Goal: Task Accomplishment & Management: Complete application form

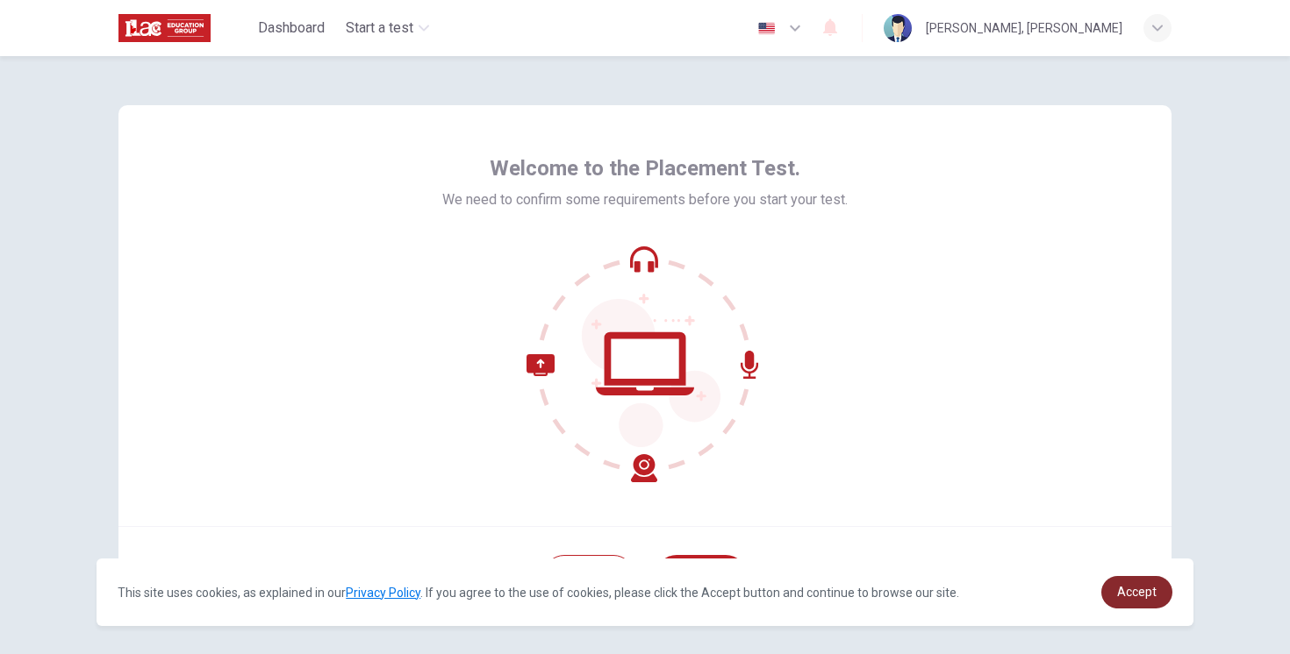
click at [1144, 596] on span "Accept" at bounding box center [1136, 592] width 39 height 14
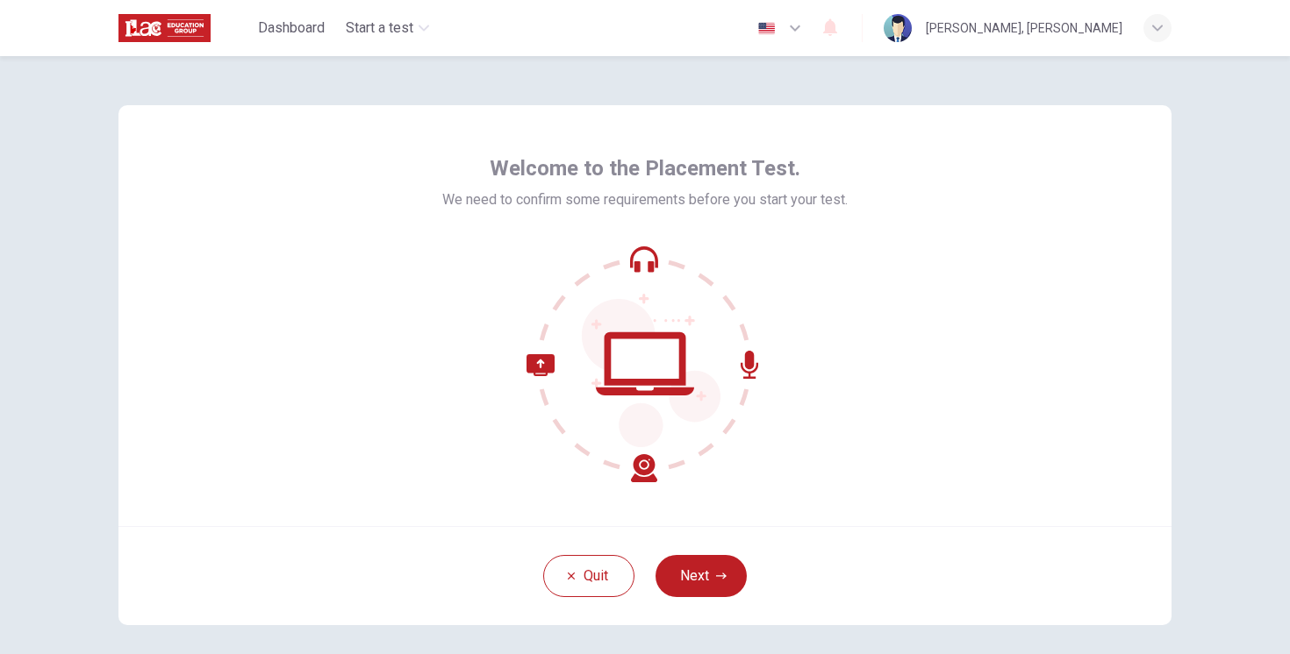
scroll to position [6, 0]
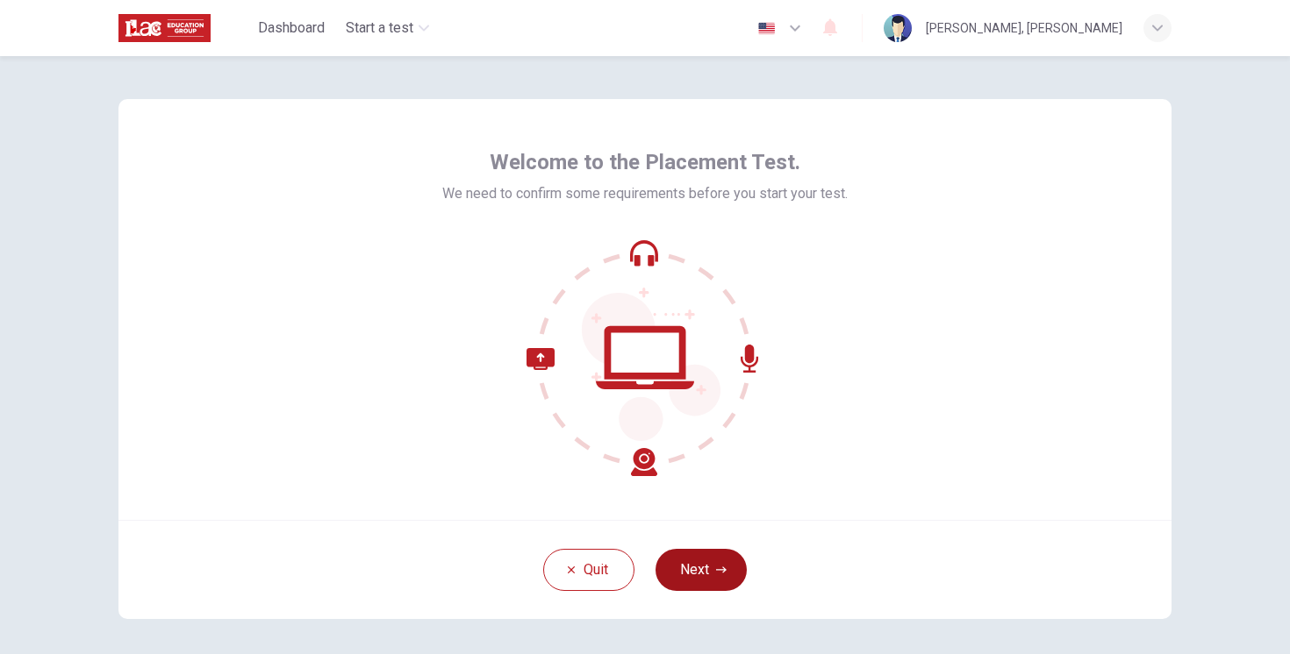
click at [725, 583] on button "Next" at bounding box center [700, 570] width 91 height 42
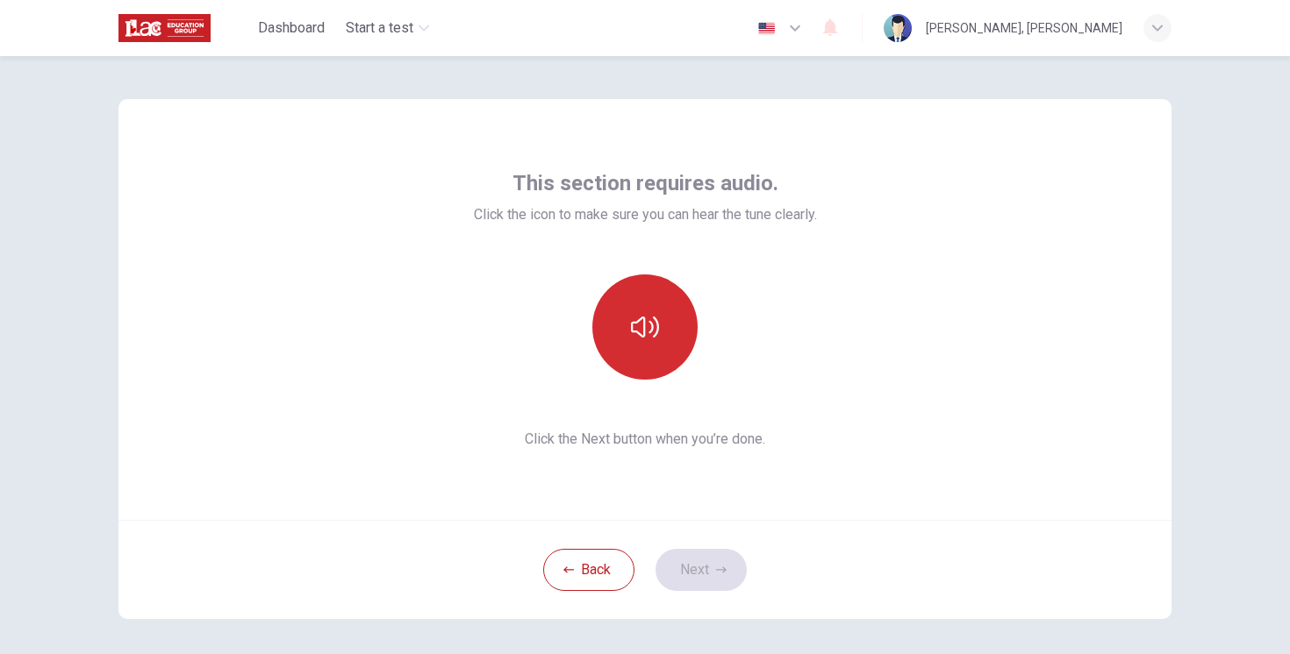
click at [653, 332] on icon "button" at bounding box center [645, 327] width 28 height 28
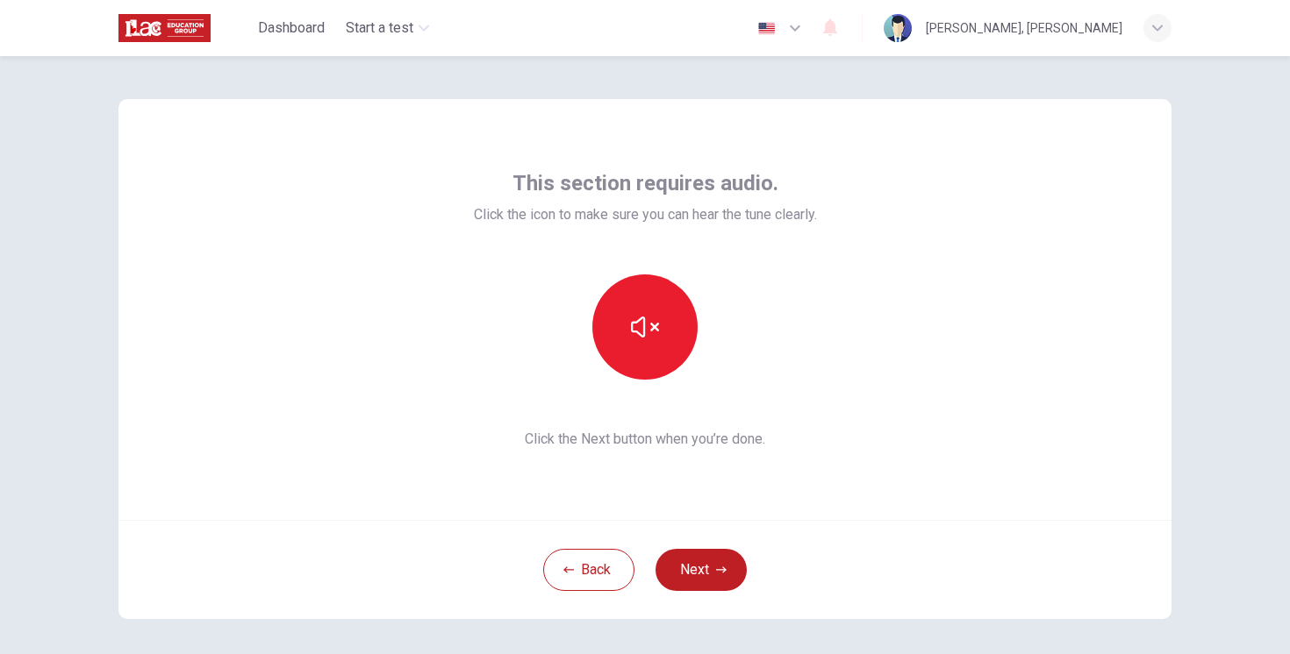
click at [704, 591] on div "Back Next" at bounding box center [644, 569] width 1053 height 99
click at [701, 576] on button "Next" at bounding box center [700, 570] width 91 height 42
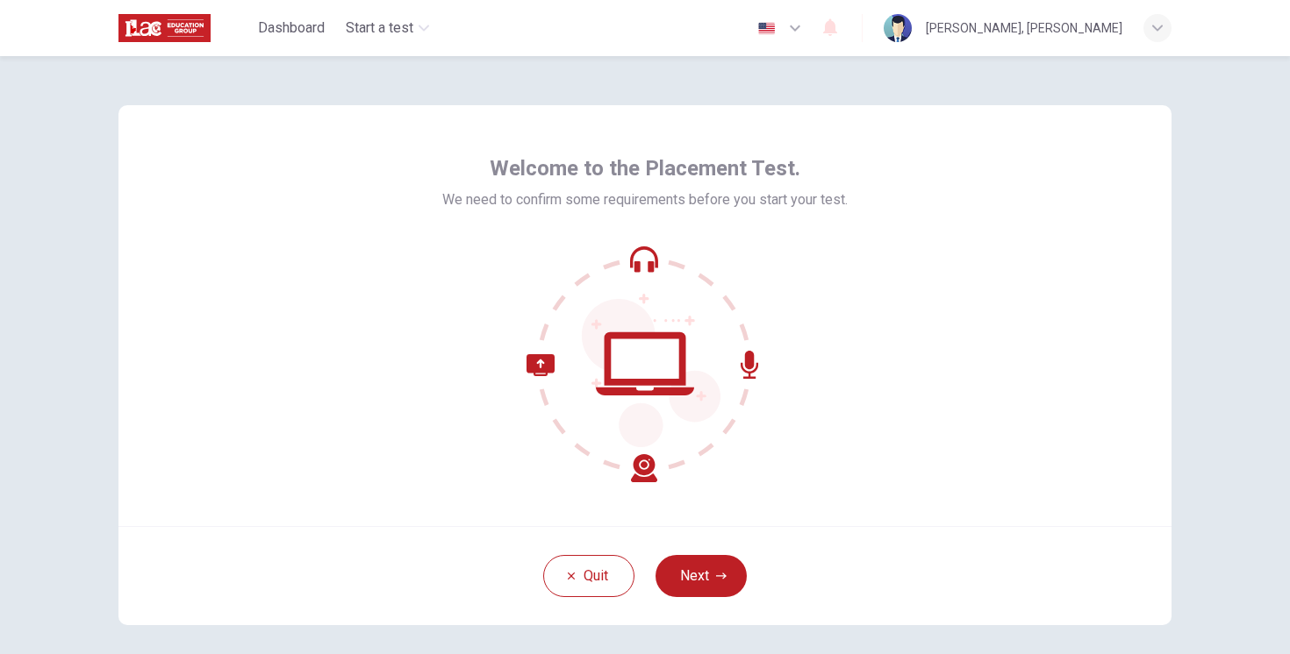
scroll to position [24, 0]
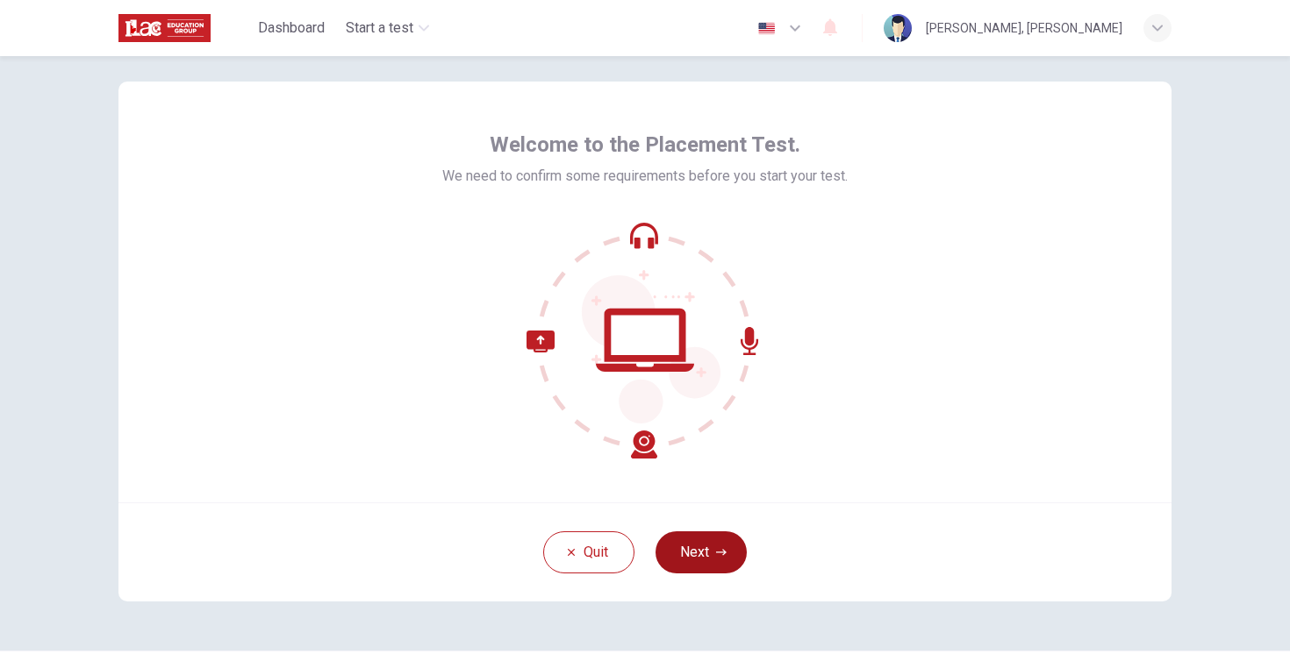
click at [704, 543] on button "Next" at bounding box center [700, 553] width 91 height 42
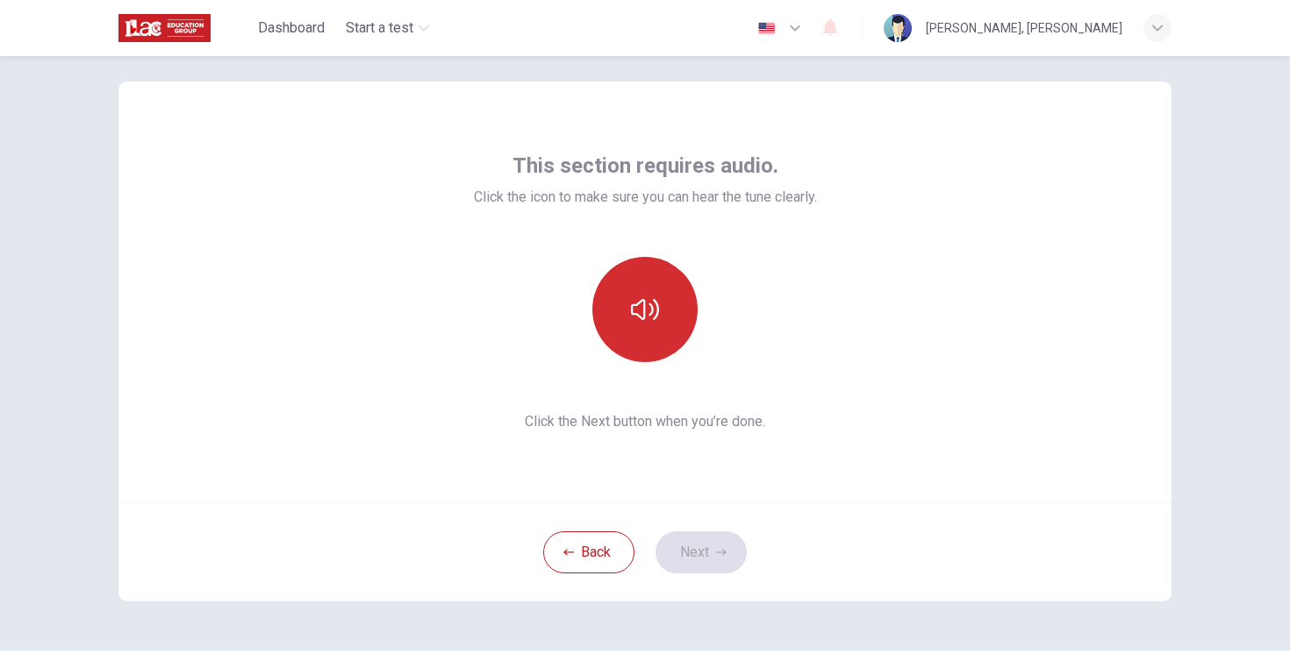
click at [649, 318] on icon "button" at bounding box center [645, 310] width 28 height 28
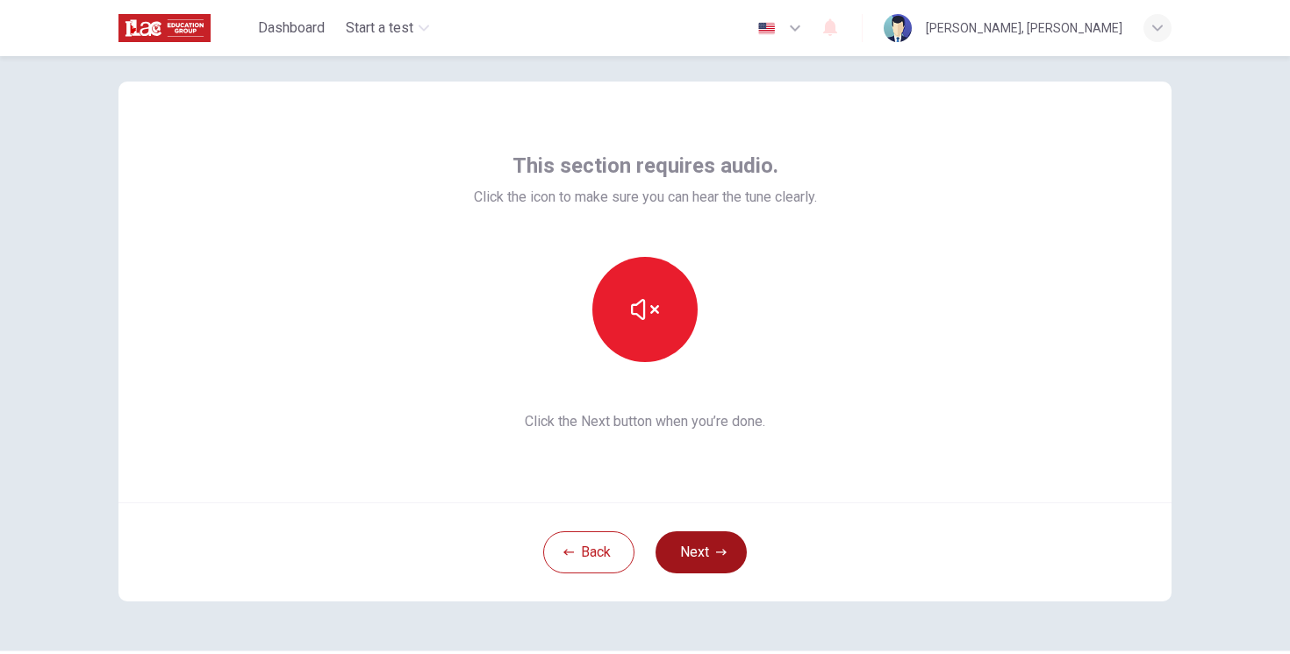
click at [696, 542] on button "Next" at bounding box center [700, 553] width 91 height 42
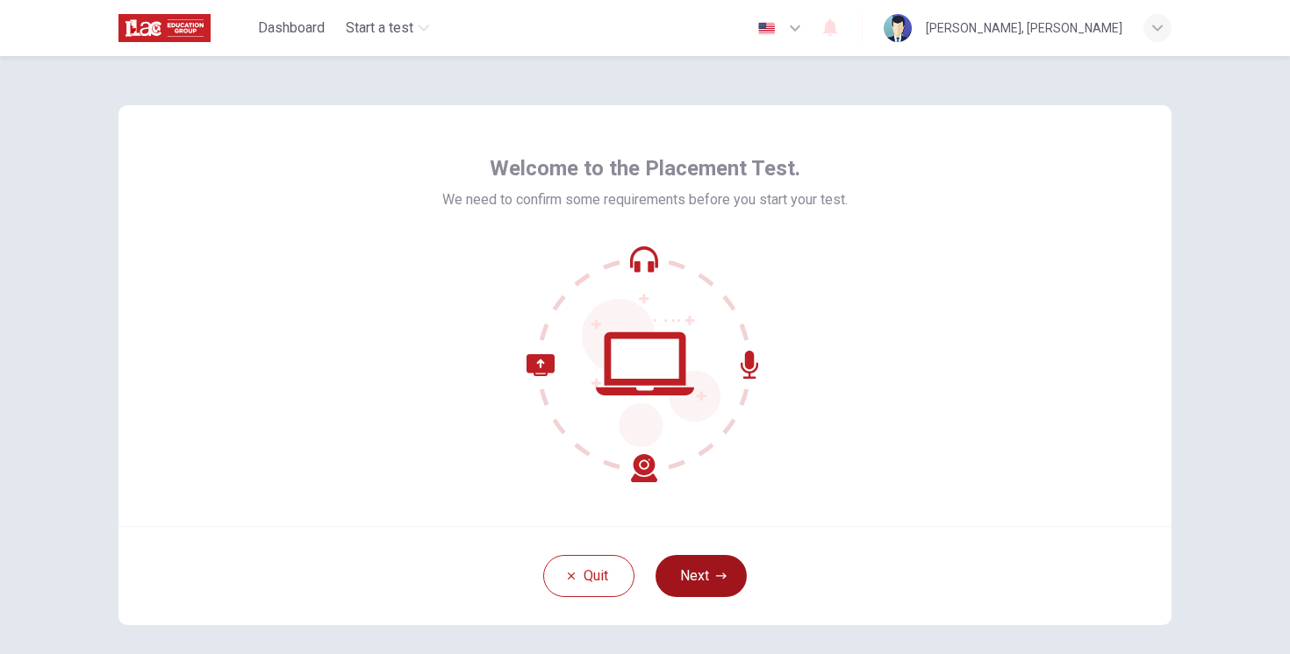
click at [711, 588] on button "Next" at bounding box center [700, 576] width 91 height 42
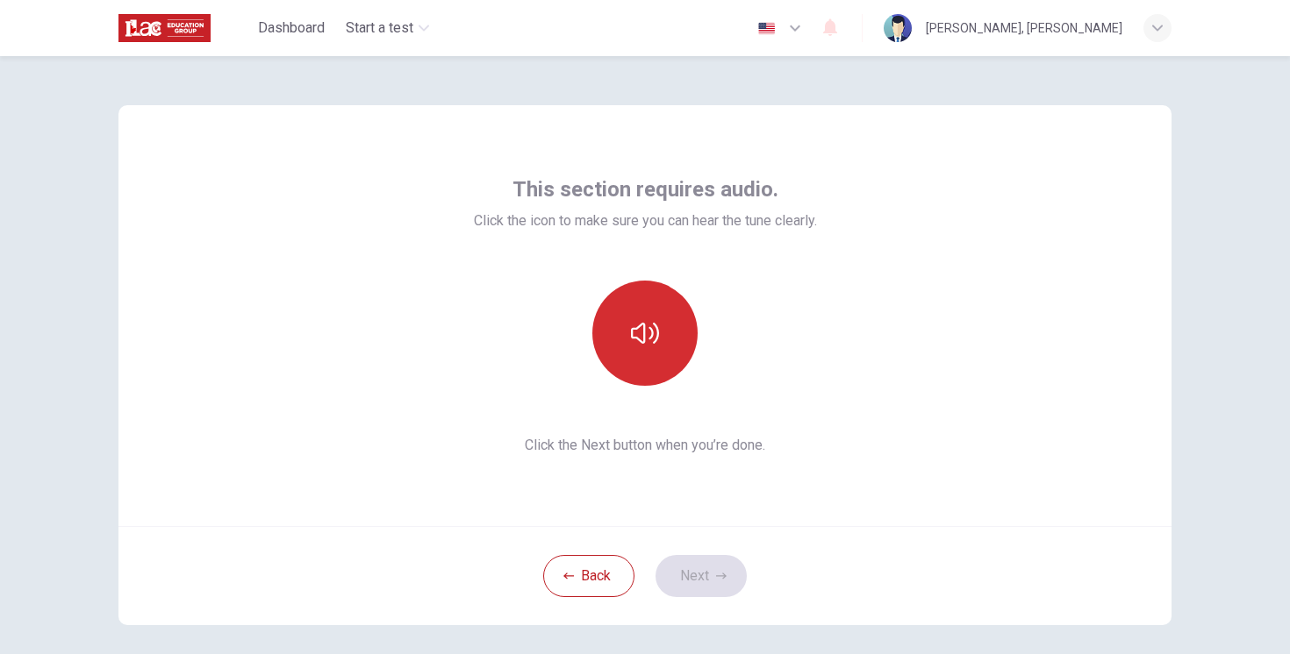
click at [624, 335] on button "button" at bounding box center [644, 333] width 105 height 105
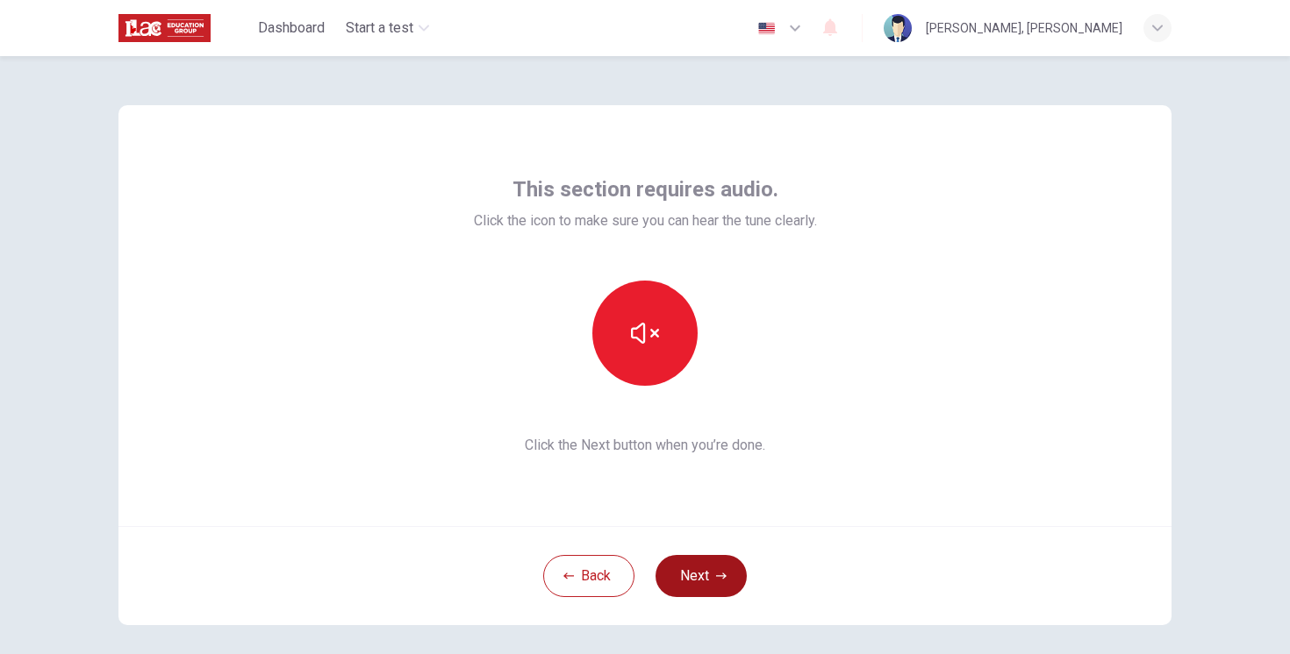
click at [718, 571] on icon "button" at bounding box center [721, 576] width 11 height 11
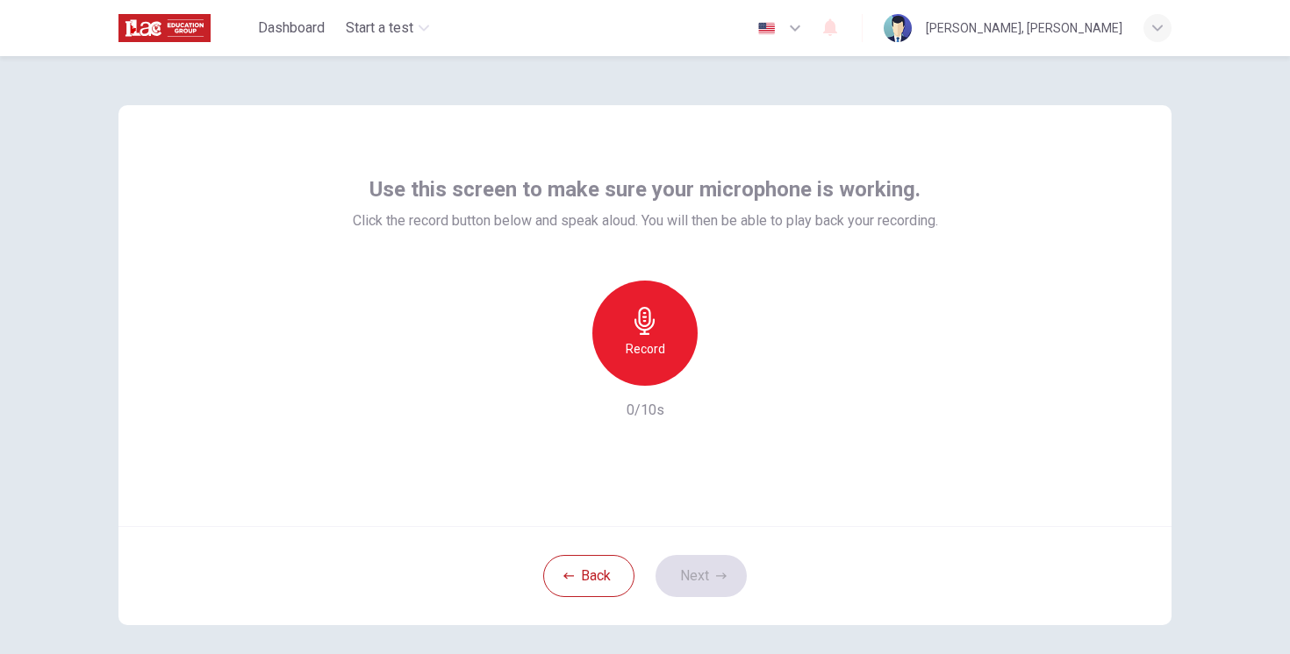
click at [632, 329] on icon "button" at bounding box center [645, 321] width 28 height 28
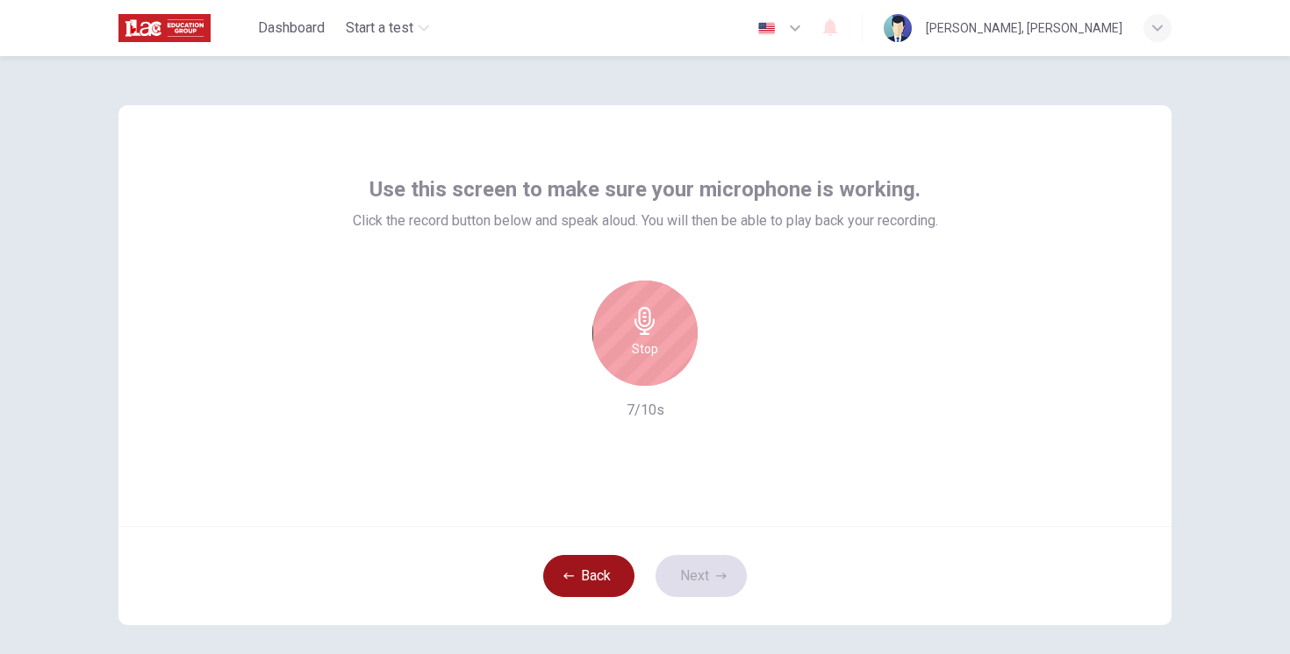
click at [601, 562] on button "Back" at bounding box center [588, 576] width 91 height 42
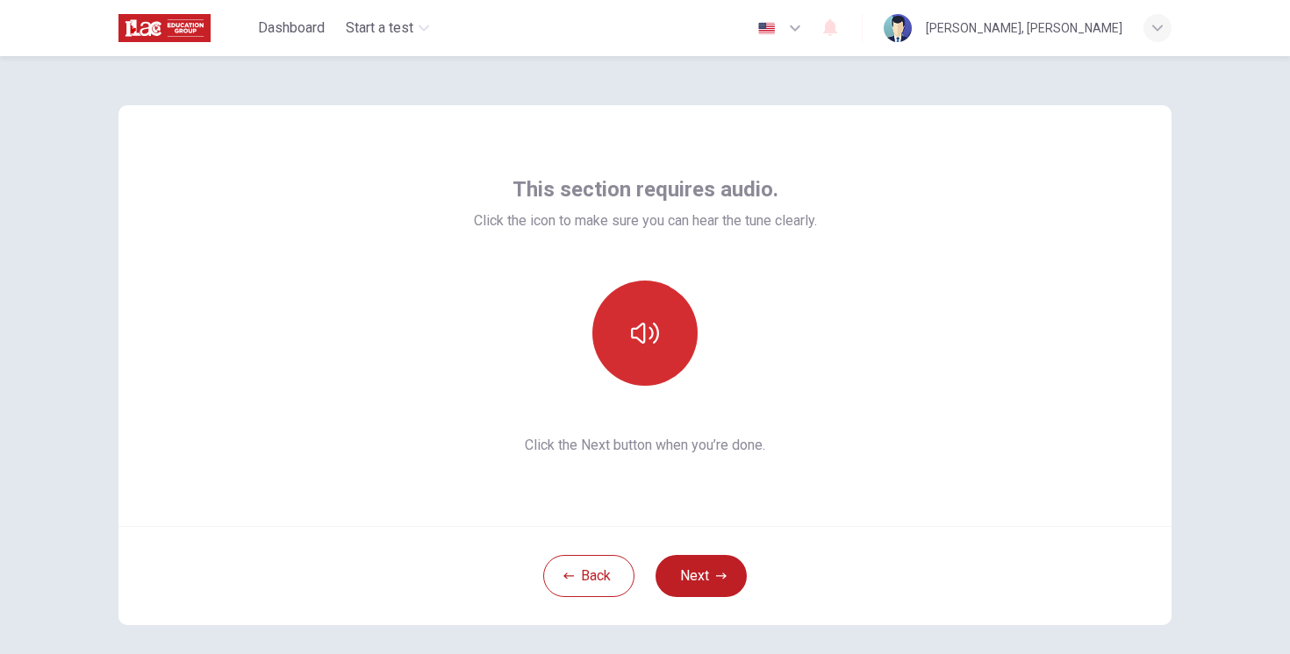
click at [643, 351] on button "button" at bounding box center [644, 333] width 105 height 105
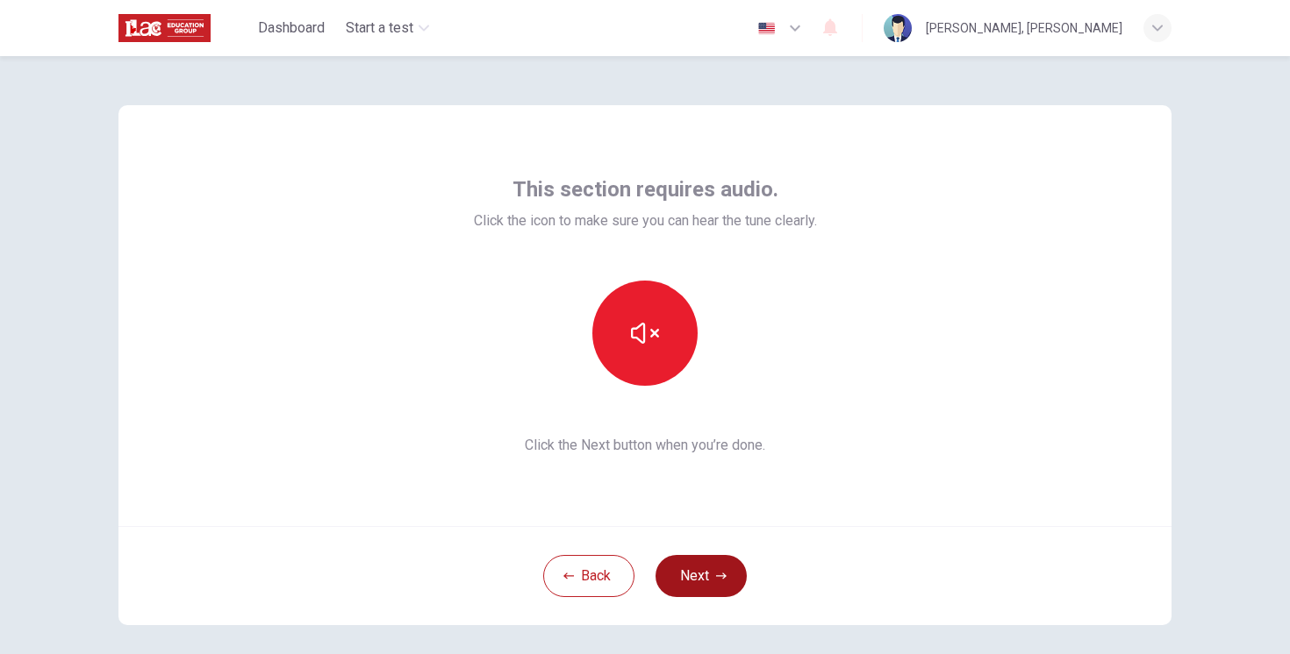
click at [707, 572] on button "Next" at bounding box center [700, 576] width 91 height 42
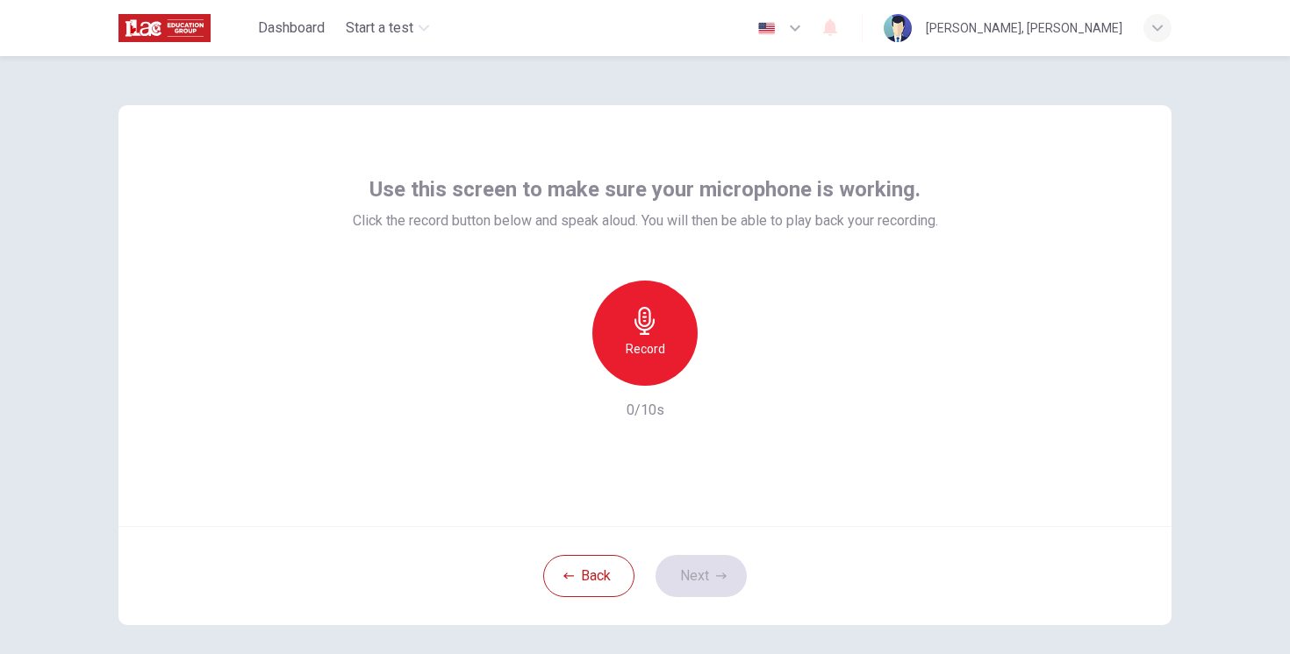
click at [636, 332] on icon "button" at bounding box center [645, 321] width 28 height 28
click at [641, 340] on h6 "Stop" at bounding box center [645, 349] width 26 height 21
click at [712, 580] on button "Next" at bounding box center [700, 576] width 91 height 42
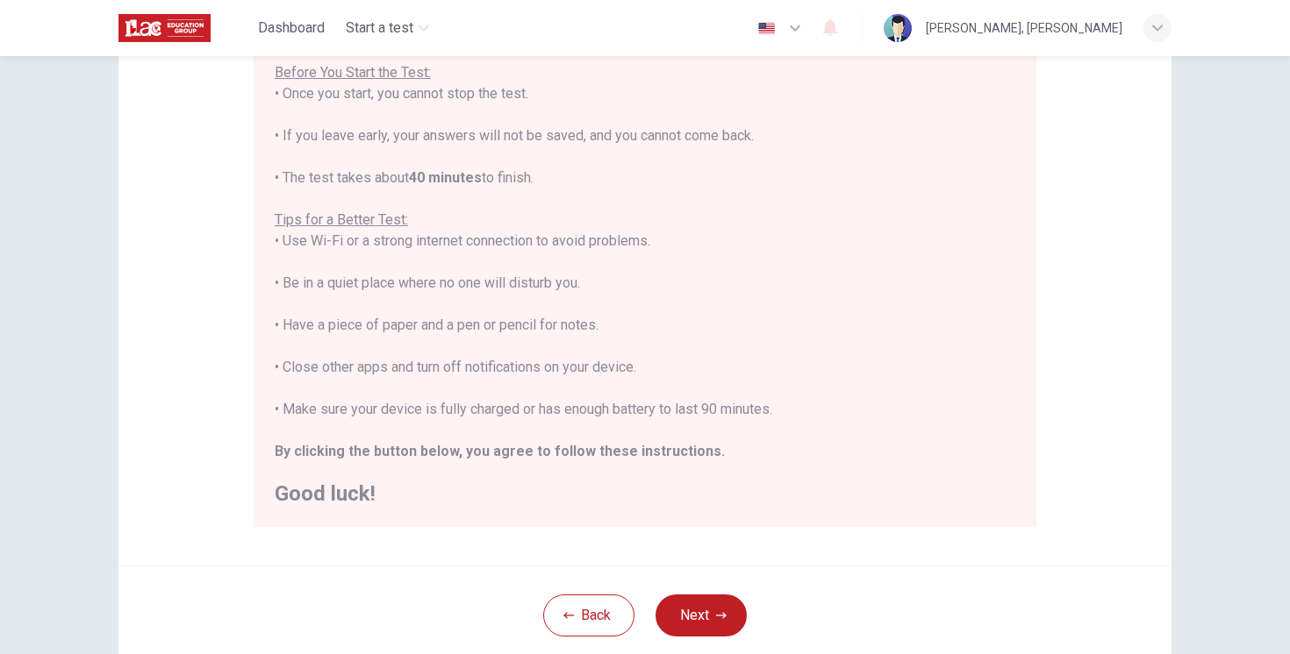
scroll to position [321, 0]
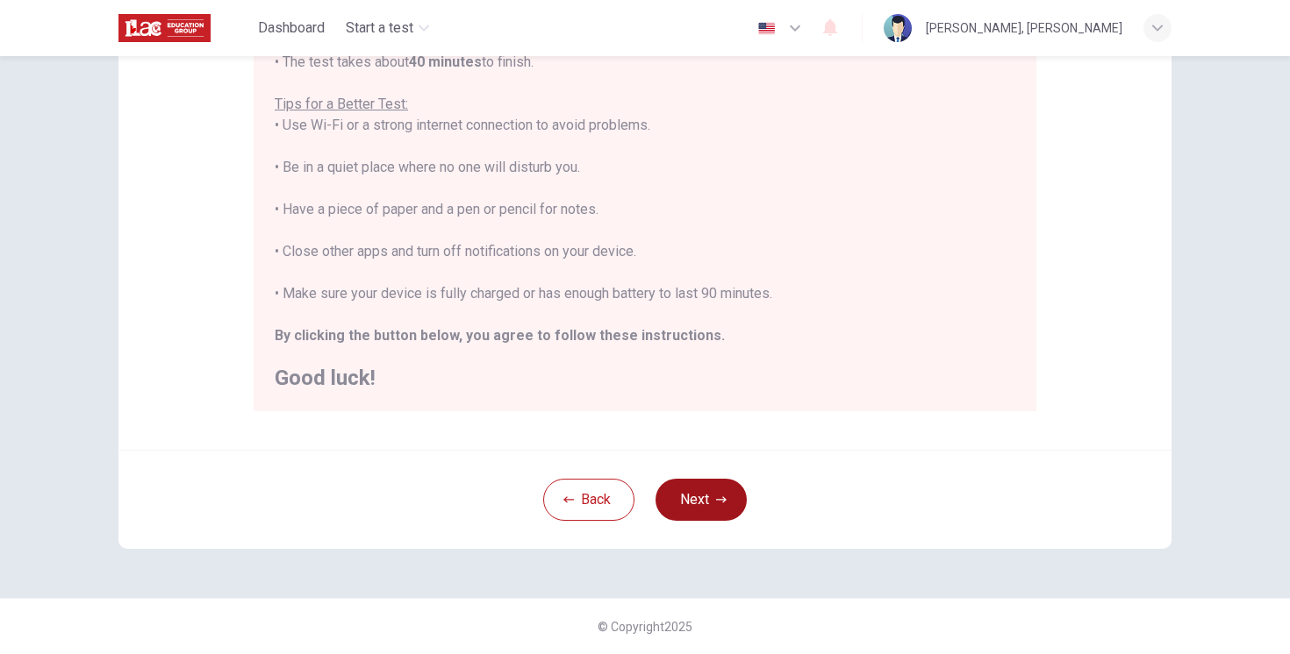
click at [711, 486] on button "Next" at bounding box center [700, 500] width 91 height 42
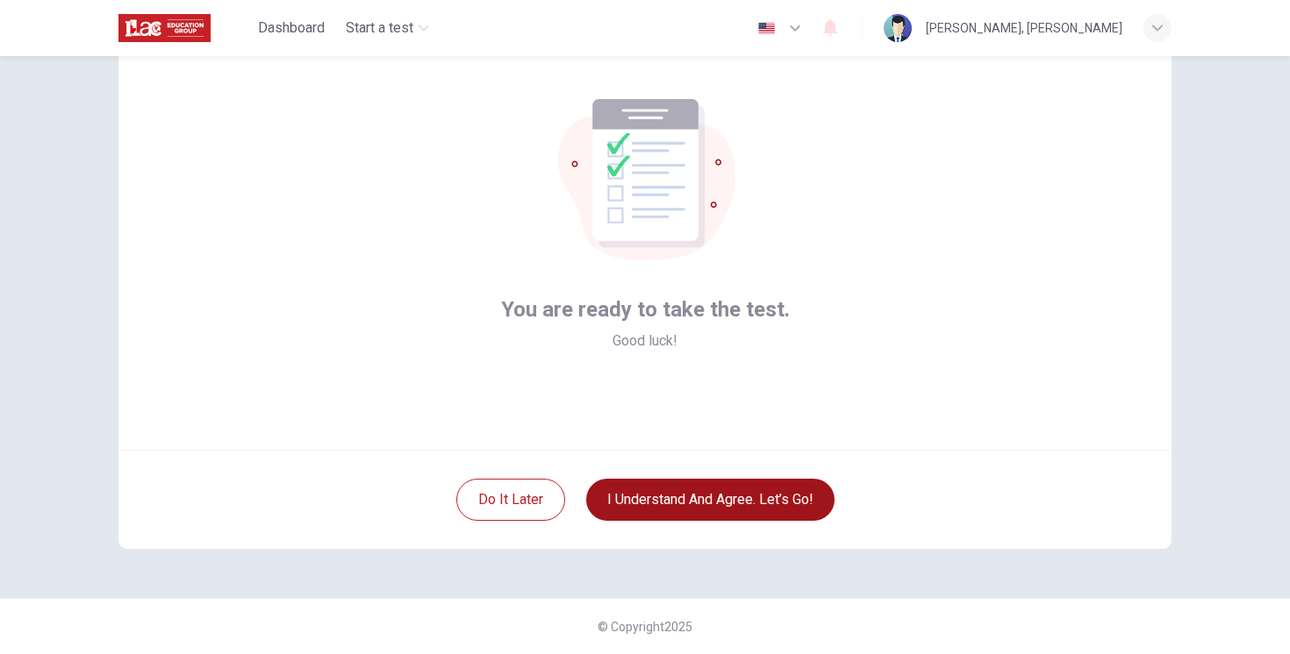
scroll to position [76, 0]
click at [733, 512] on button "I understand and agree. Let’s go!" at bounding box center [710, 500] width 248 height 42
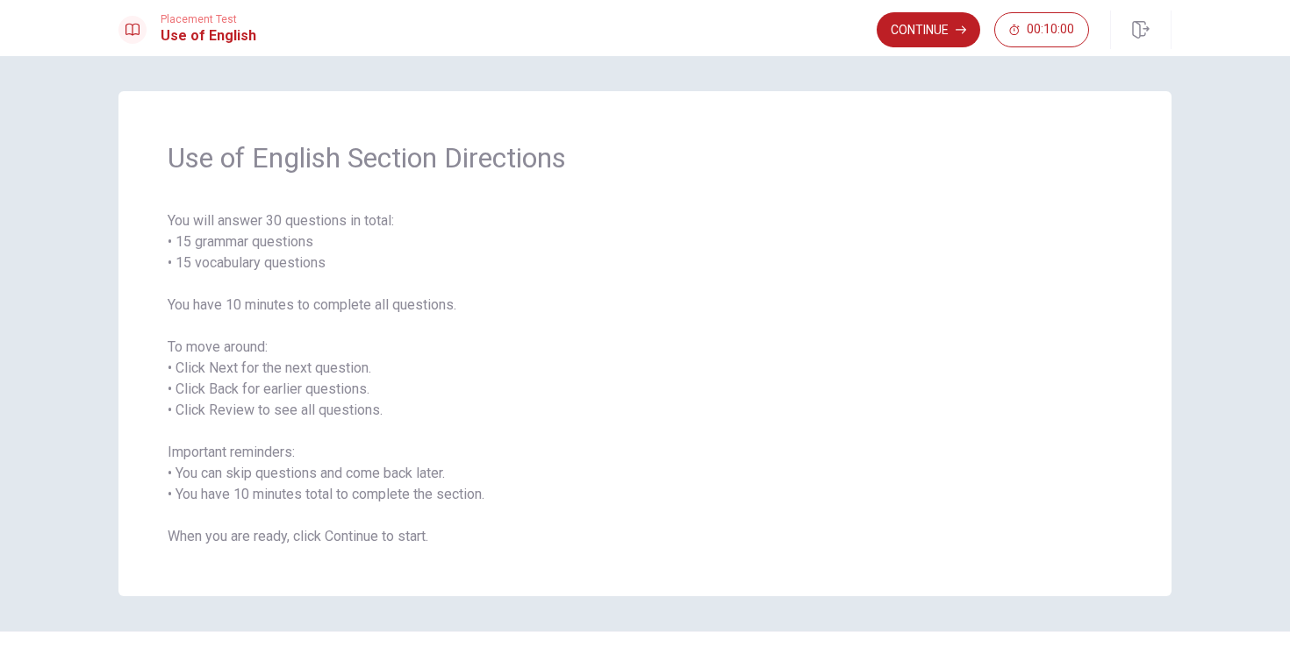
scroll to position [33, 0]
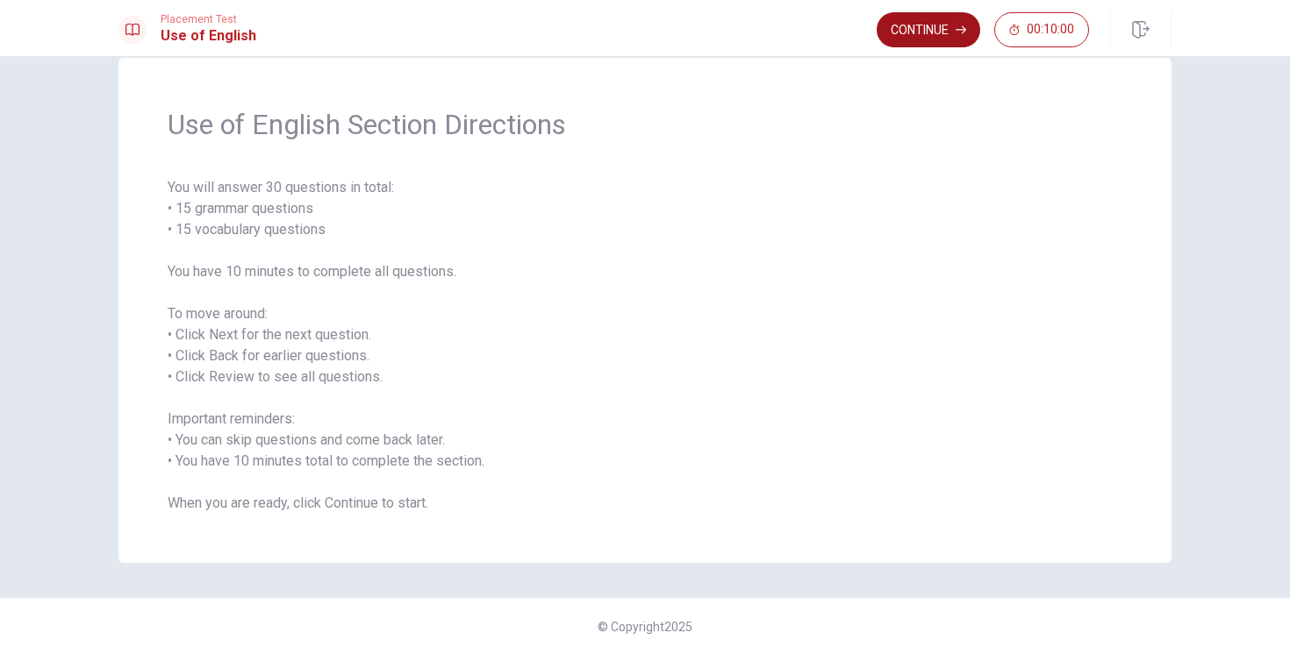
click at [901, 32] on button "Continue" at bounding box center [928, 29] width 104 height 35
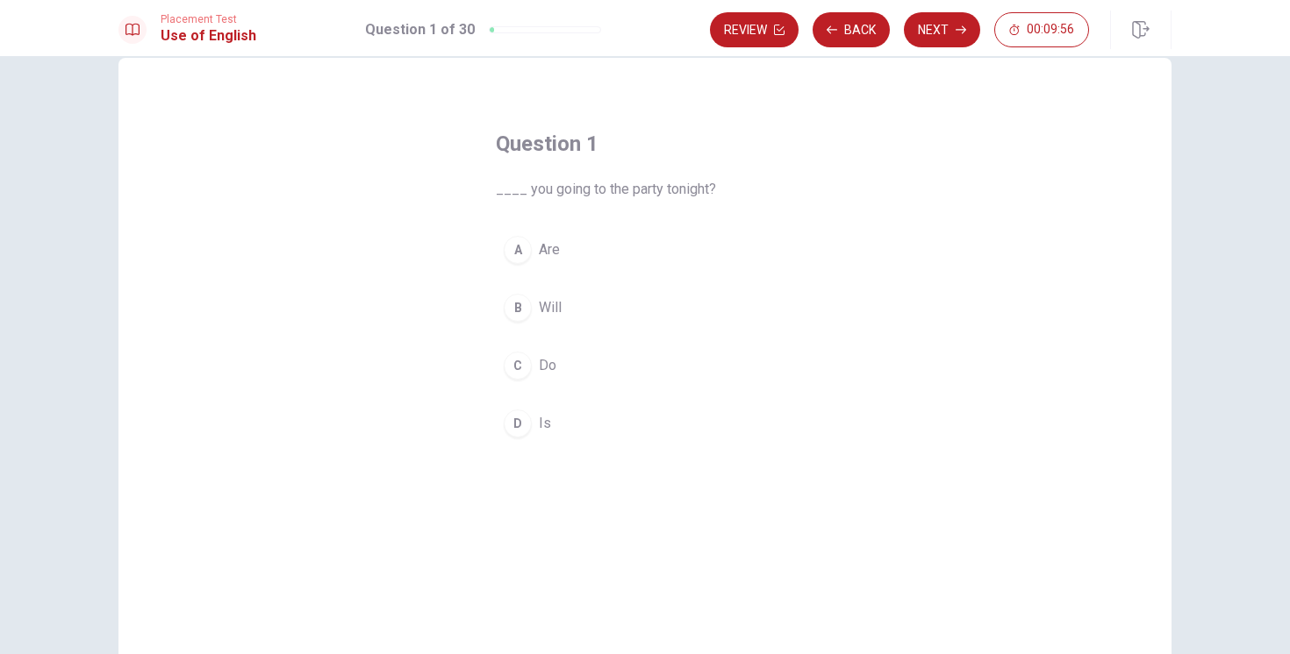
click at [518, 251] on div "A" at bounding box center [518, 250] width 28 height 28
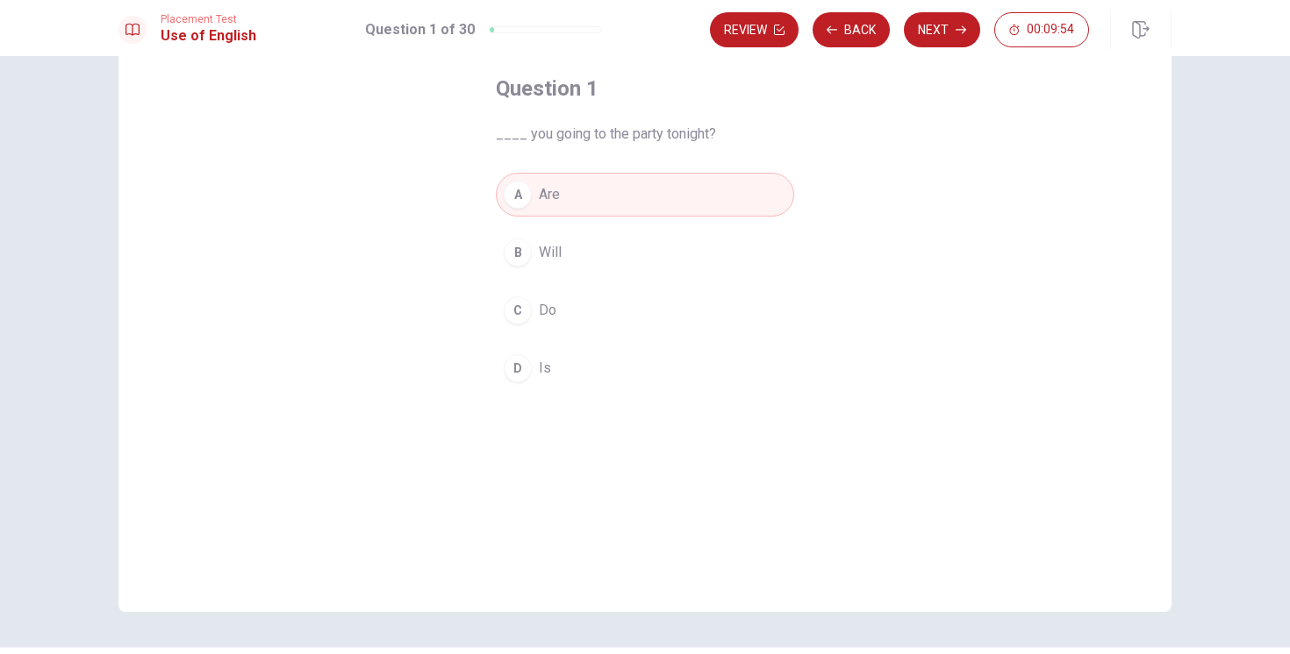
scroll to position [77, 0]
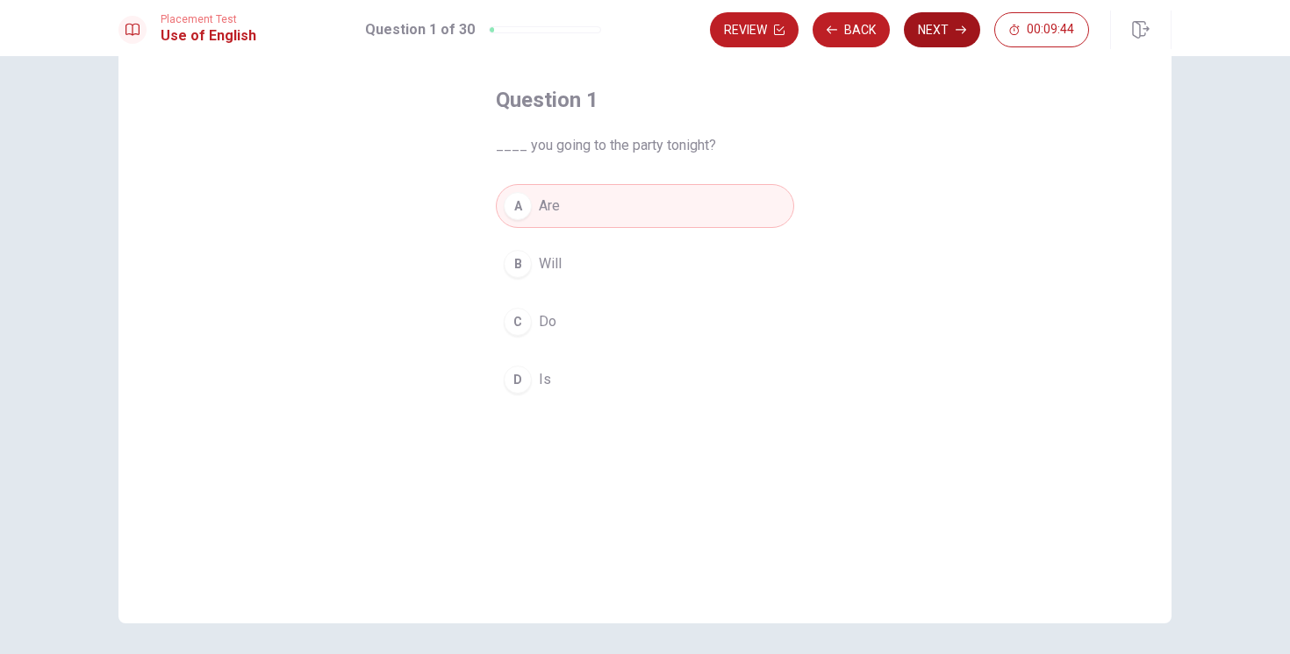
click at [934, 40] on button "Next" at bounding box center [942, 29] width 76 height 35
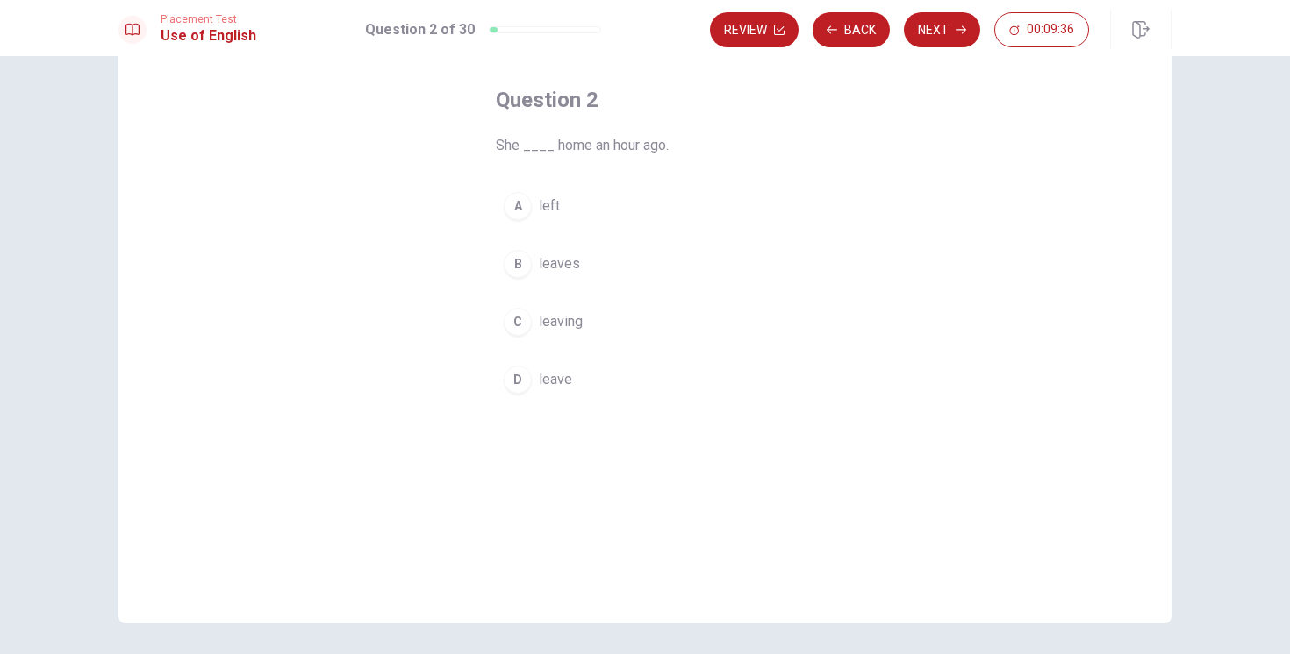
click at [513, 204] on div "A" at bounding box center [518, 206] width 28 height 28
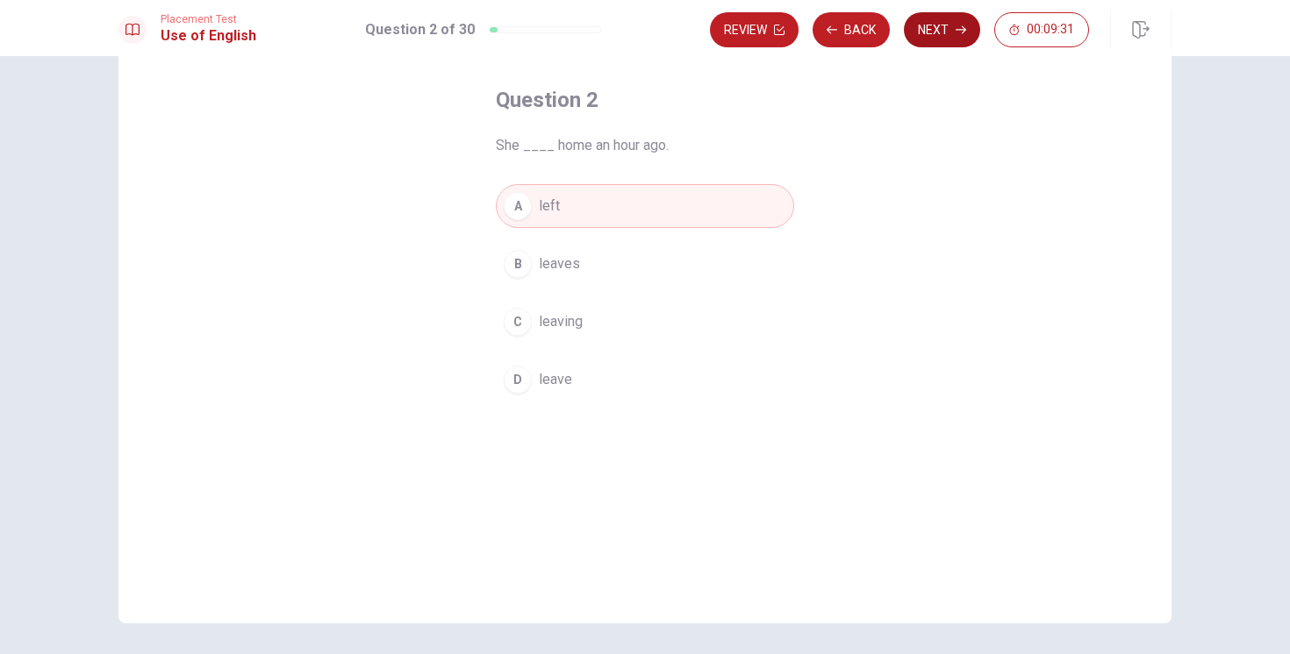
click at [949, 35] on button "Next" at bounding box center [942, 29] width 76 height 35
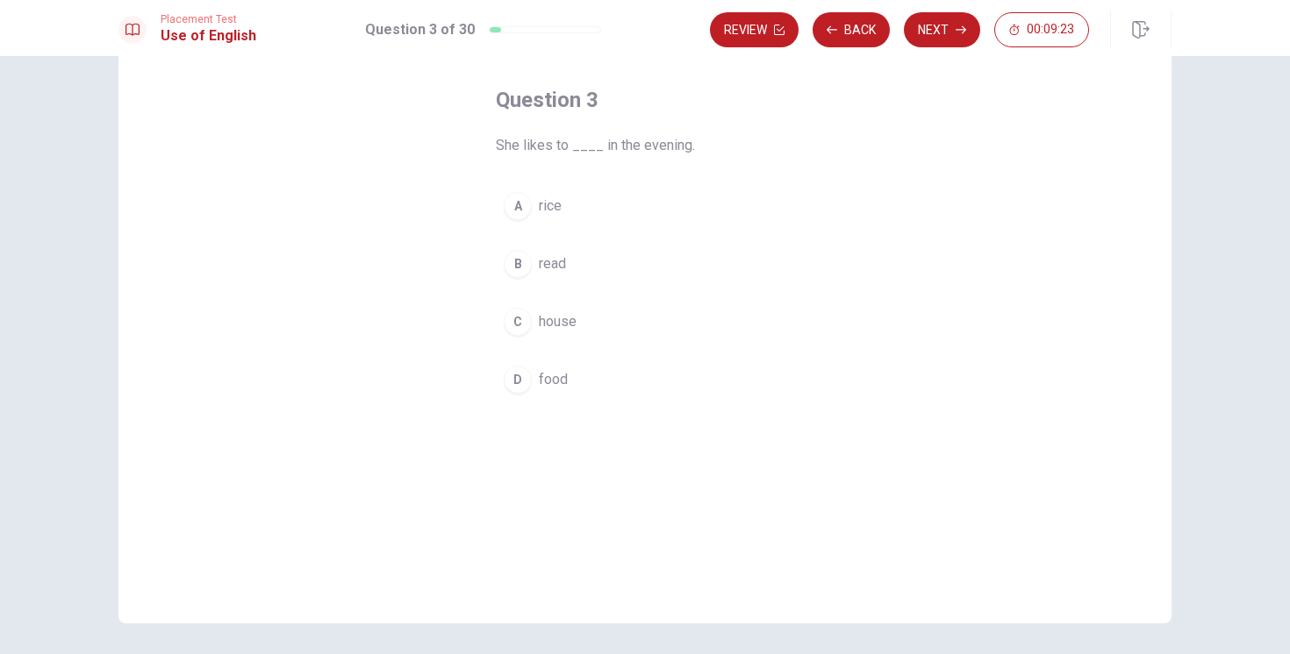
click at [516, 269] on div "B" at bounding box center [518, 264] width 28 height 28
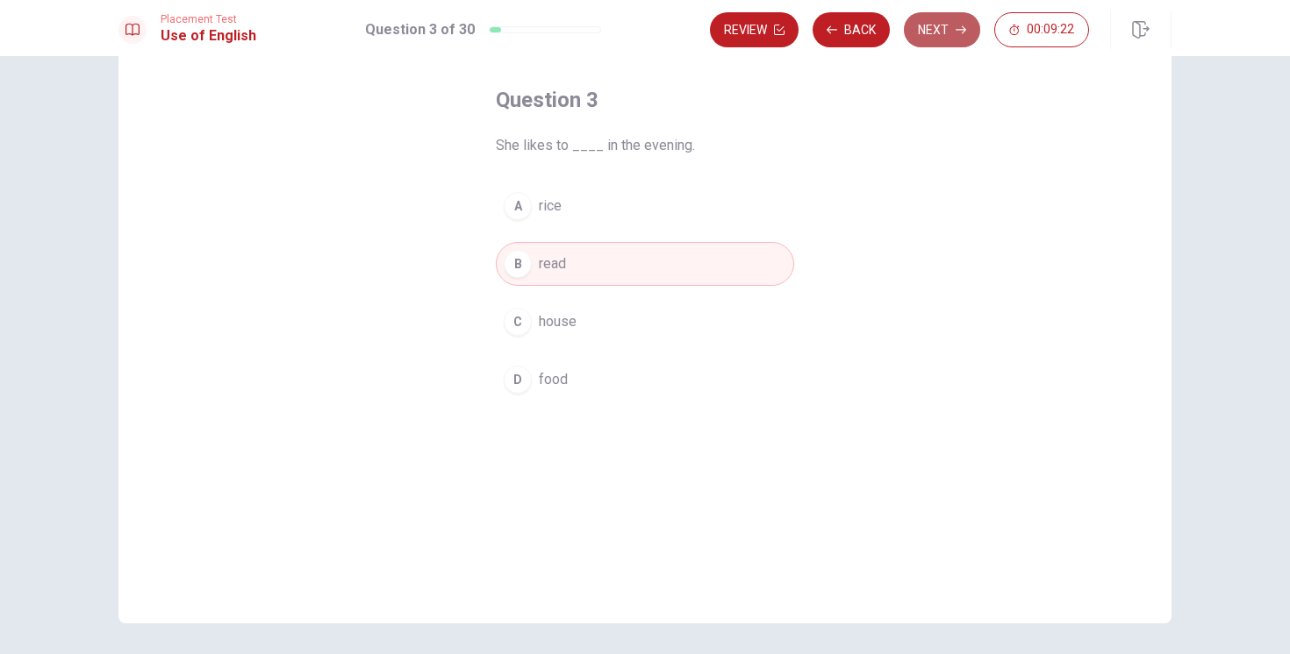
click at [934, 31] on button "Next" at bounding box center [942, 29] width 76 height 35
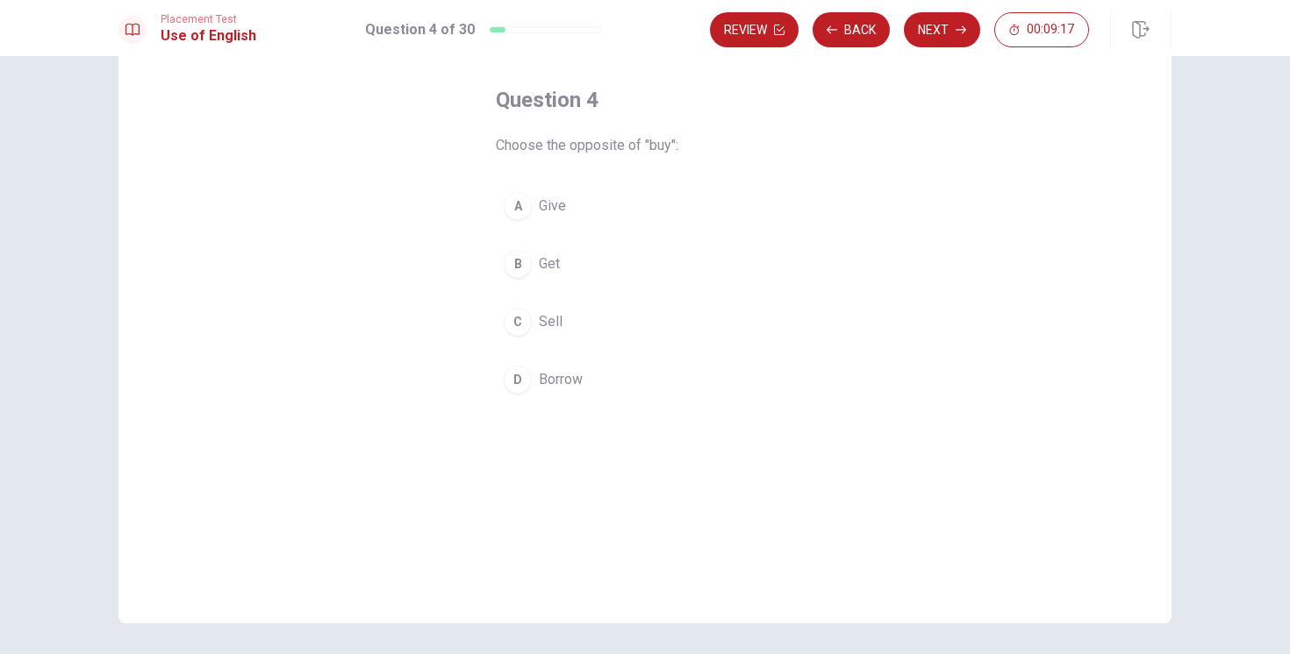
click at [512, 318] on div "C" at bounding box center [518, 322] width 28 height 28
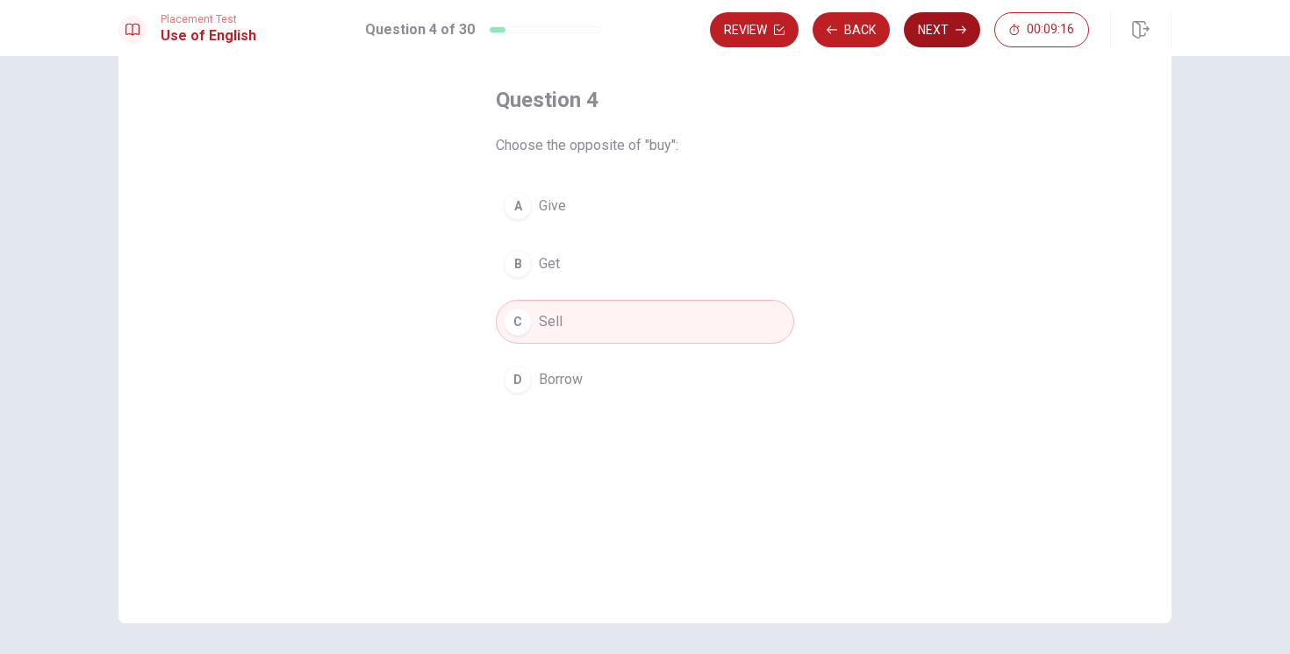
click at [948, 34] on button "Next" at bounding box center [942, 29] width 76 height 35
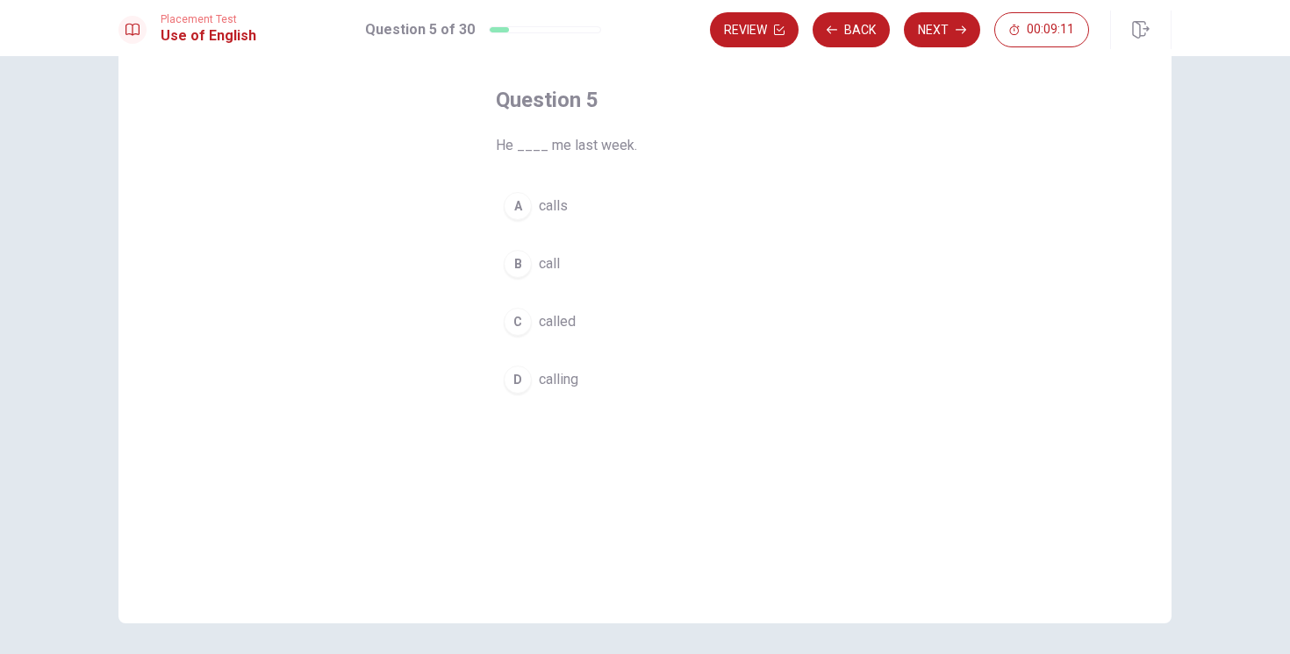
click at [519, 319] on div "C" at bounding box center [518, 322] width 28 height 28
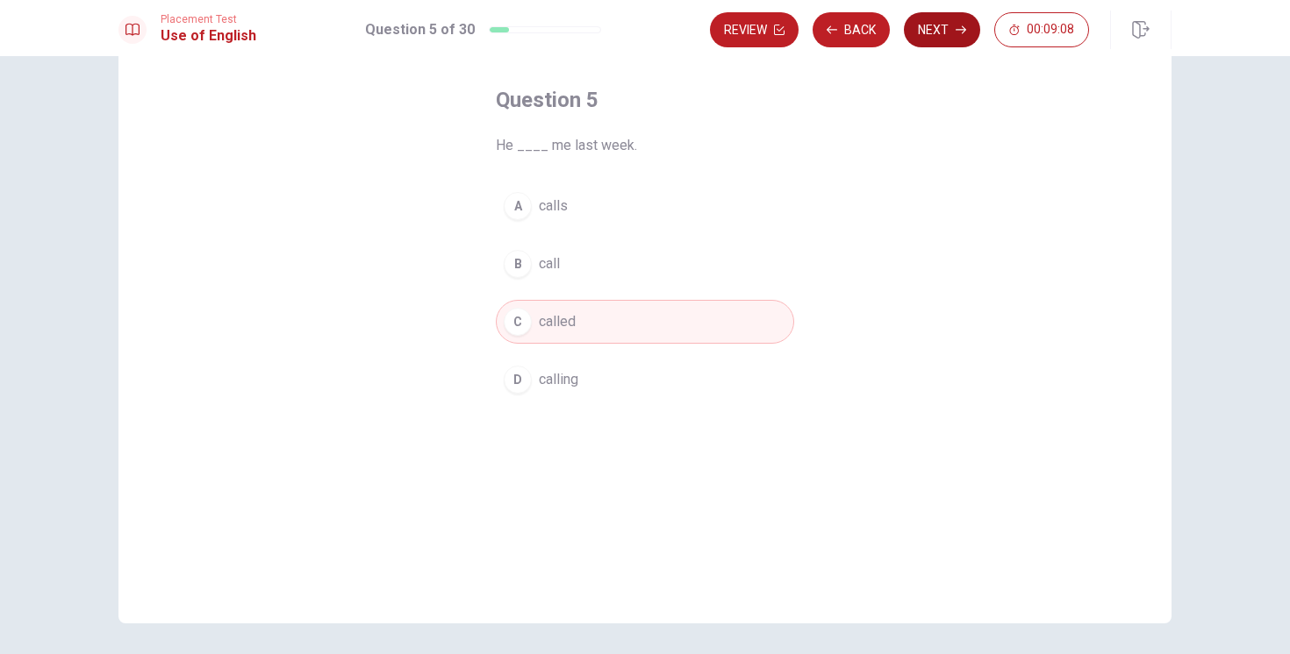
click at [958, 31] on icon "button" at bounding box center [960, 30] width 11 height 11
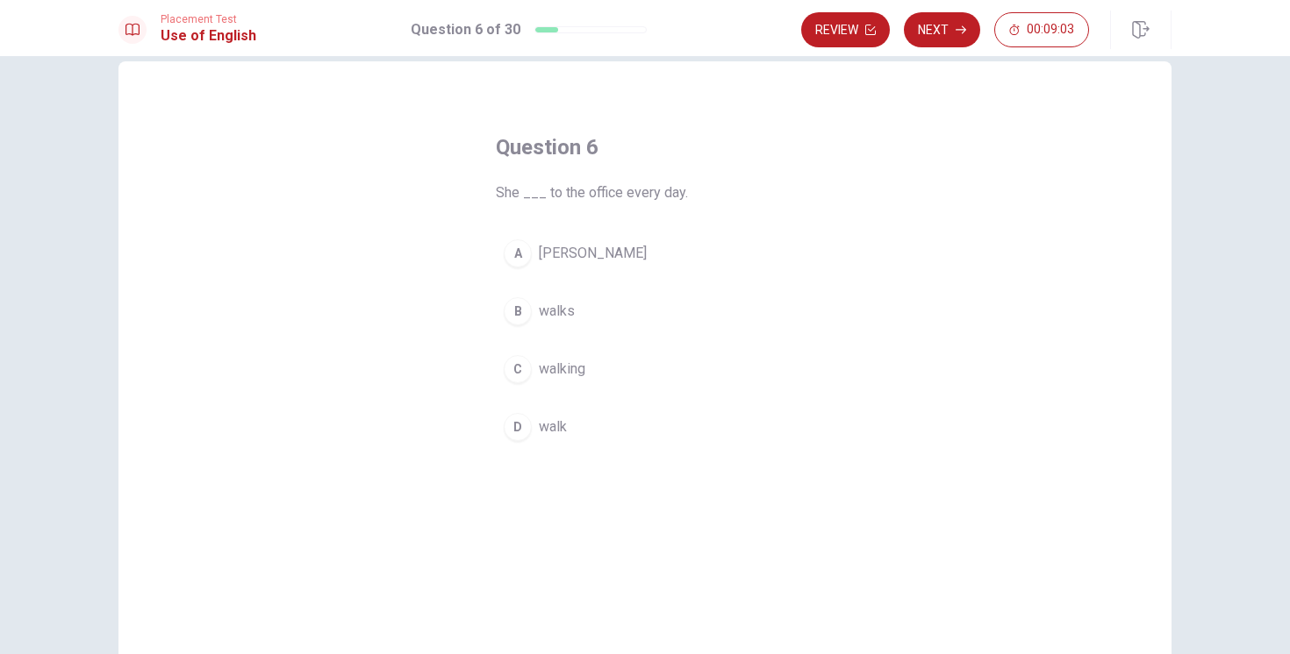
scroll to position [39, 0]
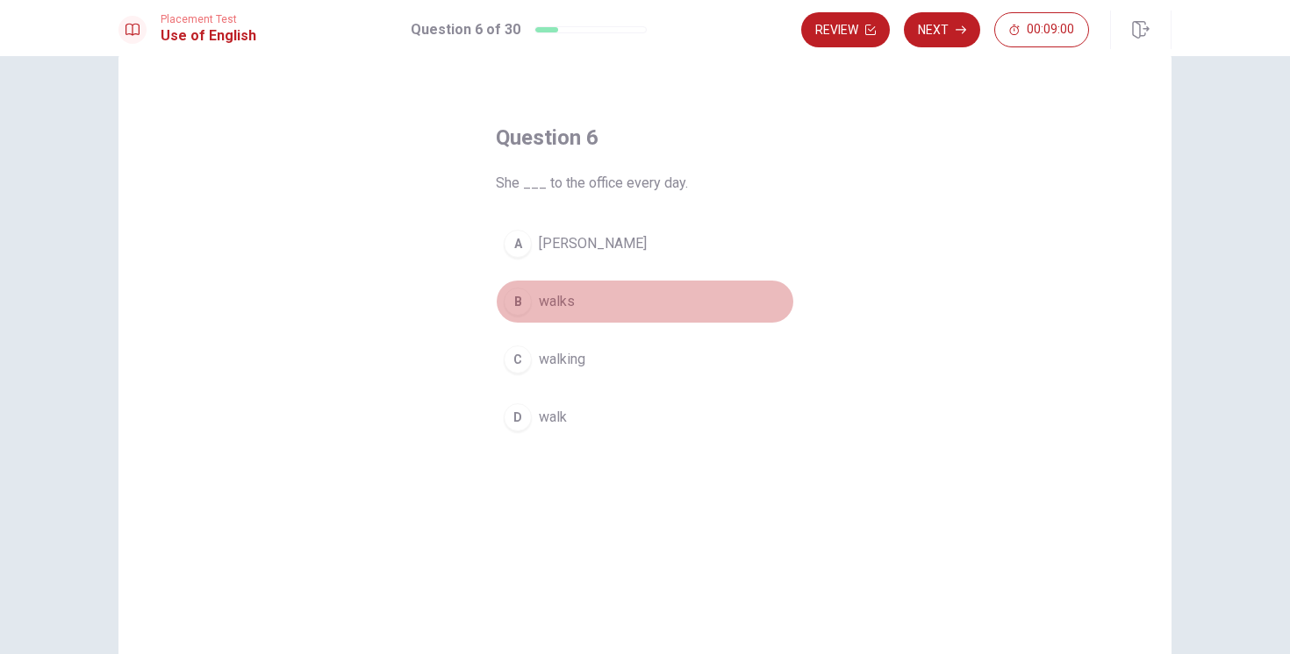
click at [520, 302] on div "B" at bounding box center [518, 302] width 28 height 28
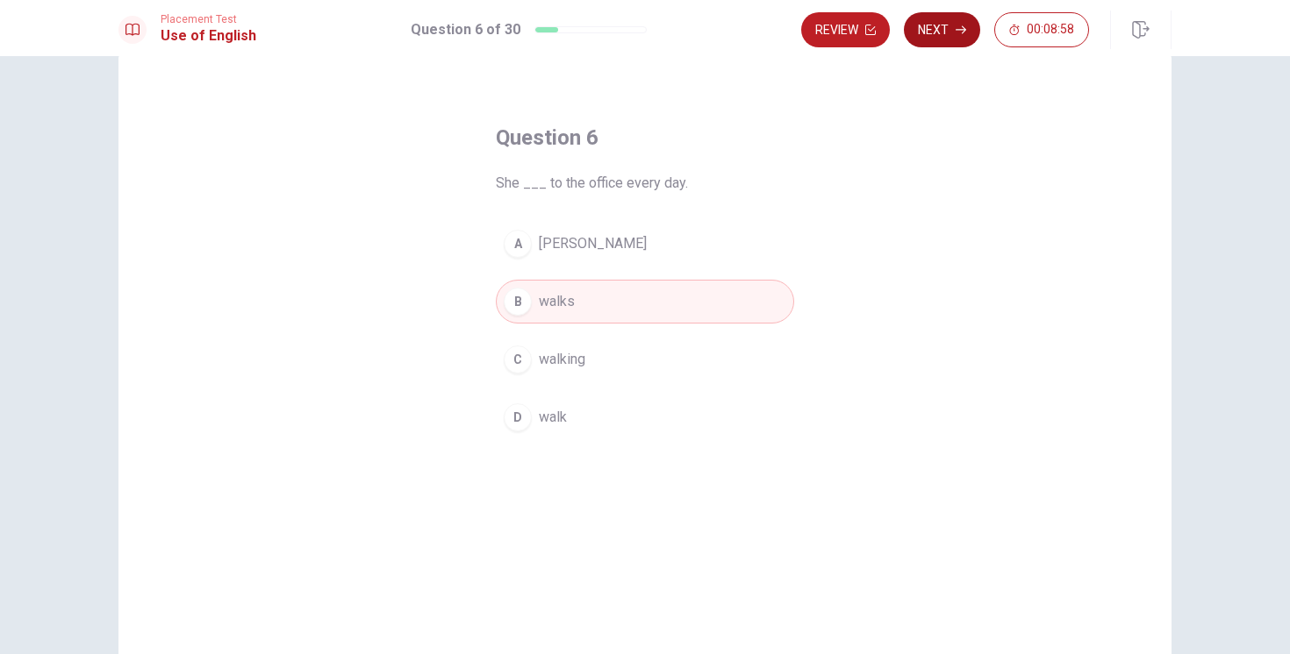
click at [951, 33] on button "Next" at bounding box center [942, 29] width 76 height 35
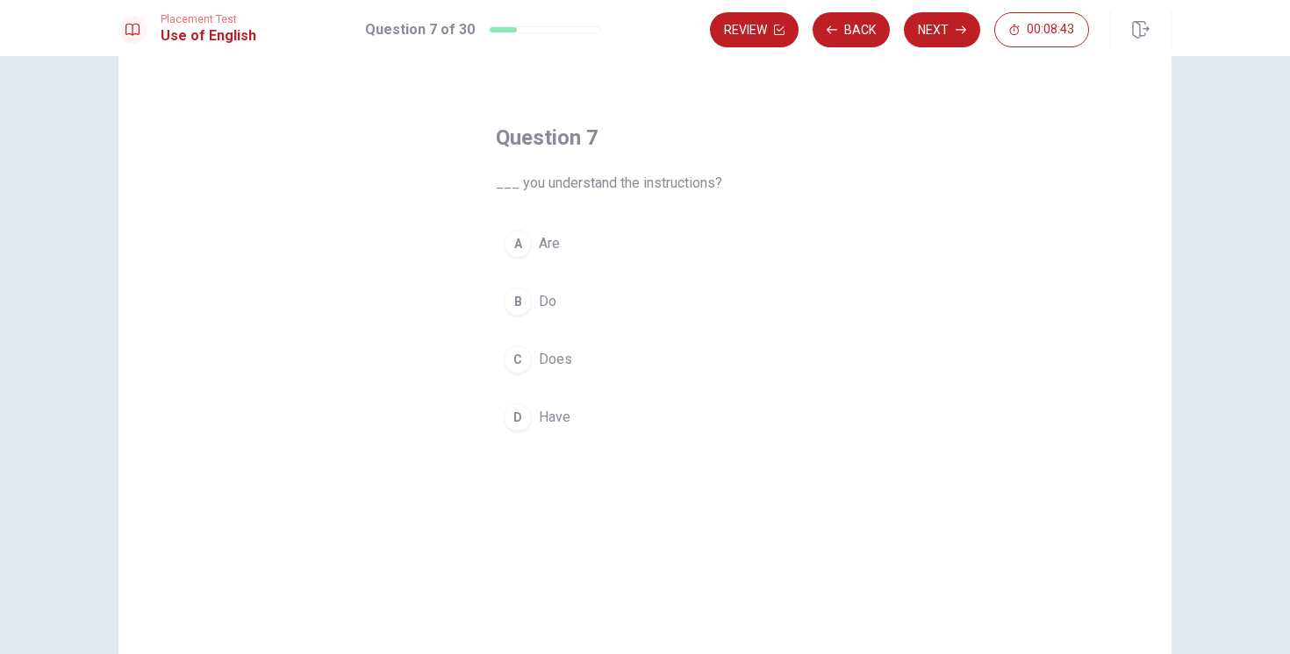
click at [522, 302] on div "B" at bounding box center [518, 302] width 28 height 28
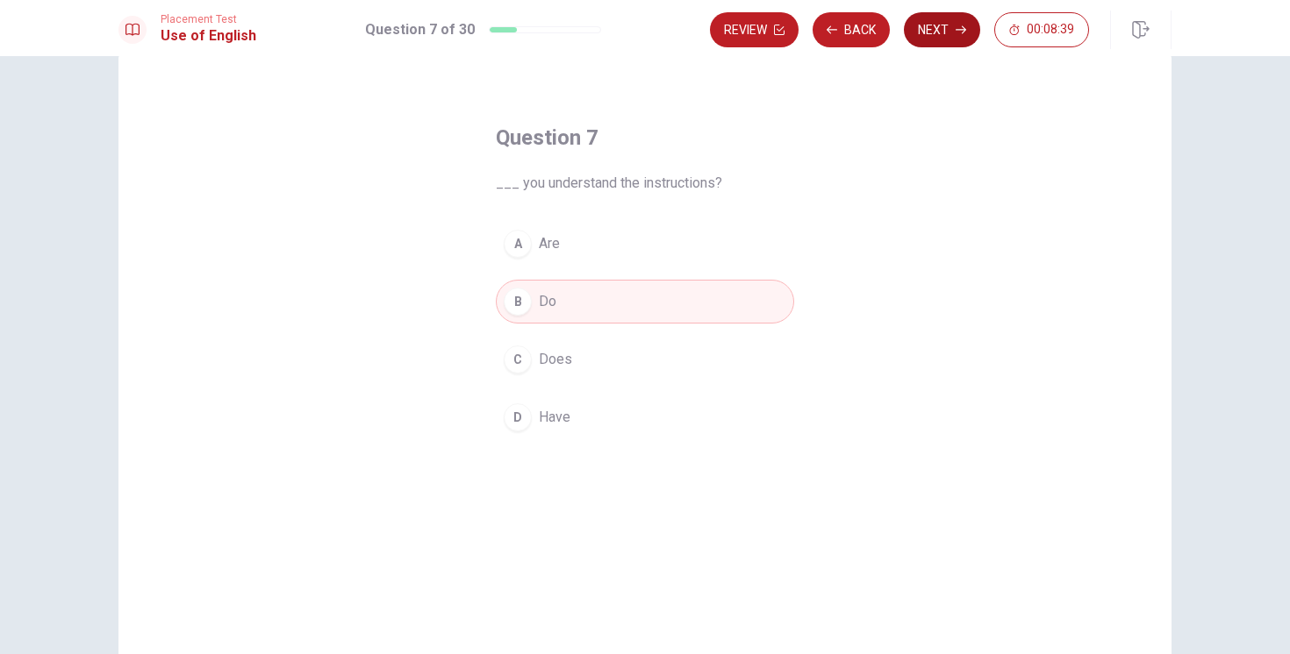
click at [936, 25] on button "Next" at bounding box center [942, 29] width 76 height 35
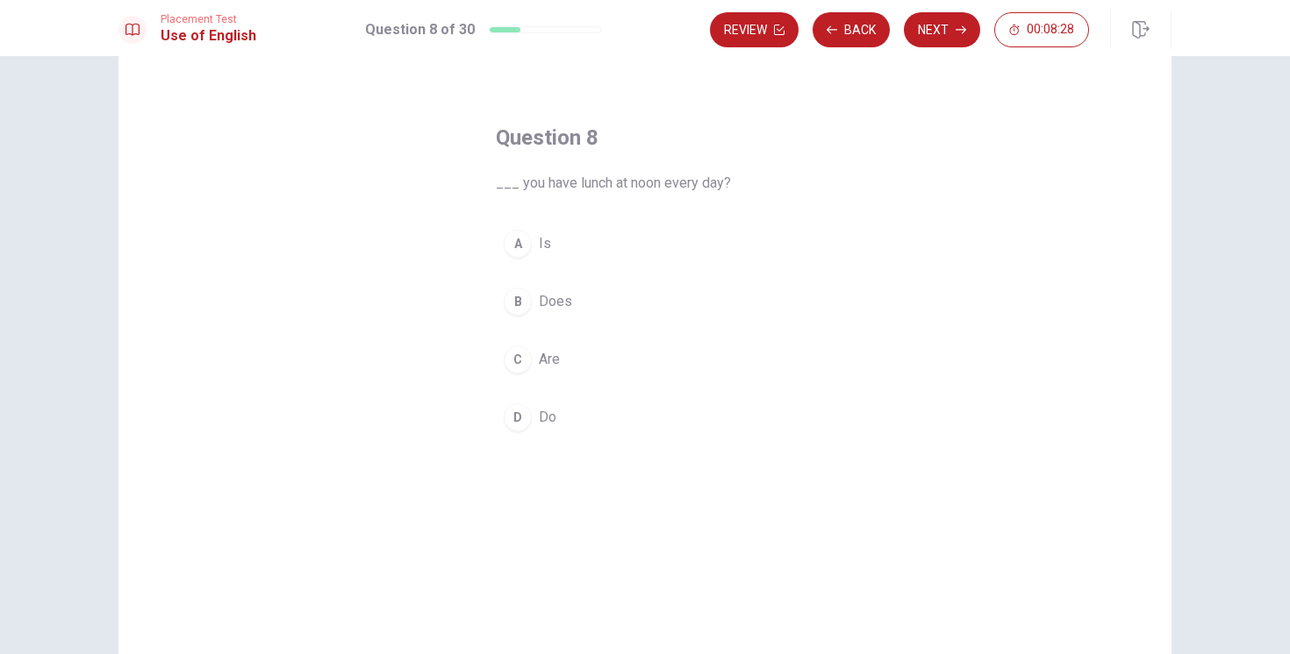
click at [518, 408] on div "D" at bounding box center [518, 418] width 28 height 28
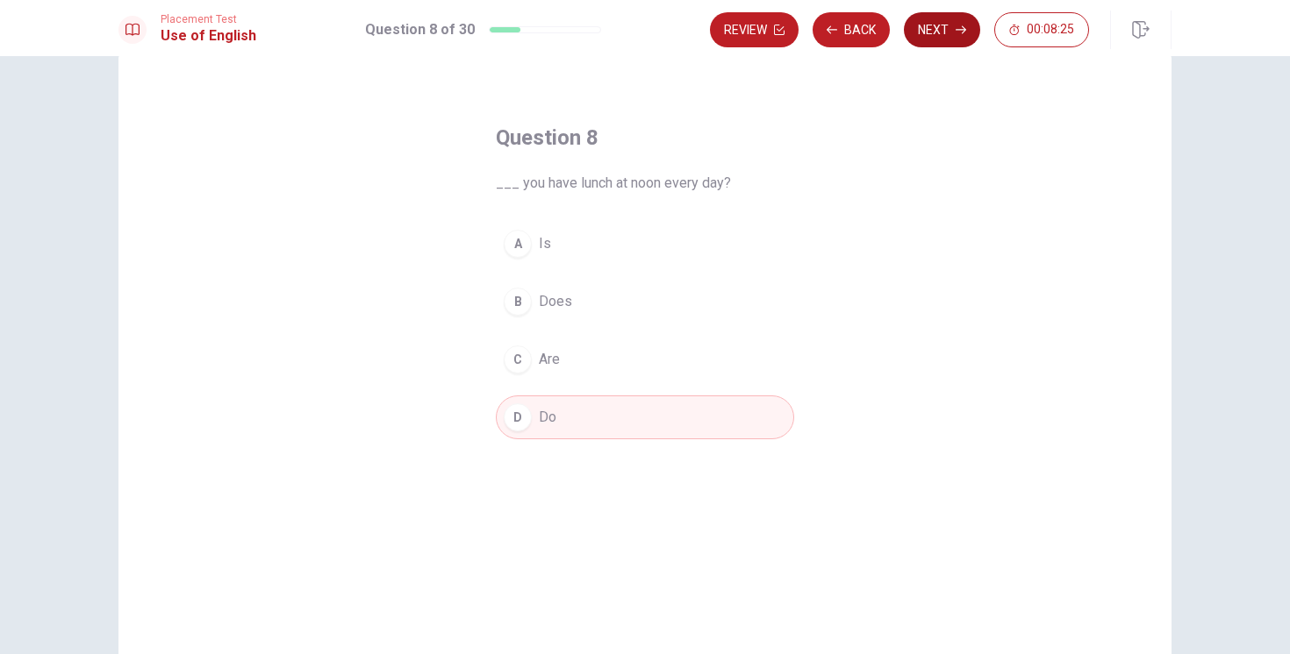
click at [936, 37] on button "Next" at bounding box center [942, 29] width 76 height 35
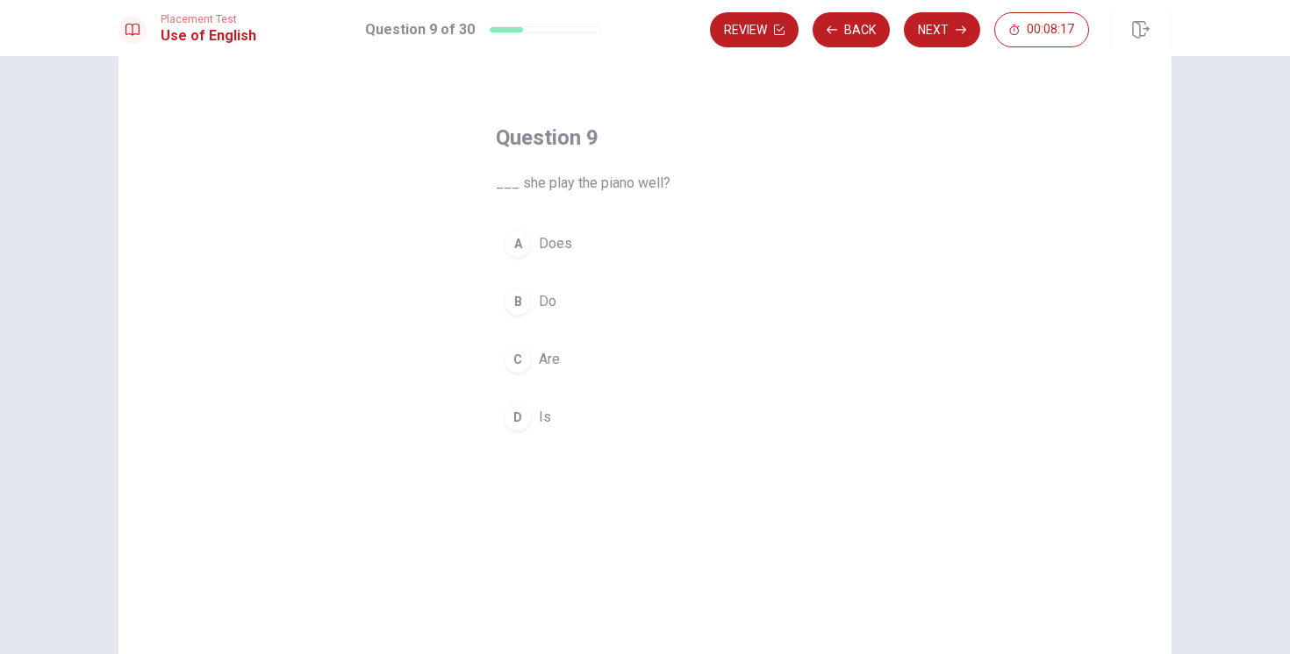
click at [518, 247] on div "A" at bounding box center [518, 244] width 28 height 28
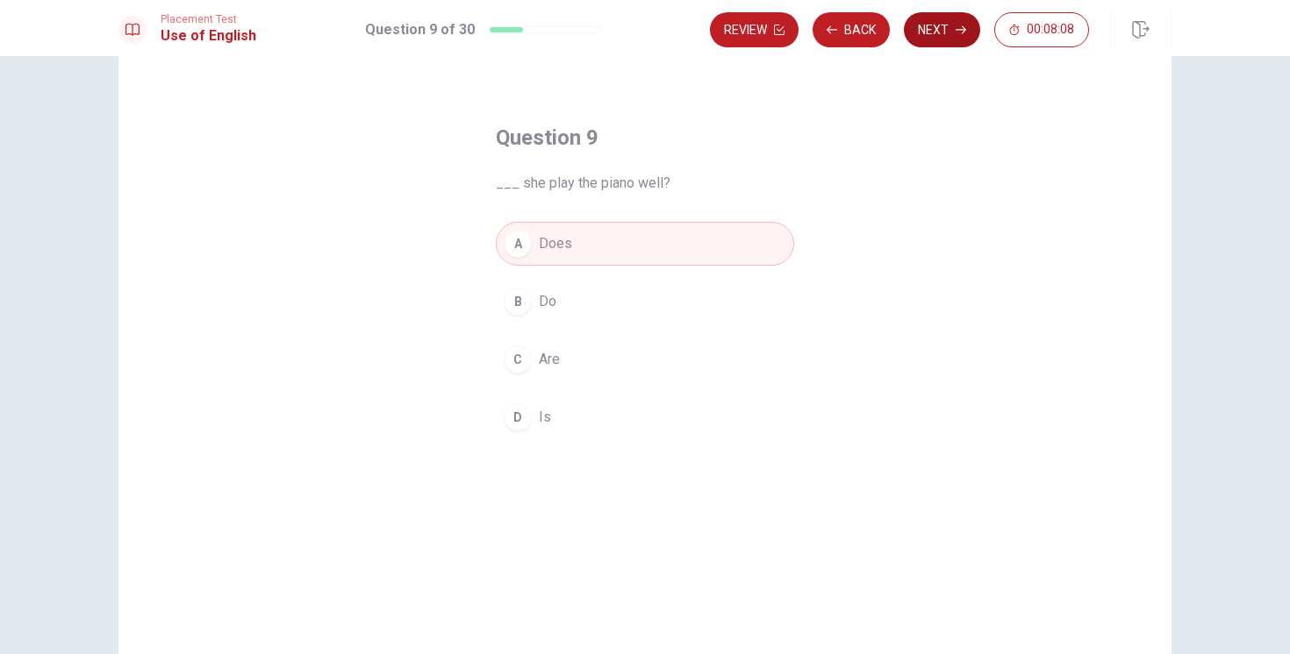
click at [939, 36] on button "Next" at bounding box center [942, 29] width 76 height 35
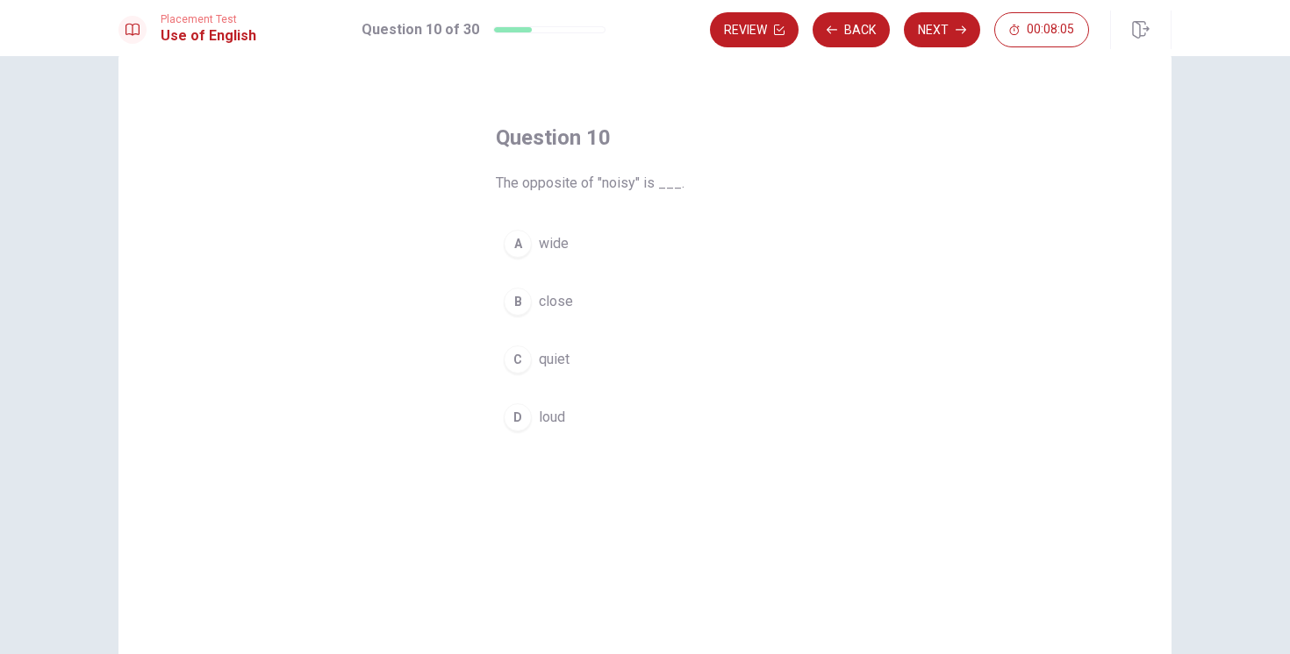
click at [512, 366] on div "C" at bounding box center [518, 360] width 28 height 28
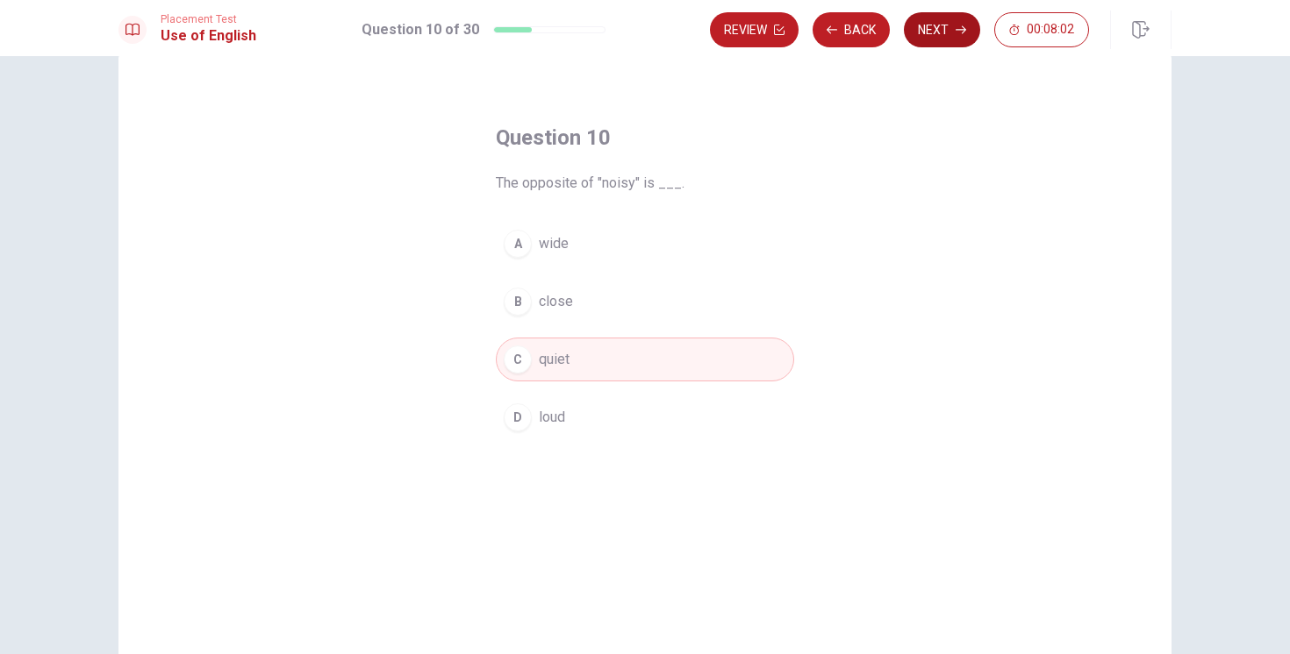
click at [937, 32] on button "Next" at bounding box center [942, 29] width 76 height 35
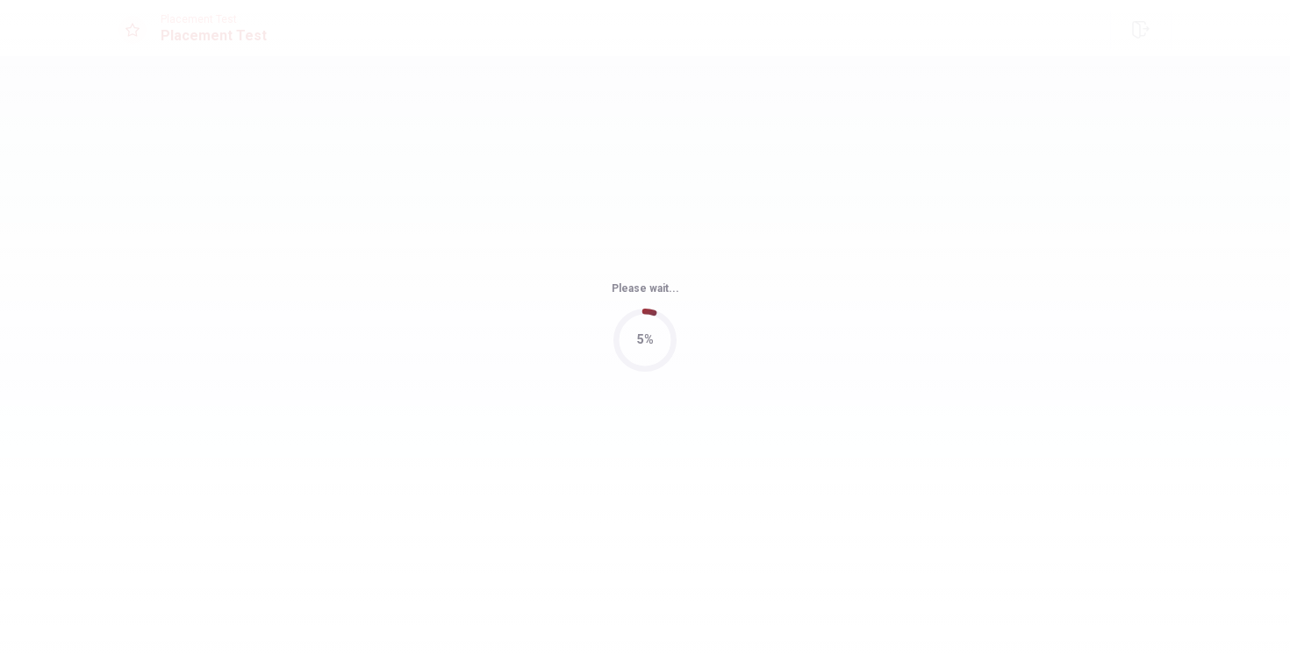
scroll to position [0, 0]
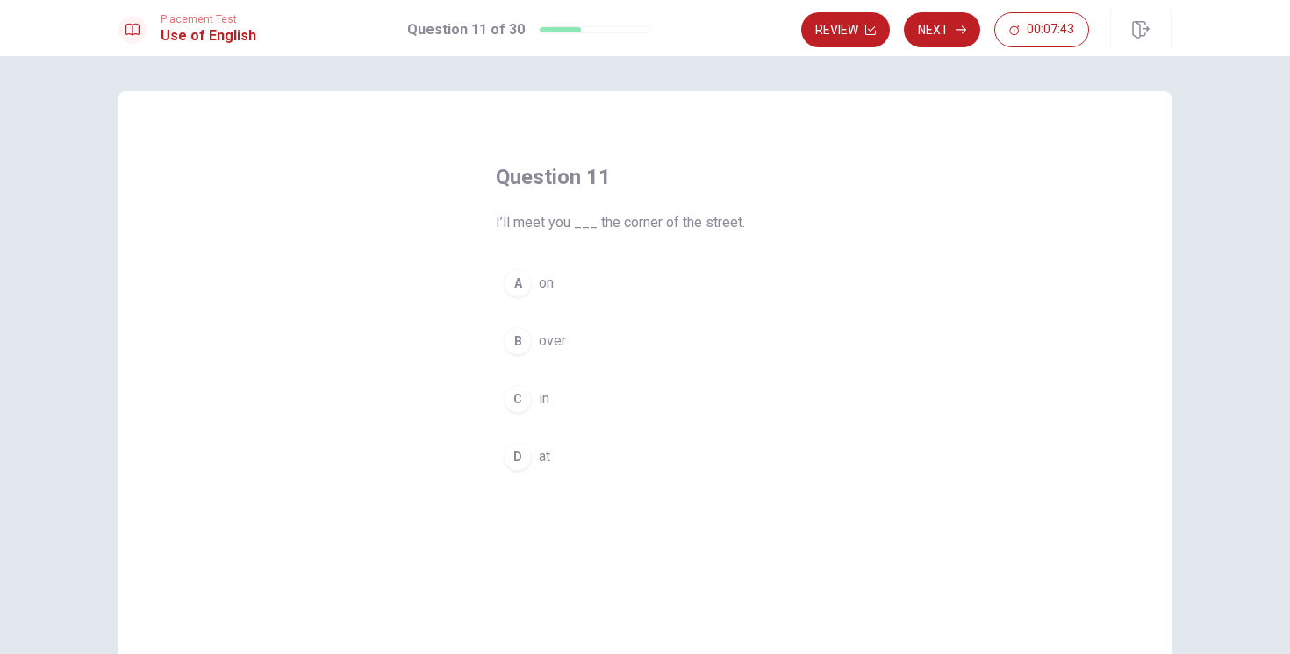
click at [520, 393] on div "C" at bounding box center [518, 399] width 28 height 28
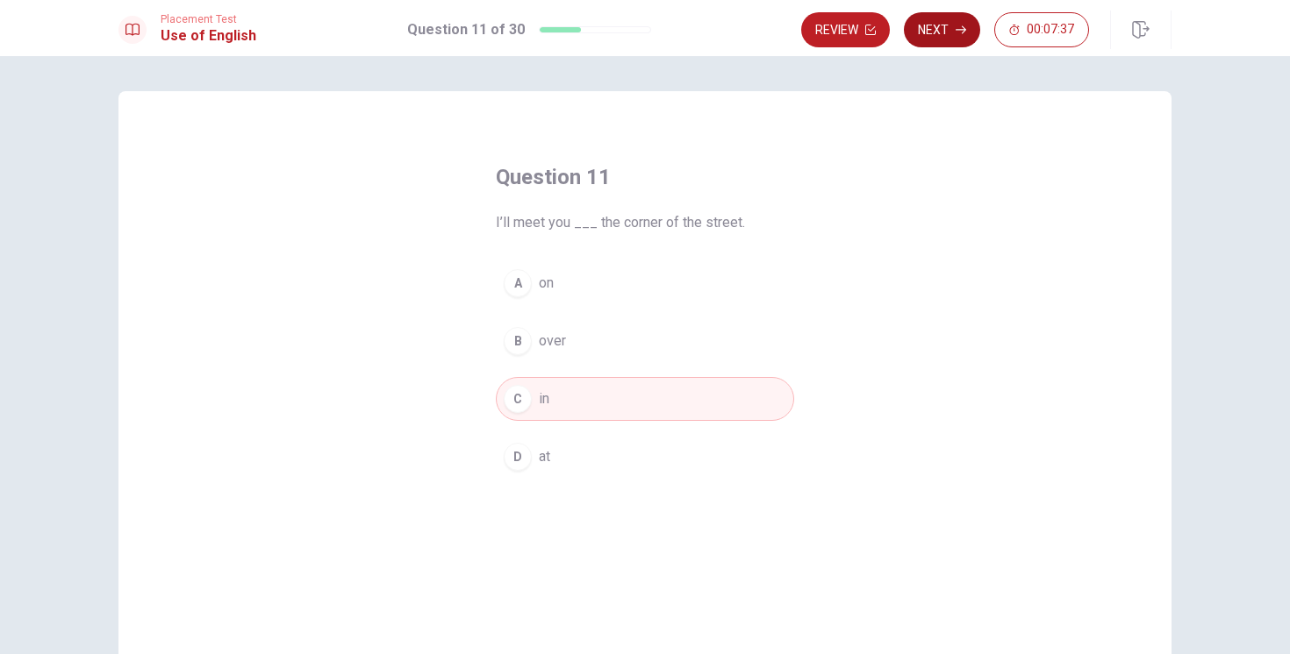
click at [932, 26] on button "Next" at bounding box center [942, 29] width 76 height 35
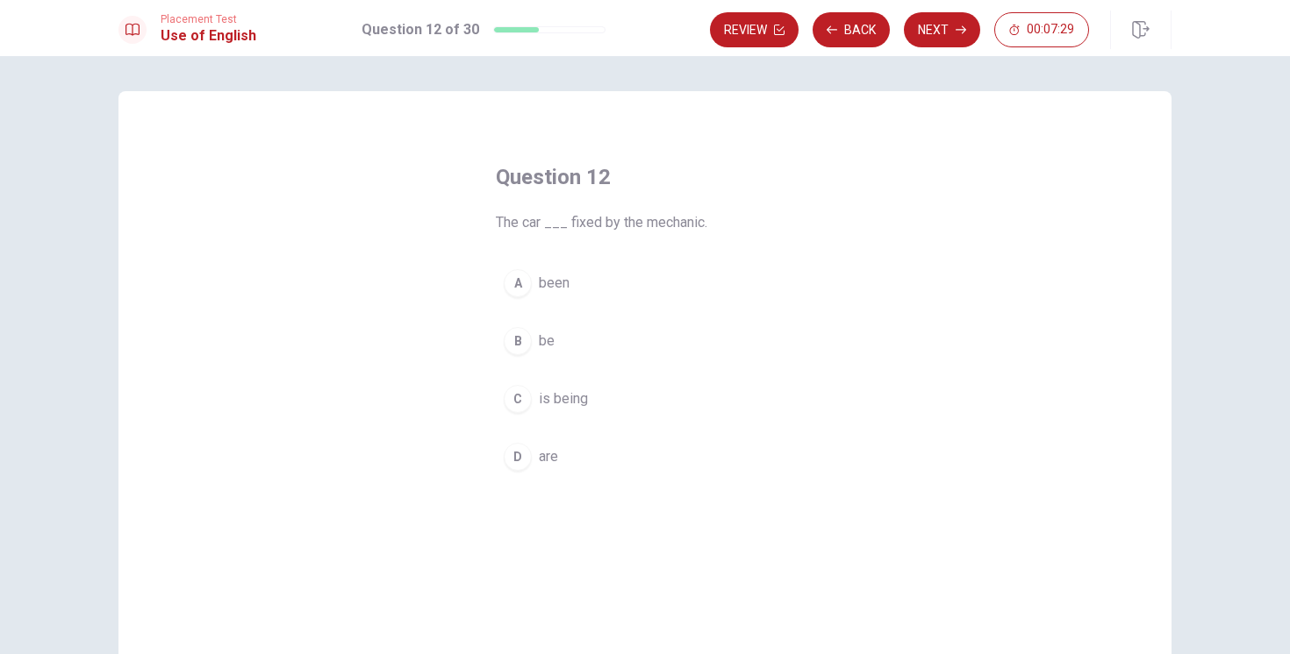
click at [521, 400] on div "C" at bounding box center [518, 399] width 28 height 28
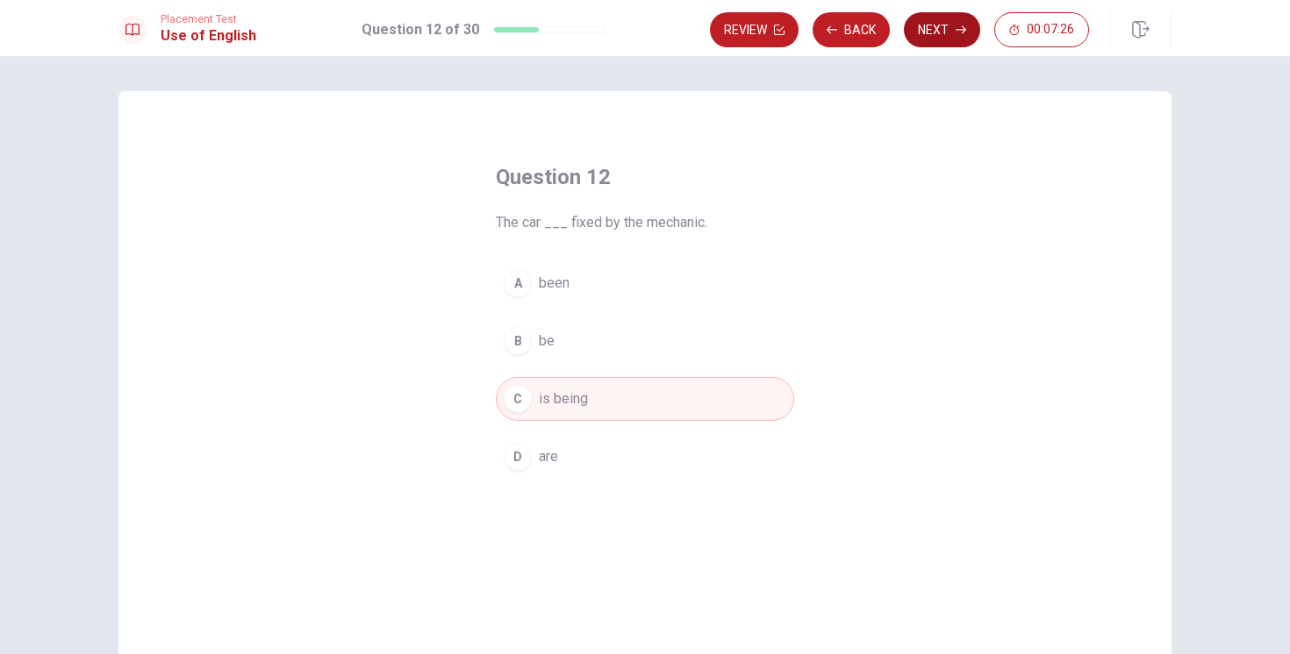
click at [928, 34] on button "Next" at bounding box center [942, 29] width 76 height 35
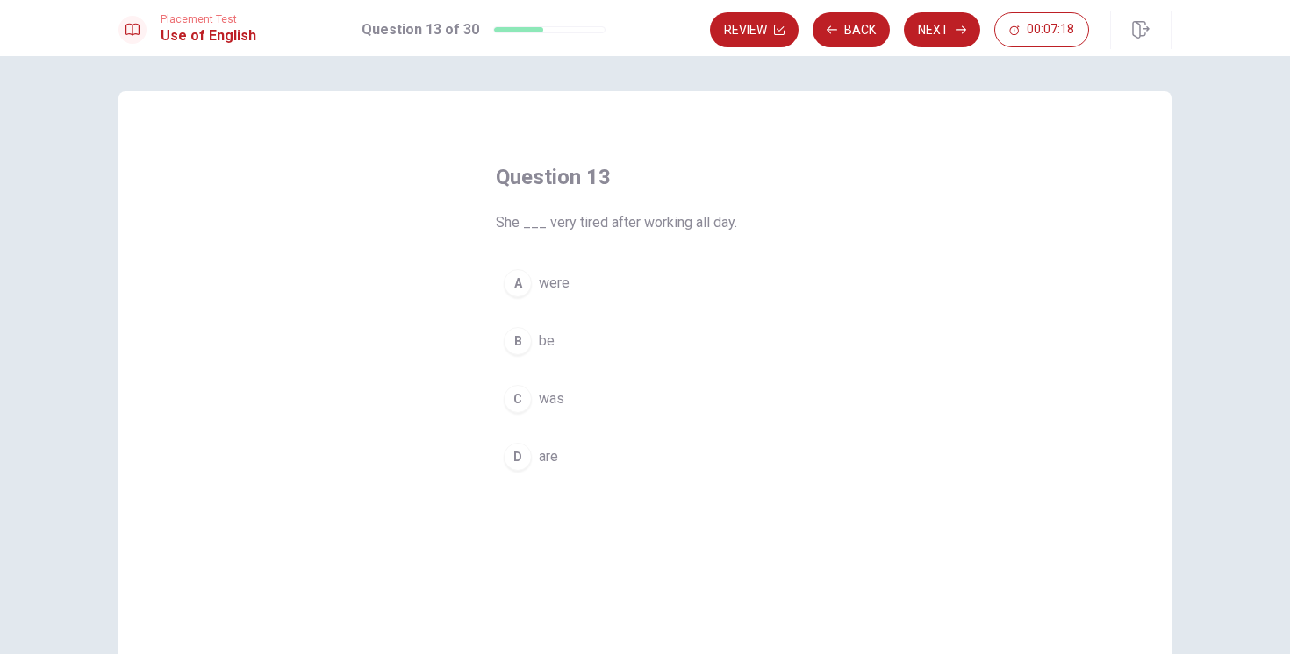
click at [526, 408] on div "C" at bounding box center [518, 399] width 28 height 28
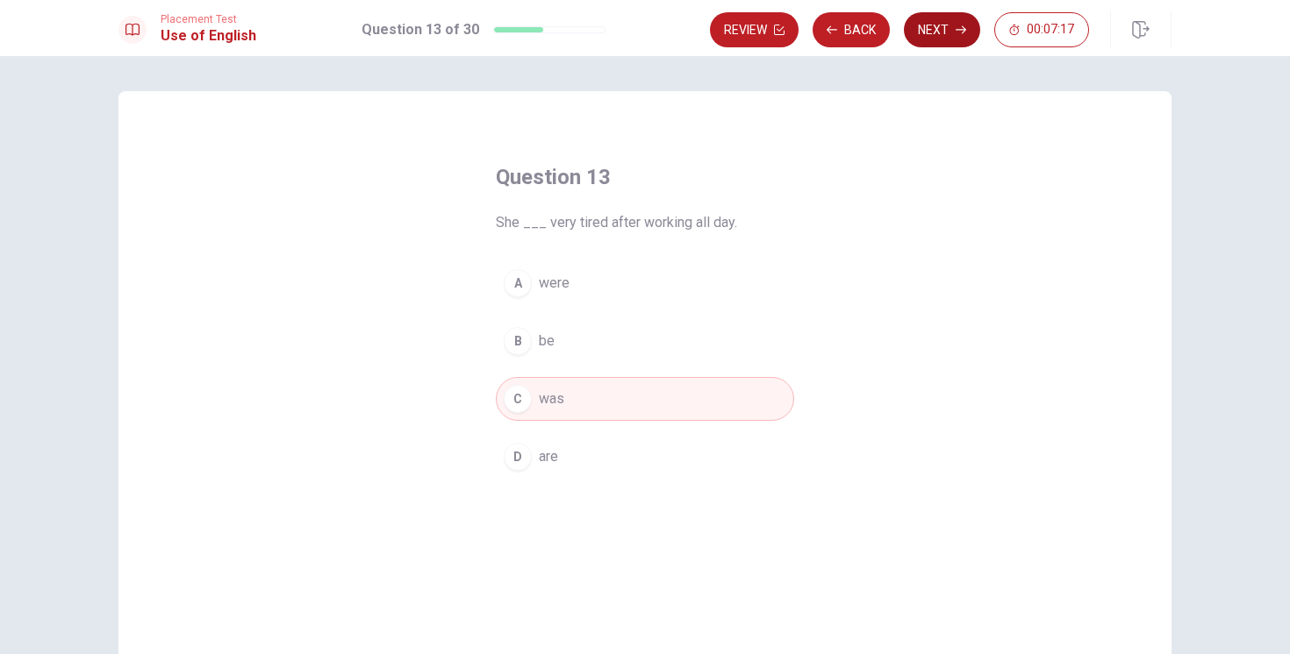
click at [941, 31] on button "Next" at bounding box center [942, 29] width 76 height 35
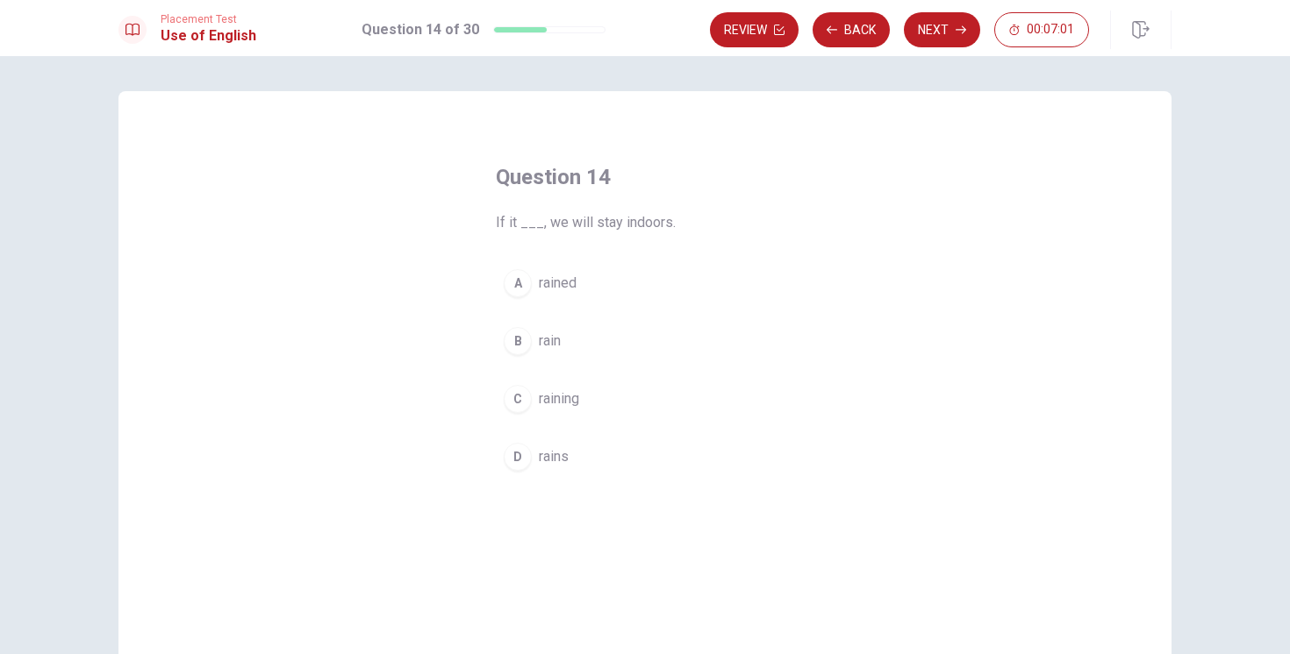
click at [522, 458] on div "D" at bounding box center [518, 457] width 28 height 28
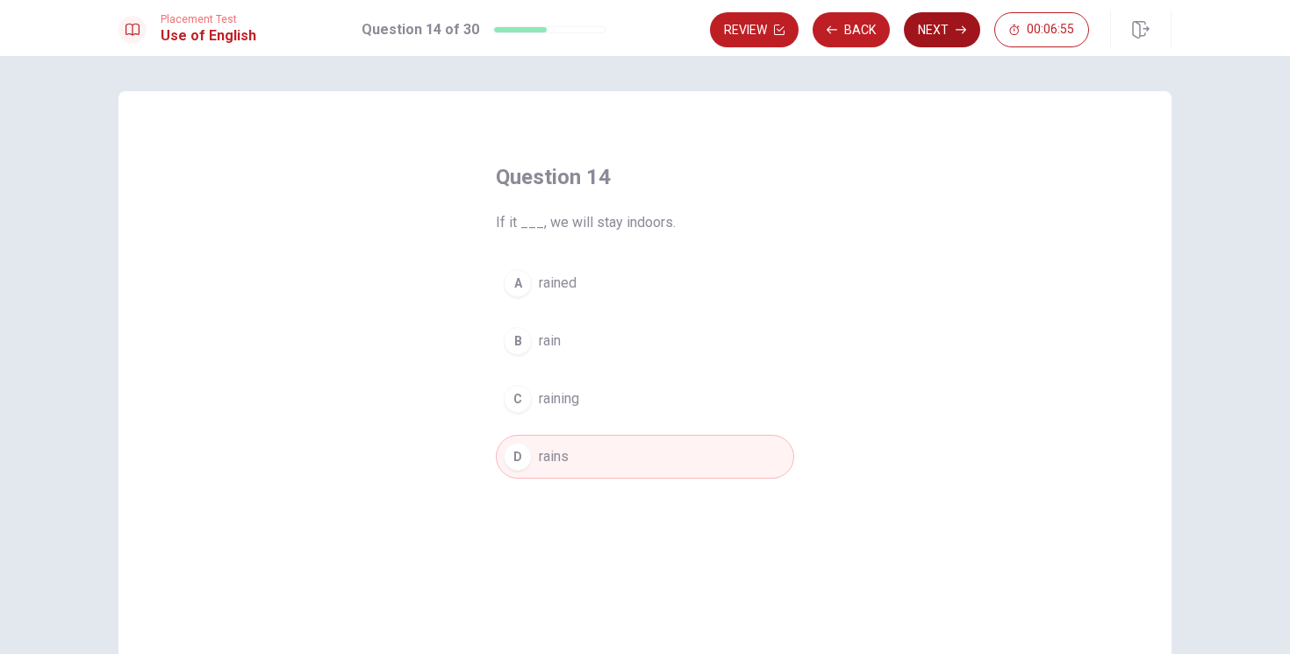
click at [931, 38] on button "Next" at bounding box center [942, 29] width 76 height 35
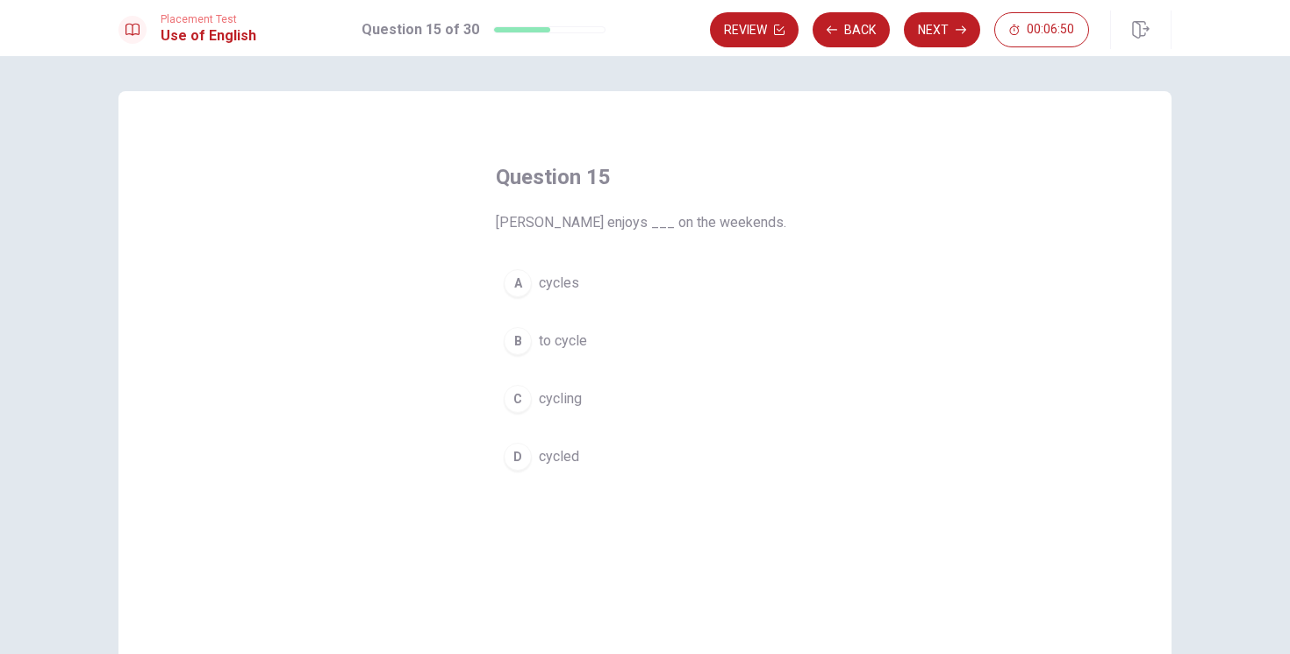
click at [516, 402] on div "C" at bounding box center [518, 399] width 28 height 28
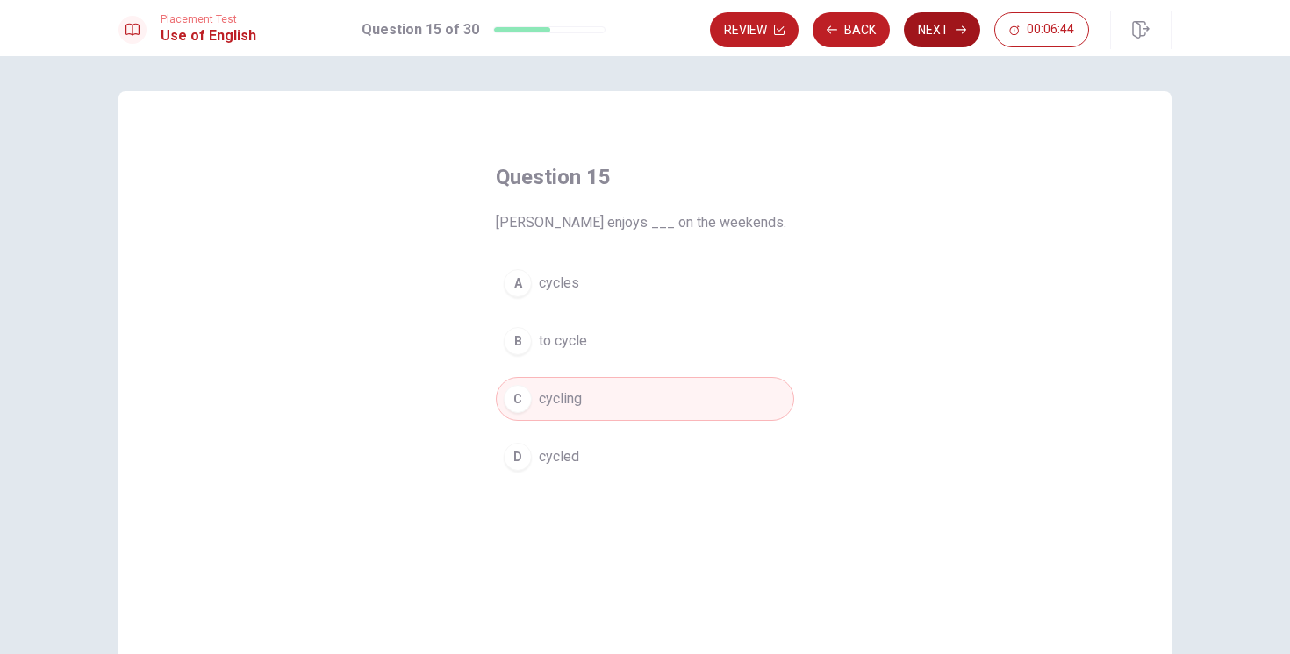
click at [939, 34] on button "Next" at bounding box center [942, 29] width 76 height 35
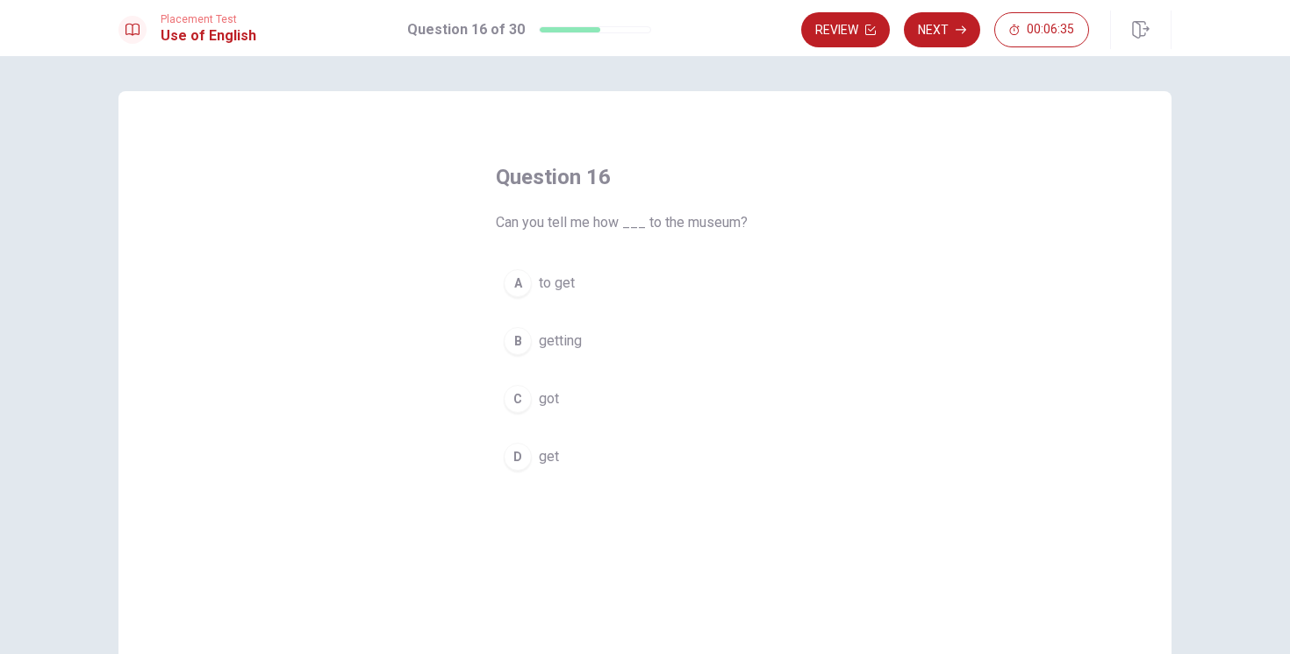
click at [518, 286] on div "A" at bounding box center [518, 283] width 28 height 28
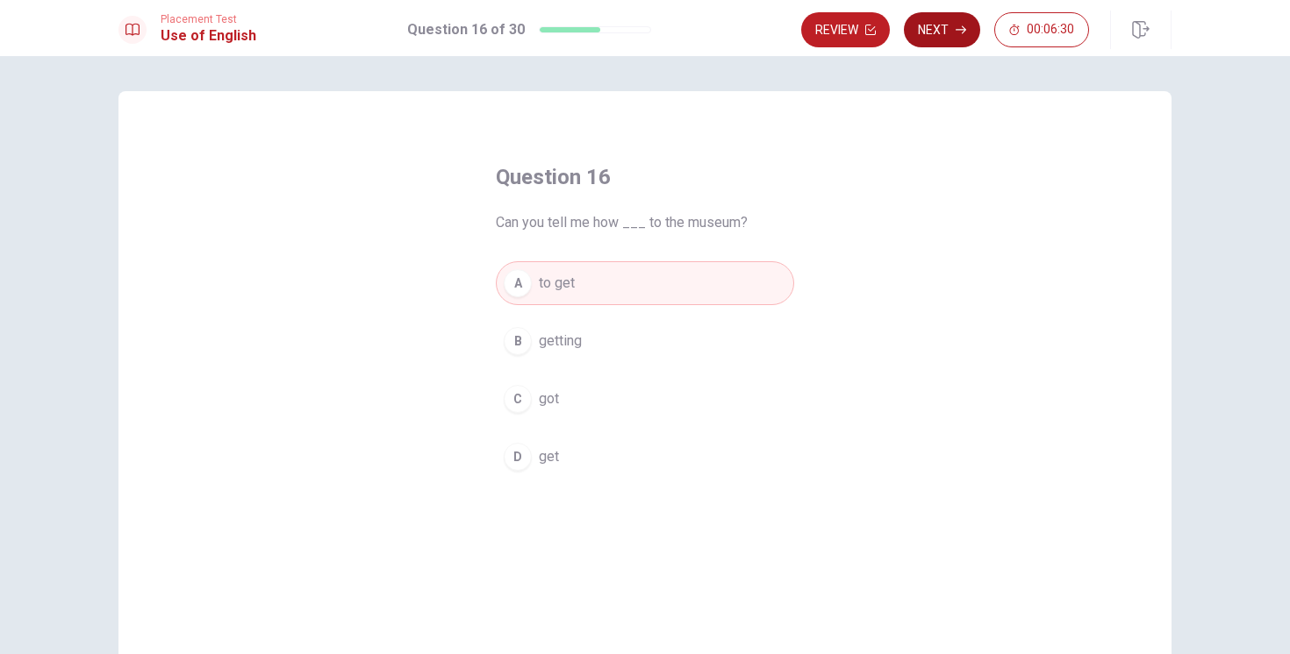
click at [935, 38] on button "Next" at bounding box center [942, 29] width 76 height 35
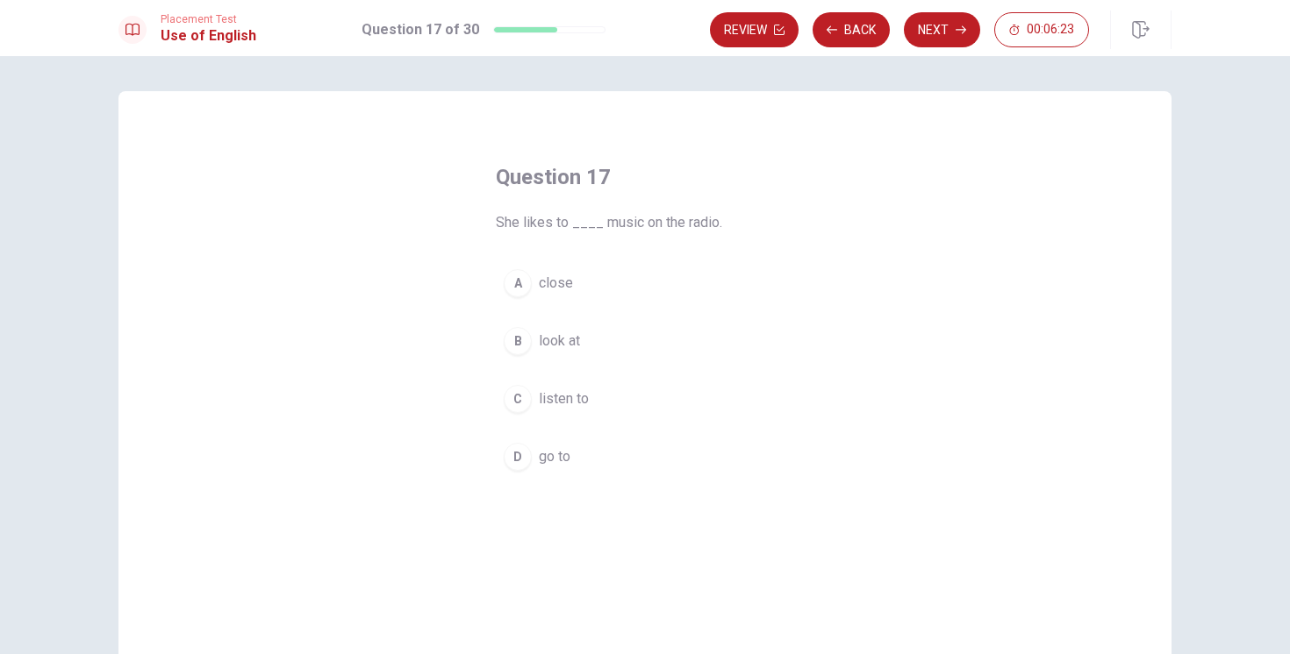
click at [450, 275] on div "Question 17 She likes to ____ music on the radio. A close B look at C listen to…" at bounding box center [644, 396] width 1053 height 610
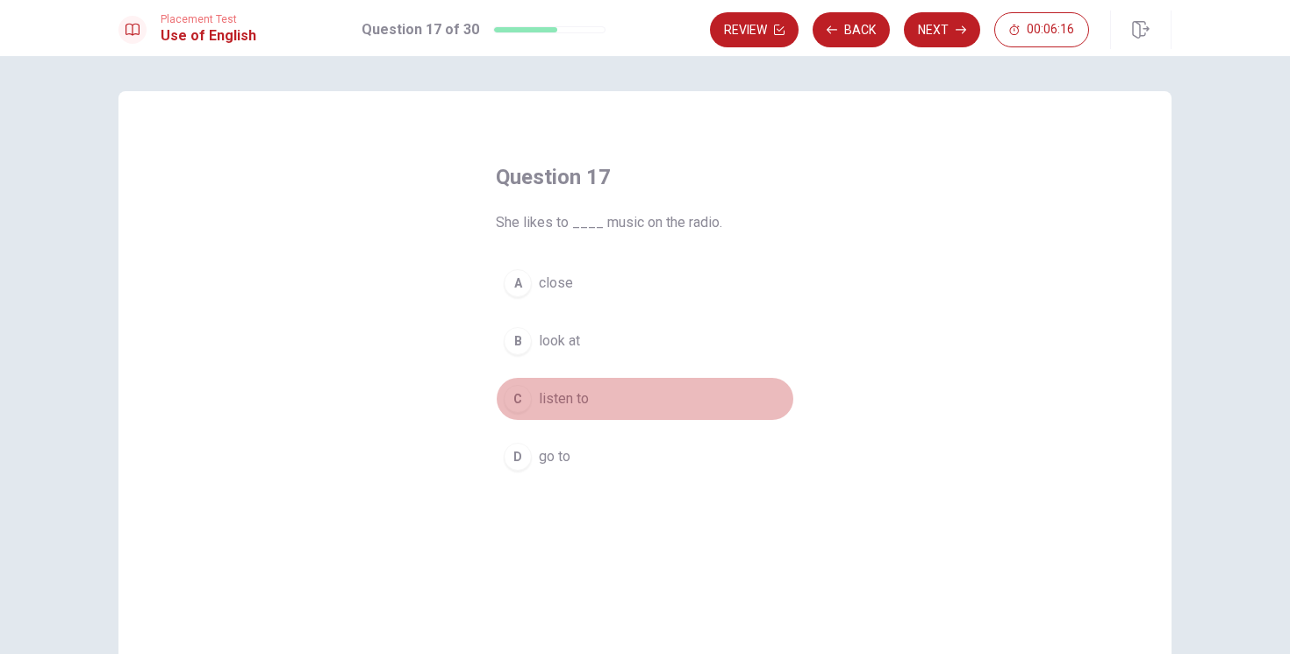
click at [518, 404] on div "C" at bounding box center [518, 399] width 28 height 28
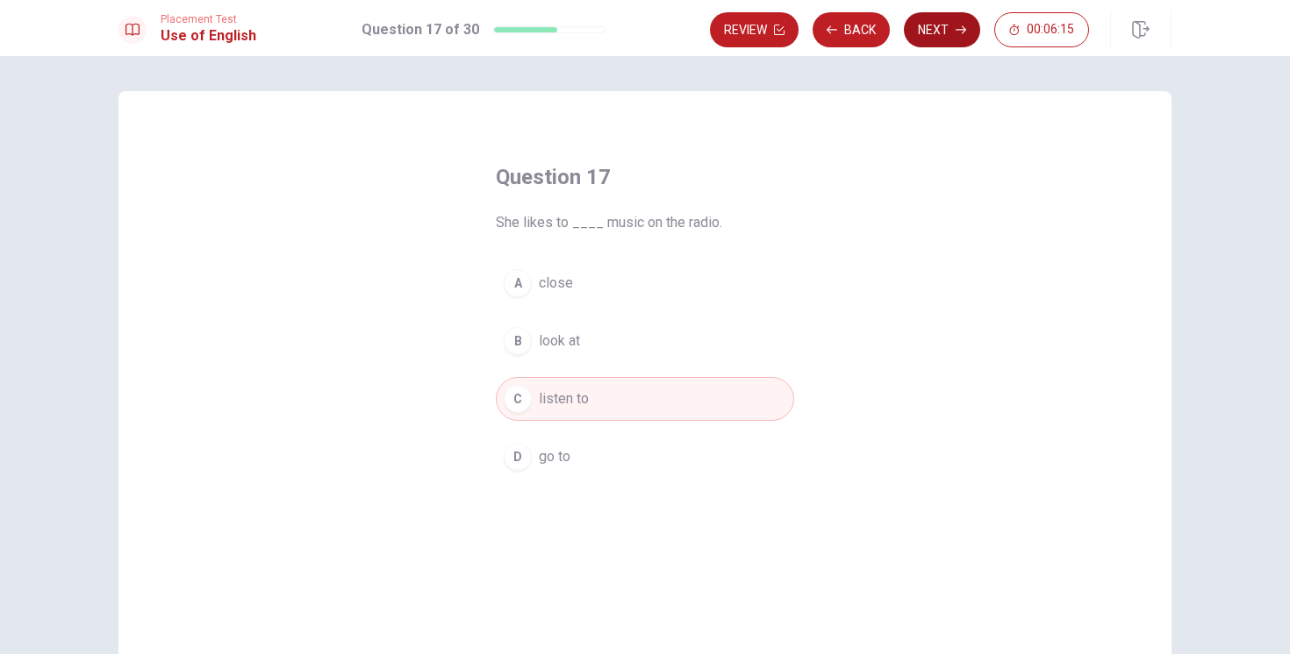
click at [926, 32] on button "Next" at bounding box center [942, 29] width 76 height 35
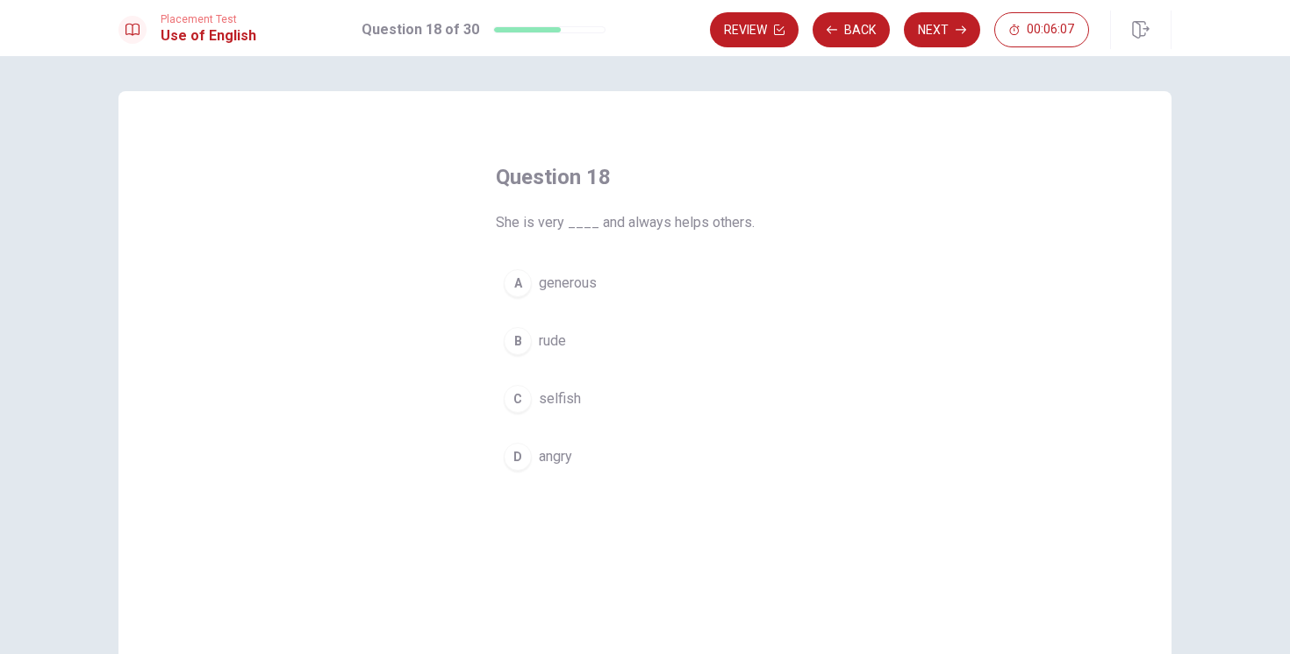
click at [521, 282] on div "A" at bounding box center [518, 283] width 28 height 28
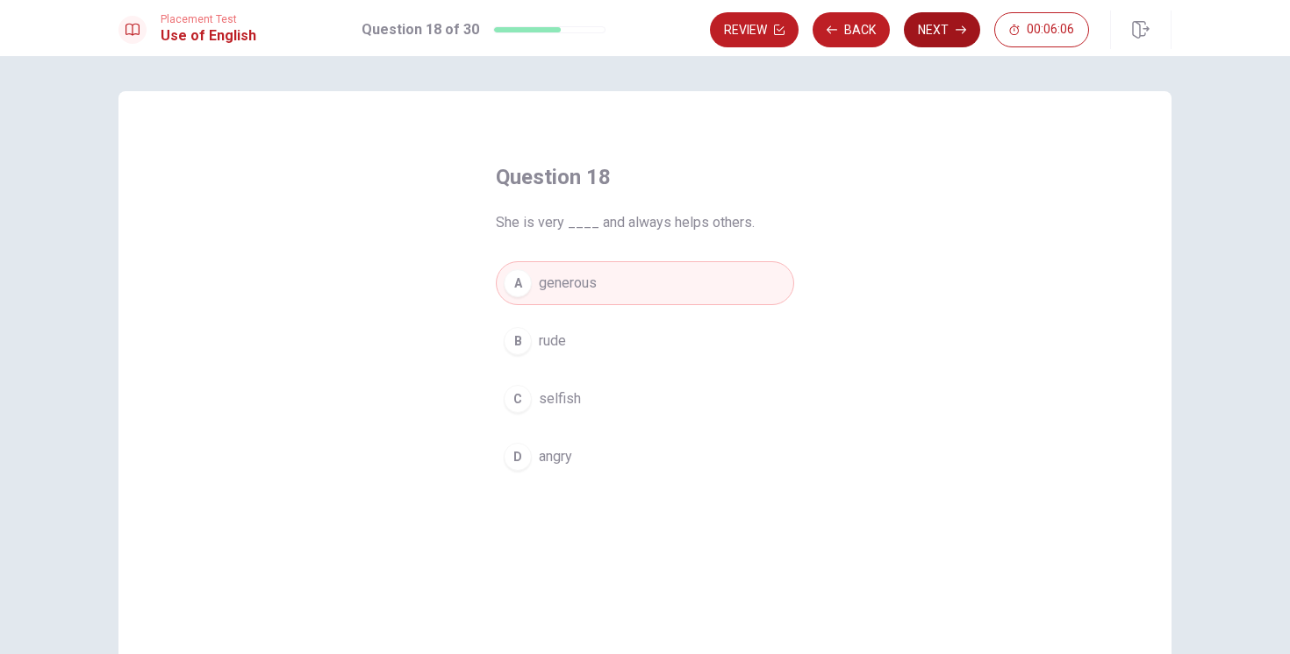
click at [941, 33] on button "Next" at bounding box center [942, 29] width 76 height 35
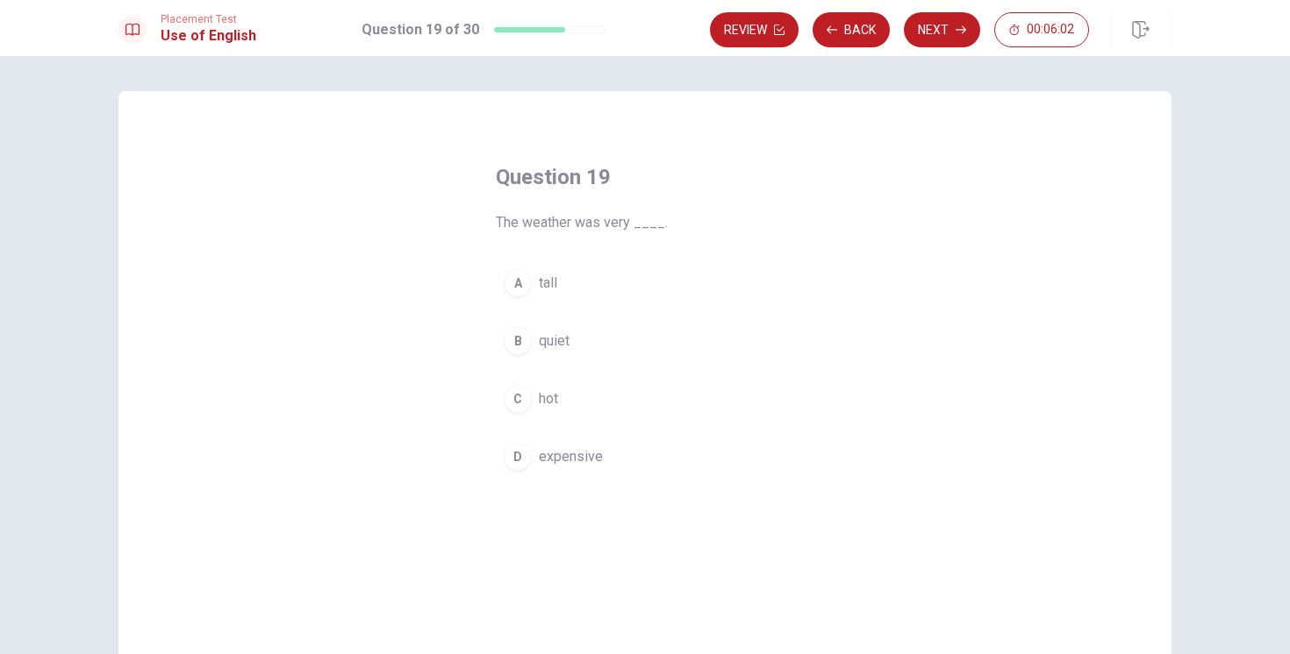
click at [524, 392] on div "C" at bounding box center [518, 399] width 28 height 28
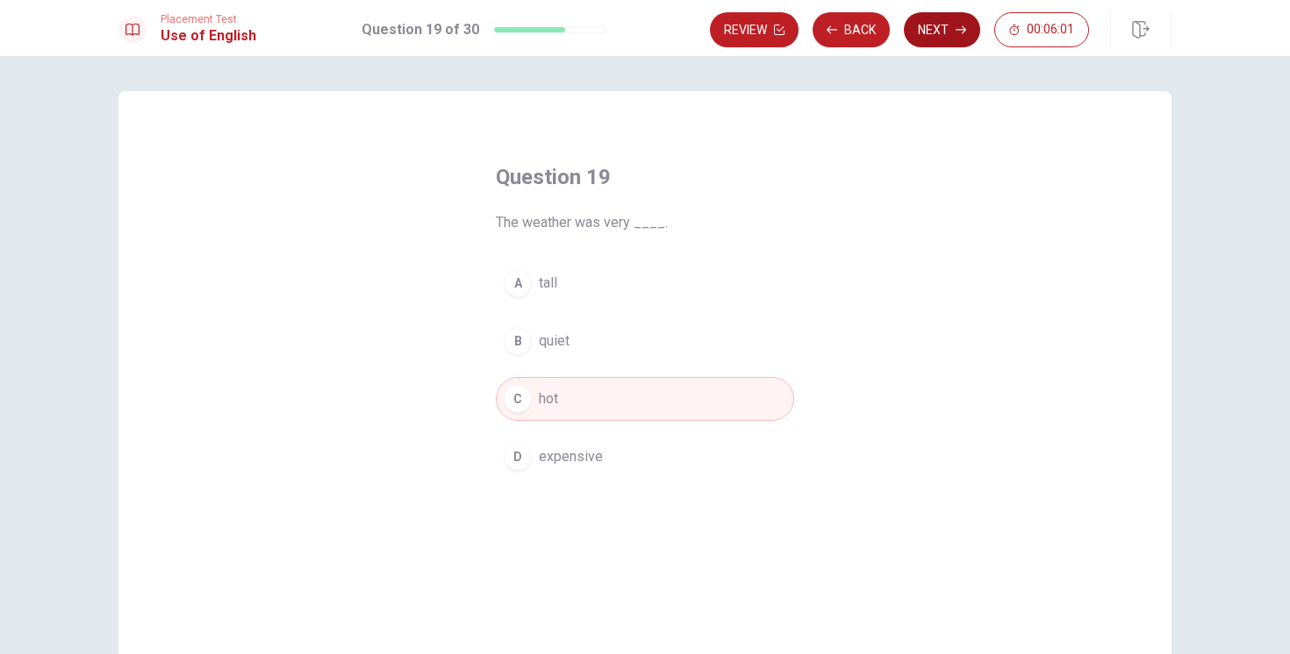
click at [942, 30] on button "Next" at bounding box center [942, 29] width 76 height 35
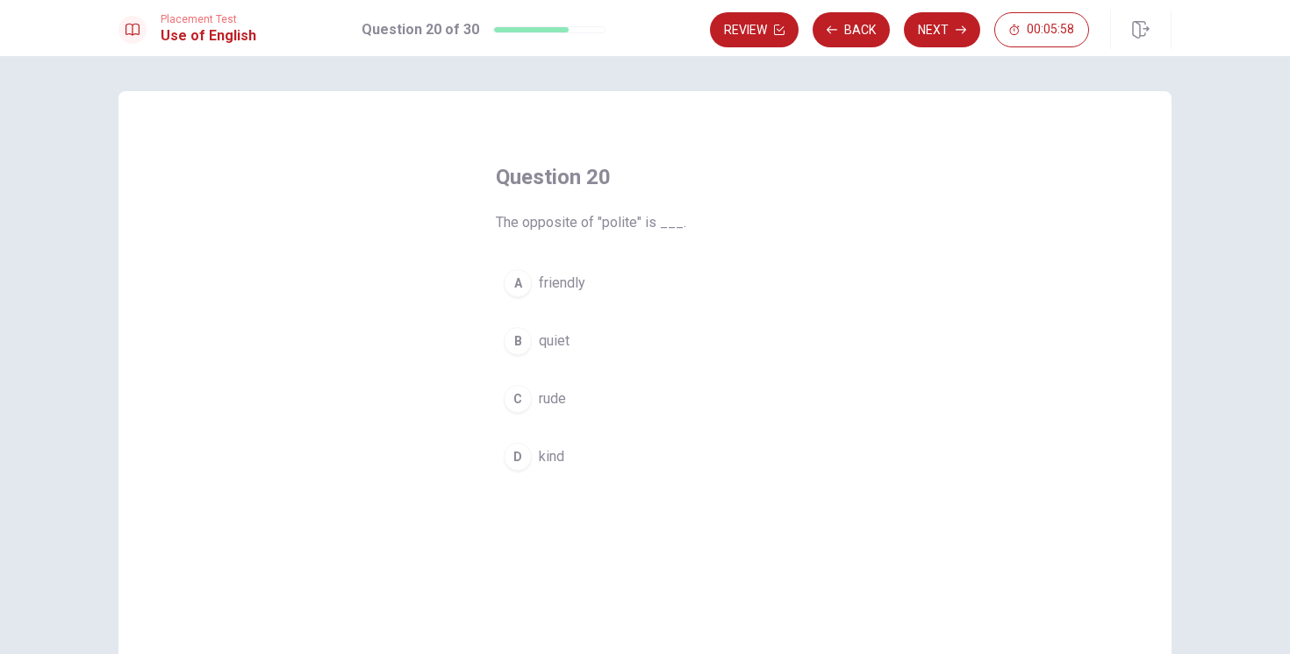
click at [525, 412] on button "C rude" at bounding box center [645, 399] width 298 height 44
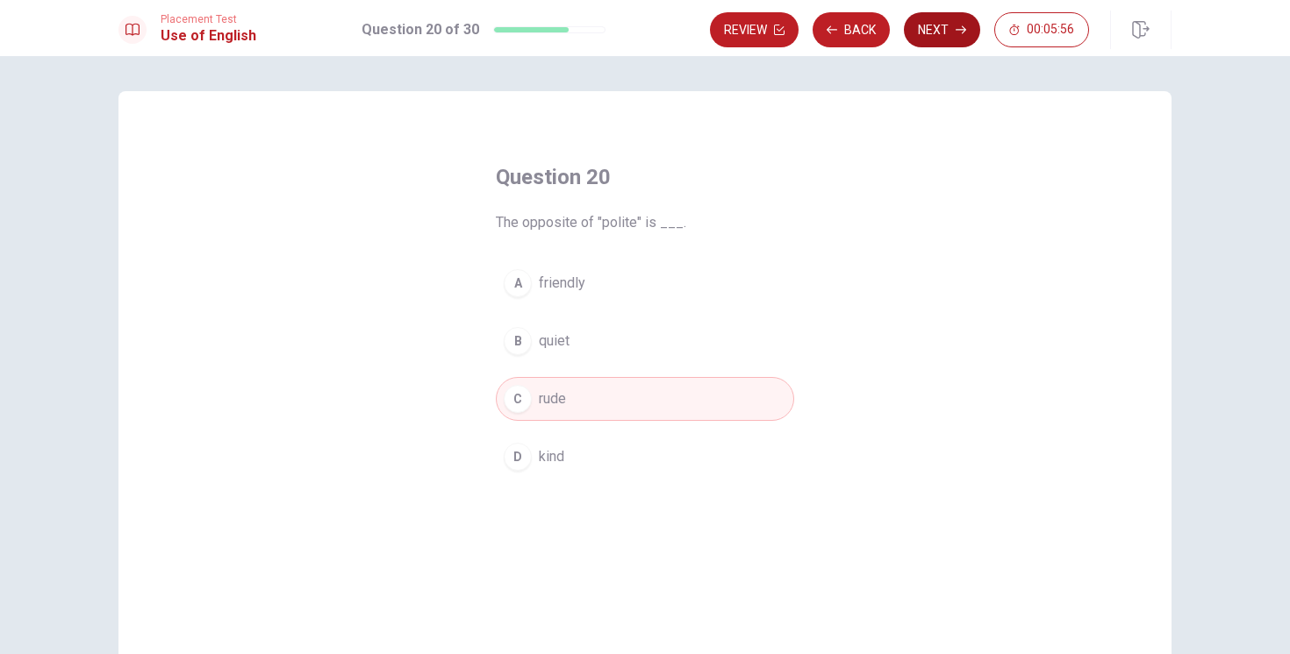
click at [932, 34] on button "Next" at bounding box center [942, 29] width 76 height 35
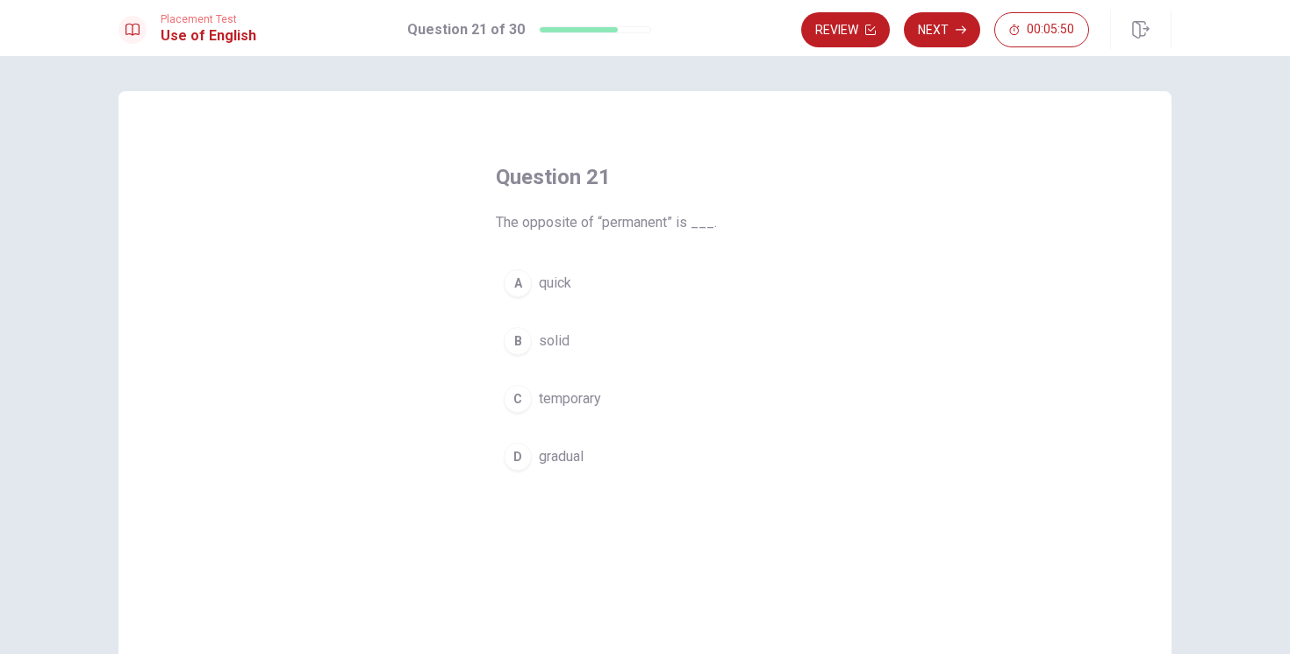
click at [525, 391] on div "C" at bounding box center [518, 399] width 28 height 28
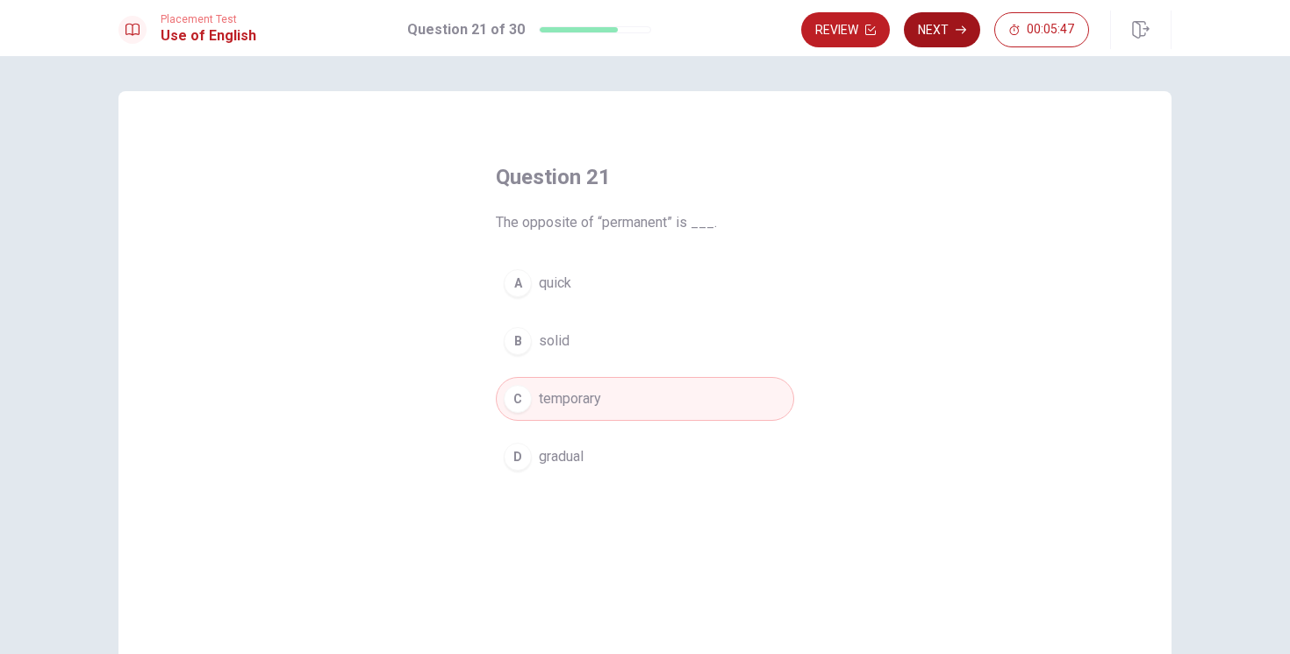
click at [953, 27] on button "Next" at bounding box center [942, 29] width 76 height 35
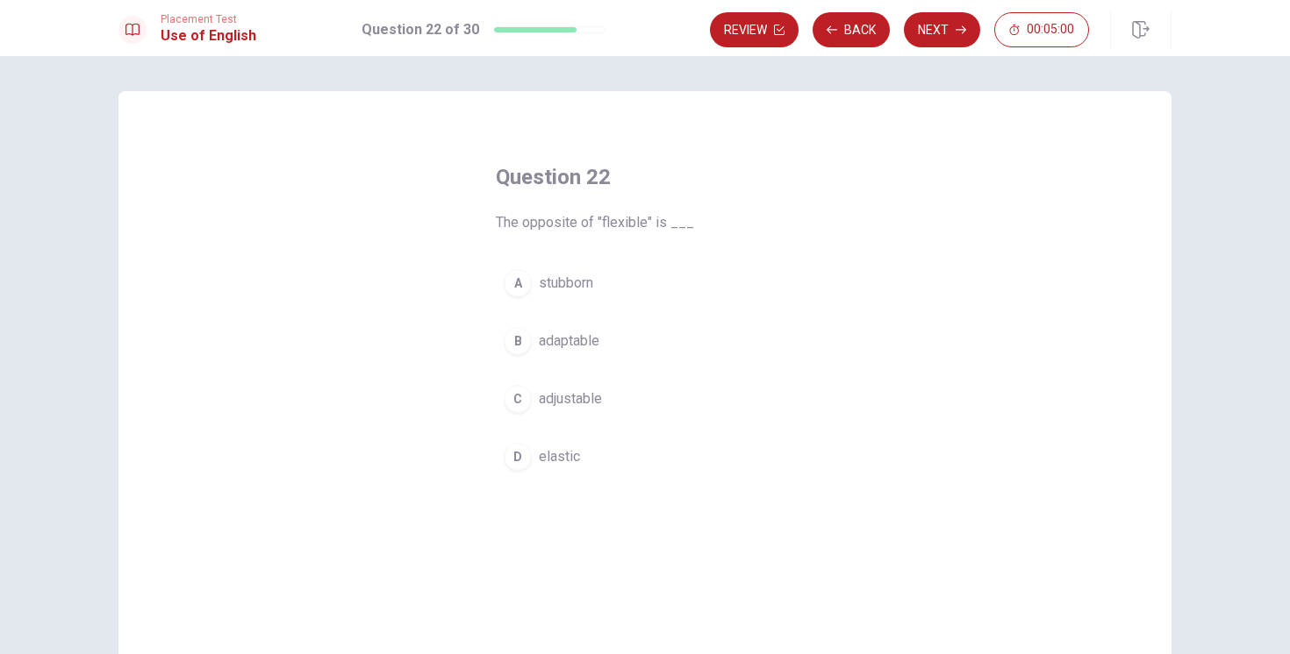
click at [529, 277] on div "A" at bounding box center [518, 283] width 28 height 28
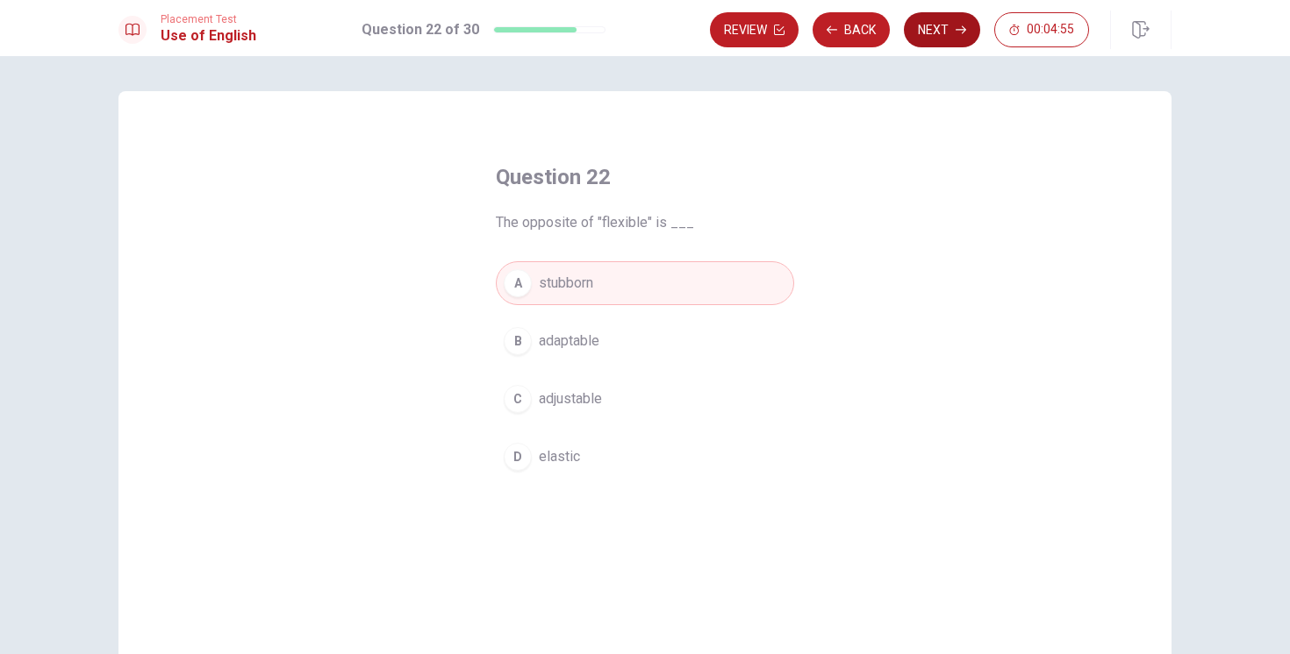
click at [942, 24] on button "Next" at bounding box center [942, 29] width 76 height 35
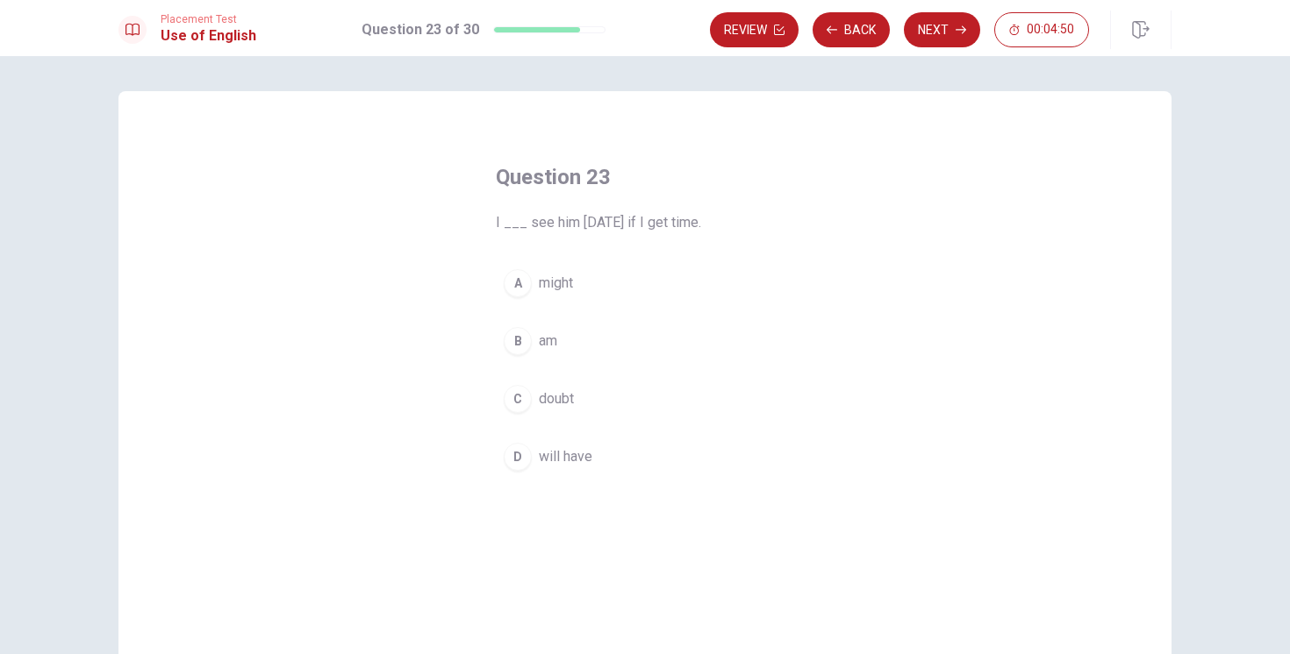
click at [525, 282] on div "A" at bounding box center [518, 283] width 28 height 28
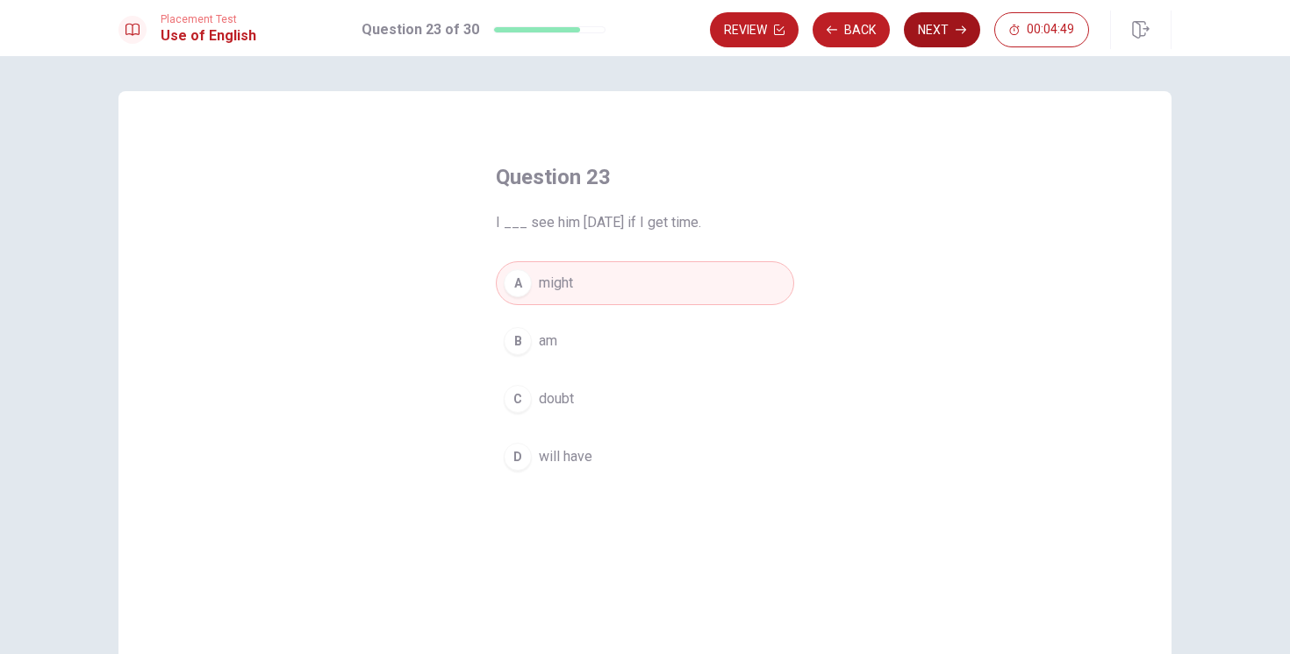
click at [943, 24] on button "Next" at bounding box center [942, 29] width 76 height 35
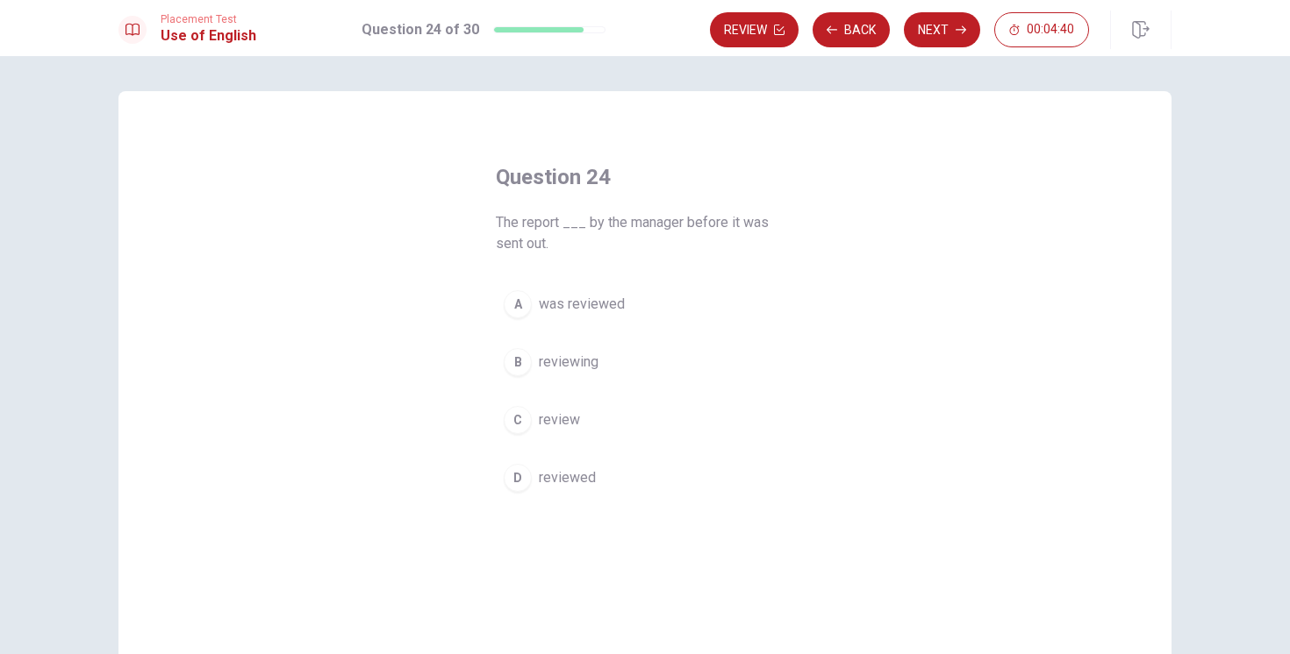
click at [518, 310] on div "A" at bounding box center [518, 304] width 28 height 28
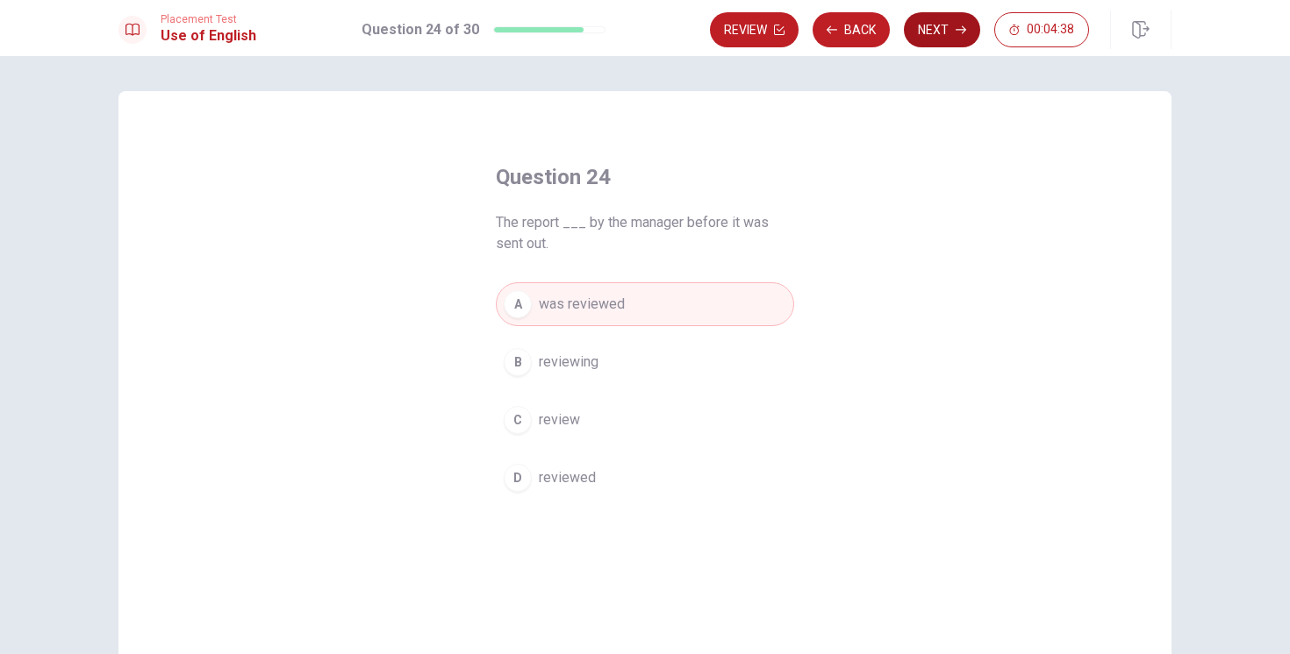
click at [930, 33] on button "Next" at bounding box center [942, 29] width 76 height 35
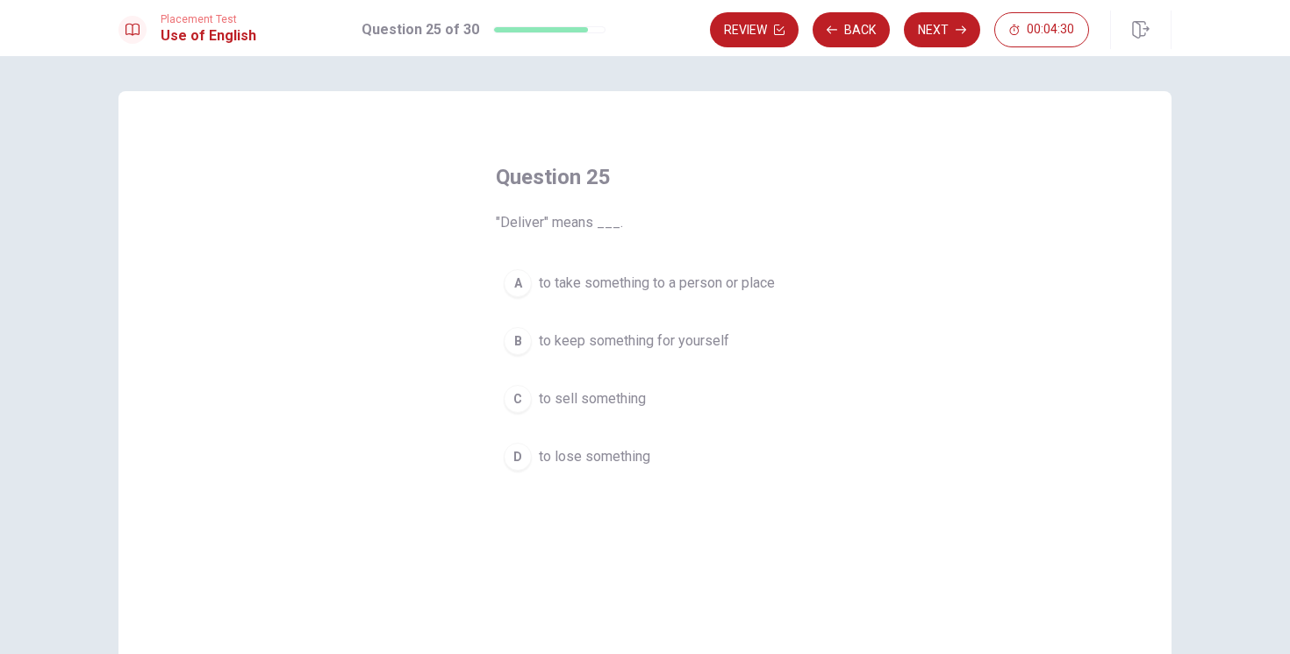
click at [512, 275] on div "A" at bounding box center [518, 283] width 28 height 28
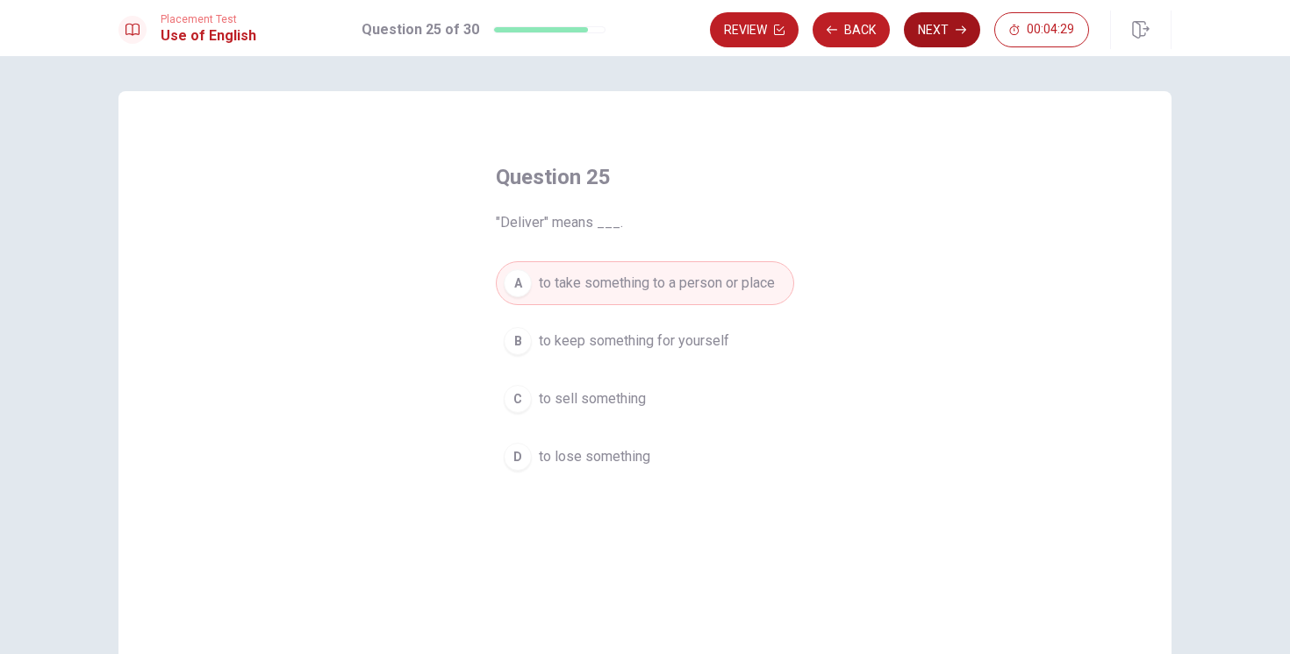
click at [959, 36] on button "Next" at bounding box center [942, 29] width 76 height 35
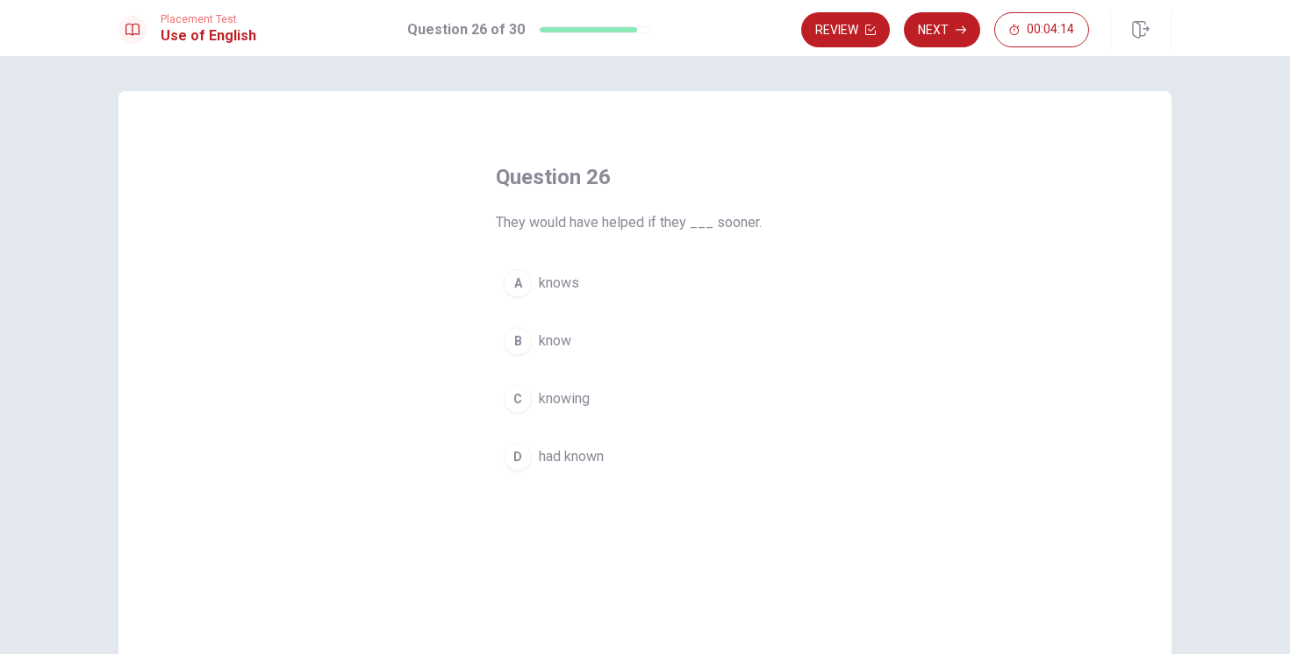
click at [516, 462] on div "D" at bounding box center [518, 457] width 28 height 28
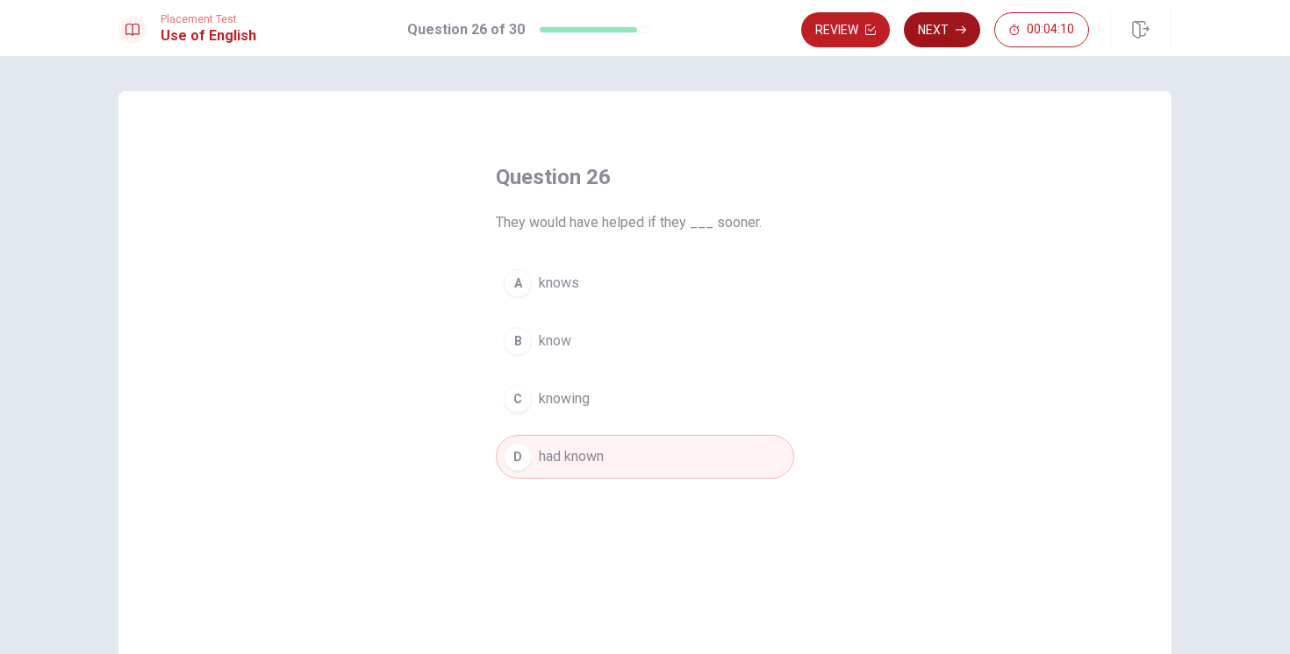
click at [941, 25] on button "Next" at bounding box center [942, 29] width 76 height 35
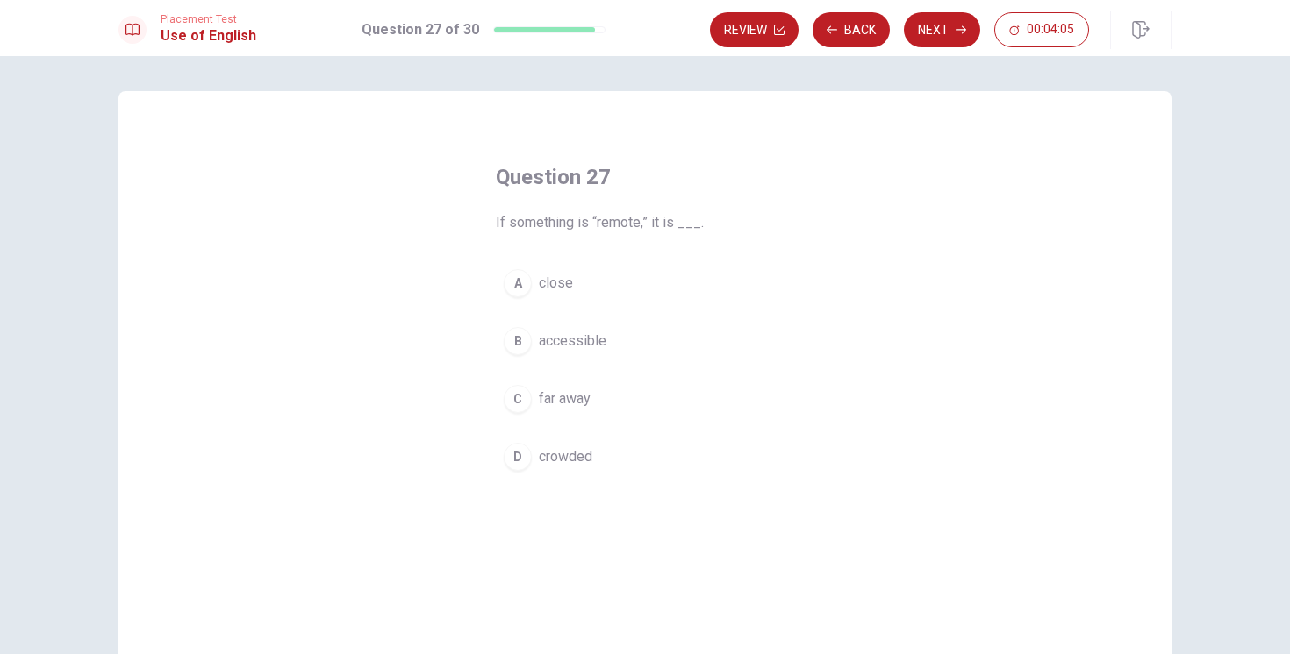
click at [519, 397] on div "C" at bounding box center [518, 399] width 28 height 28
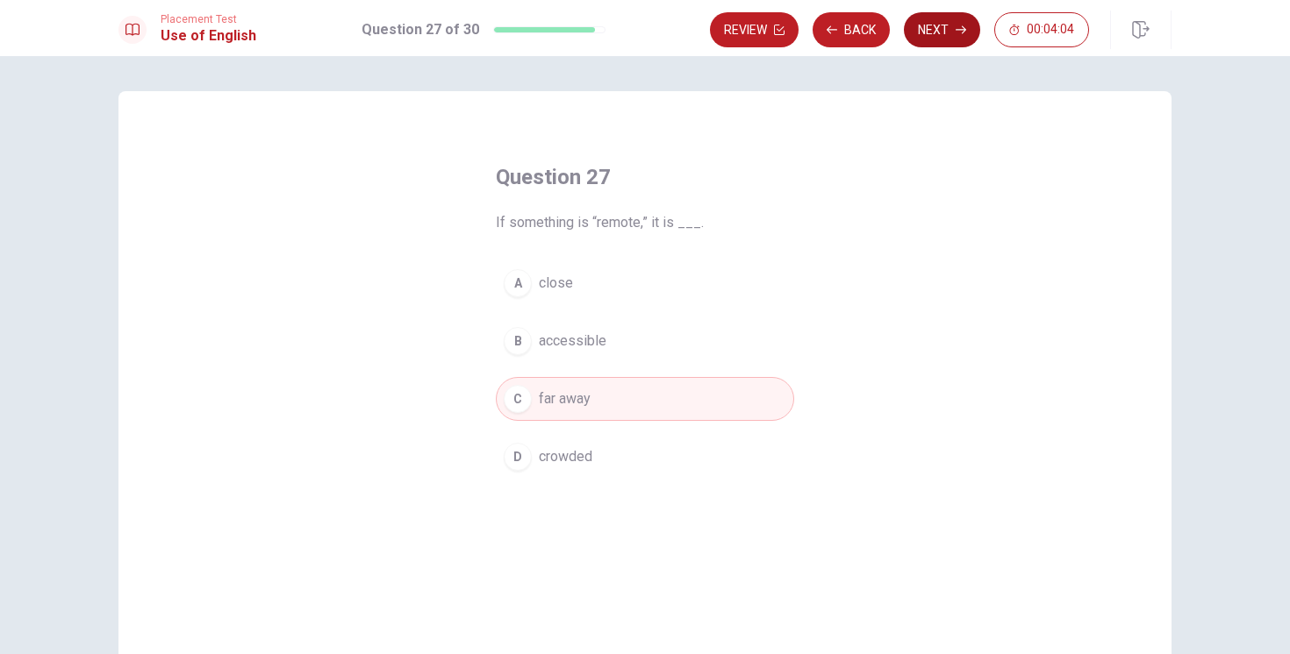
click at [941, 21] on button "Next" at bounding box center [942, 29] width 76 height 35
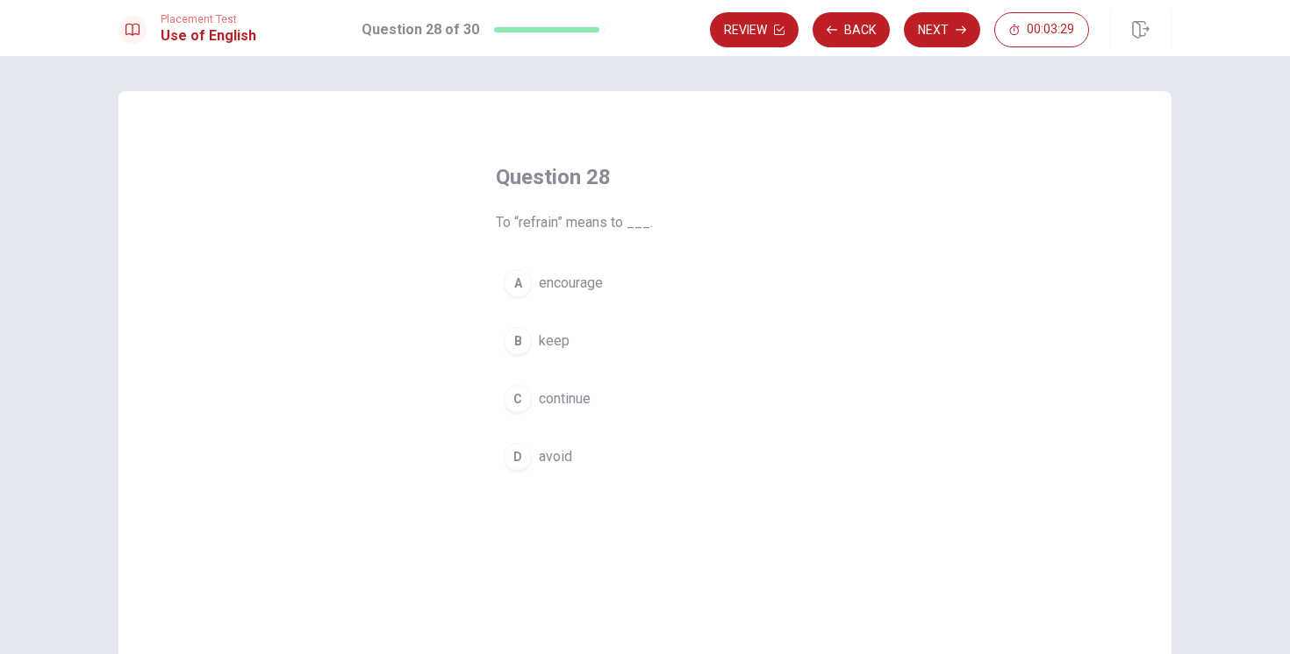
click at [519, 447] on div "D" at bounding box center [518, 457] width 28 height 28
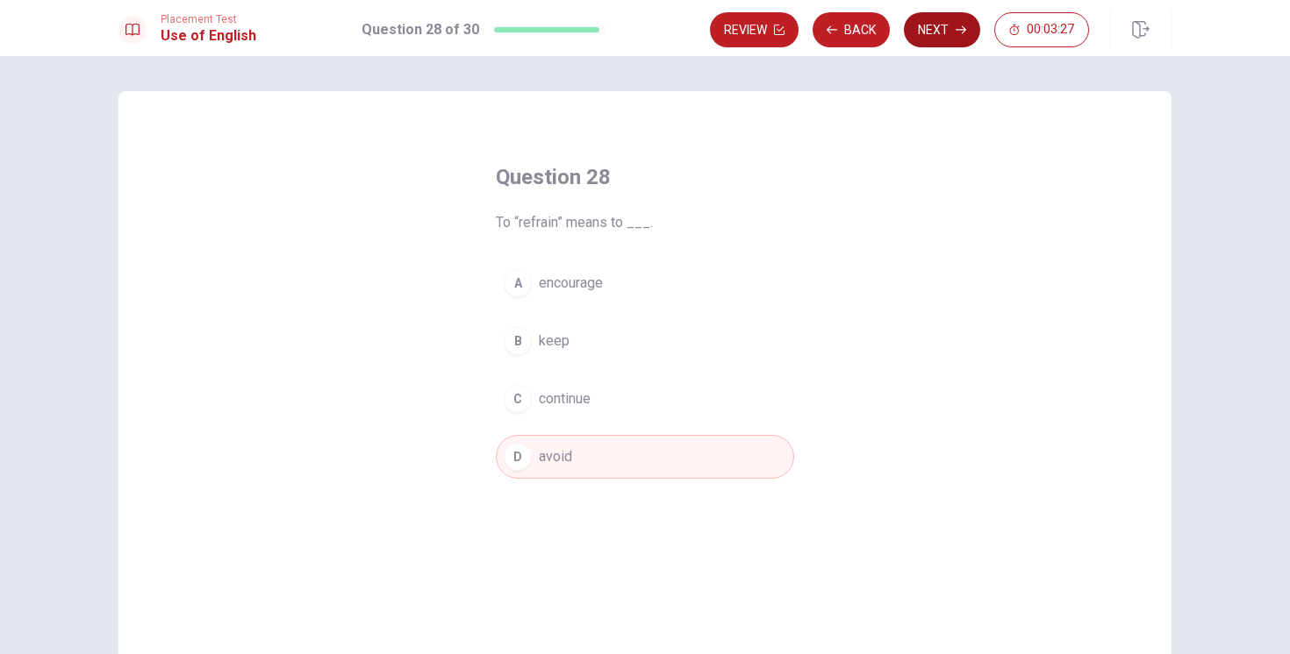
click at [940, 21] on button "Next" at bounding box center [942, 29] width 76 height 35
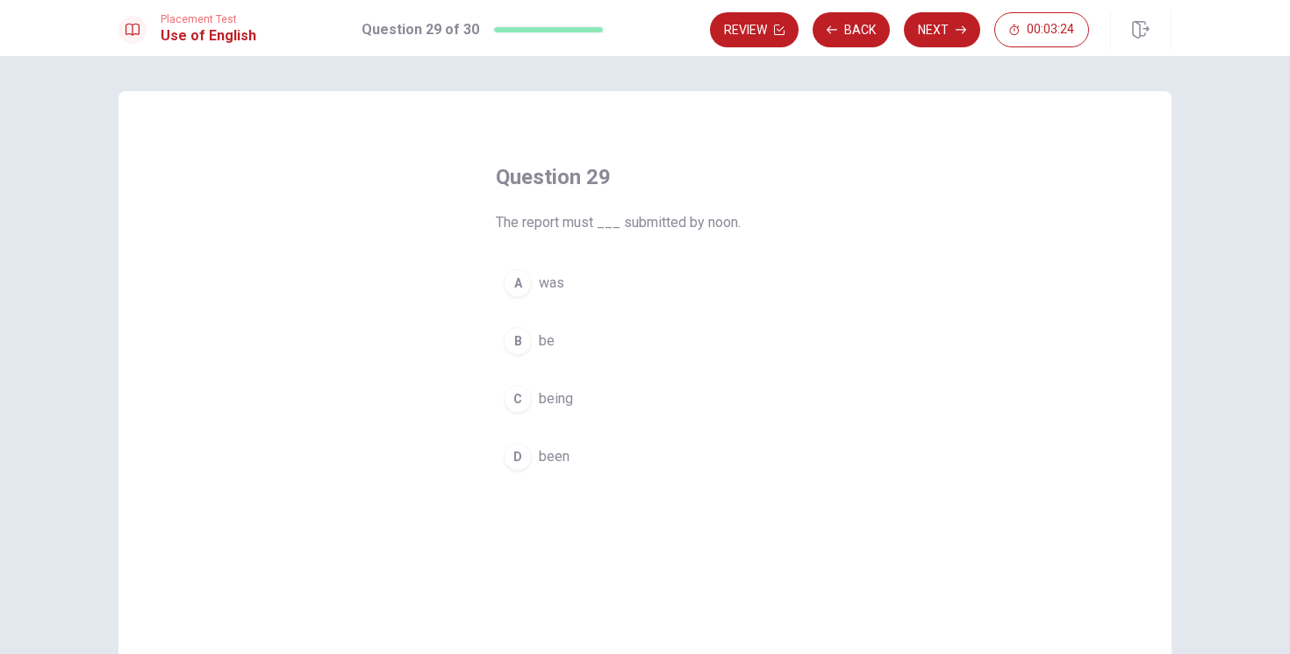
click at [517, 344] on div "B" at bounding box center [518, 341] width 28 height 28
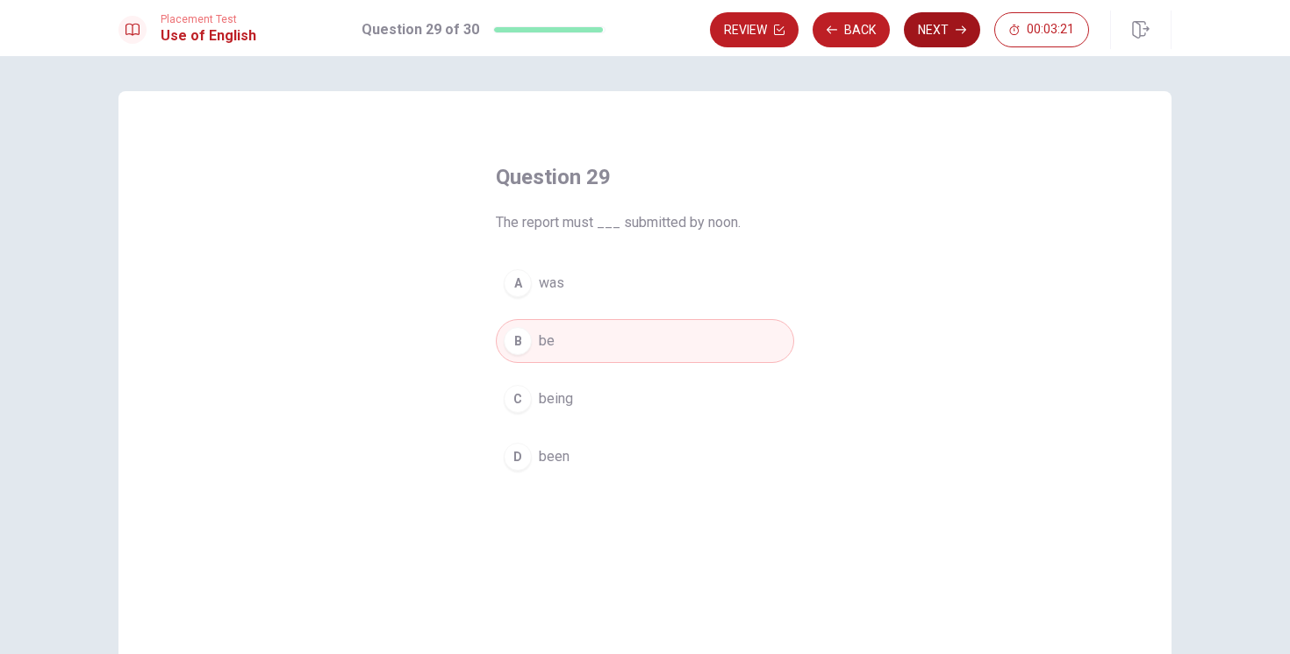
click at [930, 28] on button "Next" at bounding box center [942, 29] width 76 height 35
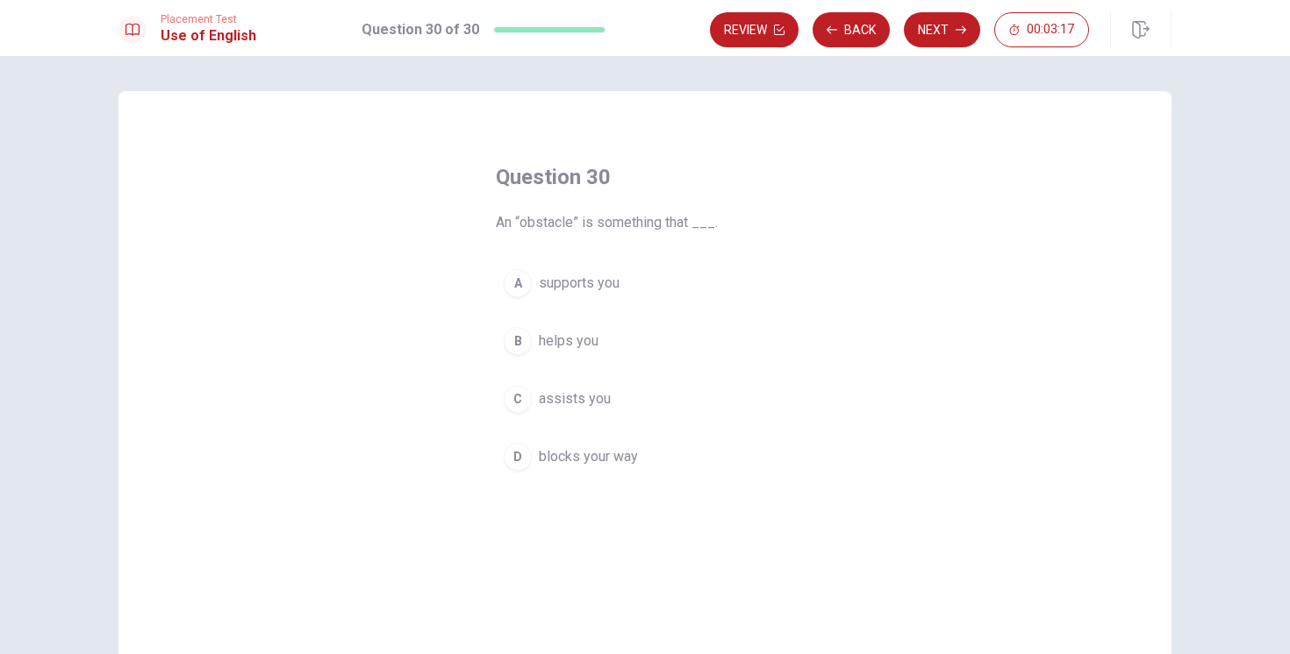
click at [522, 455] on div "D" at bounding box center [518, 457] width 28 height 28
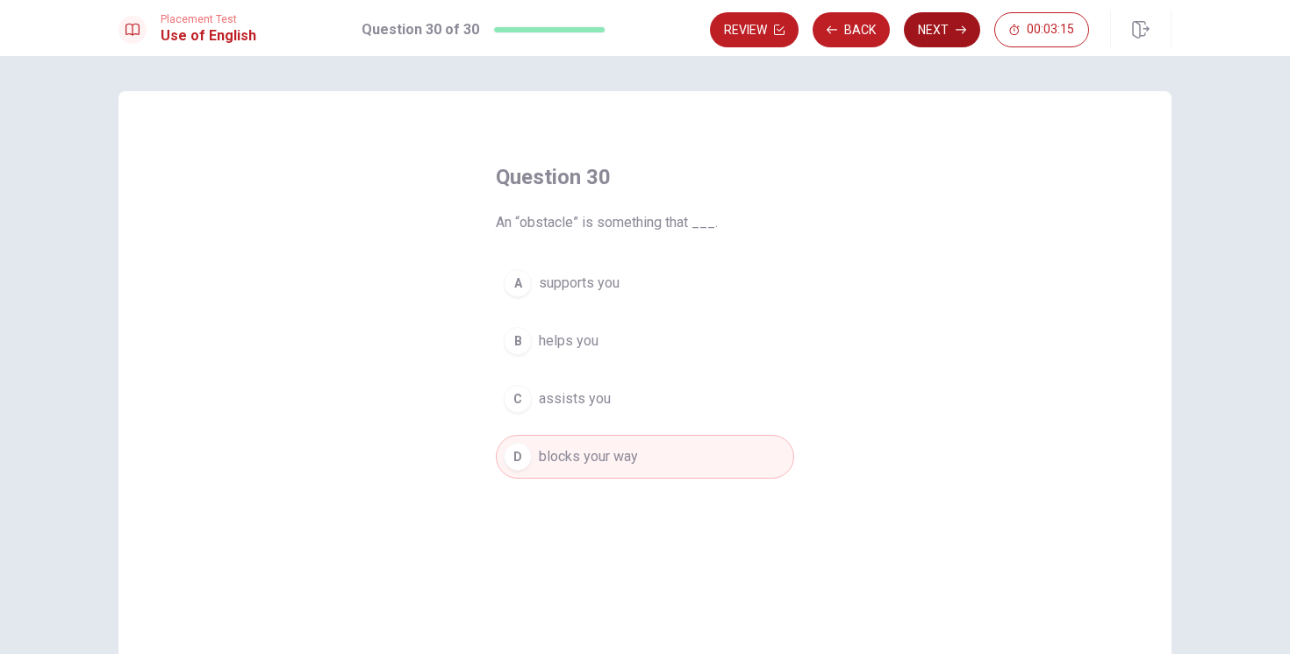
click at [941, 21] on button "Next" at bounding box center [942, 29] width 76 height 35
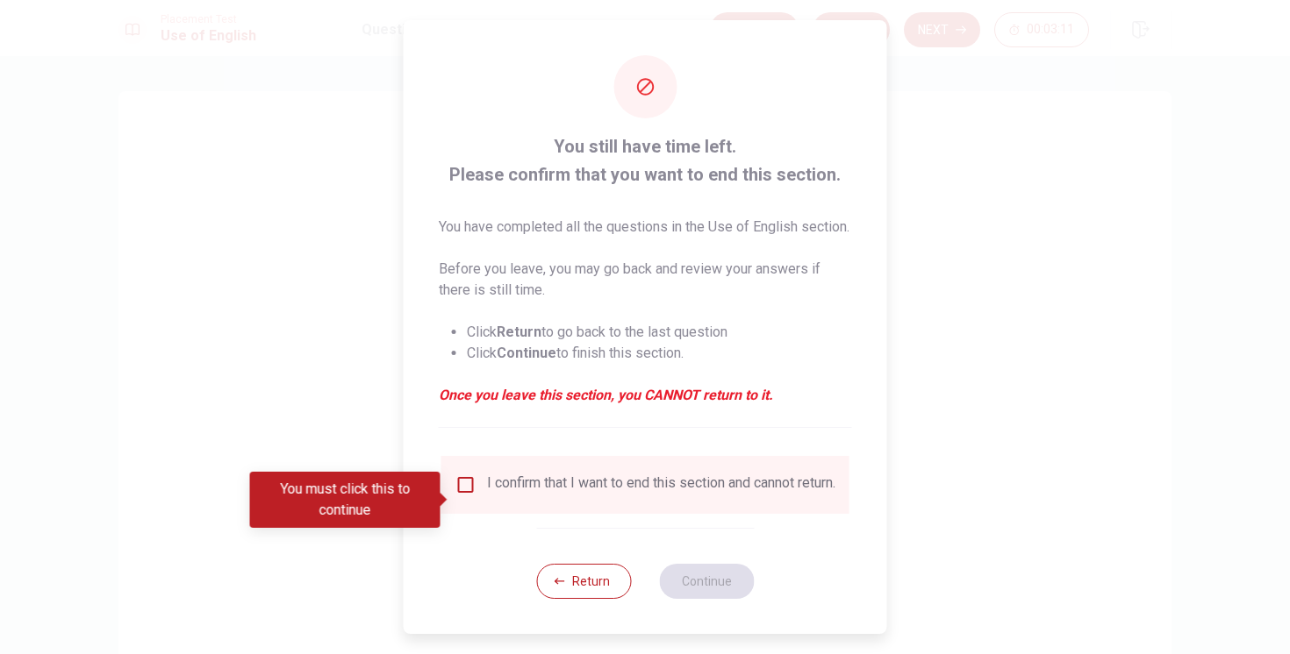
click at [471, 496] on input "You must click this to continue" at bounding box center [465, 485] width 21 height 21
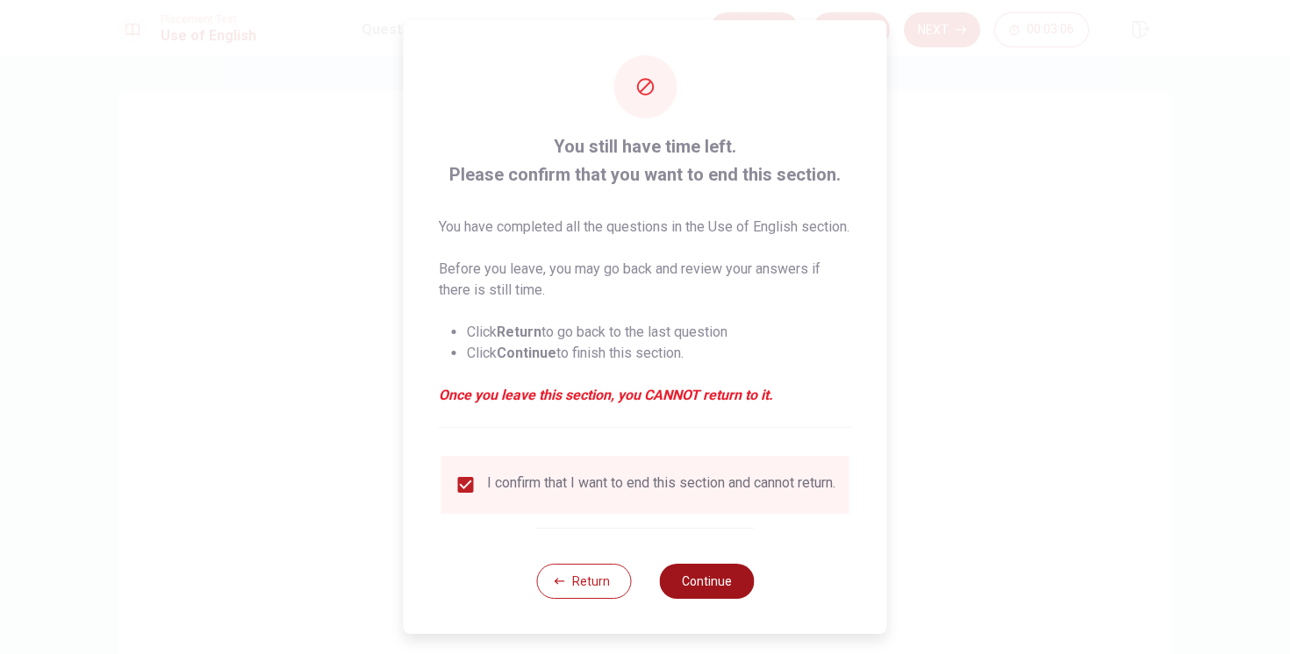
click at [696, 599] on button "Continue" at bounding box center [706, 581] width 95 height 35
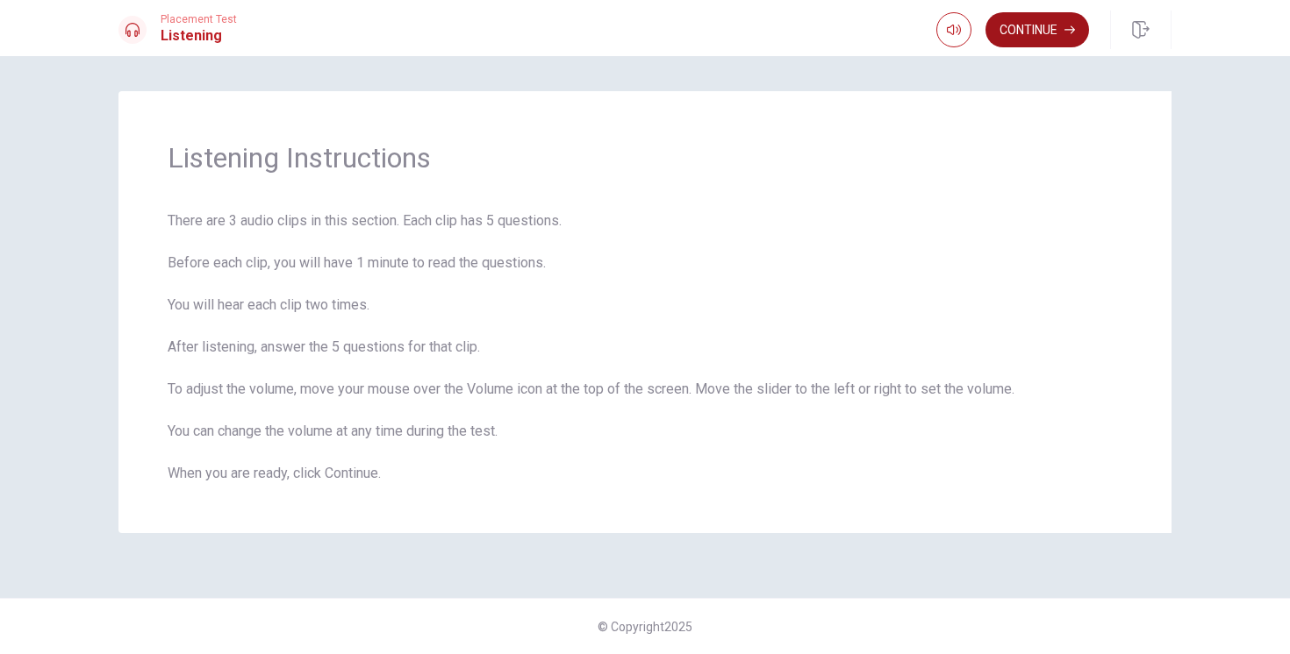
click at [1040, 22] on button "Continue" at bounding box center [1037, 29] width 104 height 35
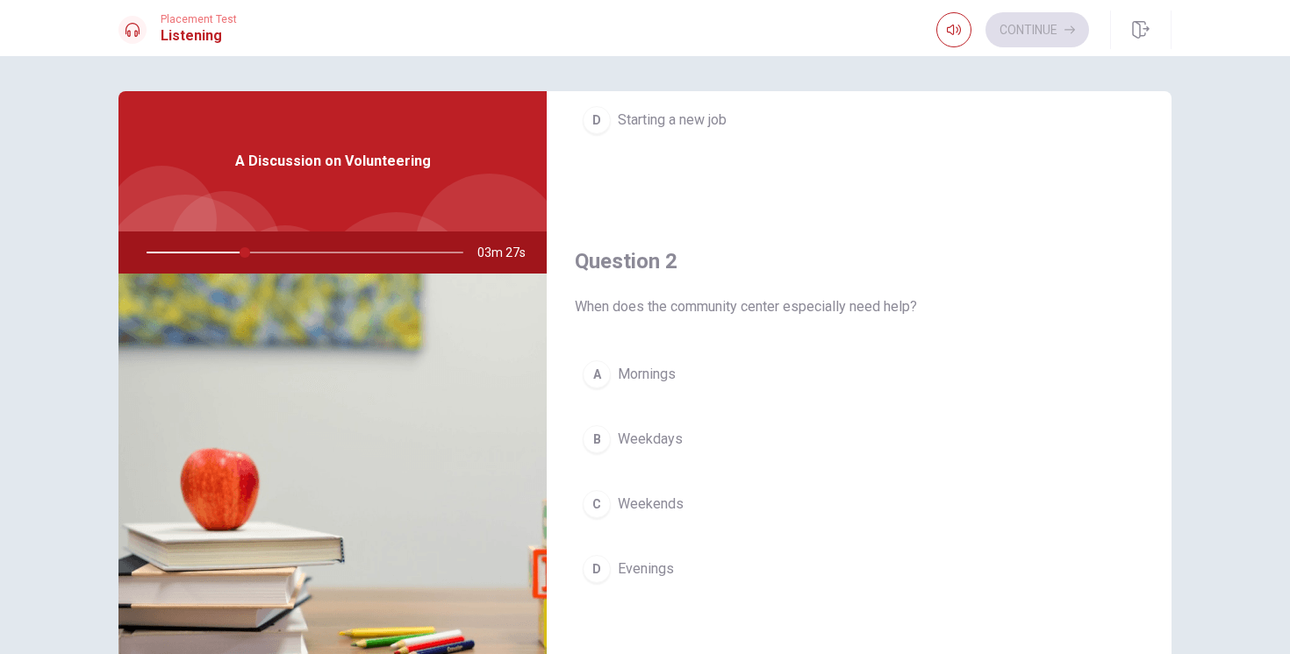
scroll to position [347, 0]
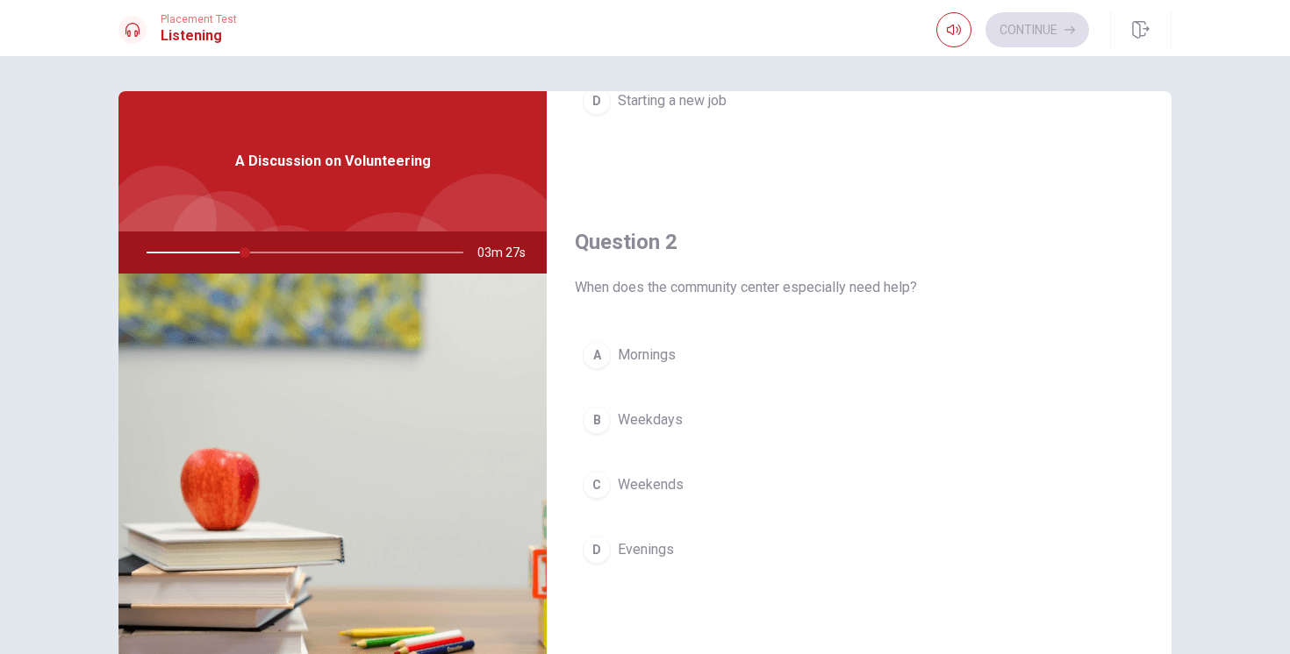
click at [597, 482] on div "C" at bounding box center [597, 485] width 28 height 28
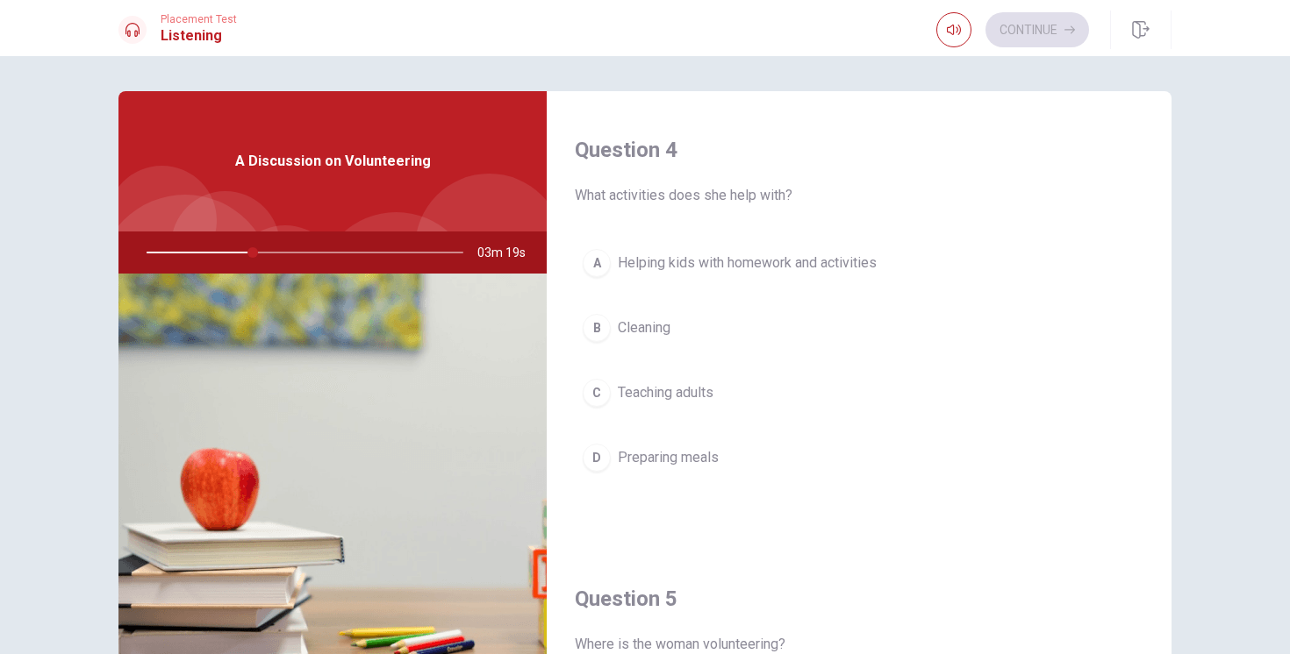
scroll to position [1347, 0]
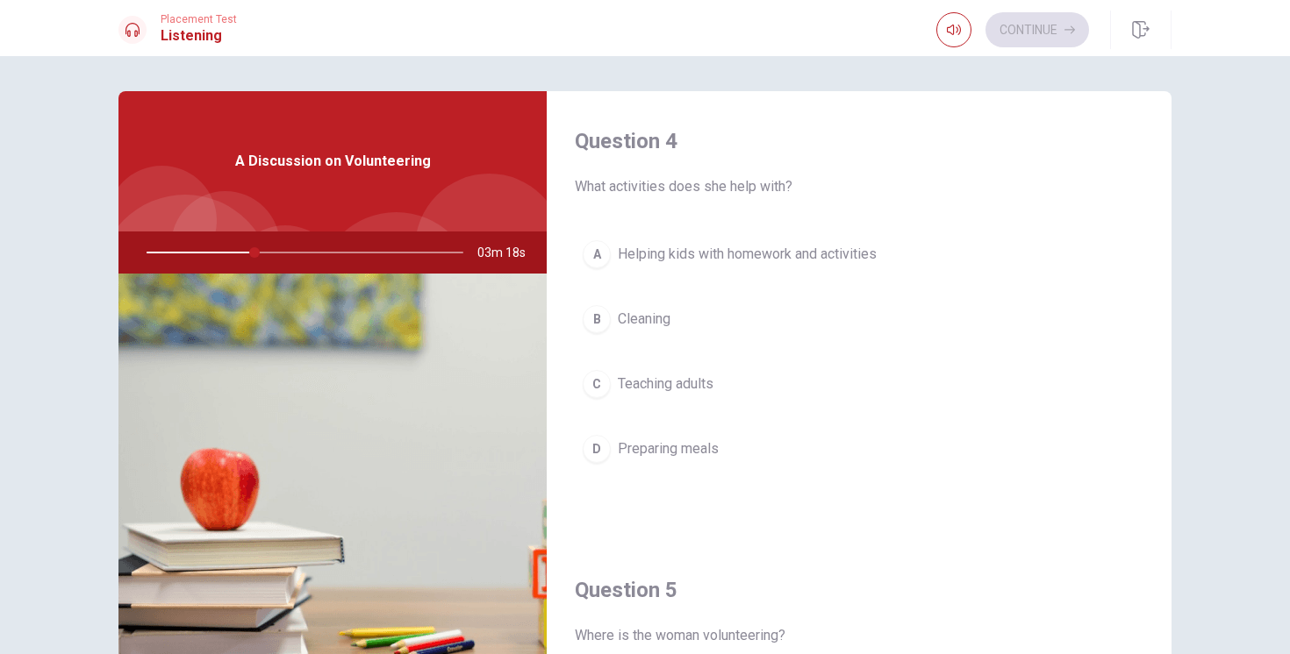
click at [605, 251] on div "A" at bounding box center [597, 254] width 28 height 28
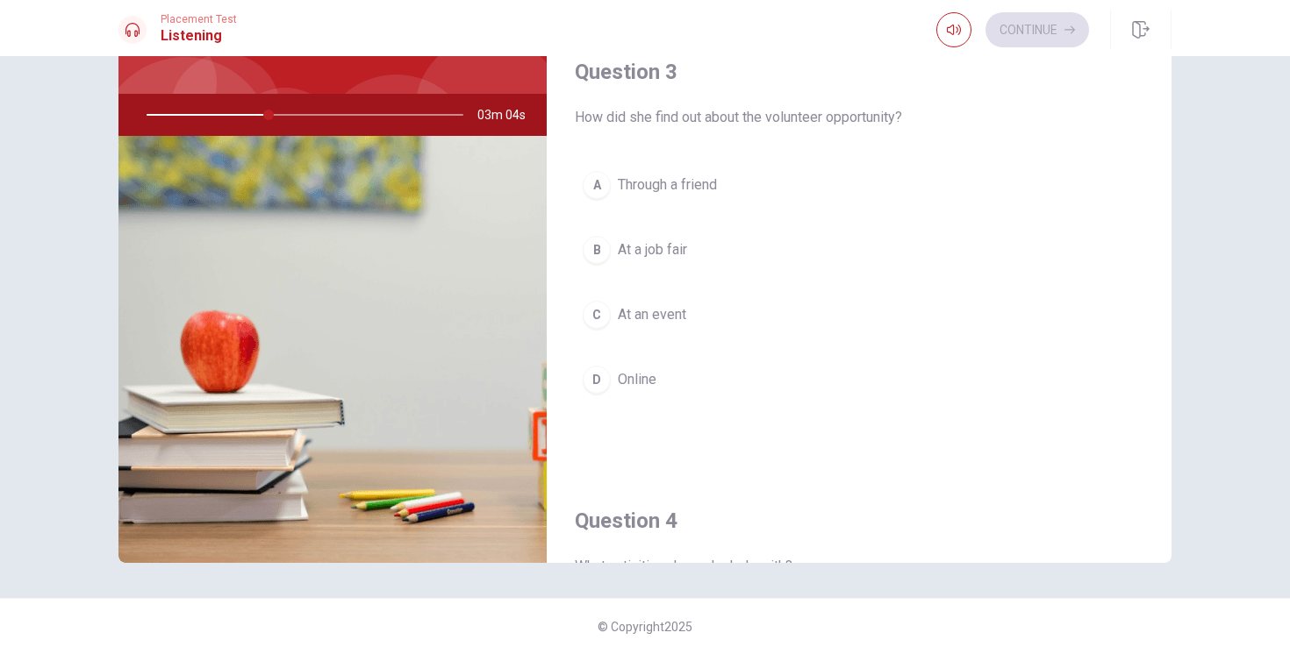
scroll to position [803, 0]
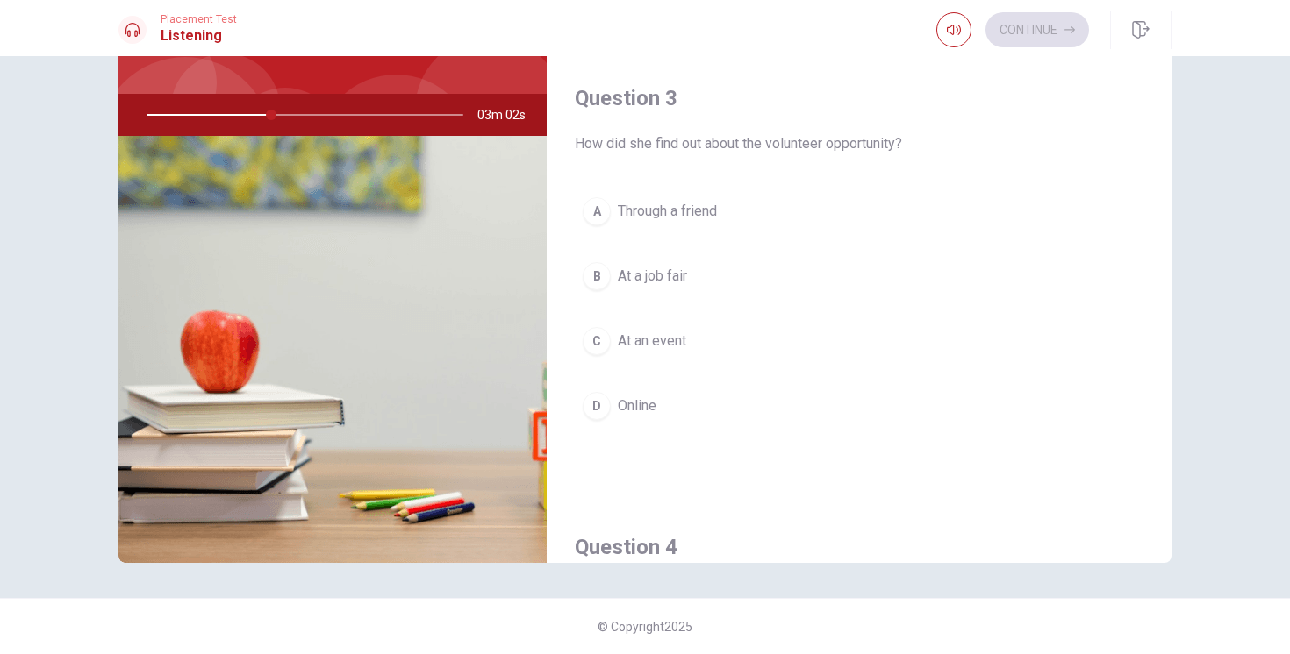
click at [591, 404] on div "D" at bounding box center [597, 406] width 28 height 28
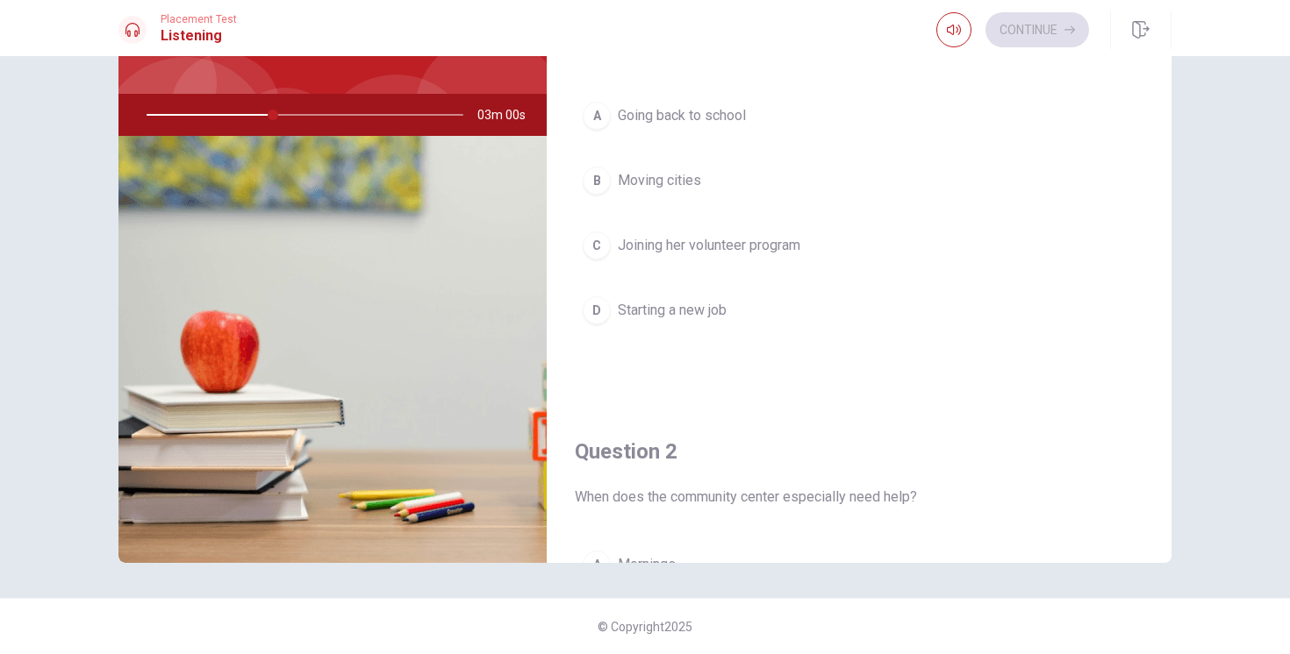
scroll to position [118, 0]
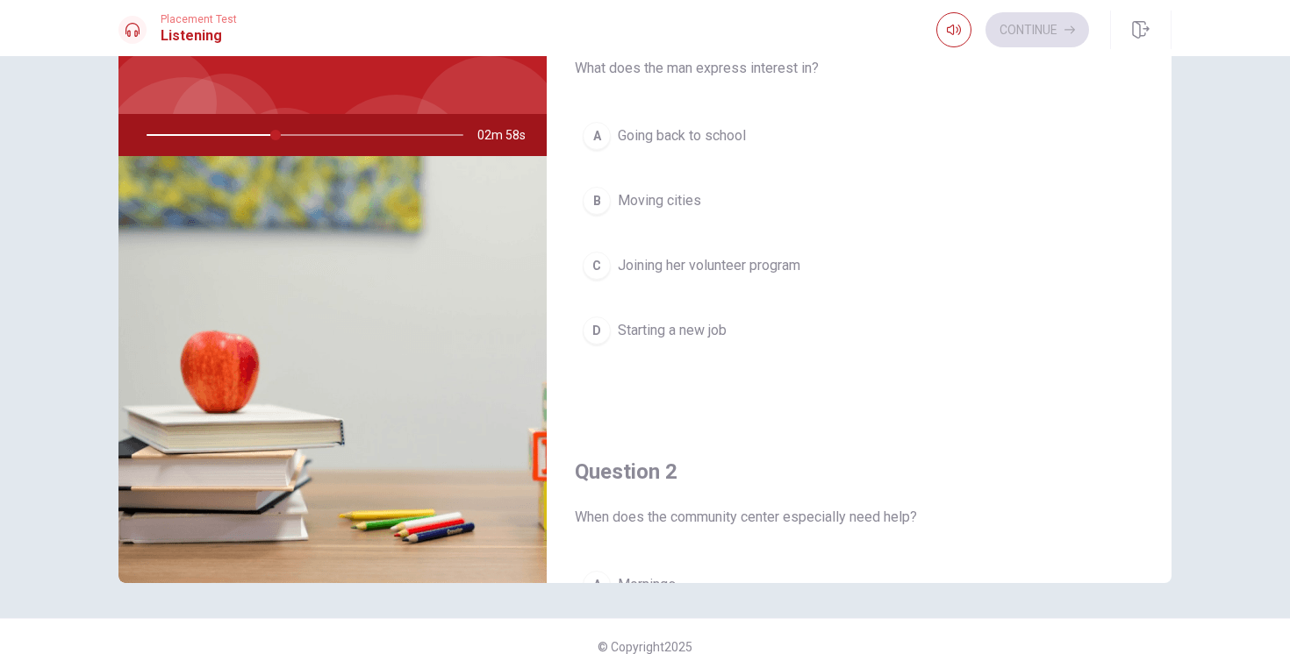
click at [591, 264] on div "C" at bounding box center [597, 266] width 28 height 28
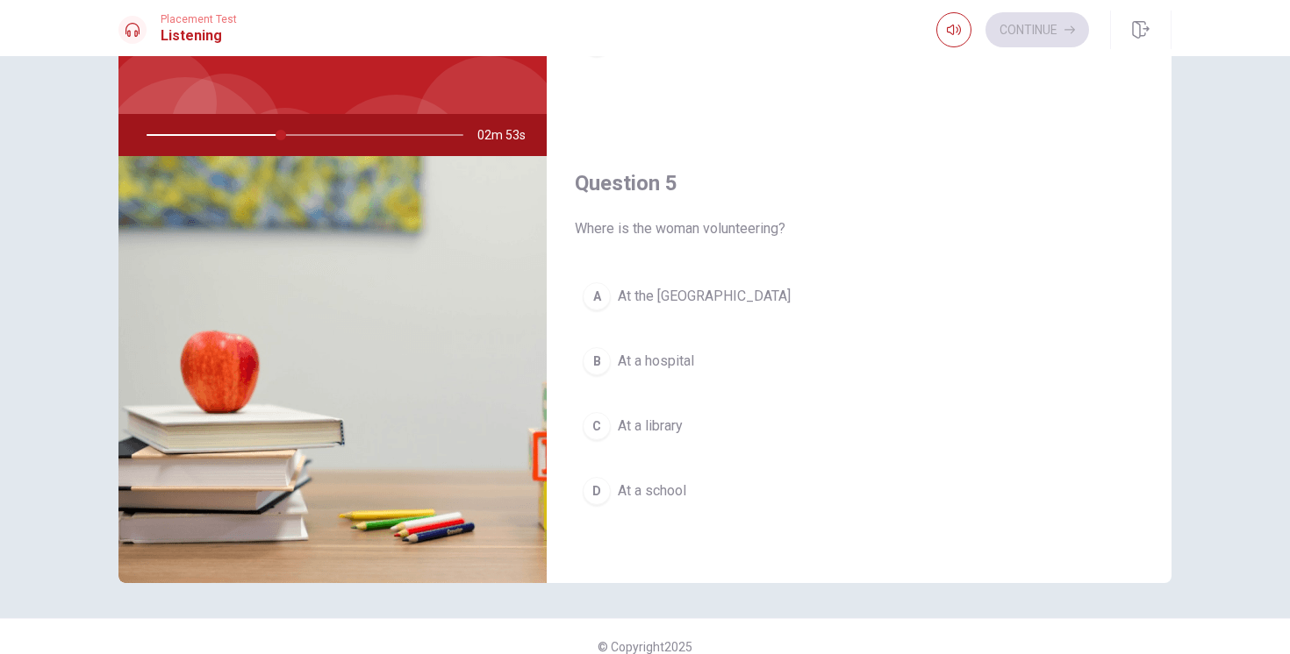
scroll to position [138, 0]
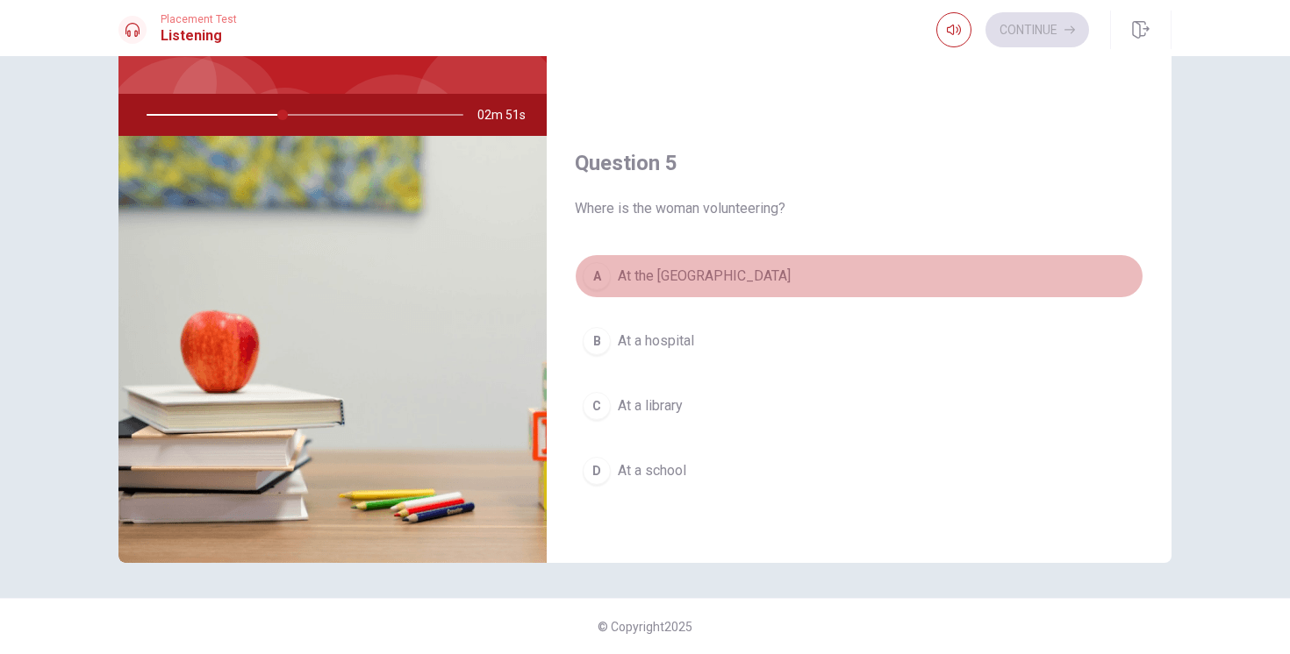
click at [602, 277] on div "A" at bounding box center [597, 276] width 28 height 28
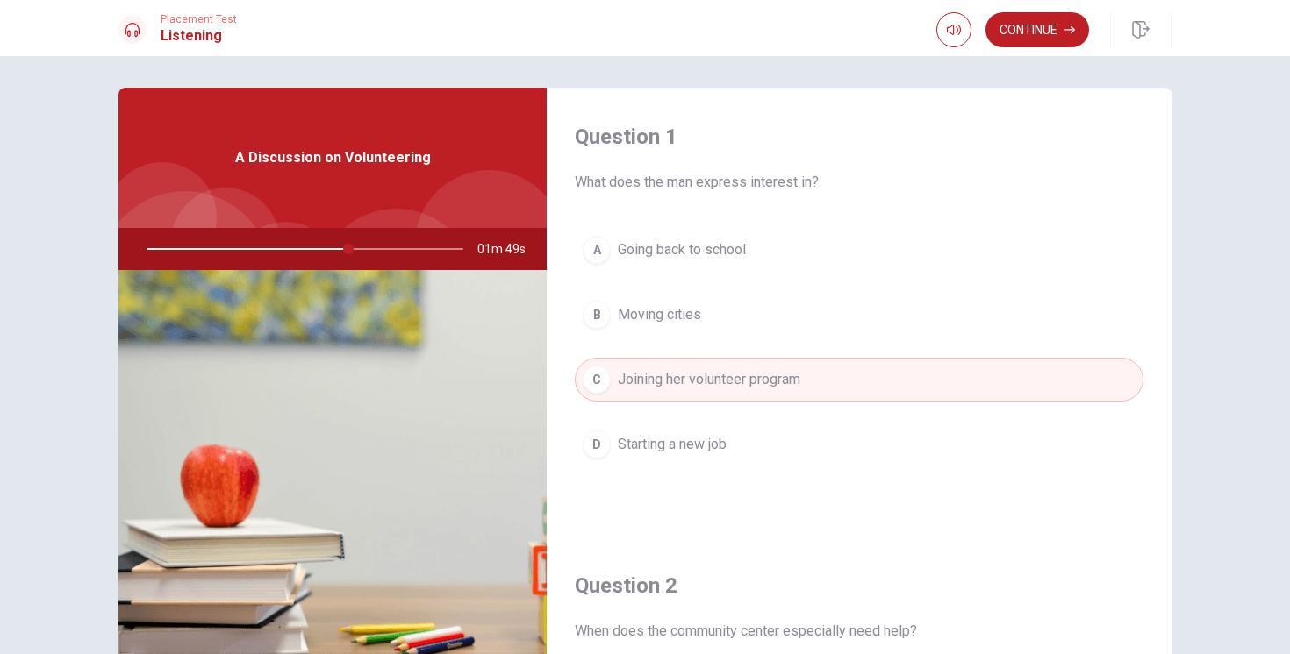
scroll to position [30, 0]
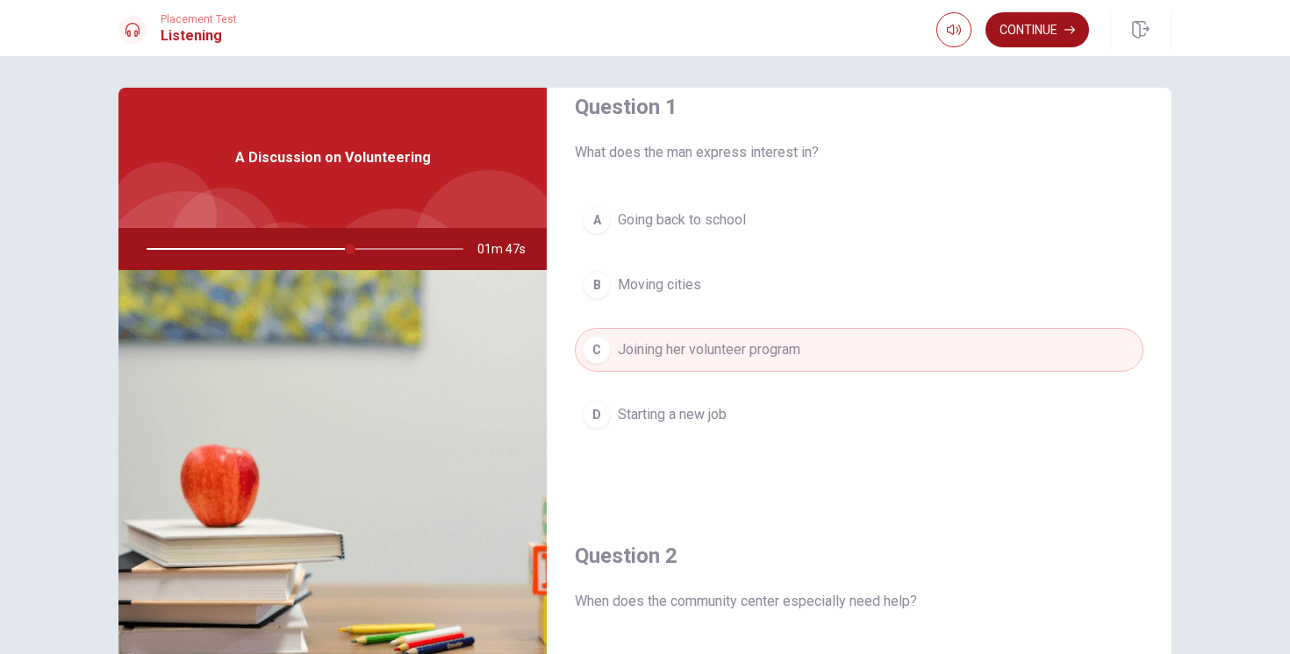
click at [1034, 28] on button "Continue" at bounding box center [1037, 29] width 104 height 35
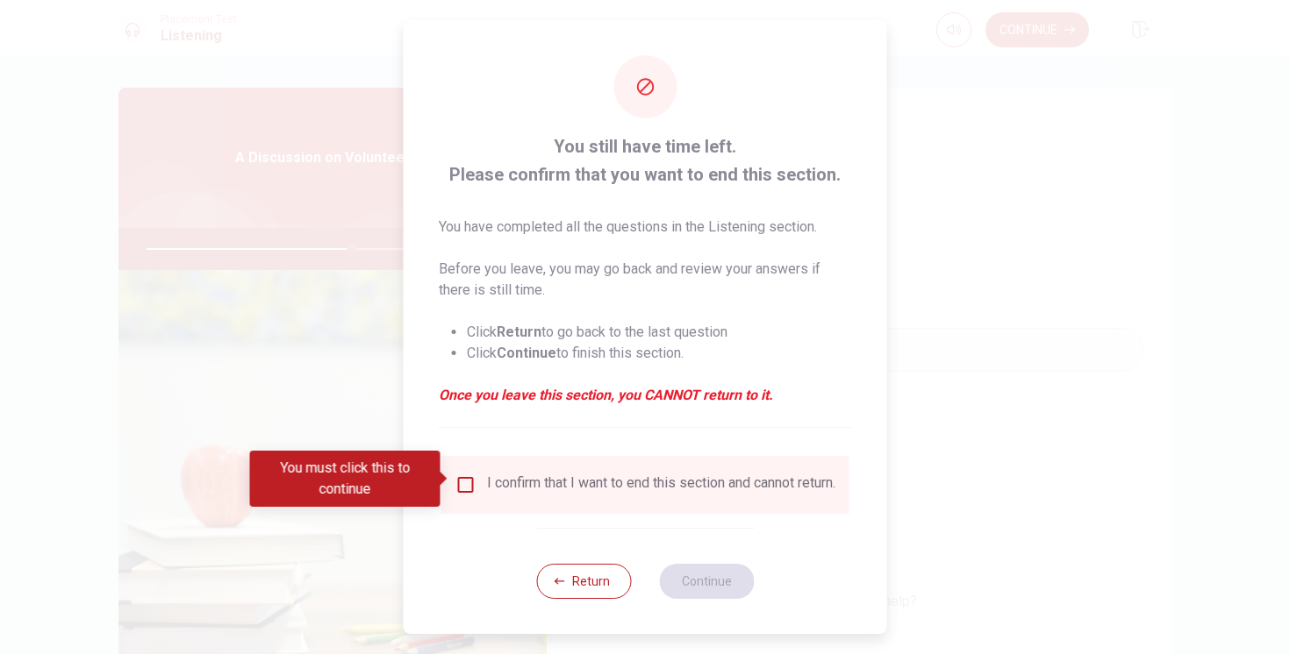
click at [464, 477] on input "You must click this to continue" at bounding box center [465, 485] width 21 height 21
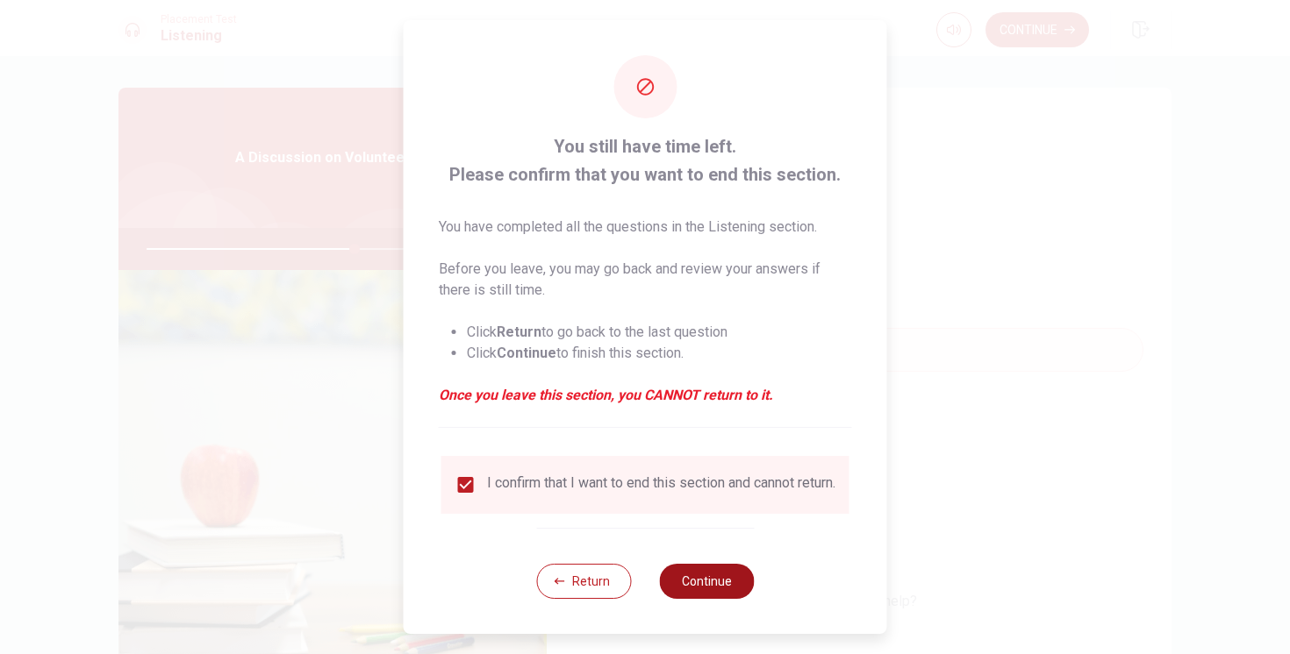
click at [711, 599] on button "Continue" at bounding box center [706, 581] width 95 height 35
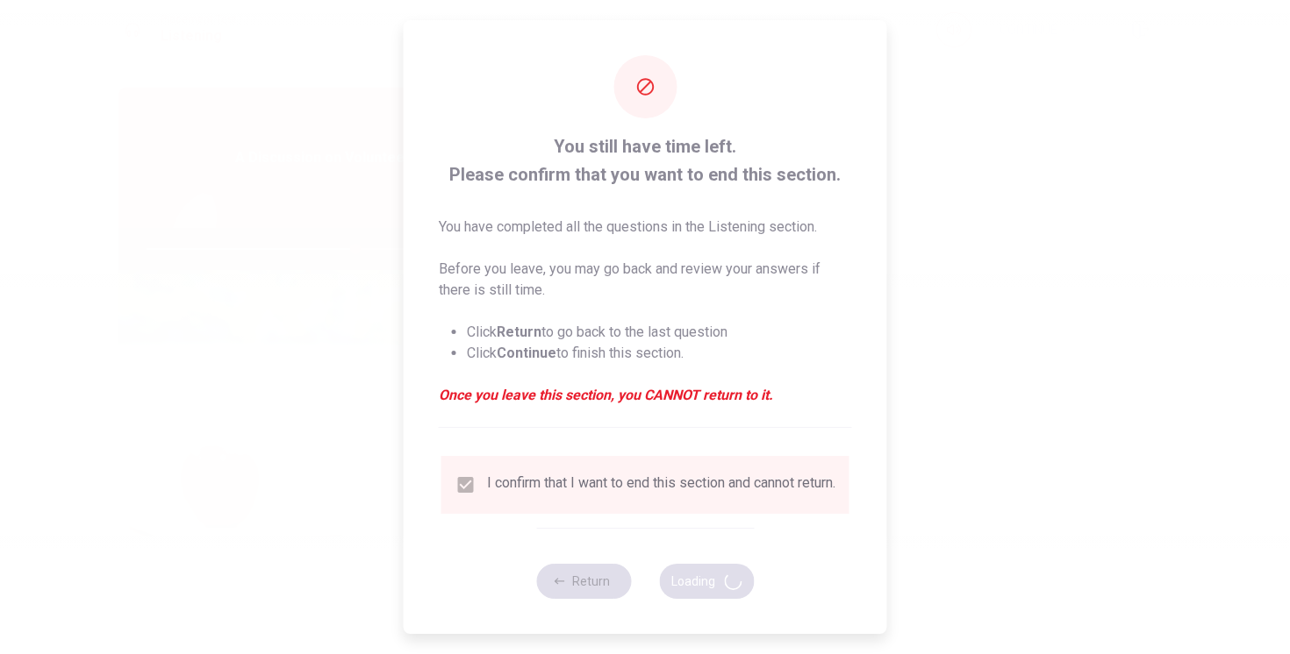
type input "66"
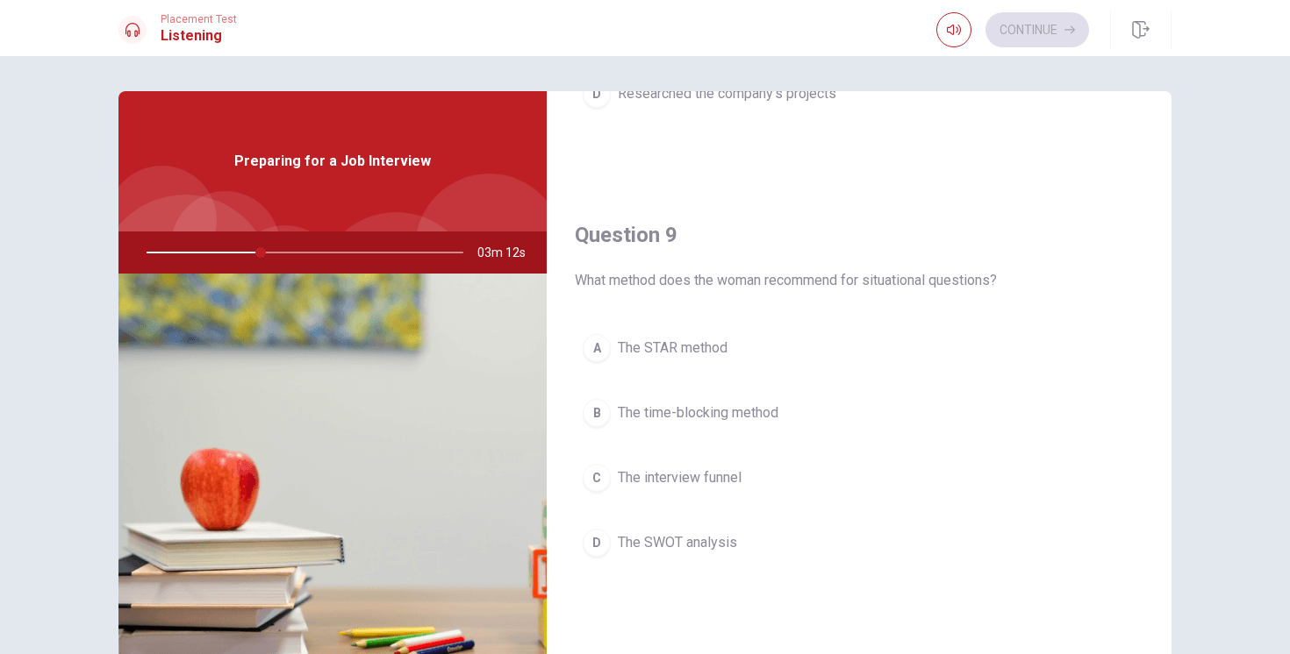
scroll to position [1234, 0]
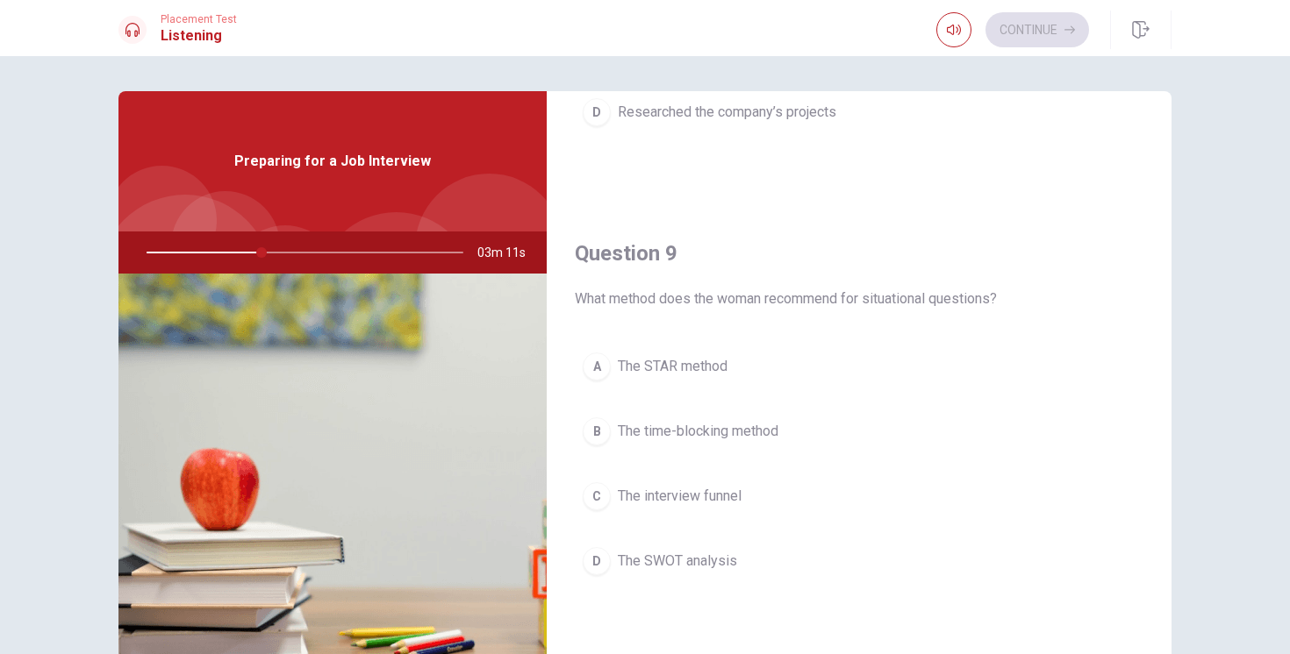
click at [594, 368] on div "A" at bounding box center [597, 367] width 28 height 28
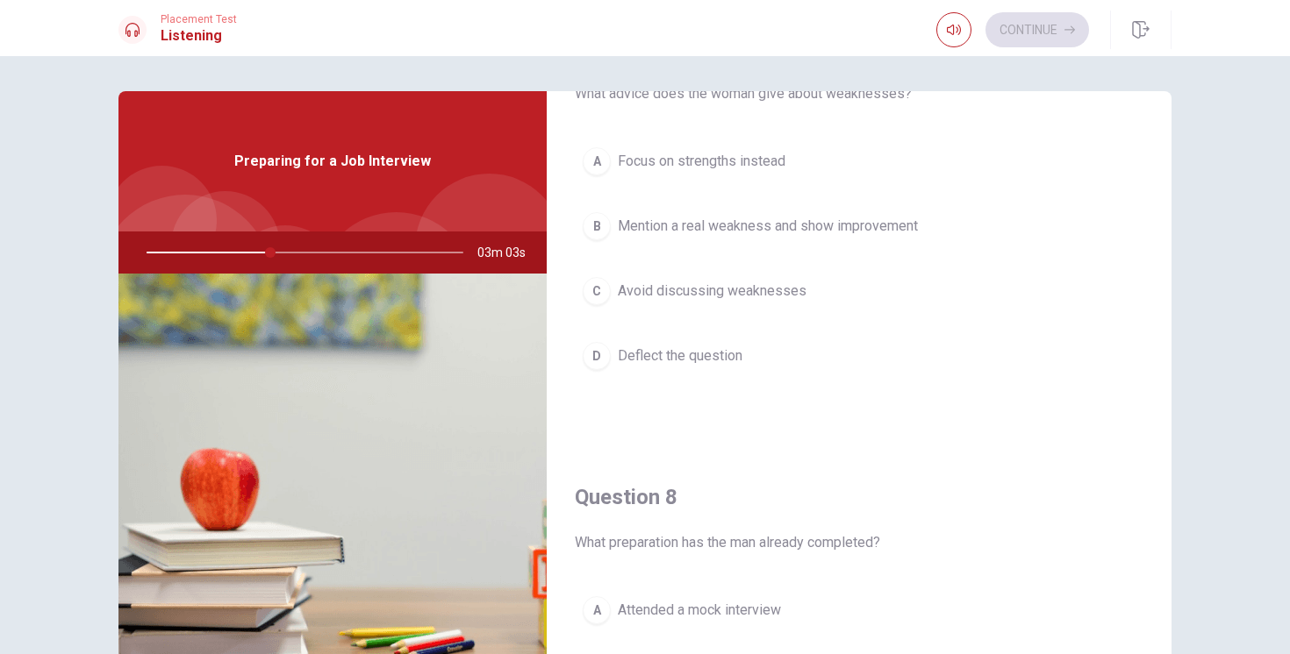
scroll to position [523, 0]
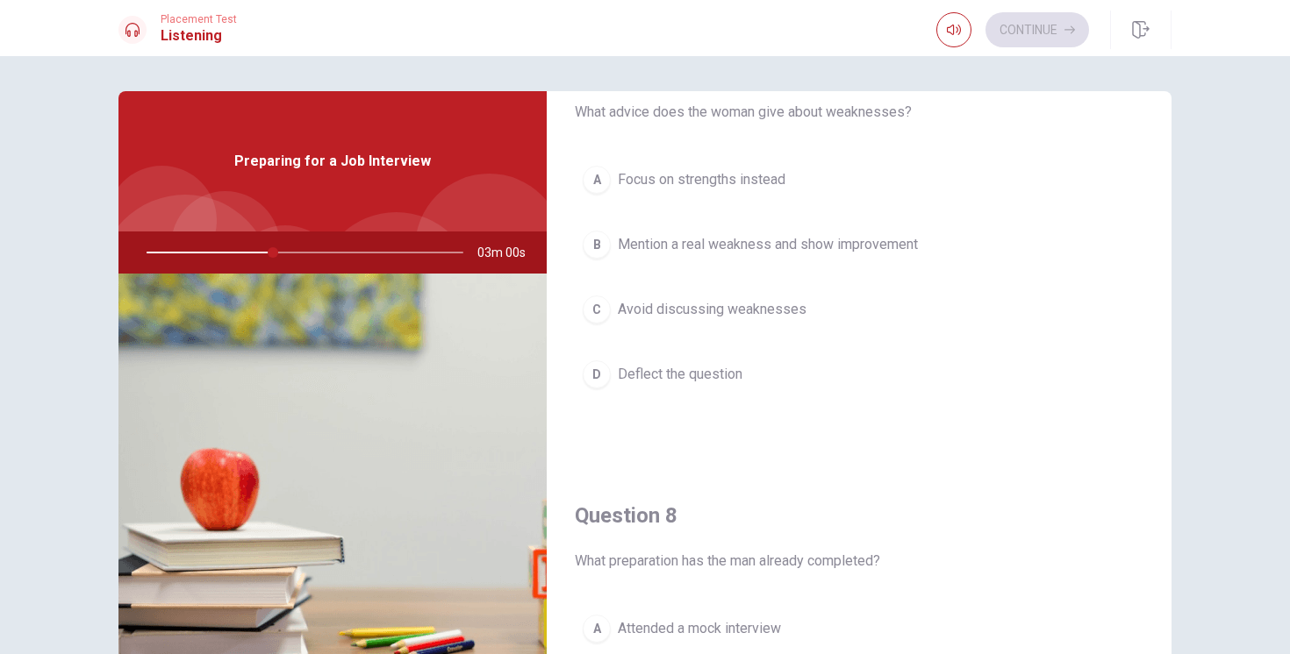
click at [601, 242] on div "B" at bounding box center [597, 245] width 28 height 28
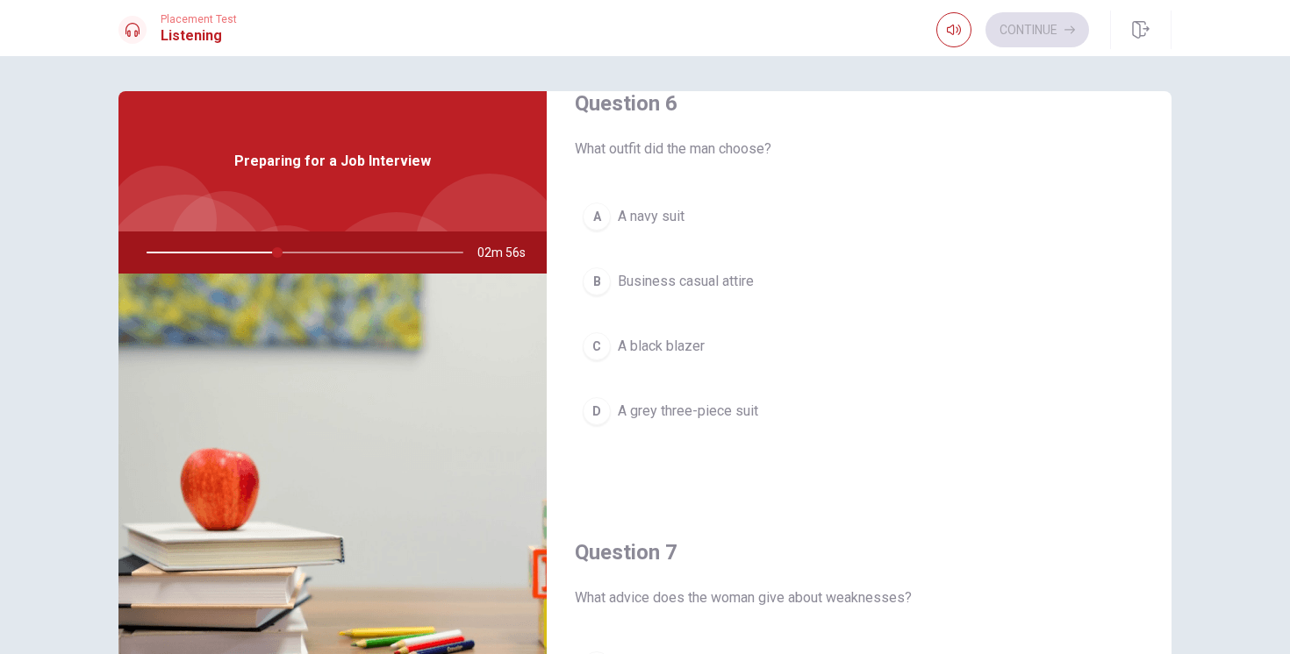
scroll to position [32, 0]
click at [598, 225] on div "A" at bounding box center [597, 221] width 28 height 28
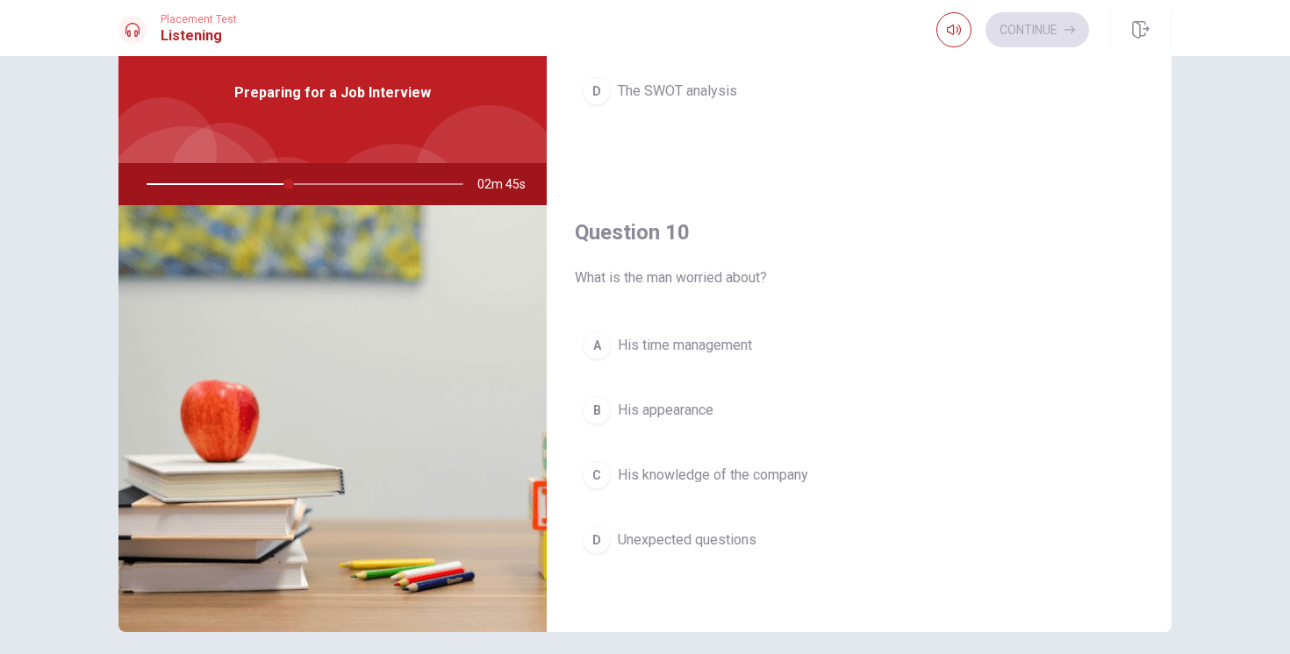
scroll to position [84, 0]
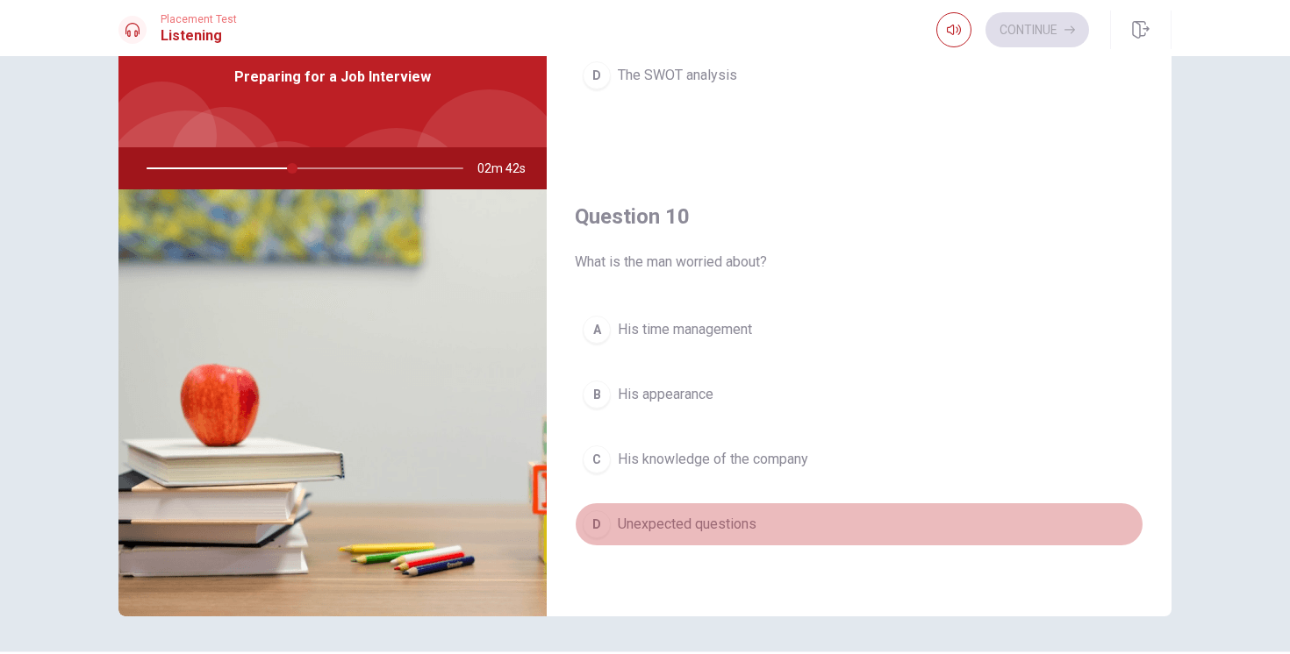
click at [591, 524] on div "D" at bounding box center [597, 525] width 28 height 28
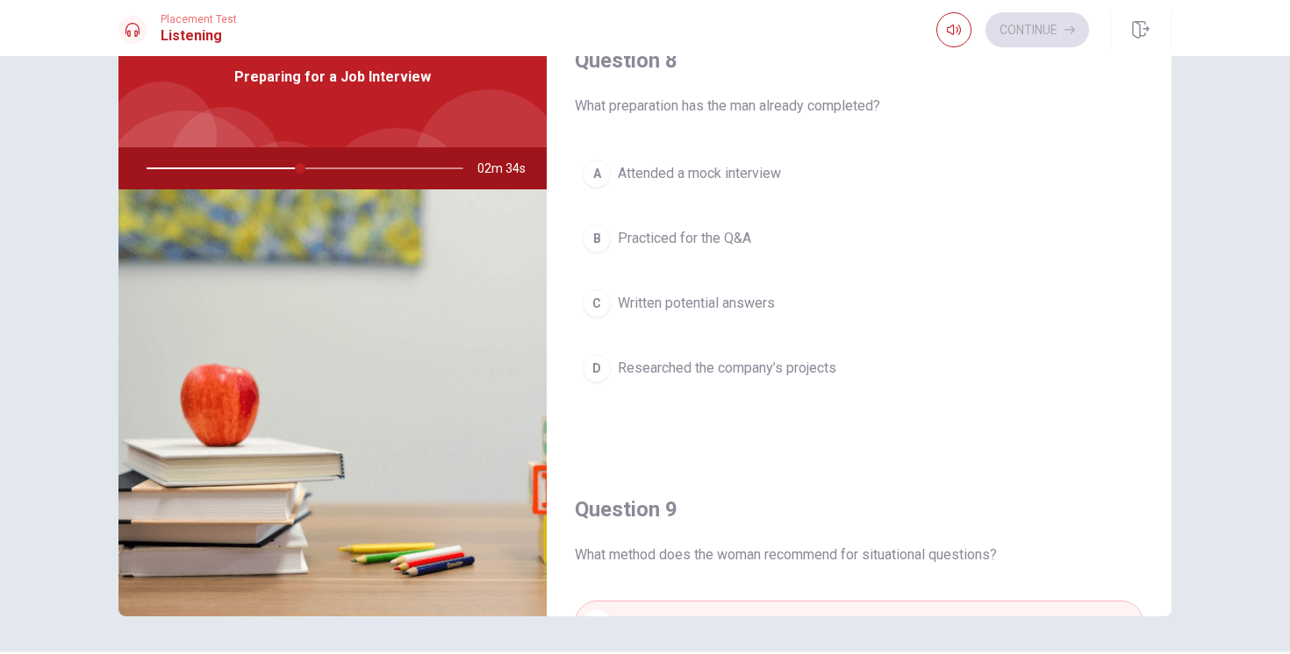
scroll to position [897, 0]
click at [600, 367] on div "D" at bounding box center [597, 366] width 28 height 28
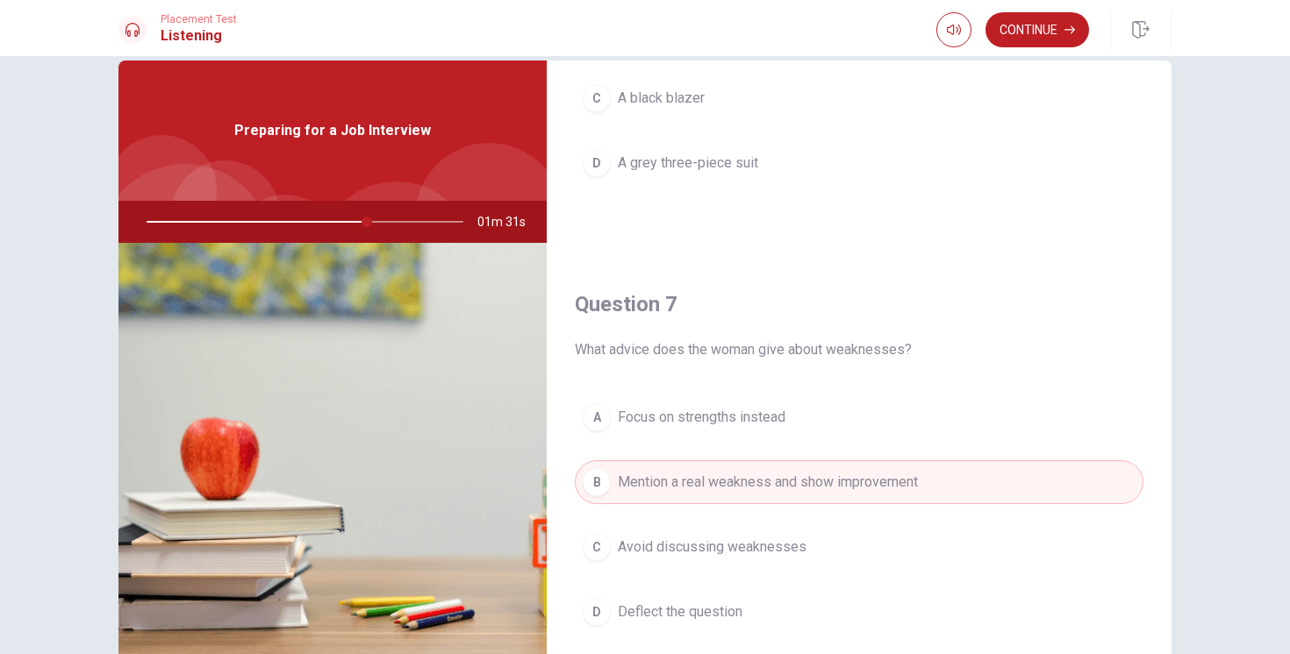
scroll to position [0, 0]
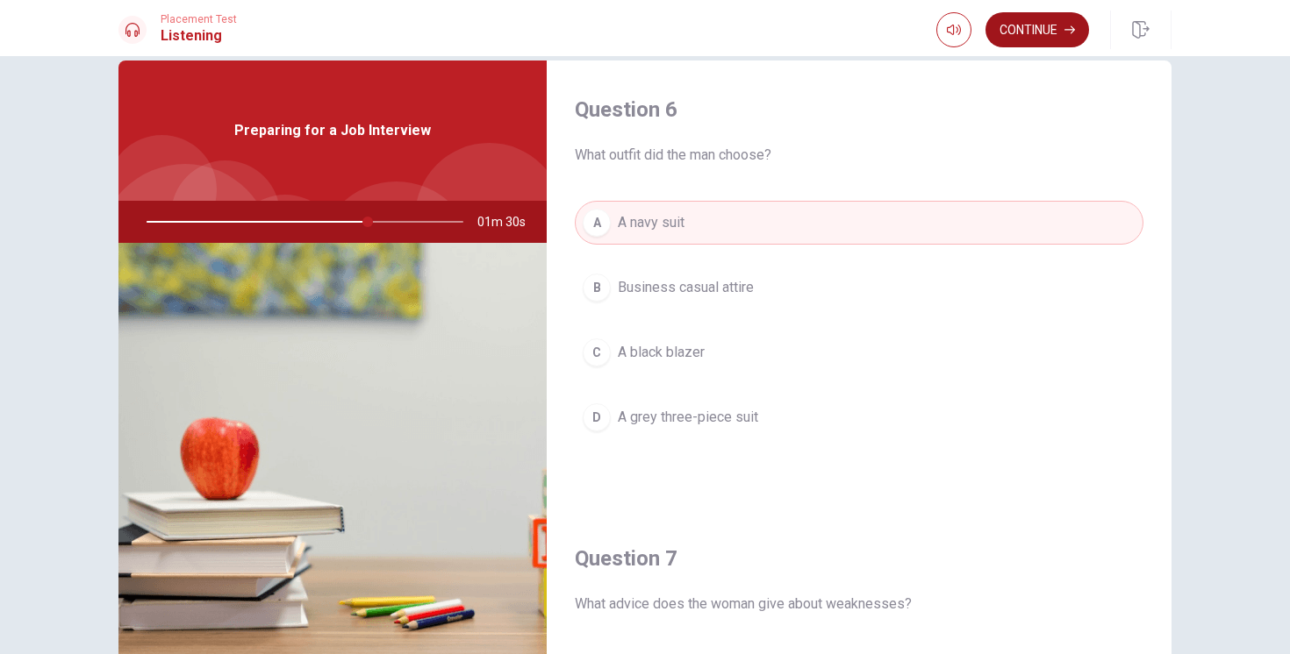
click at [1047, 30] on button "Continue" at bounding box center [1037, 29] width 104 height 35
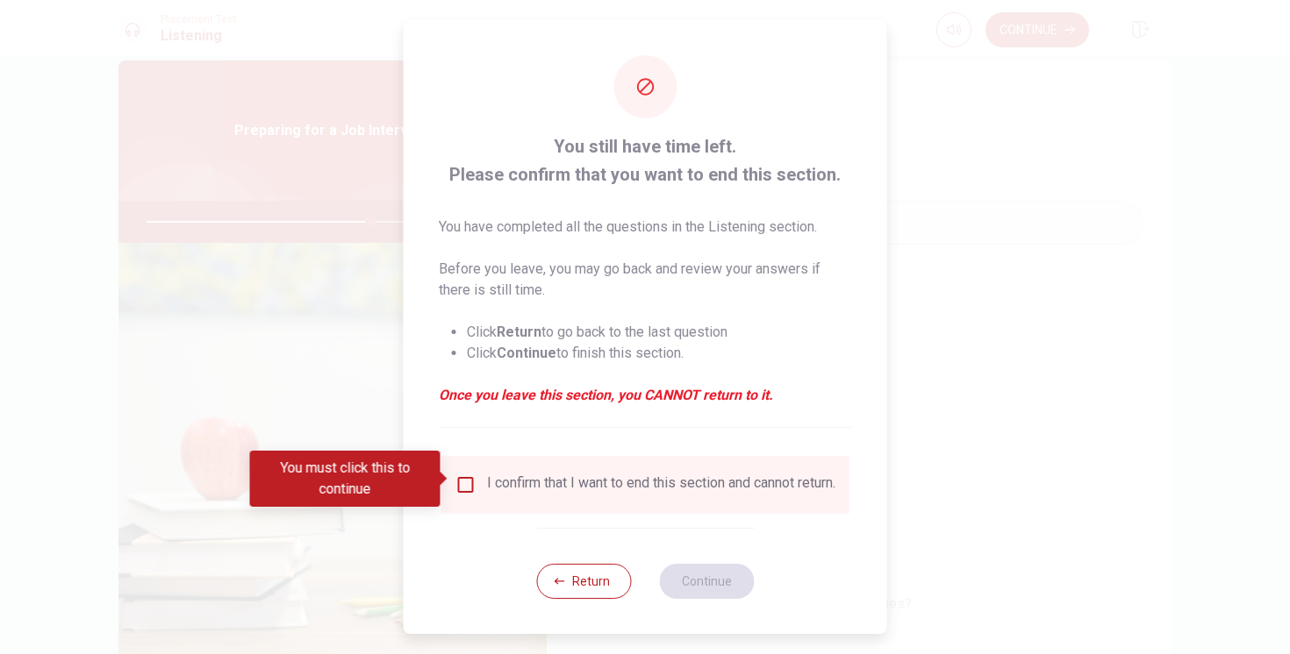
click at [459, 475] on input "You must click this to continue" at bounding box center [465, 485] width 21 height 21
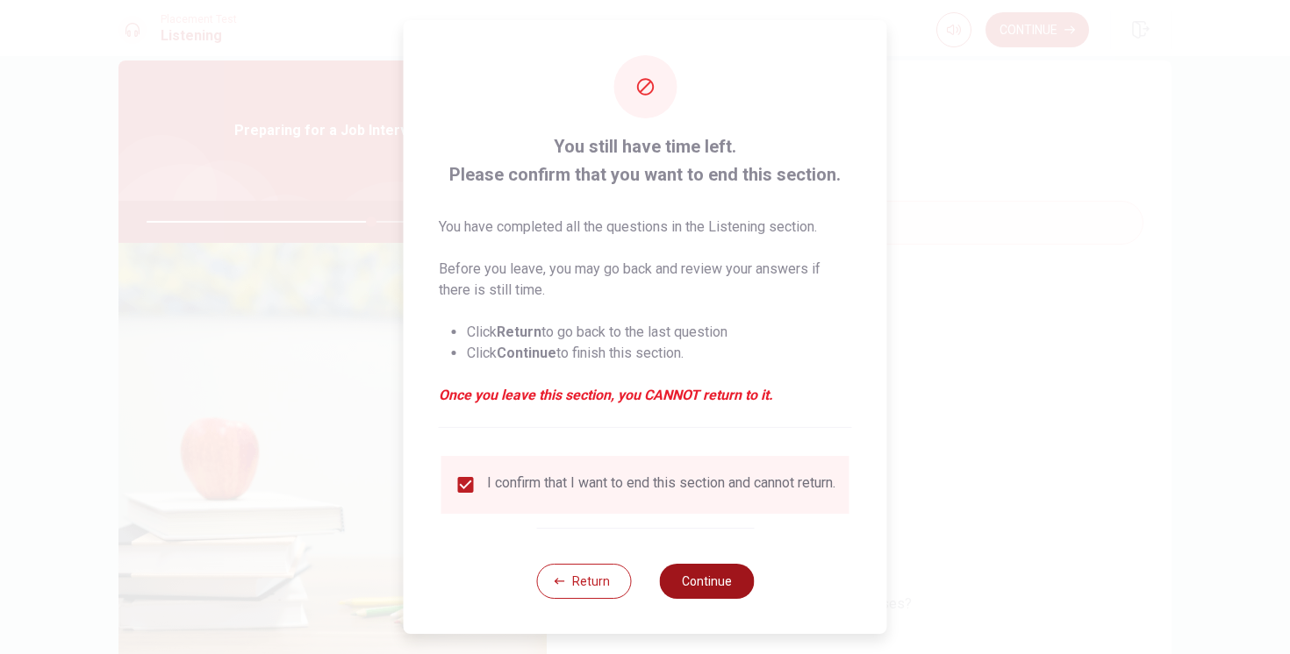
click at [703, 597] on button "Continue" at bounding box center [706, 581] width 95 height 35
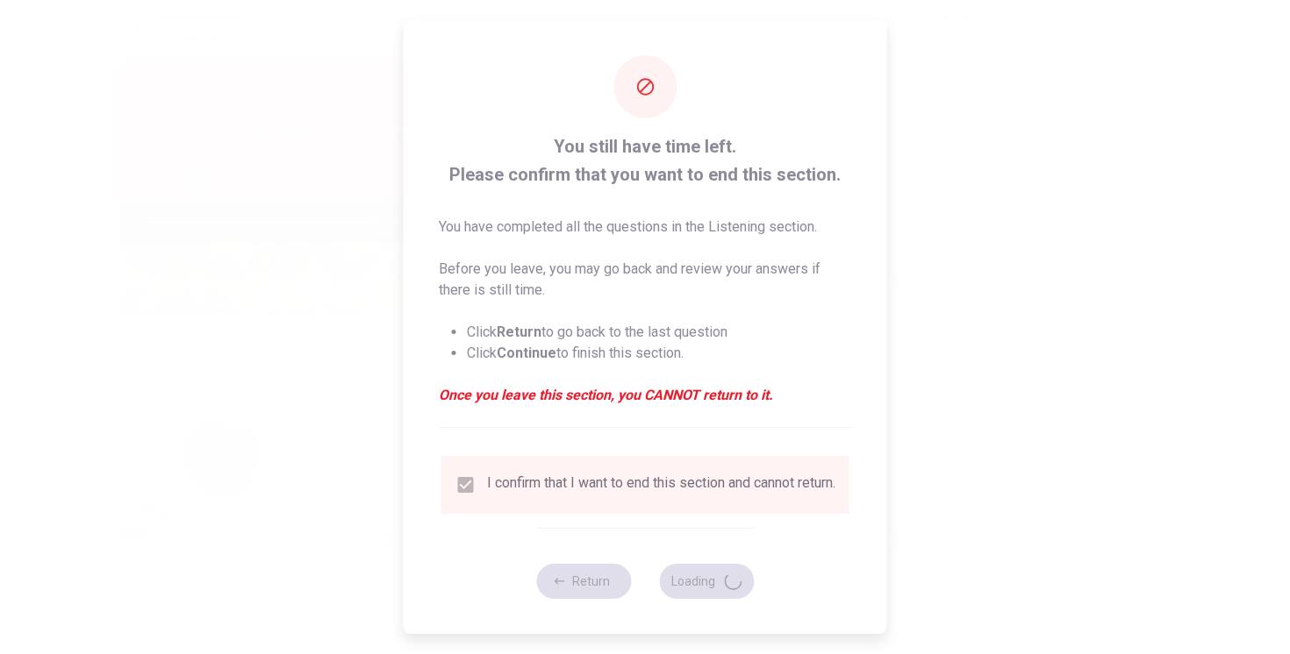
type input "72"
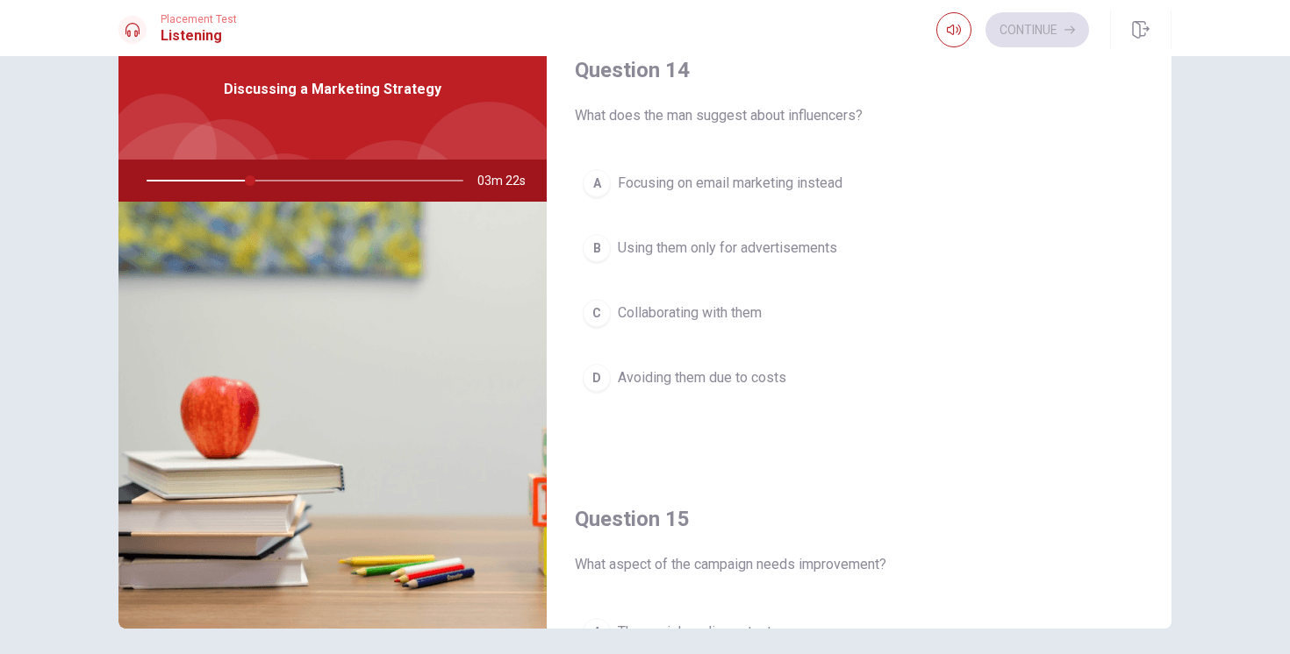
scroll to position [1636, 0]
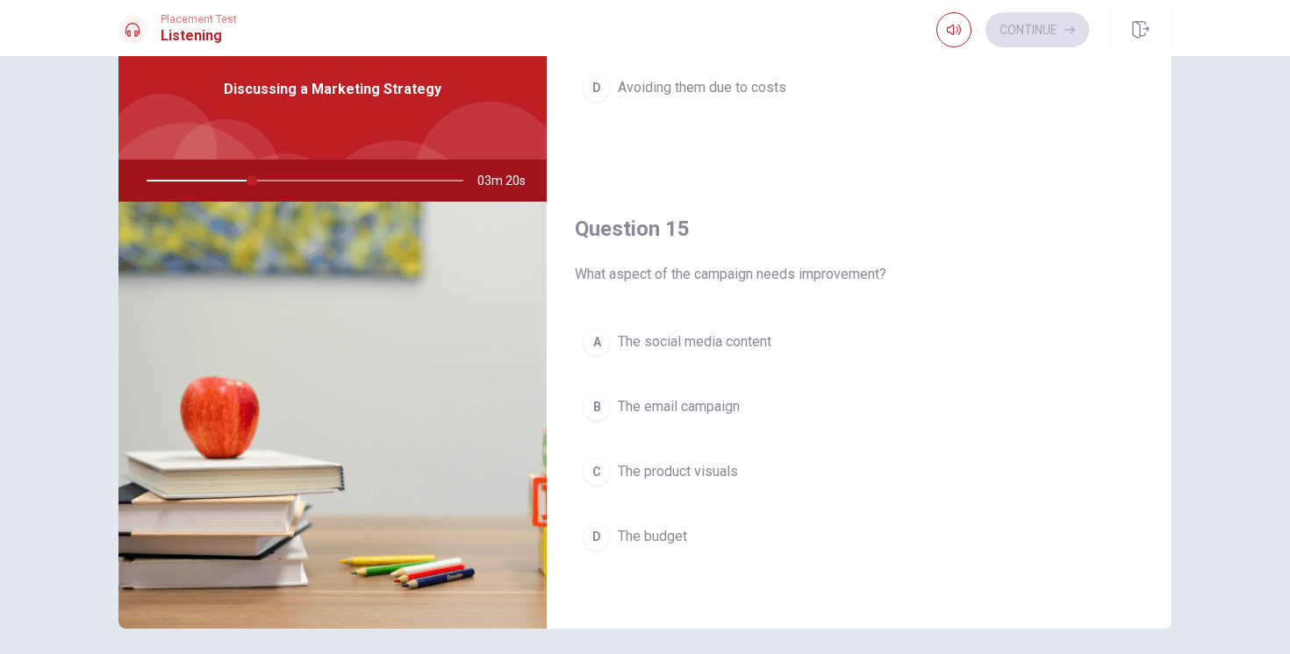
click at [597, 337] on div "A" at bounding box center [597, 342] width 28 height 28
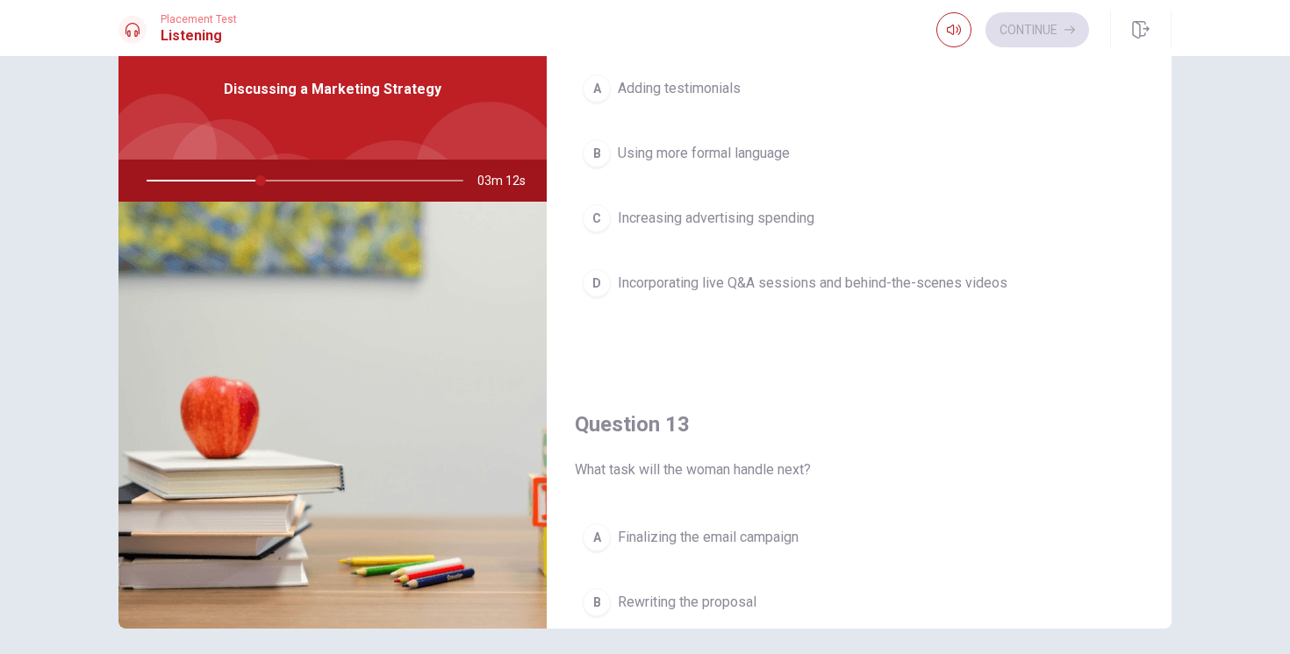
scroll to position [525, 0]
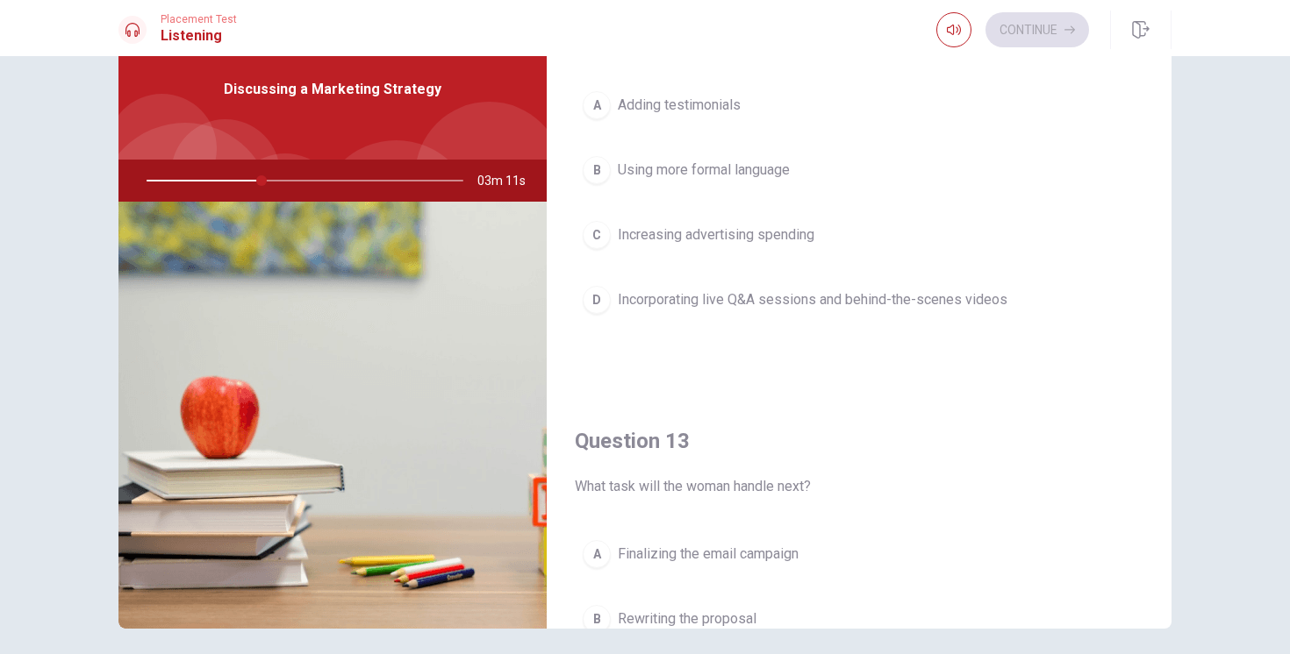
click at [603, 297] on div "D" at bounding box center [597, 300] width 28 height 28
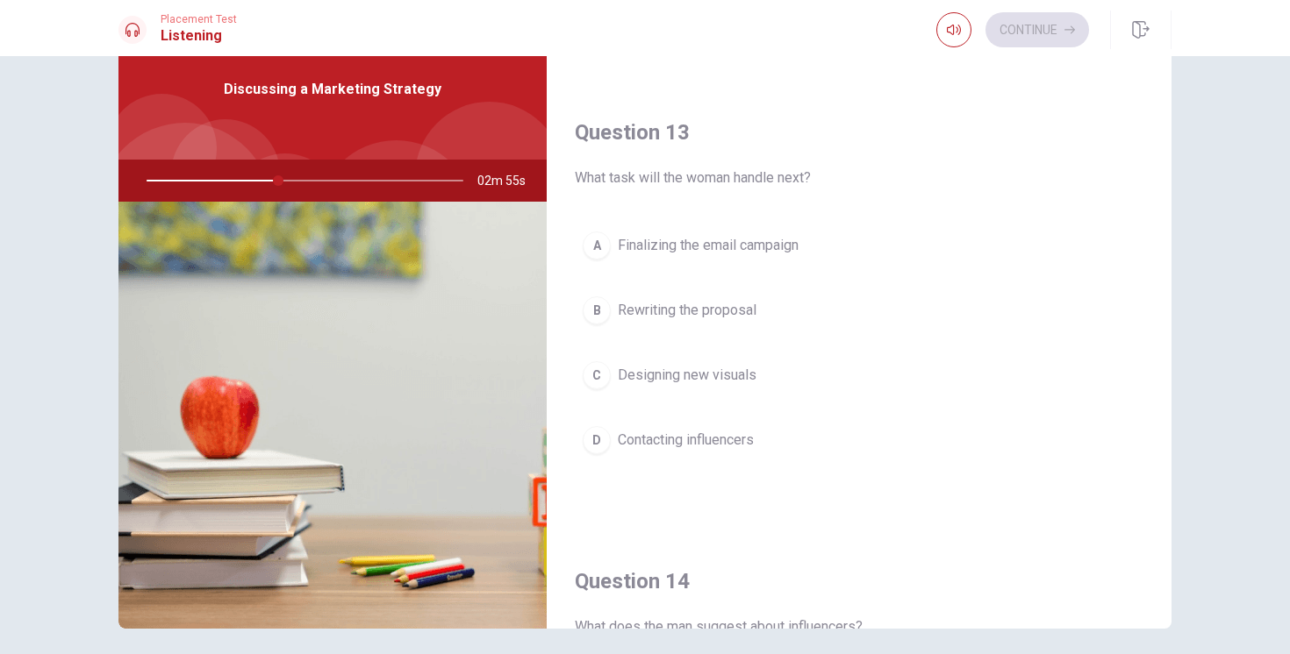
scroll to position [832, 0]
click at [599, 443] on div "D" at bounding box center [597, 443] width 28 height 28
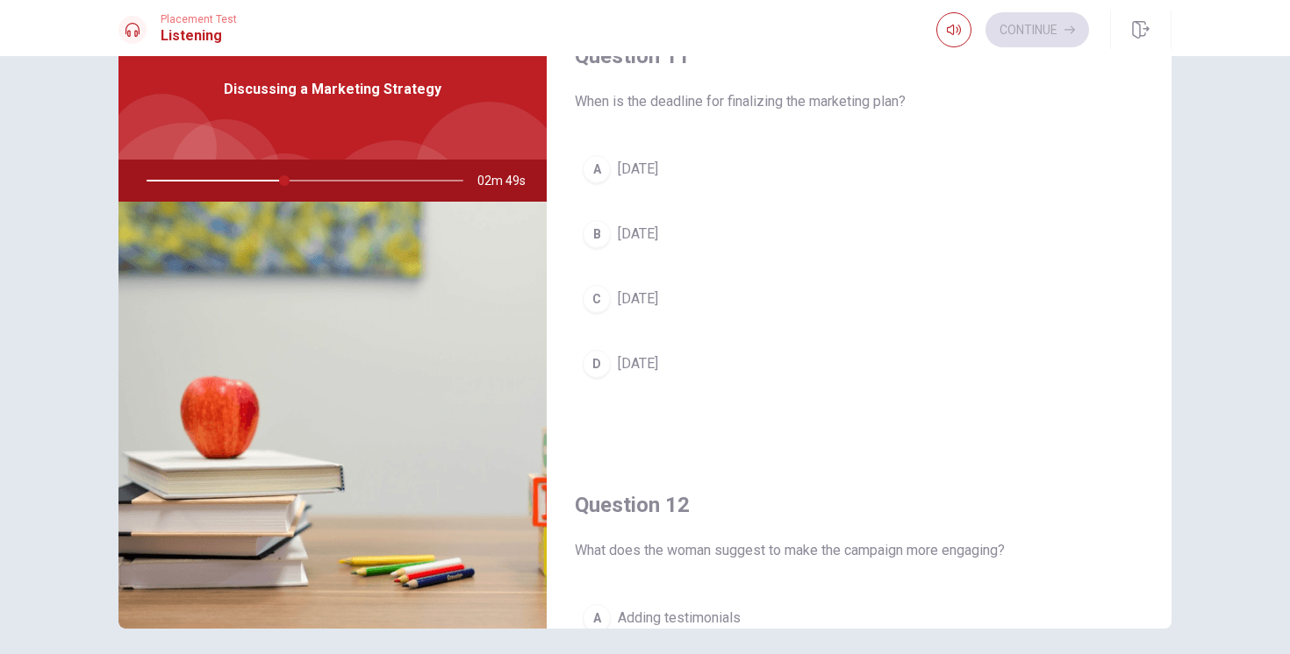
scroll to position [0, 0]
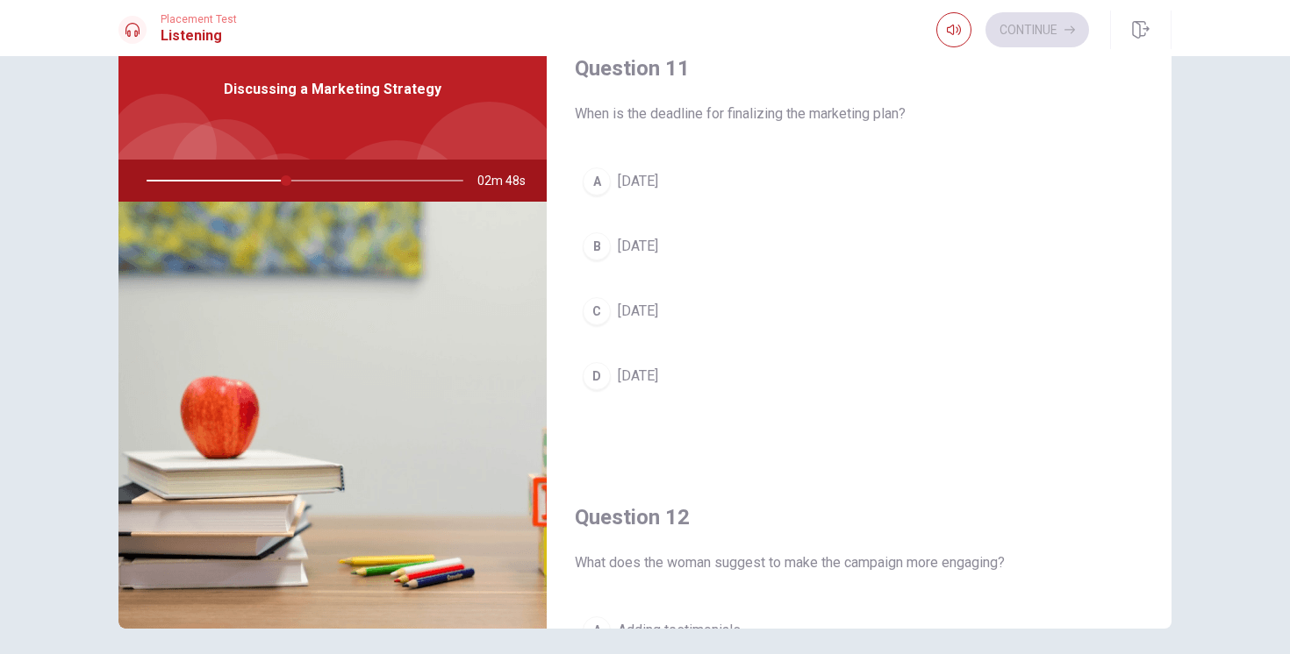
click at [603, 311] on div "C" at bounding box center [597, 311] width 28 height 28
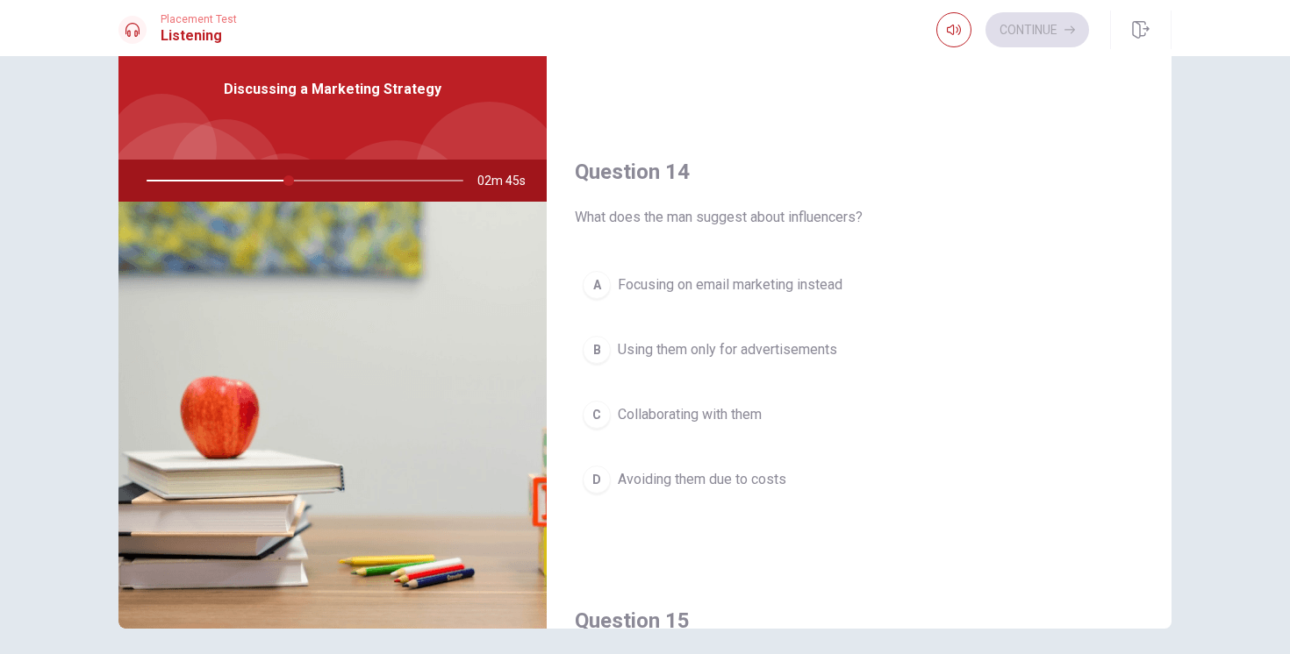
scroll to position [1259, 0]
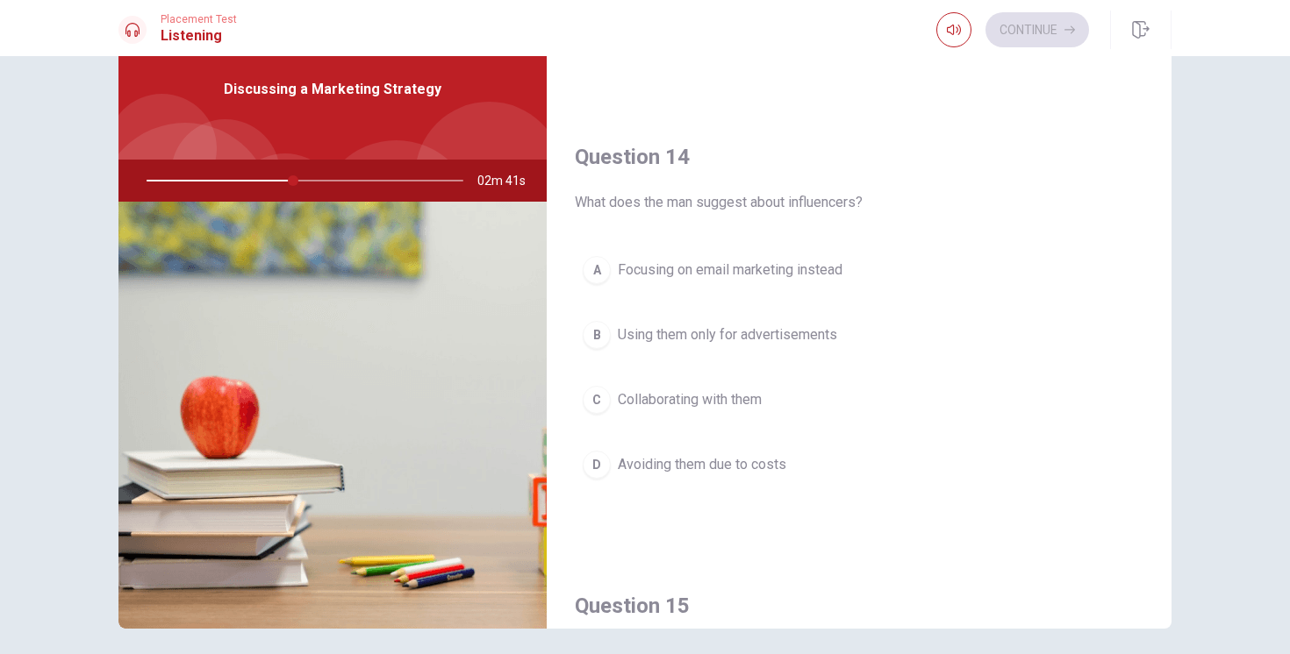
click at [591, 395] on div "C" at bounding box center [597, 400] width 28 height 28
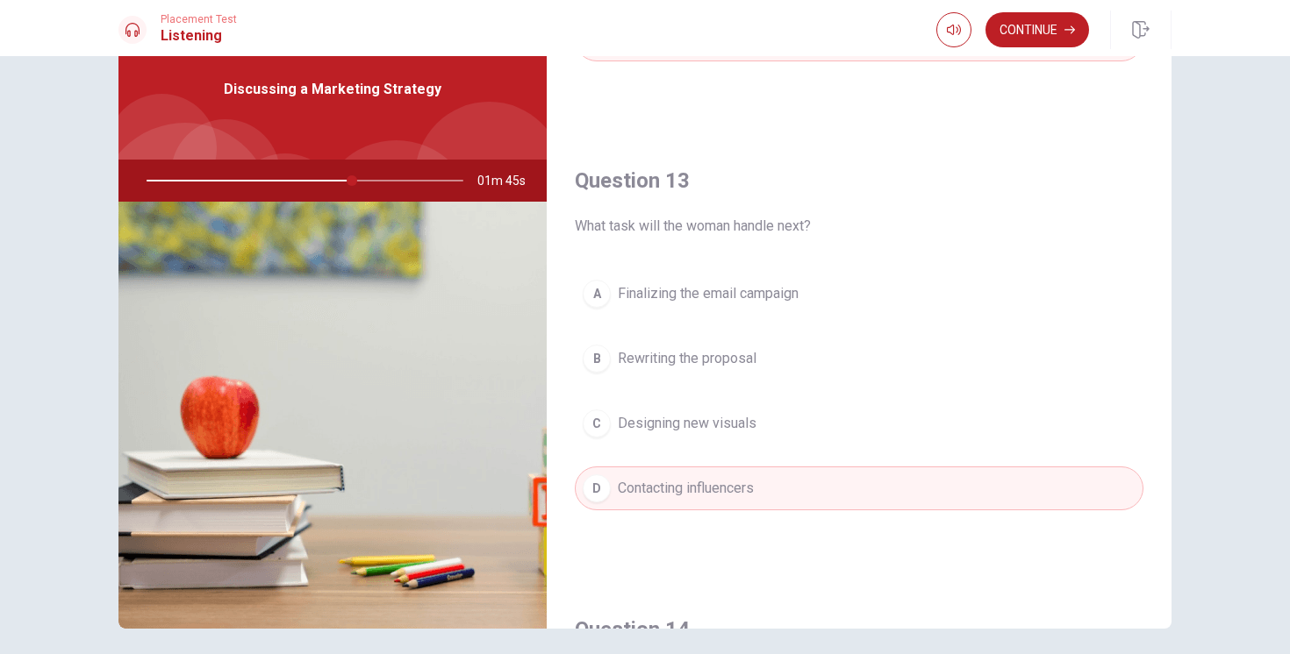
scroll to position [805, 0]
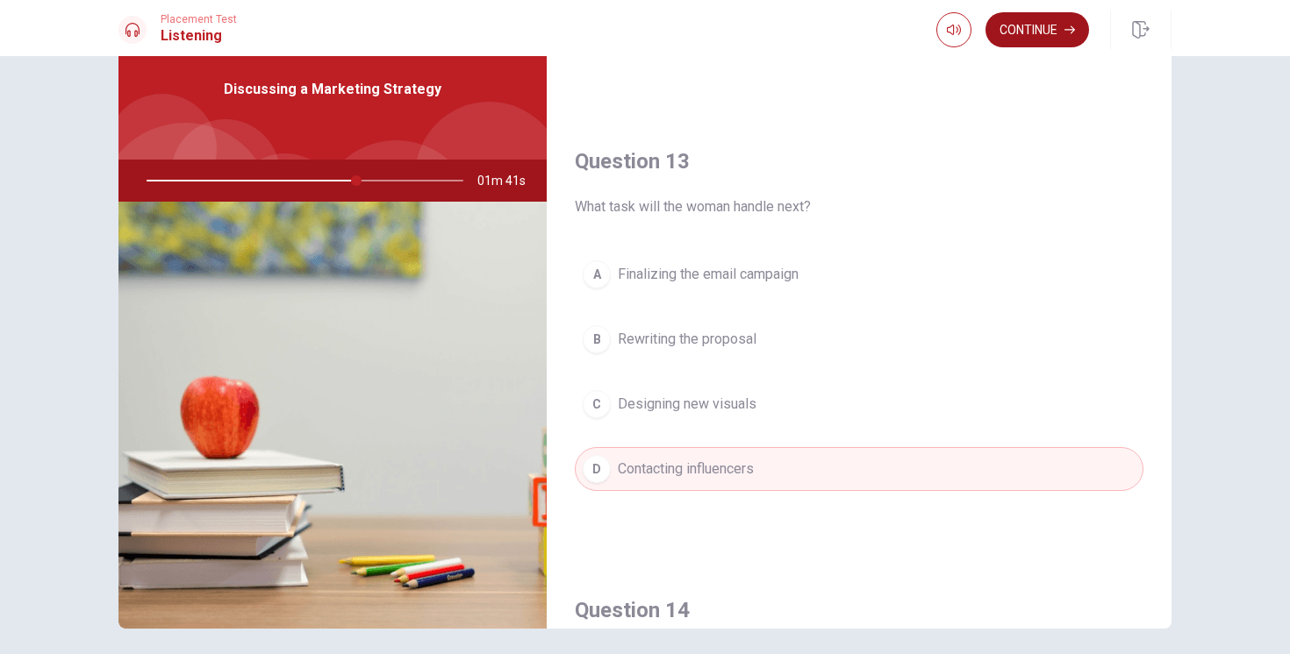
click at [1038, 26] on button "Continue" at bounding box center [1037, 29] width 104 height 35
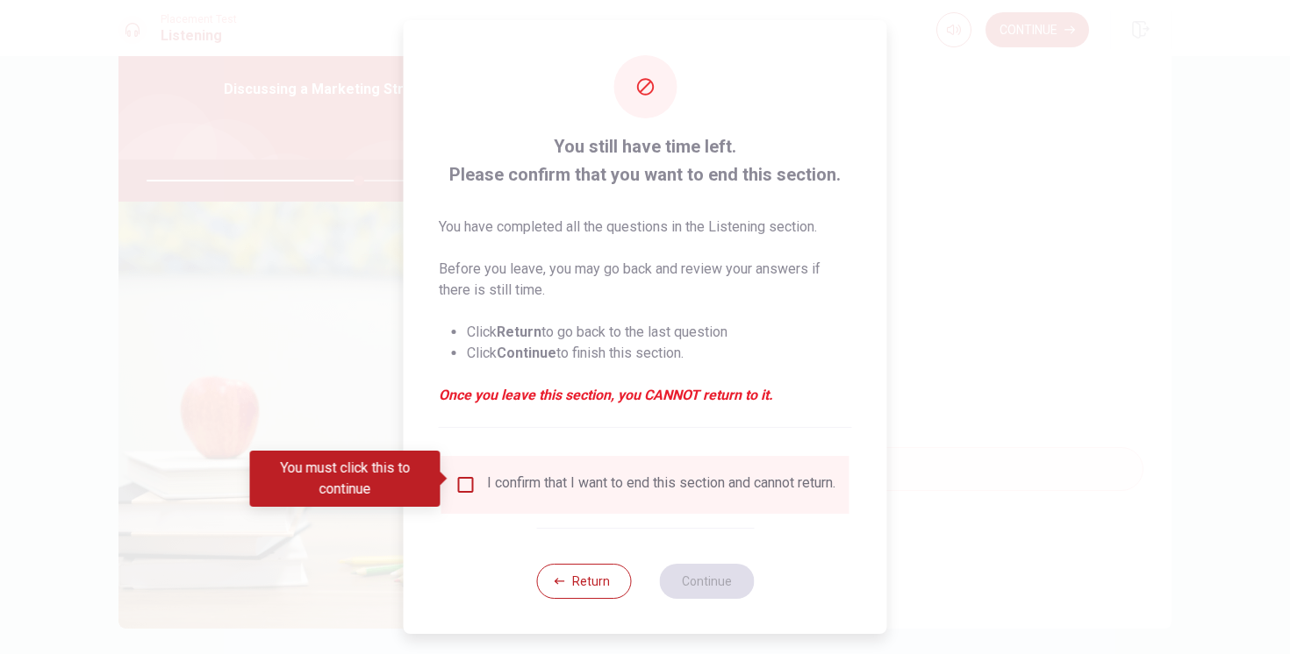
click at [463, 483] on input "You must click this to continue" at bounding box center [465, 485] width 21 height 21
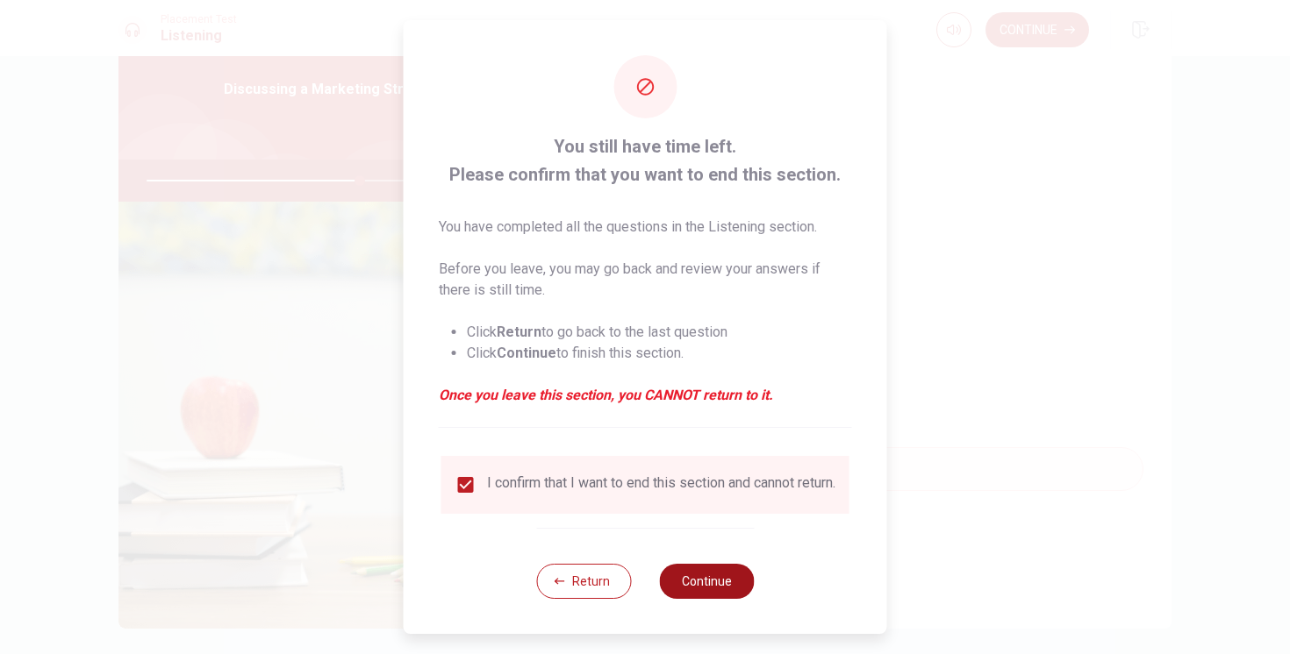
click at [710, 583] on button "Continue" at bounding box center [706, 581] width 95 height 35
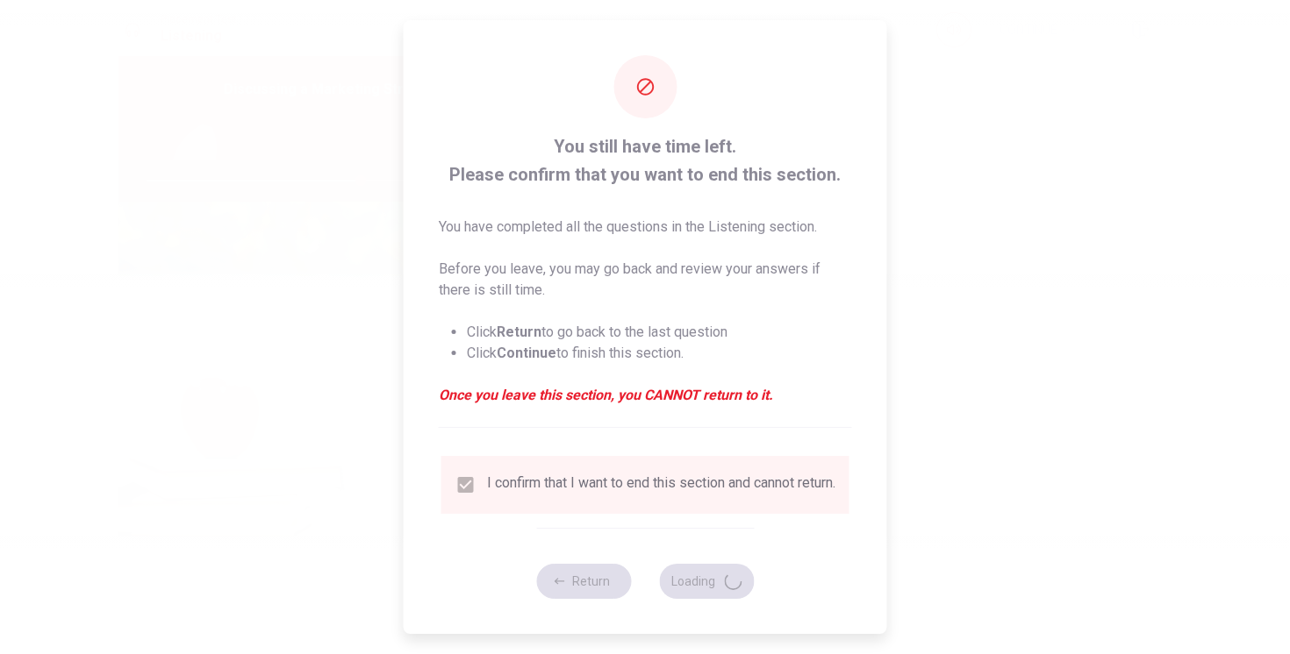
type input "68"
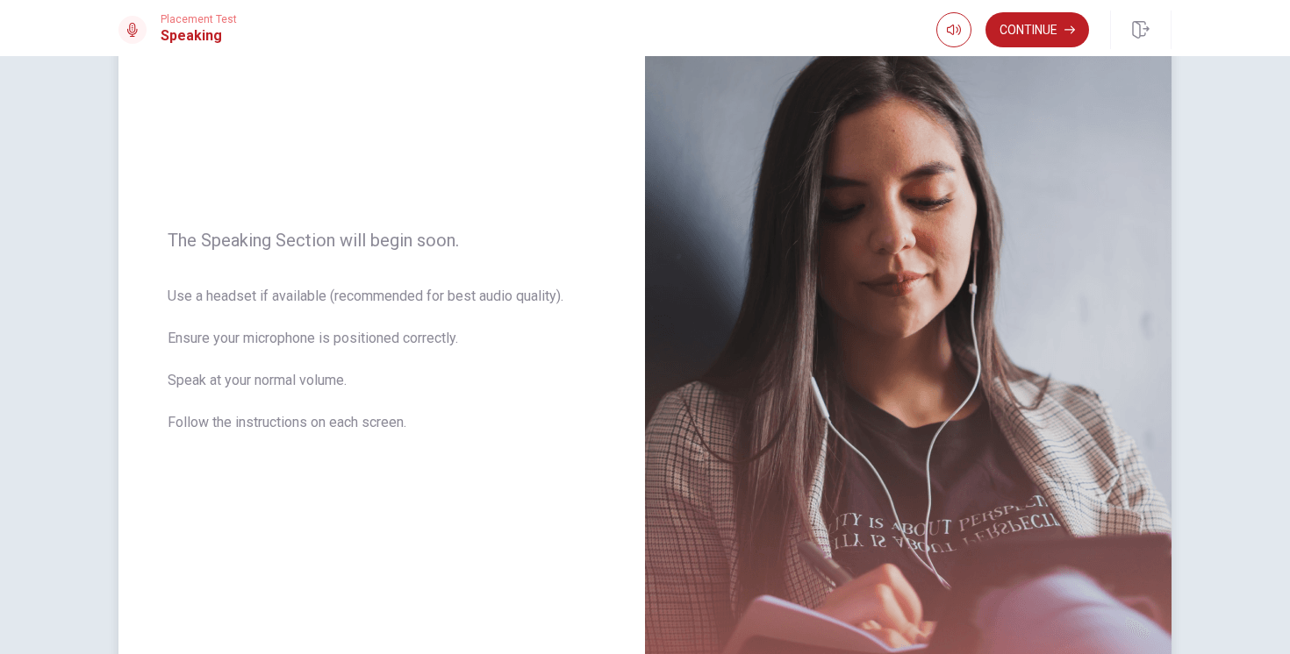
scroll to position [118, 0]
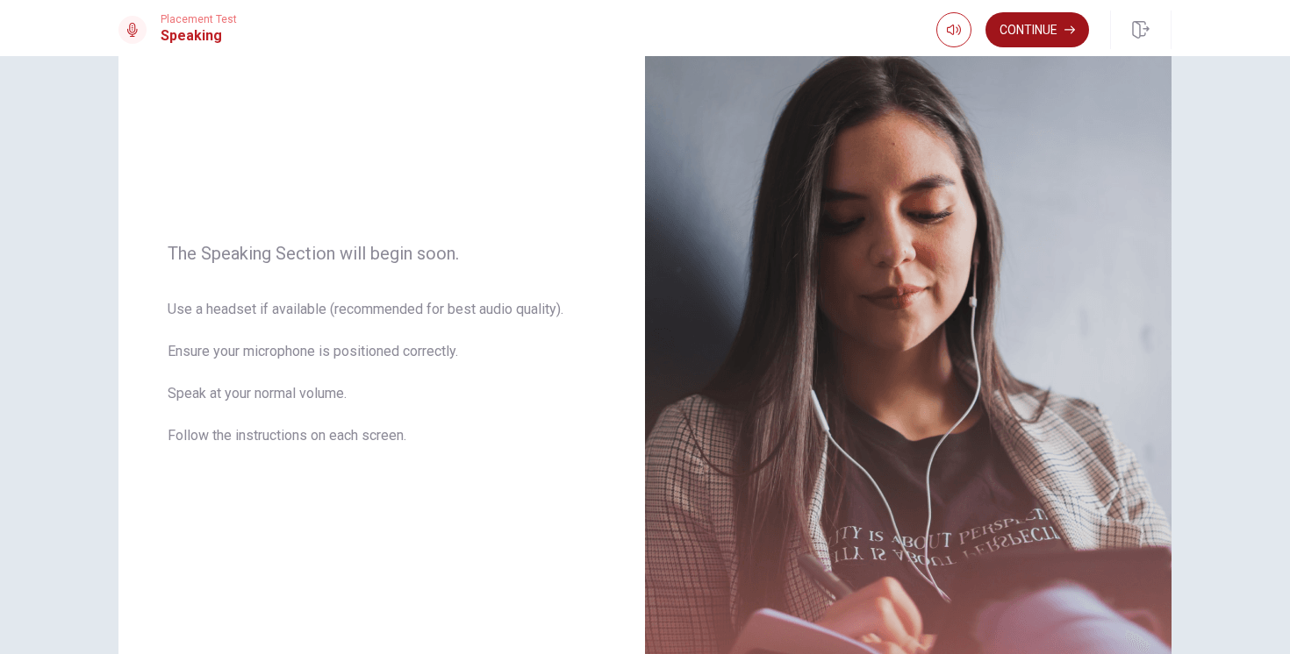
click at [1043, 24] on button "Continue" at bounding box center [1037, 29] width 104 height 35
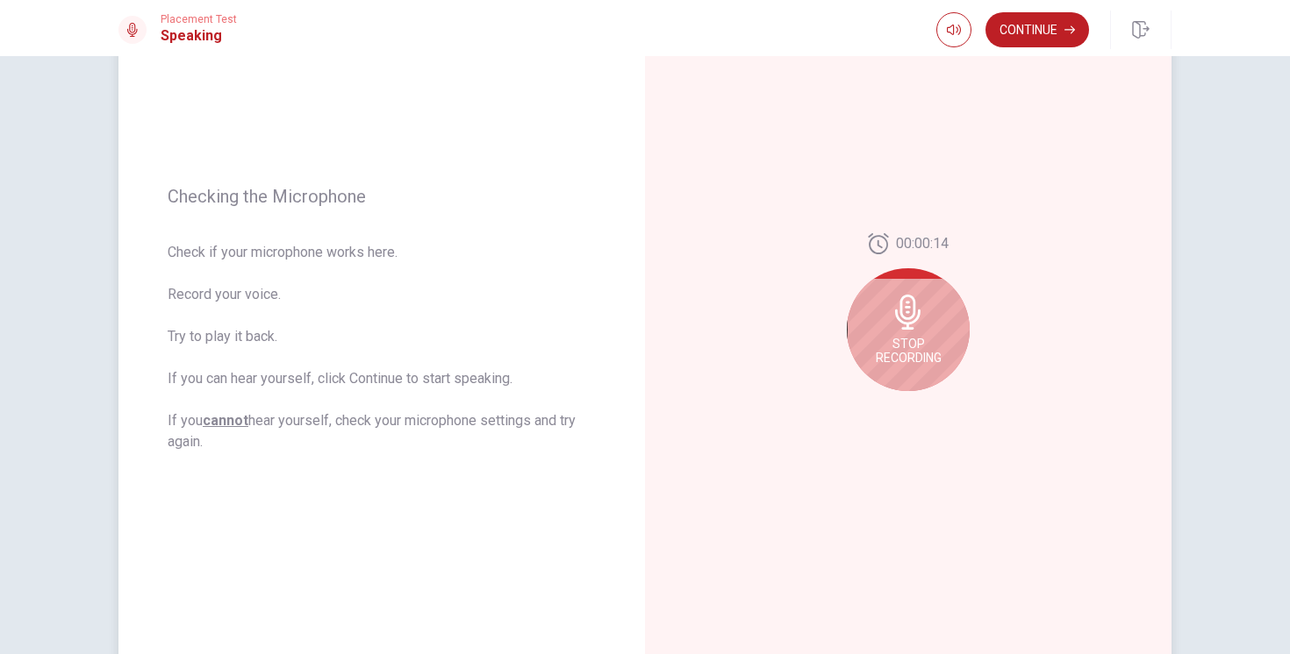
scroll to position [156, 0]
click at [929, 335] on span "Stop Recording" at bounding box center [909, 349] width 66 height 28
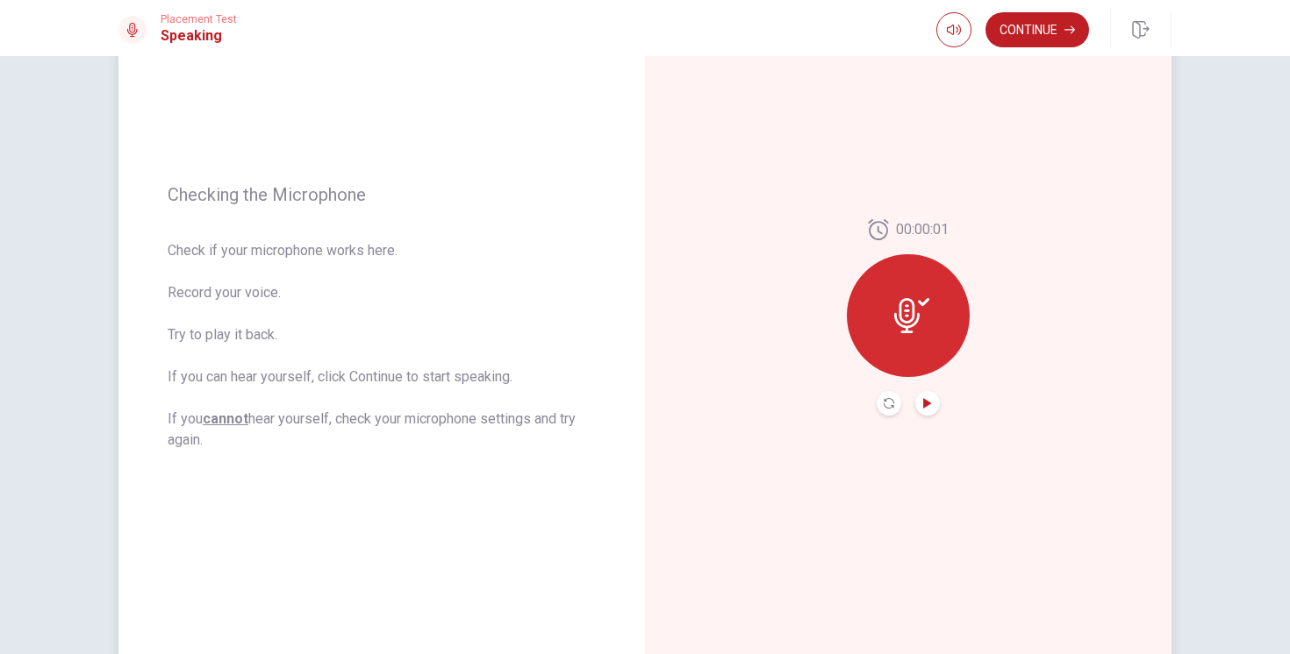
click at [927, 404] on icon "Play Audio" at bounding box center [927, 403] width 8 height 11
click at [890, 404] on icon "Record Again" at bounding box center [888, 403] width 11 height 11
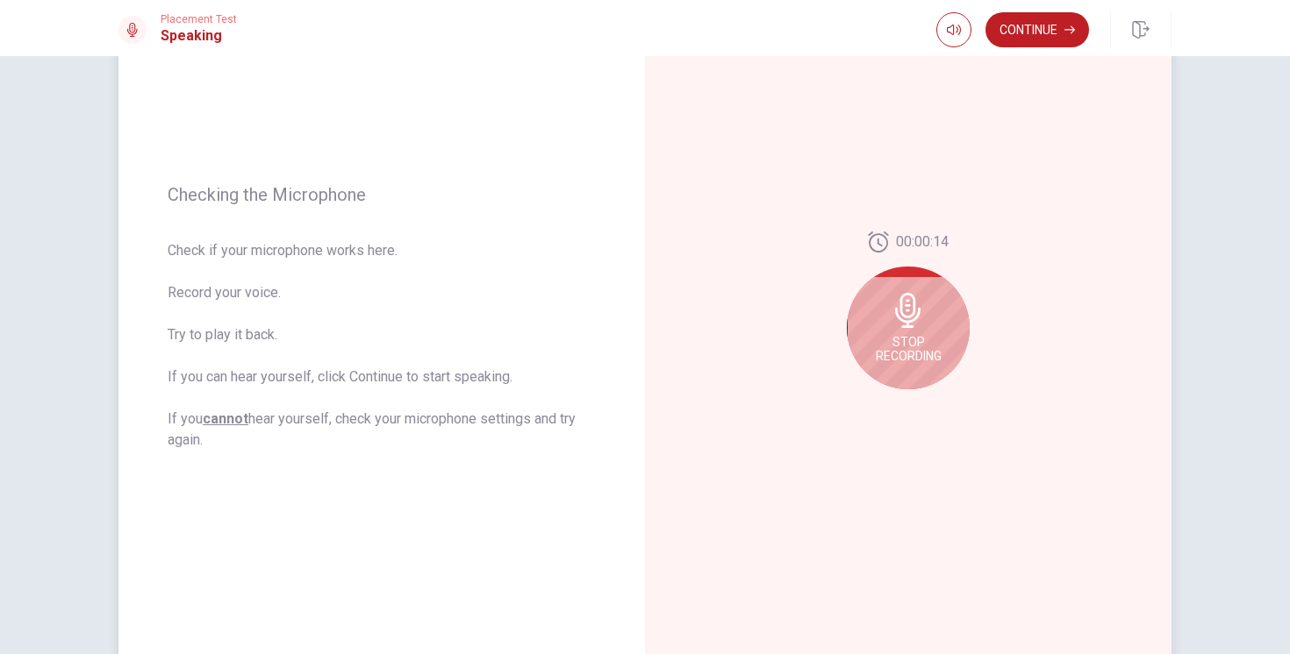
click at [897, 330] on div "Stop Recording" at bounding box center [908, 328] width 123 height 123
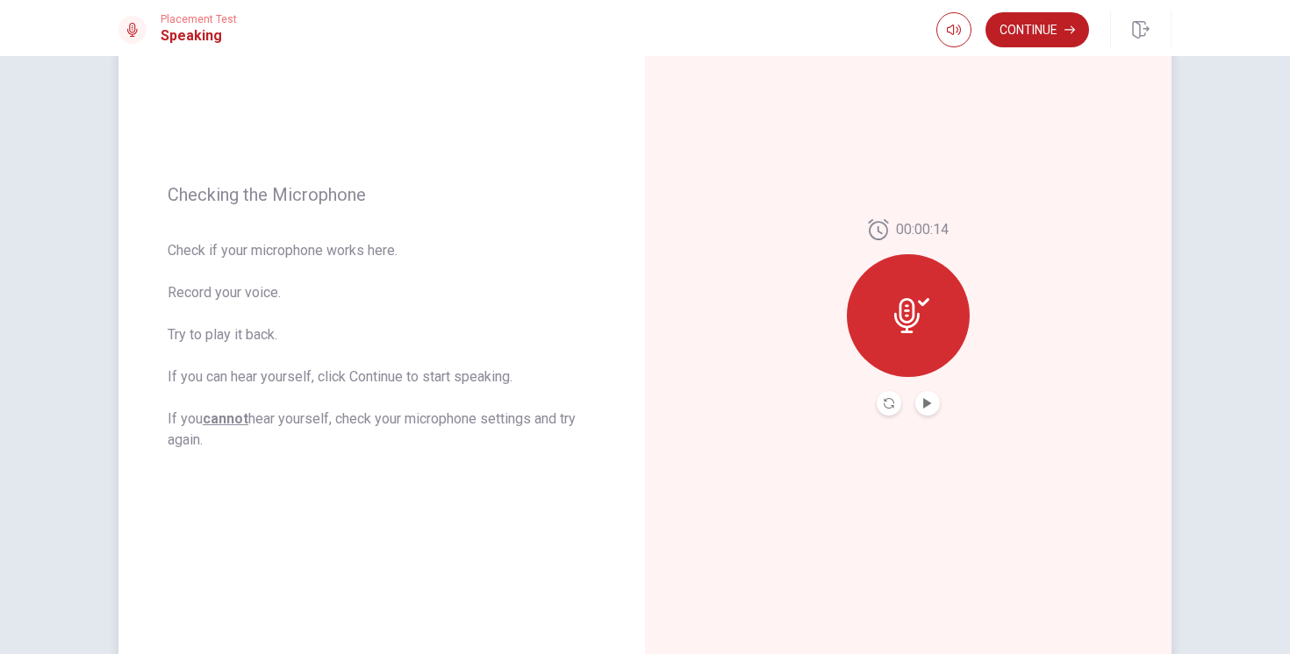
click at [907, 316] on icon at bounding box center [906, 315] width 25 height 35
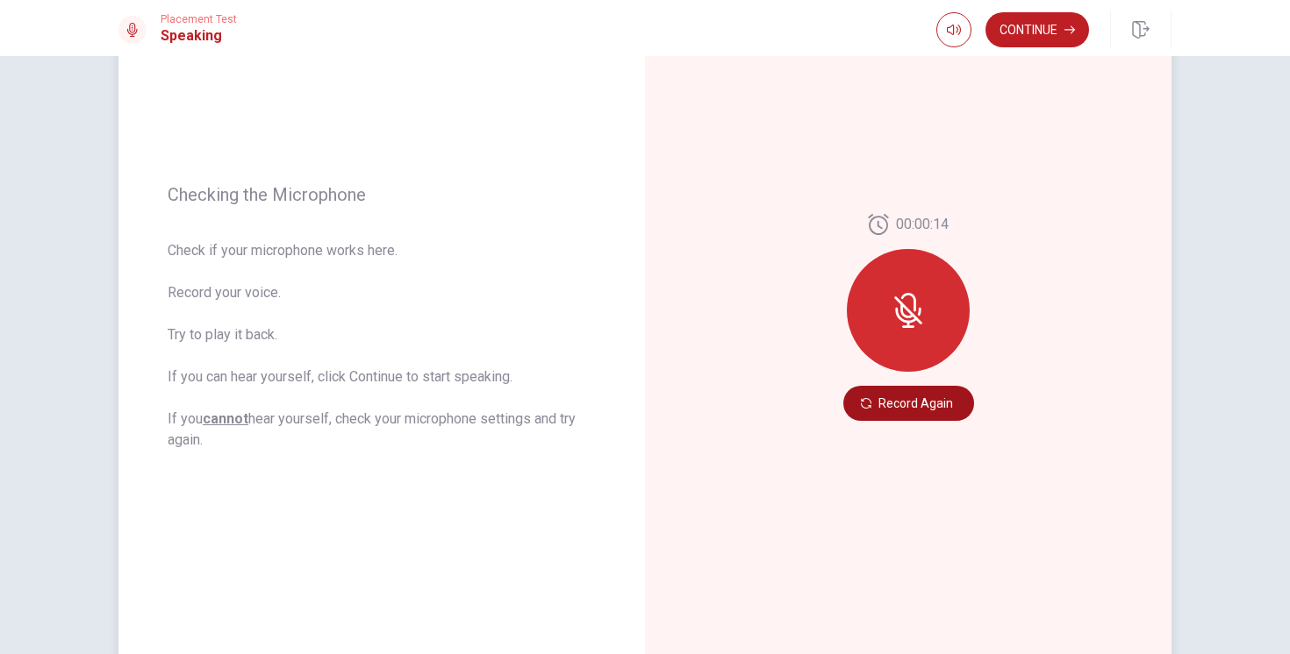
click at [857, 402] on button "Record Again" at bounding box center [908, 403] width 131 height 35
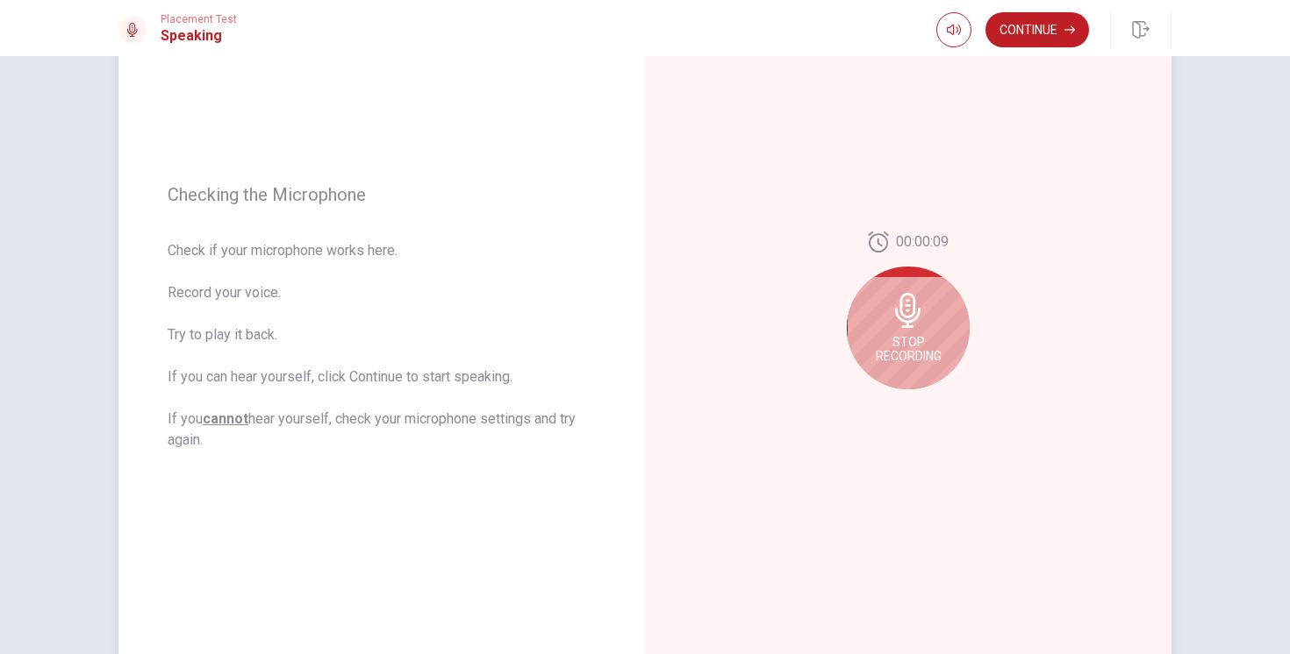
click at [915, 327] on icon at bounding box center [907, 310] width 35 height 35
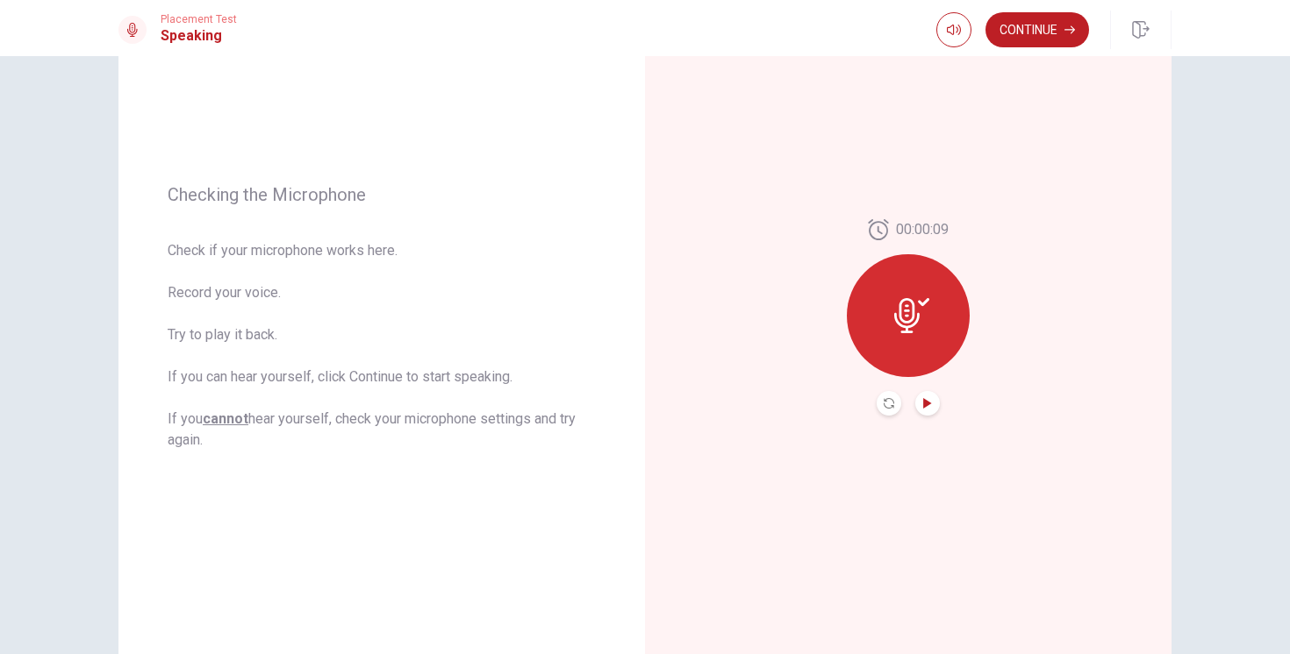
click at [928, 402] on icon "Play Audio" at bounding box center [927, 403] width 8 height 11
click at [926, 404] on icon "Play Audio" at bounding box center [927, 403] width 8 height 11
click at [1037, 31] on button "Continue" at bounding box center [1037, 29] width 104 height 35
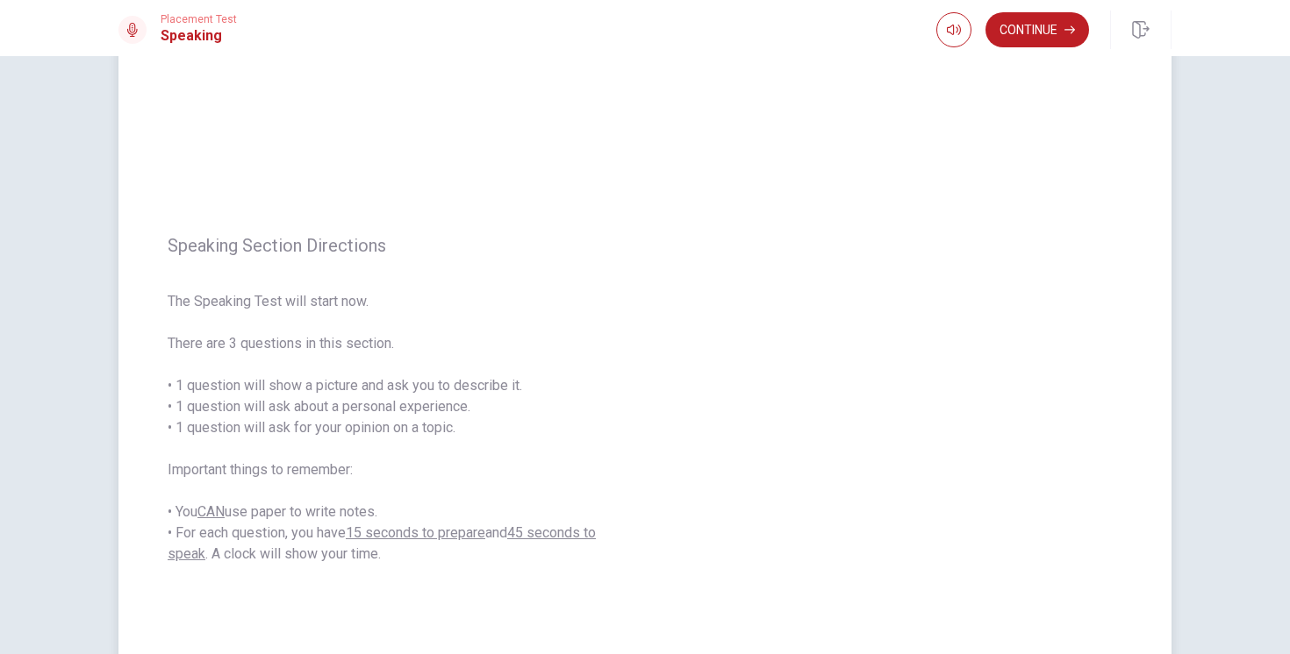
scroll to position [0, 0]
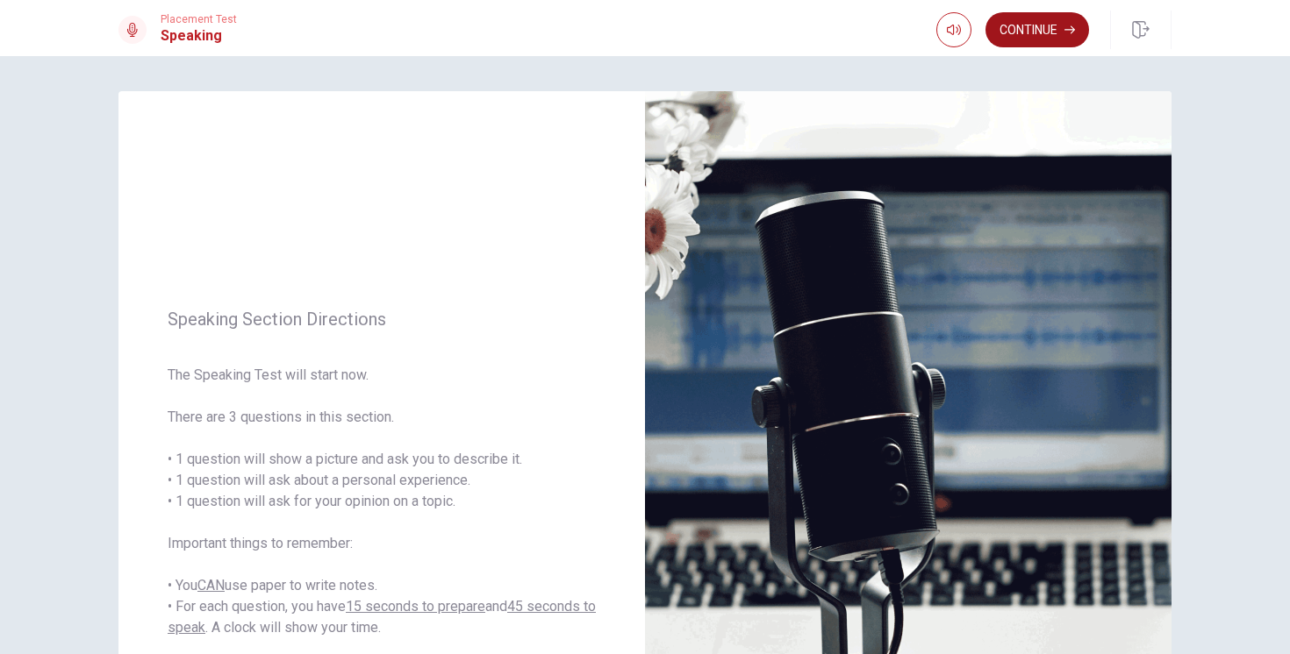
click at [1009, 32] on button "Continue" at bounding box center [1037, 29] width 104 height 35
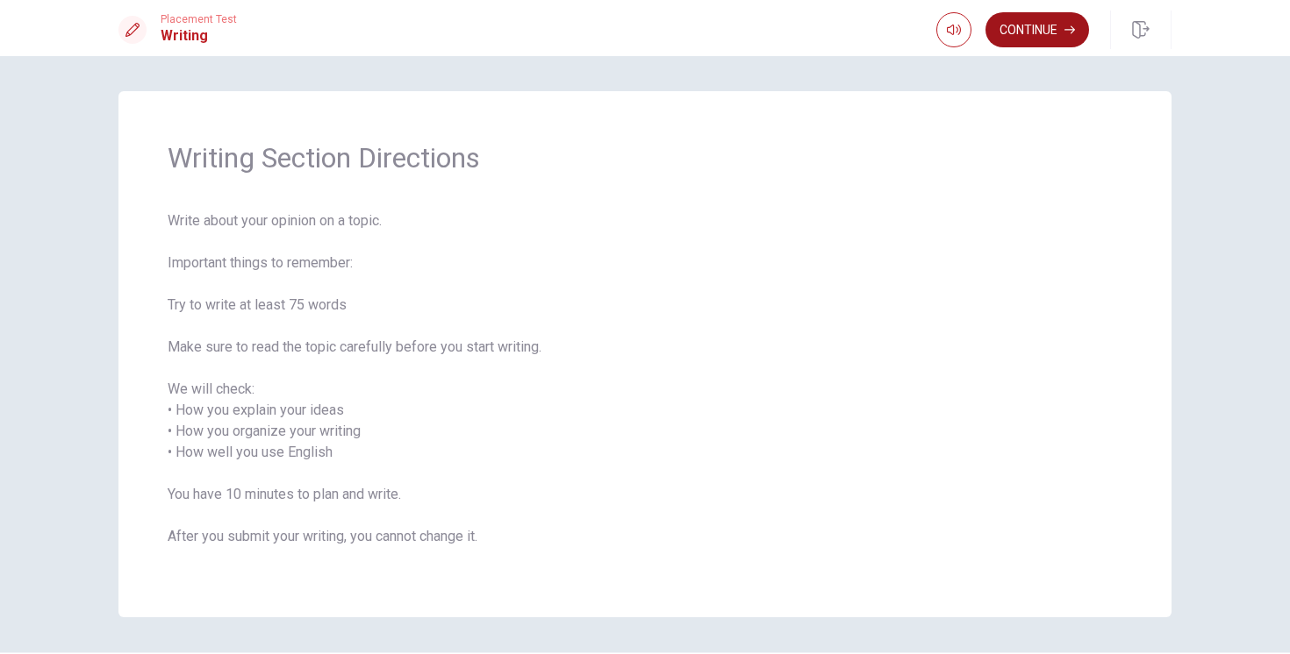
click at [1041, 31] on button "Continue" at bounding box center [1037, 29] width 104 height 35
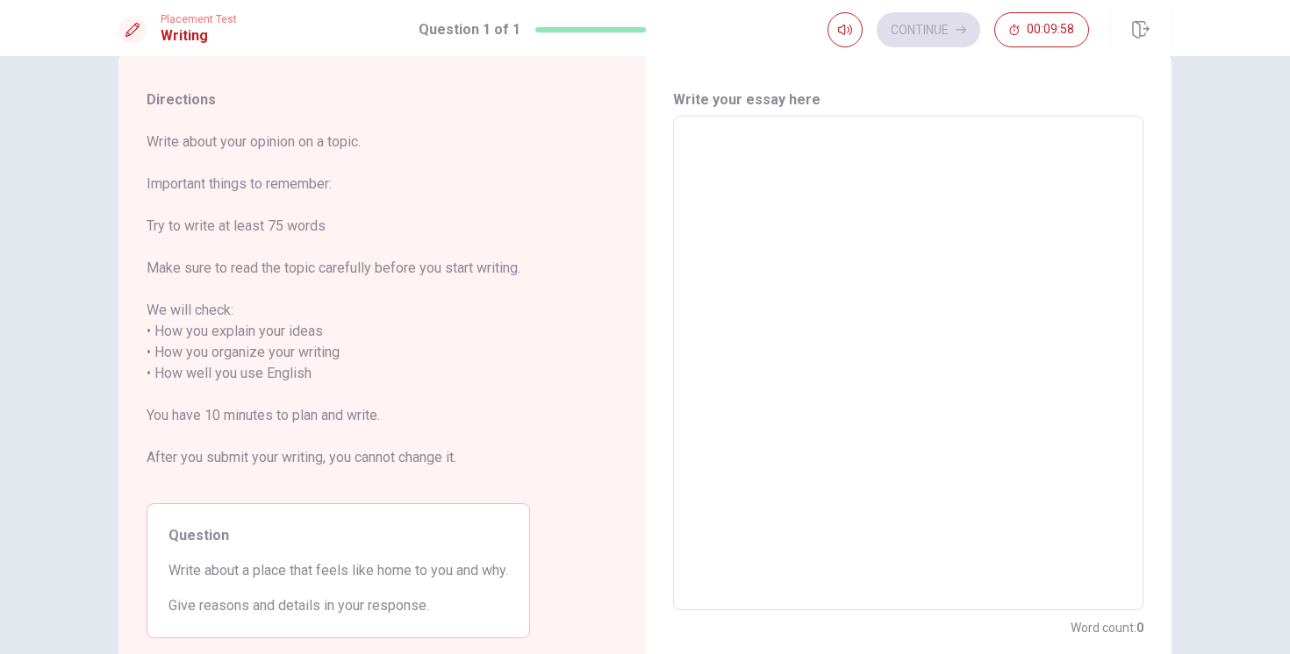
scroll to position [38, 0]
click at [740, 243] on textarea at bounding box center [908, 363] width 446 height 466
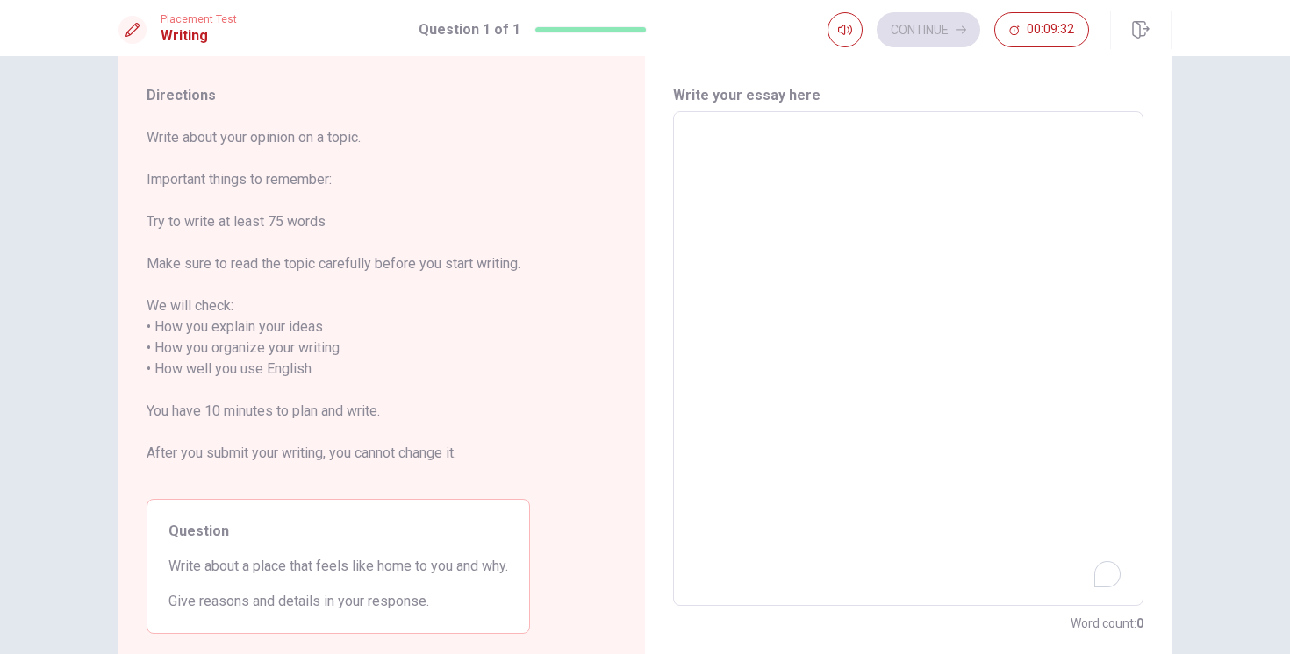
scroll to position [46, 0]
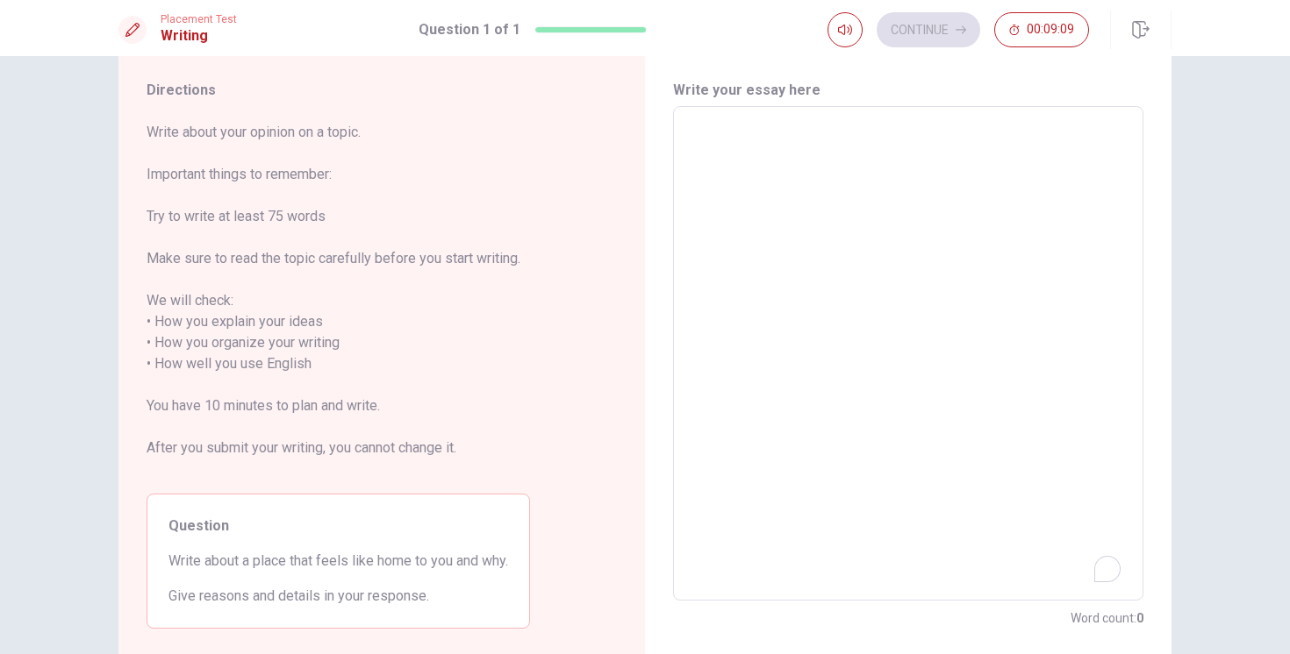
type textarea "W"
type textarea "x"
type textarea "T"
type textarea "x"
type textarea "Th"
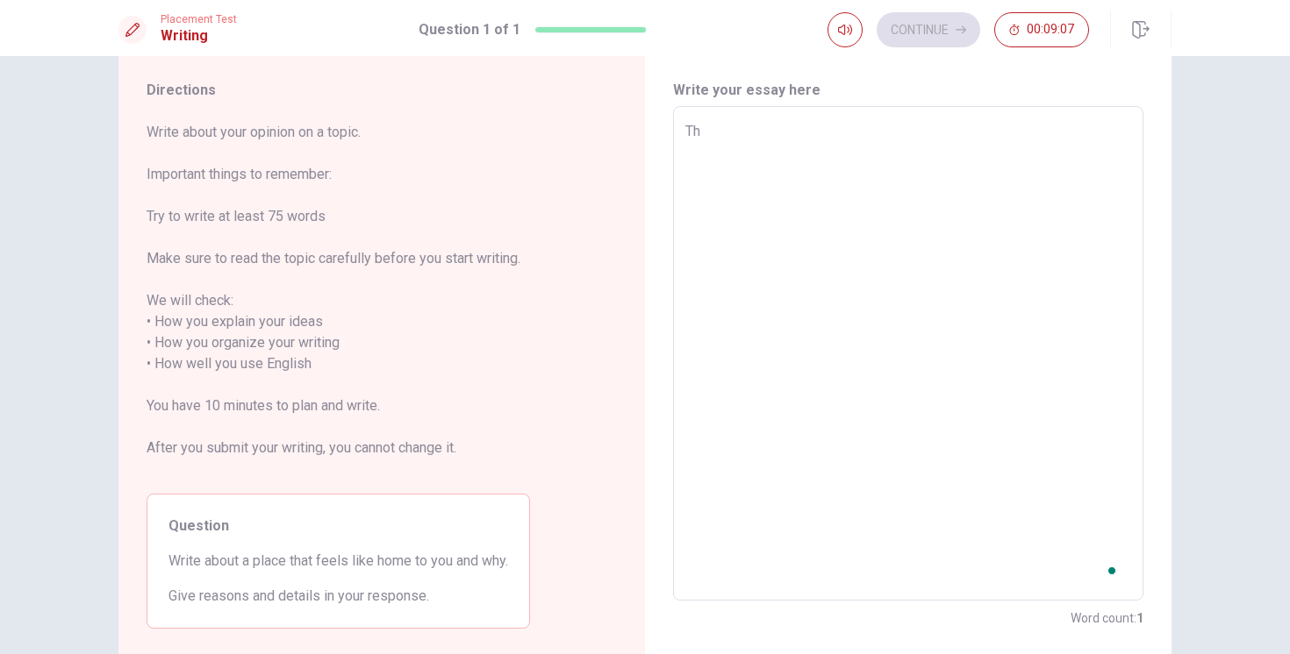
type textarea "x"
type textarea "The"
type textarea "x"
type textarea "The"
type textarea "x"
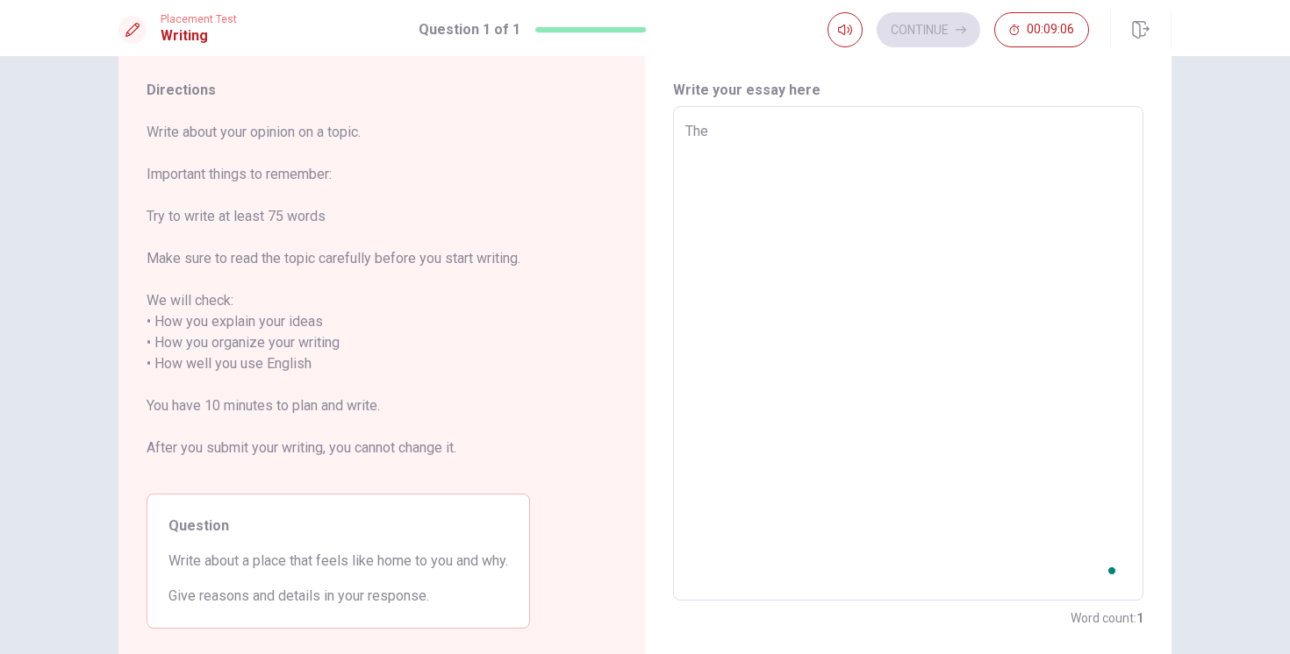
type textarea "The p"
type textarea "x"
type textarea "The pl"
type textarea "x"
type textarea "The ple"
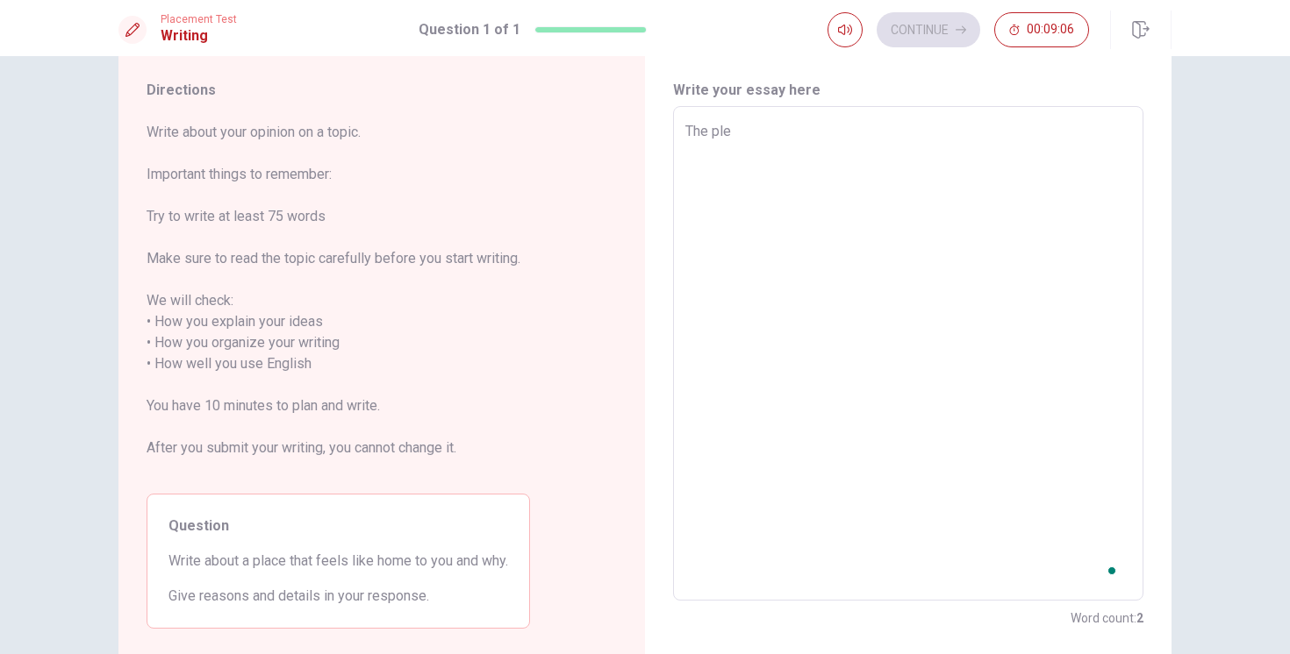
type textarea "x"
type textarea "The plea"
type textarea "x"
type textarea "The pleac"
type textarea "x"
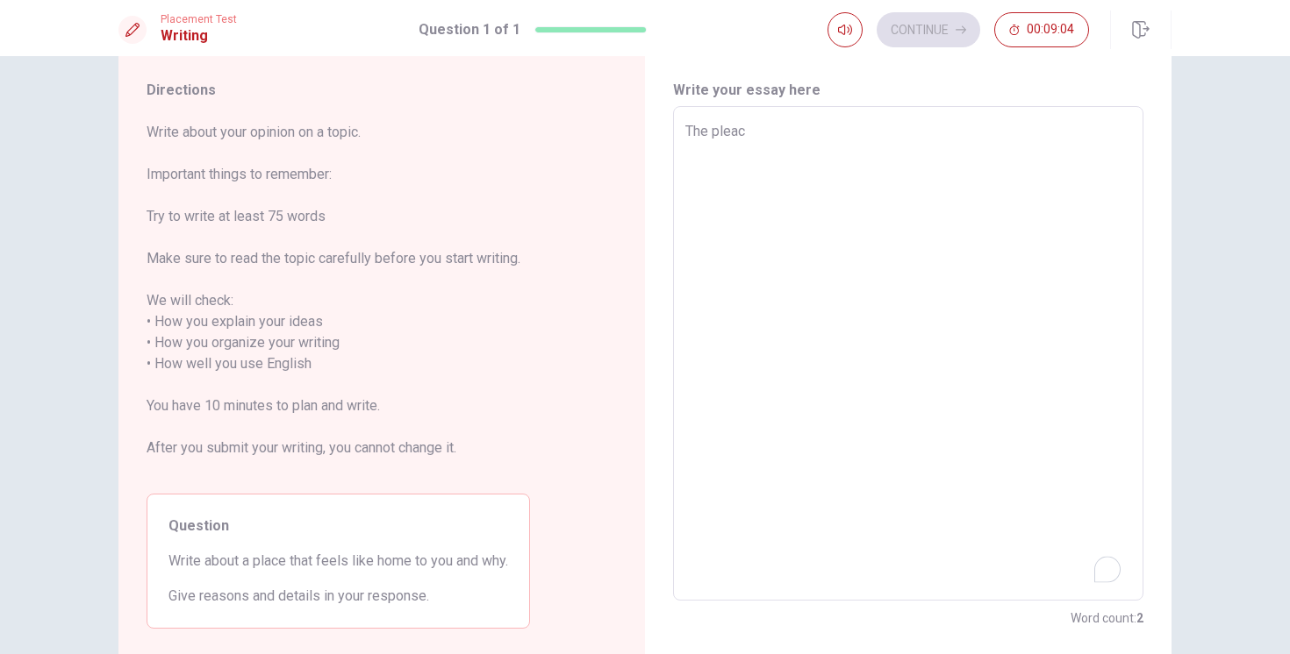
type textarea "The pleace"
type textarea "x"
type textarea "The pleac"
type textarea "x"
type textarea "The plea"
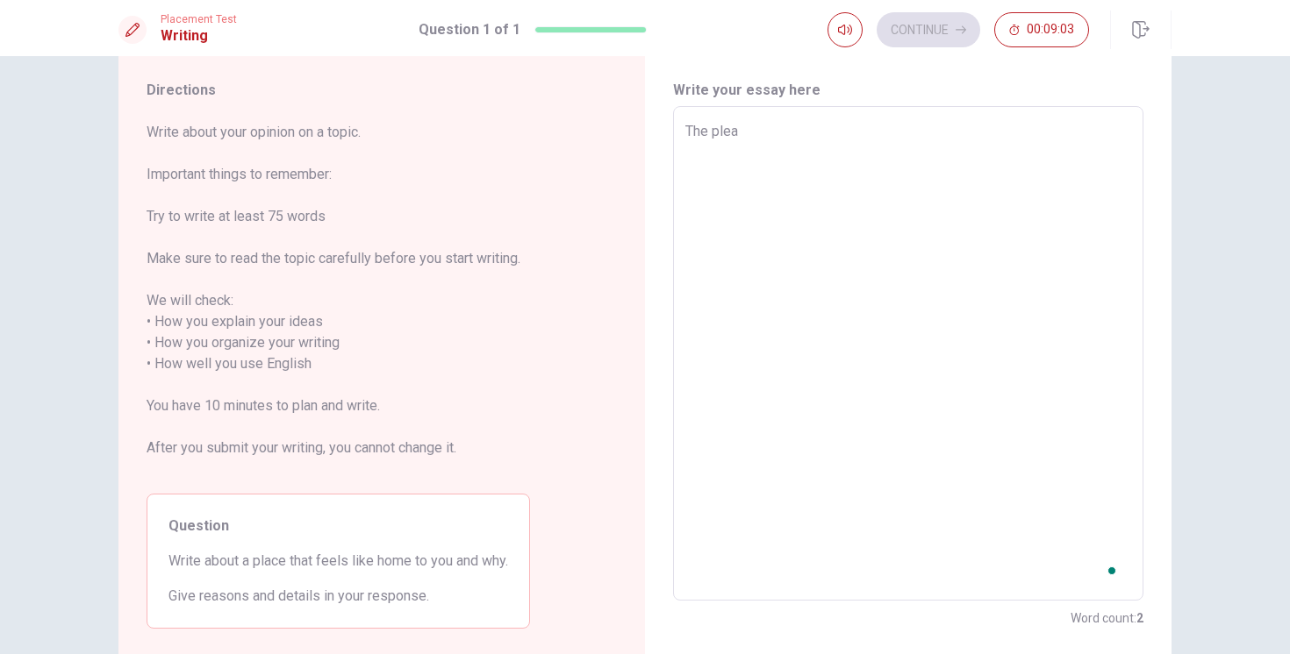
type textarea "x"
type textarea "The ple"
type textarea "x"
type textarea "The pl"
type textarea "x"
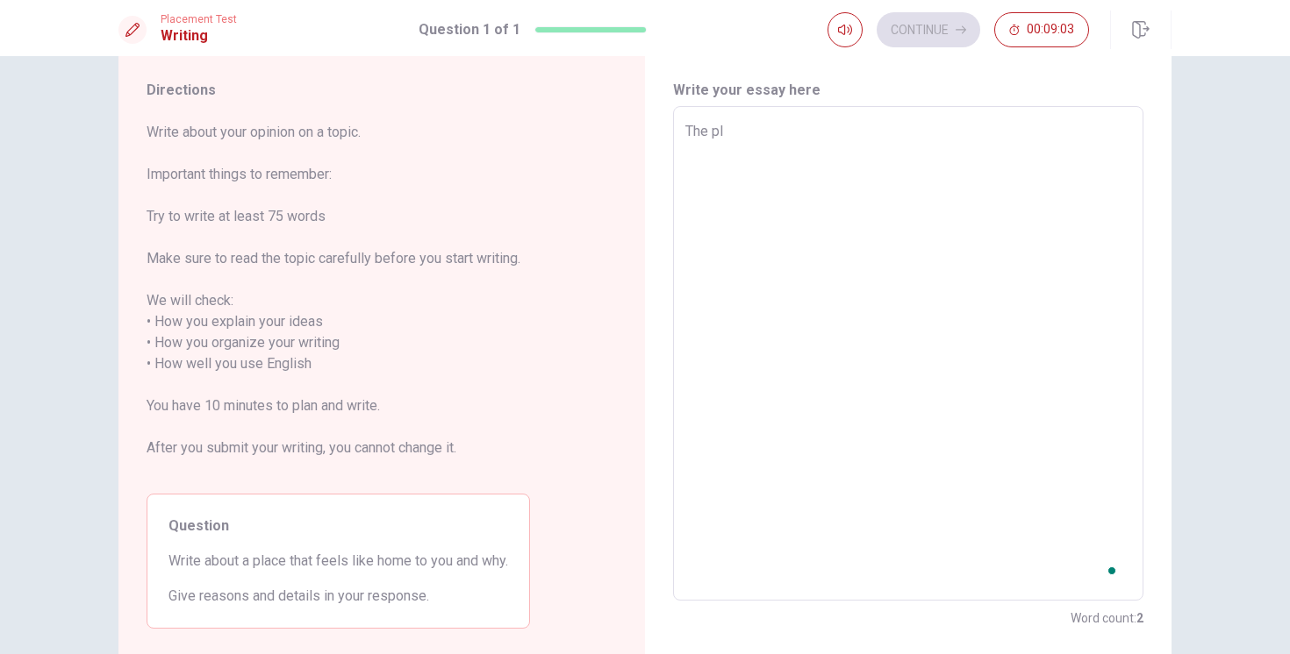
type textarea "The pla"
type textarea "x"
type textarea "The plac"
type textarea "x"
type textarea "The place"
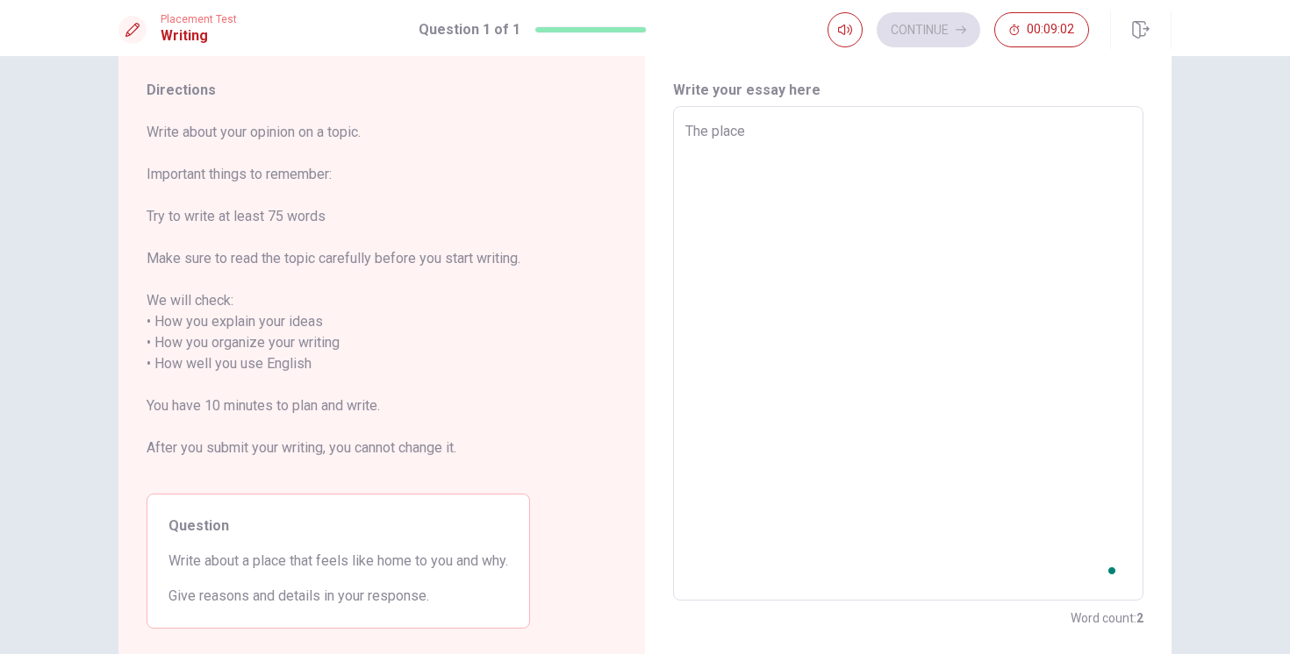
type textarea "x"
type textarea "The place"
type textarea "x"
type textarea "The place t"
type textarea "x"
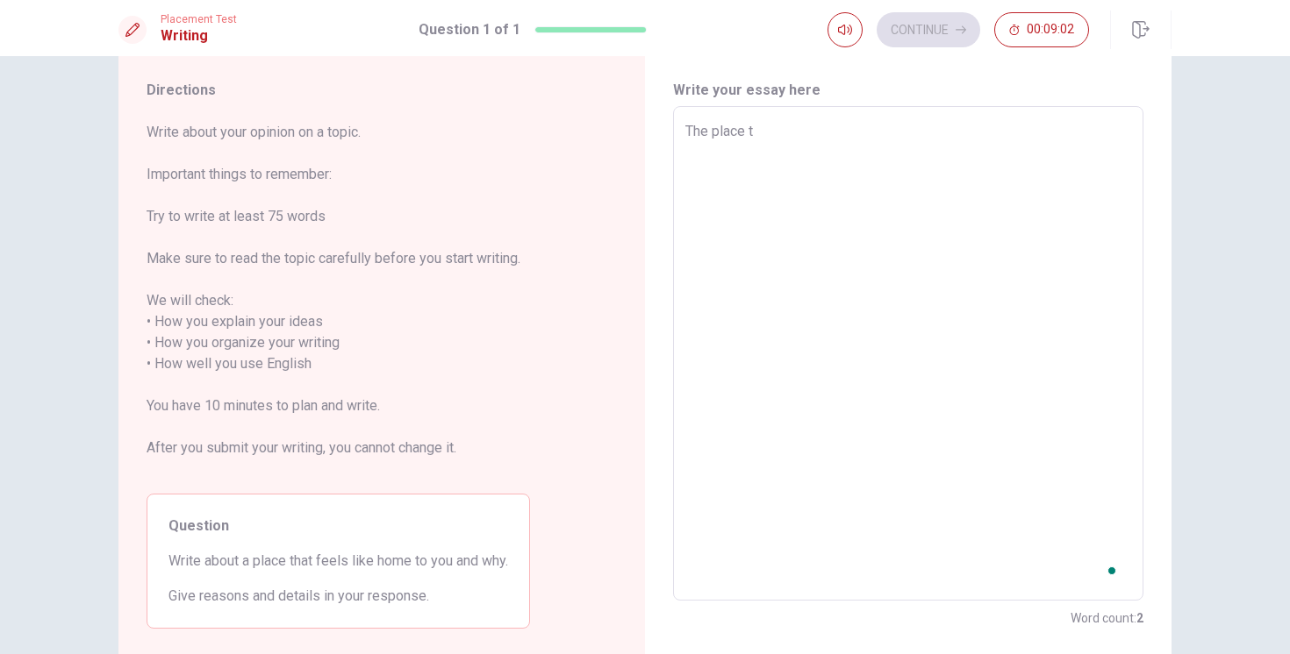
type textarea "The place tg"
type textarea "x"
type textarea "The place tga"
type textarea "x"
type textarea "The place tg"
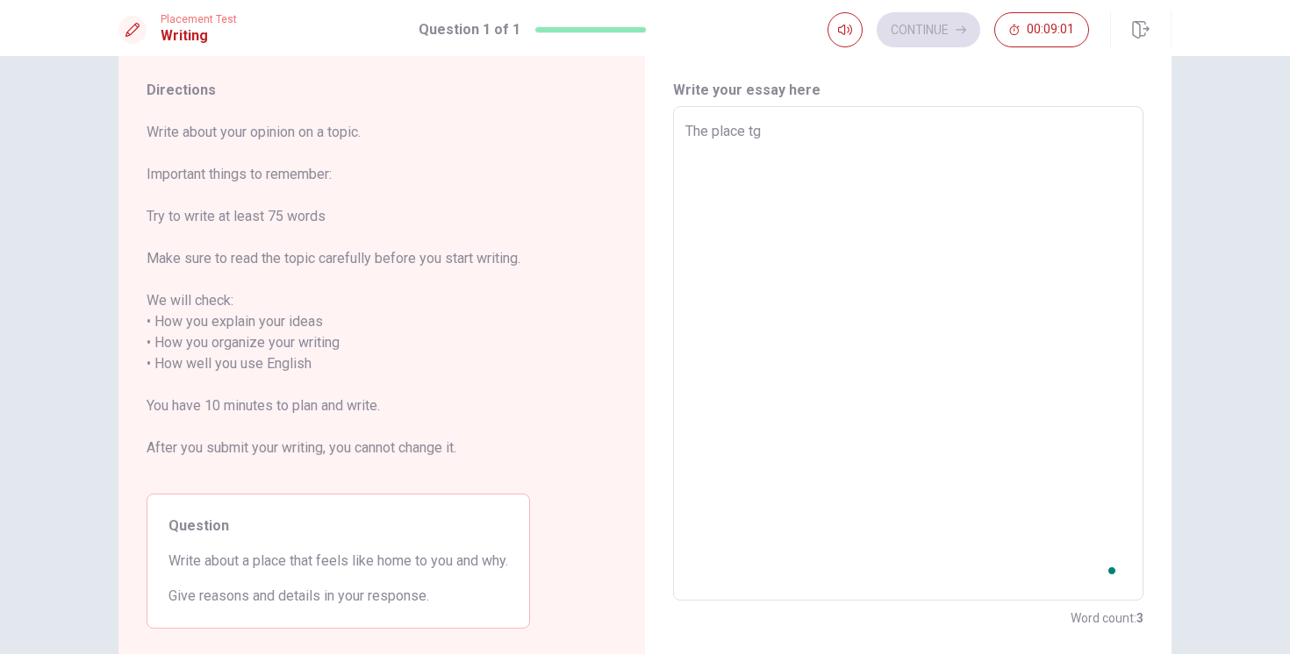
type textarea "x"
type textarea "The place t"
type textarea "x"
type textarea "The place th"
type textarea "x"
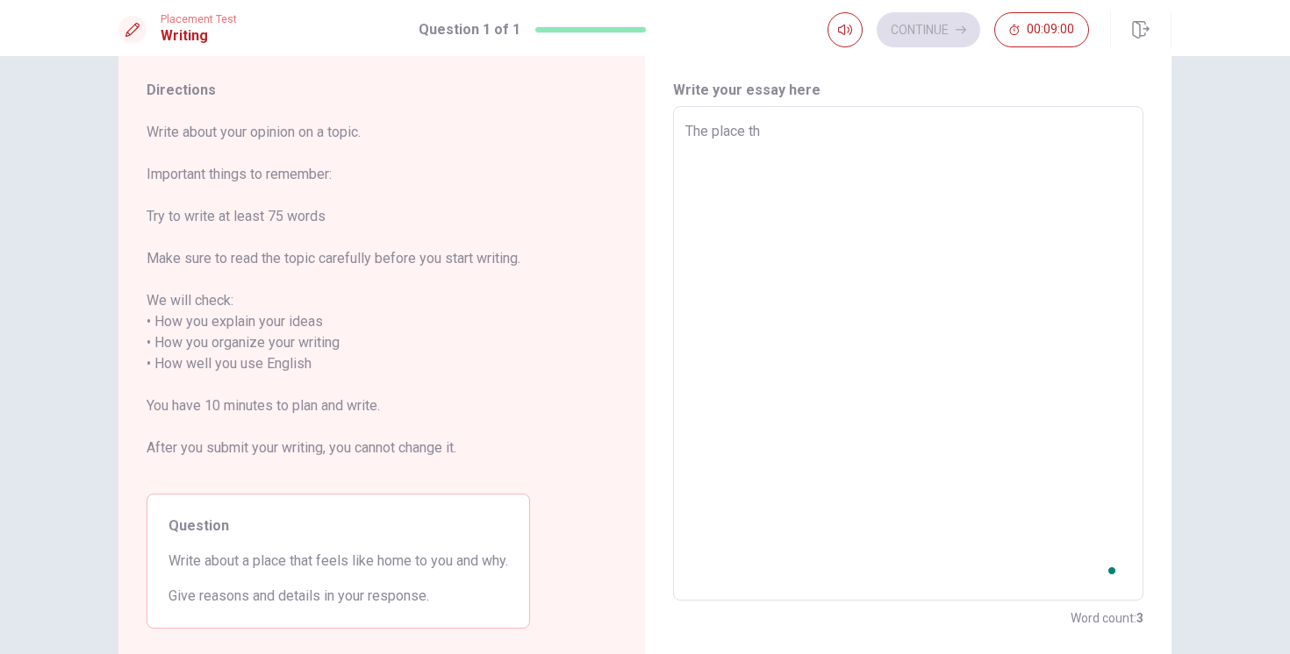
type textarea "The place tha"
type textarea "x"
type textarea "The place that"
type textarea "x"
type textarea "The place that"
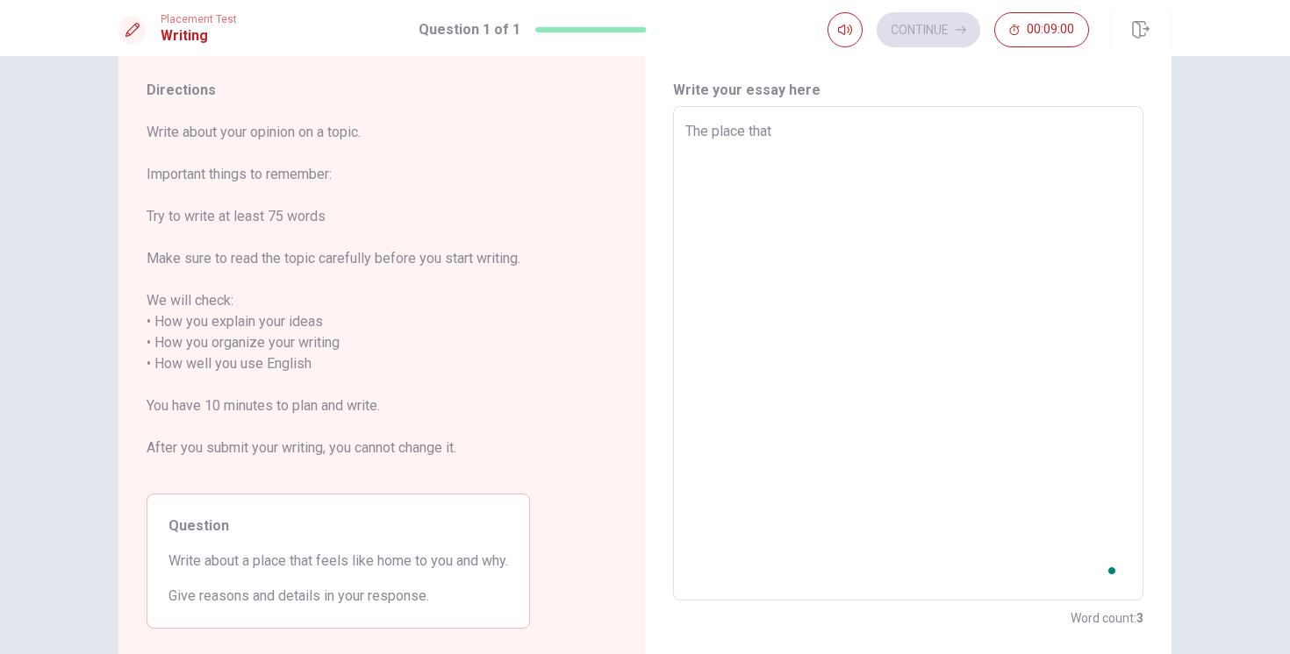
type textarea "x"
type textarea "The place that m"
type textarea "x"
type textarea "The place that ma"
type textarea "x"
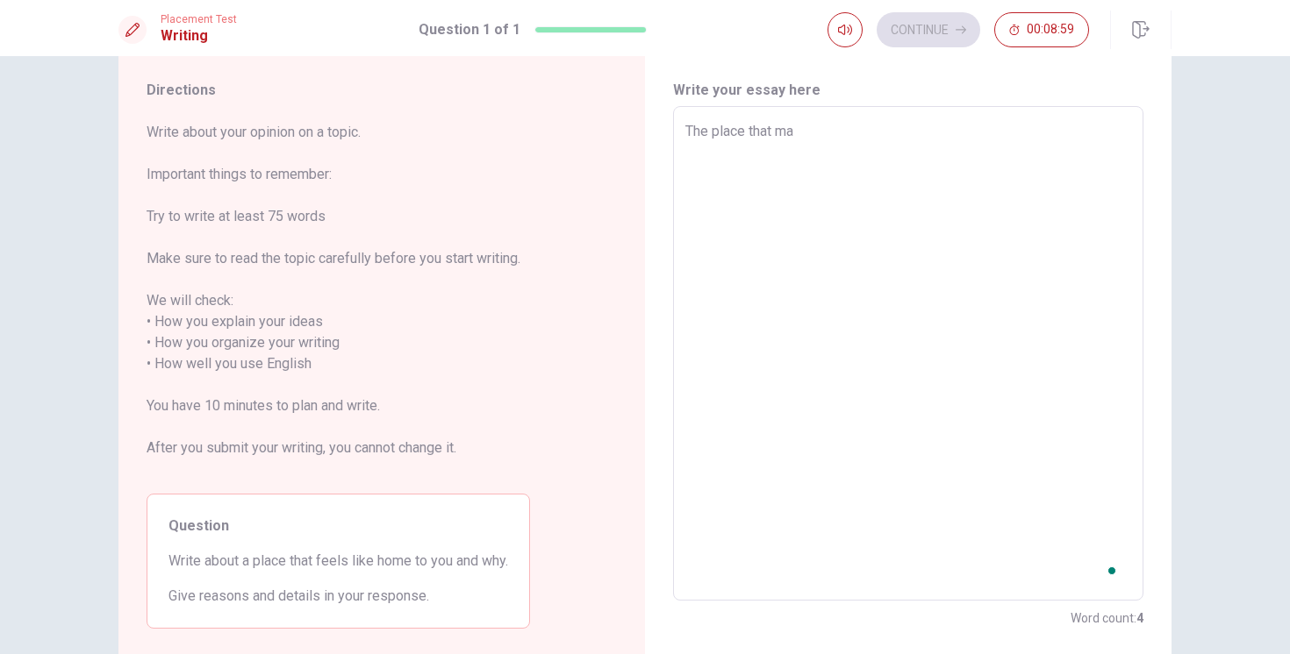
type textarea "The place that mak"
type textarea "x"
type textarea "The place that make"
type textarea "x"
type textarea "The place that makes"
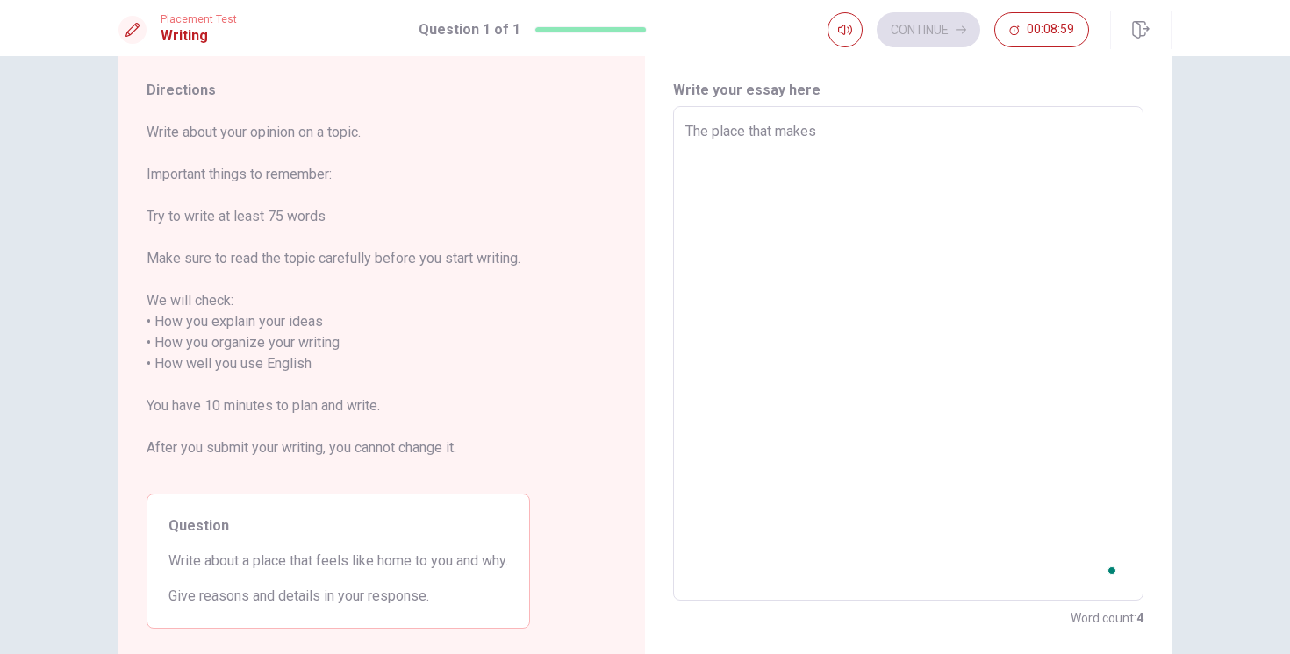
type textarea "x"
type textarea "The place that makes"
type textarea "x"
type textarea "The place that makes m"
type textarea "x"
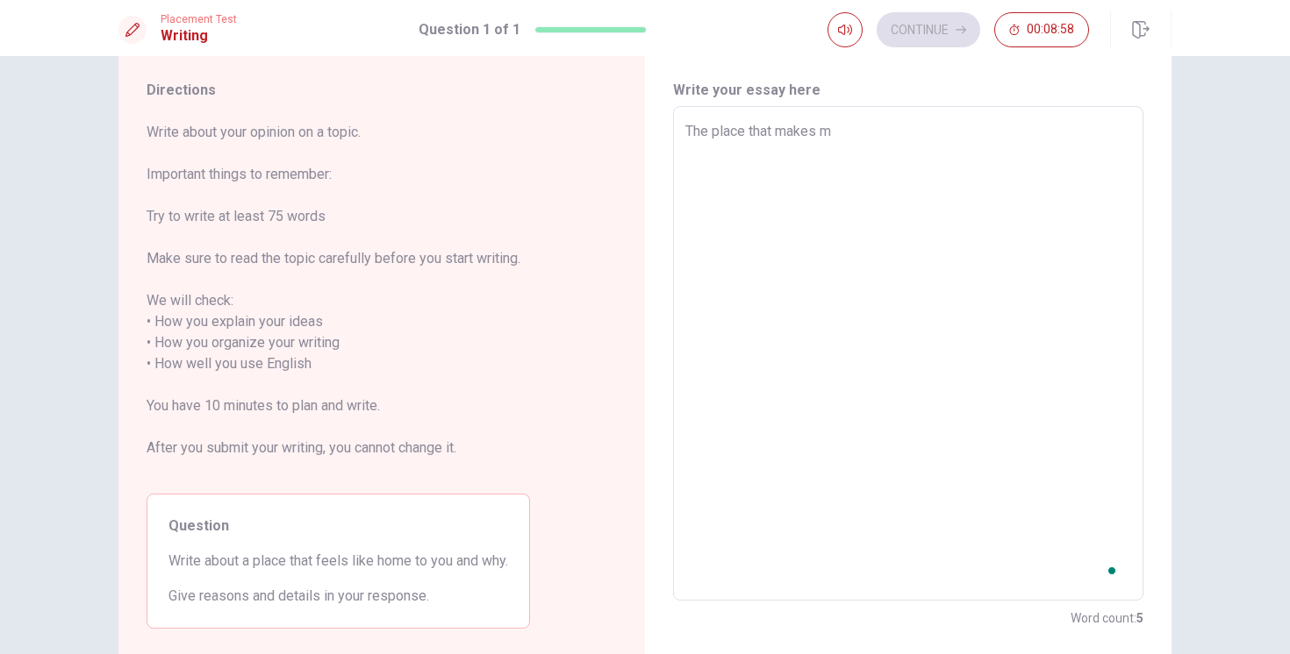
type textarea "The place that makes me"
type textarea "x"
type textarea "The place that makes me"
type textarea "x"
type textarea "The place that makes me f"
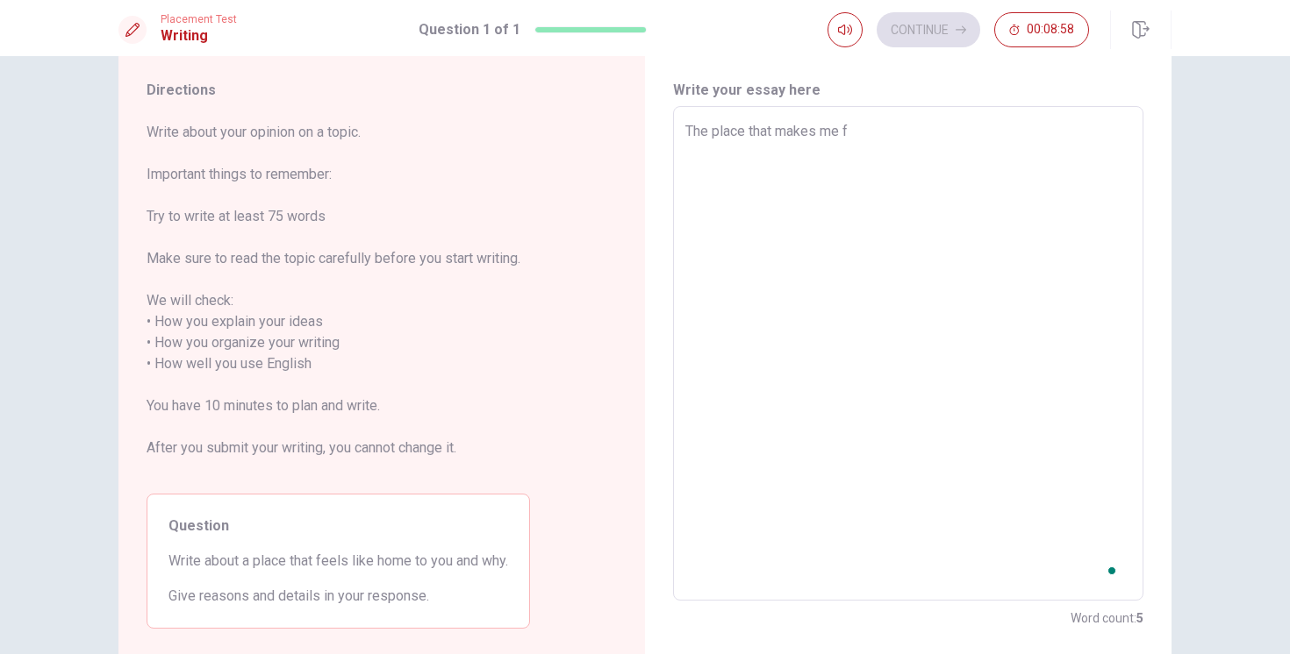
type textarea "x"
type textarea "The place that makes me fe"
type textarea "x"
type textarea "The place that makes me fee"
type textarea "x"
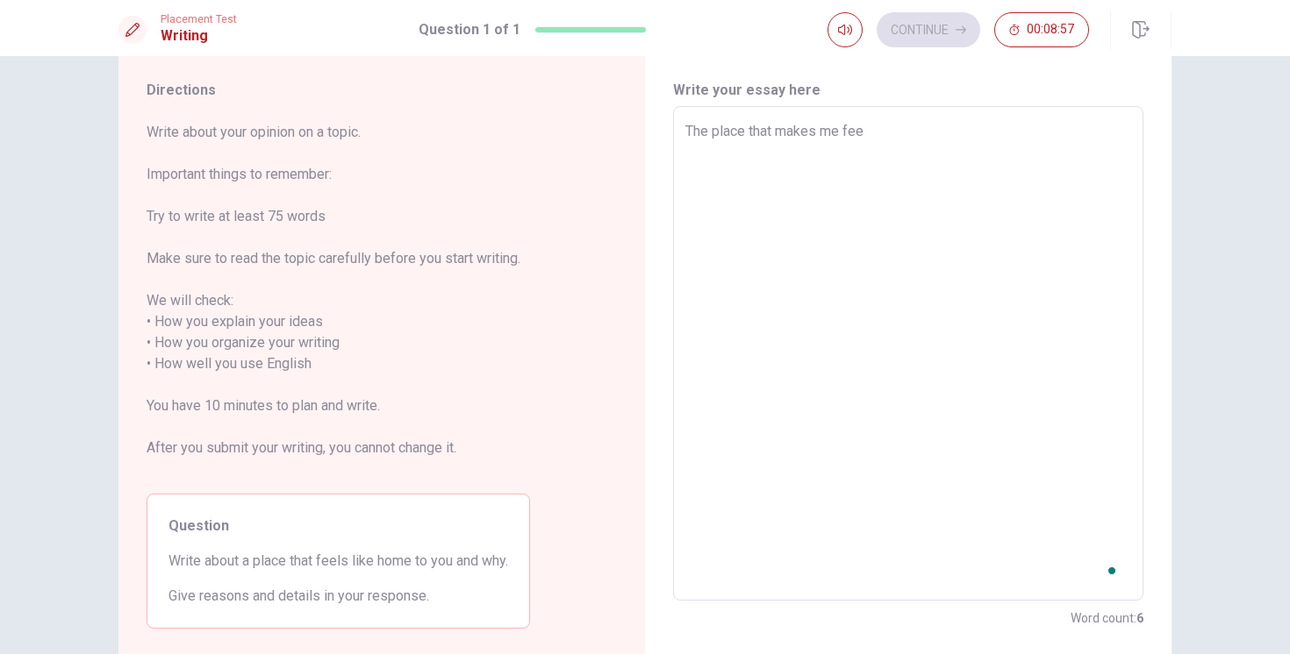
type textarea "The place that makes me feel"
type textarea "x"
type textarea "The place that makes me feel"
type textarea "x"
type textarea "The place that makes me feel l"
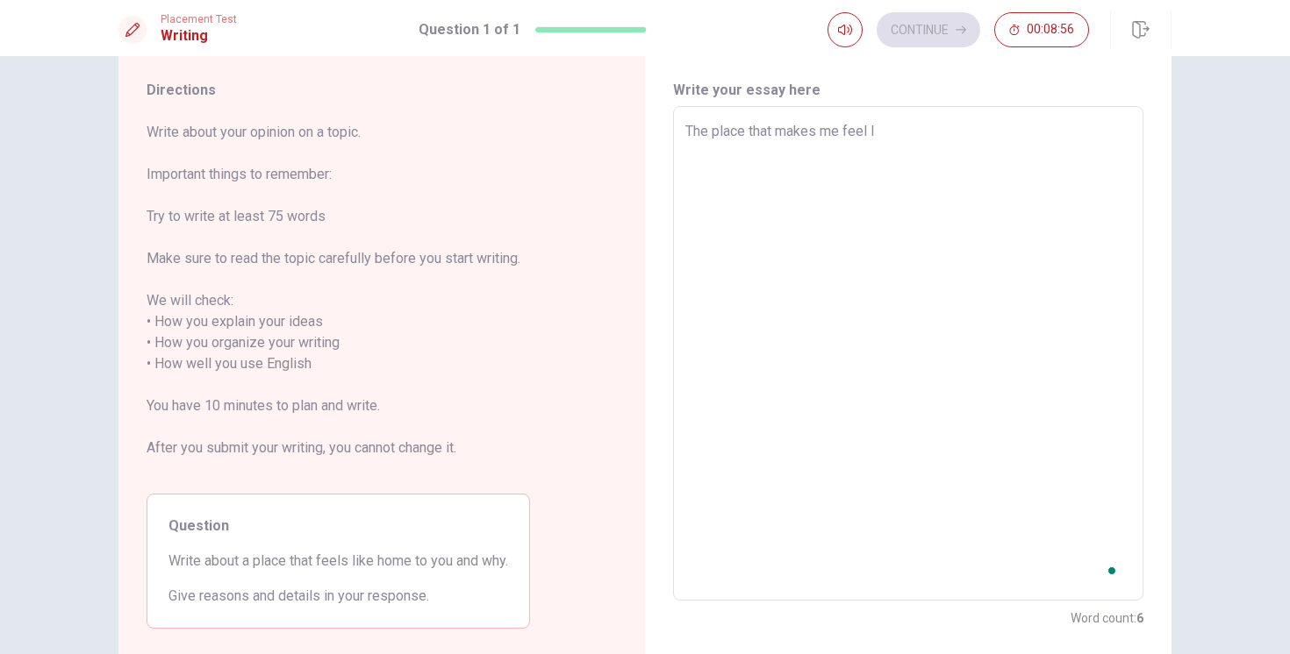
type textarea "x"
type textarea "The place that makes me feel li"
type textarea "x"
type textarea "The place that makes me feel lik"
type textarea "x"
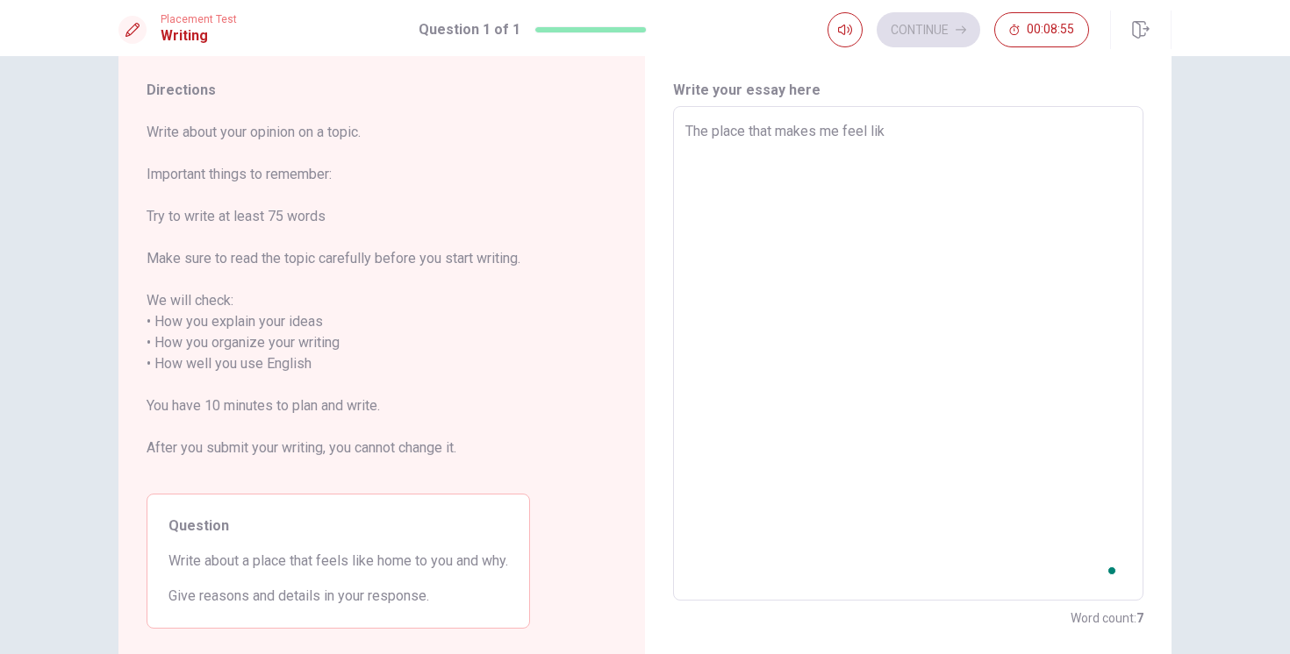
type textarea "The place that makes me feel like"
type textarea "x"
type textarea "The place that makes me feel like"
type textarea "x"
type textarea "The place that makes me feel like h"
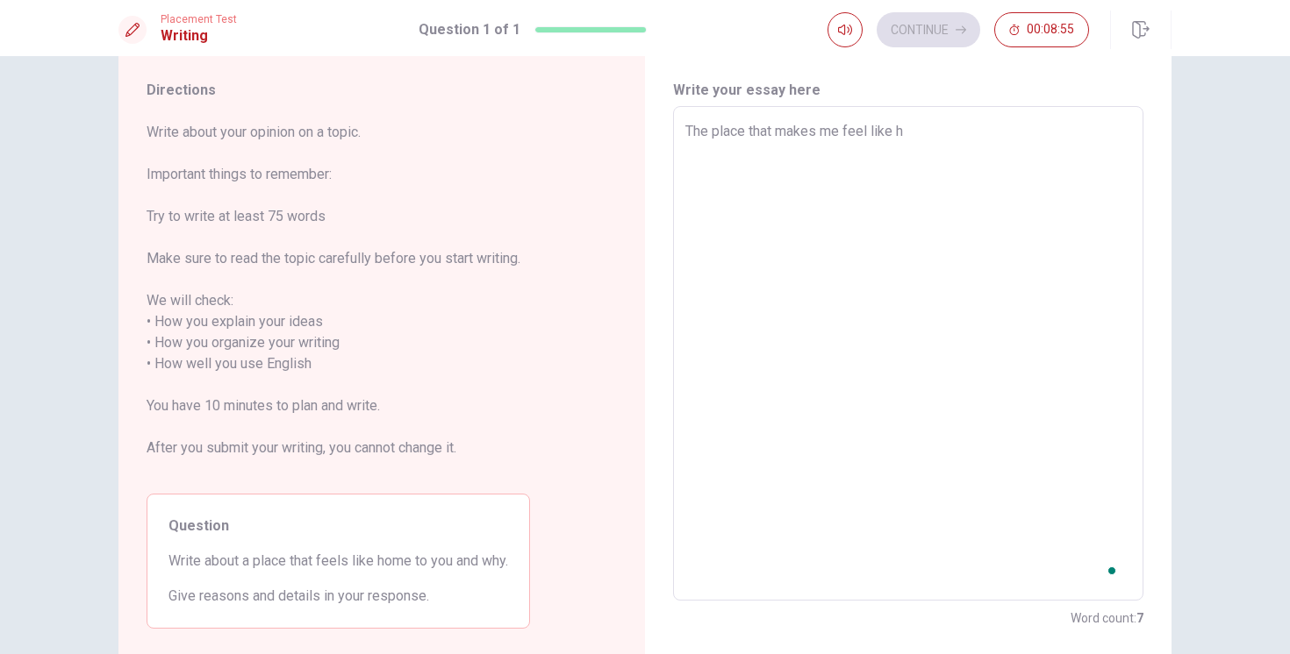
type textarea "x"
type textarea "The place that makes me feel like ho"
type textarea "x"
type textarea "The place that makes me feel like hom"
type textarea "x"
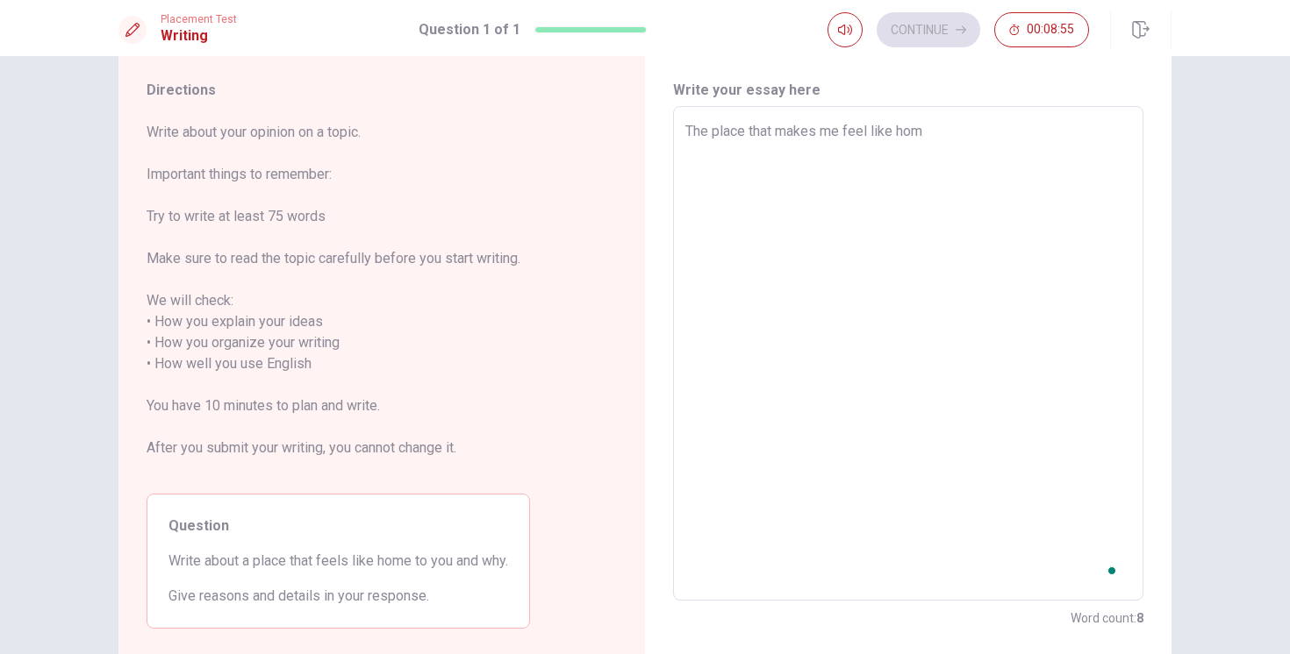
type textarea "The place that makes me feel like home"
type textarea "x"
type textarea "The place that makes me feel like homes"
type textarea "x"
type textarea "The place that makes me feel like homes"
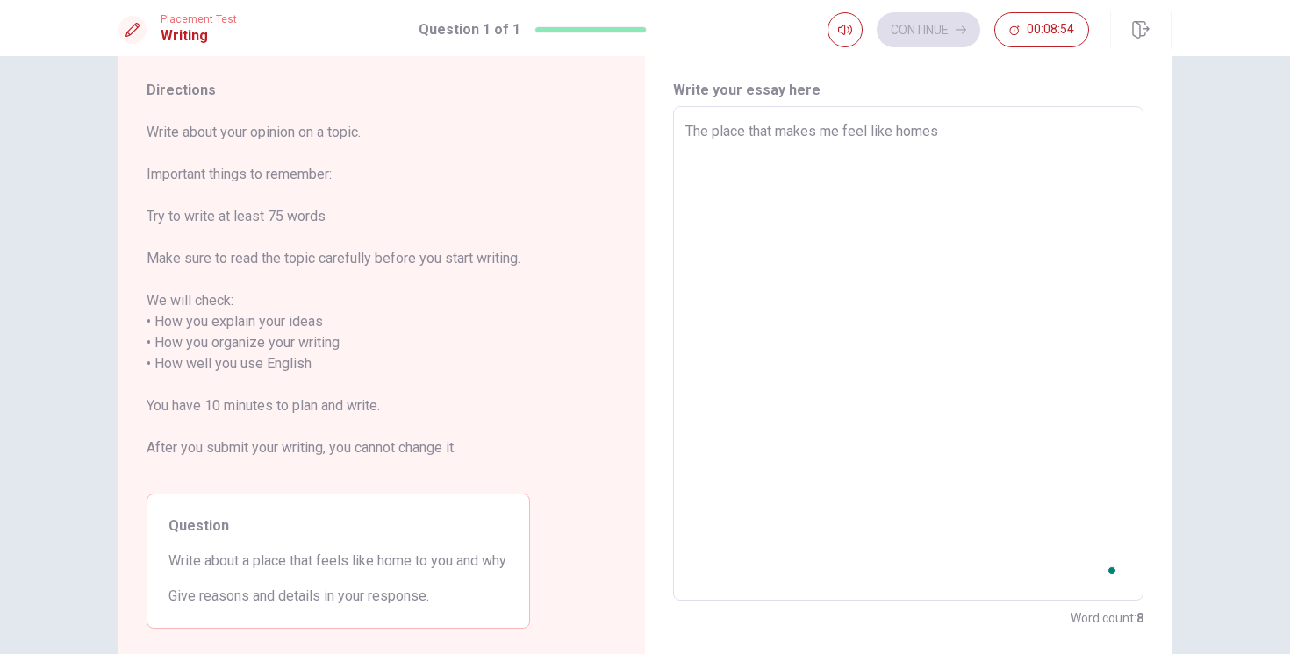
type textarea "x"
type textarea "The place that makes me feel like homes h"
type textarea "x"
type textarea "The place that makes me feel like homes ha"
type textarea "x"
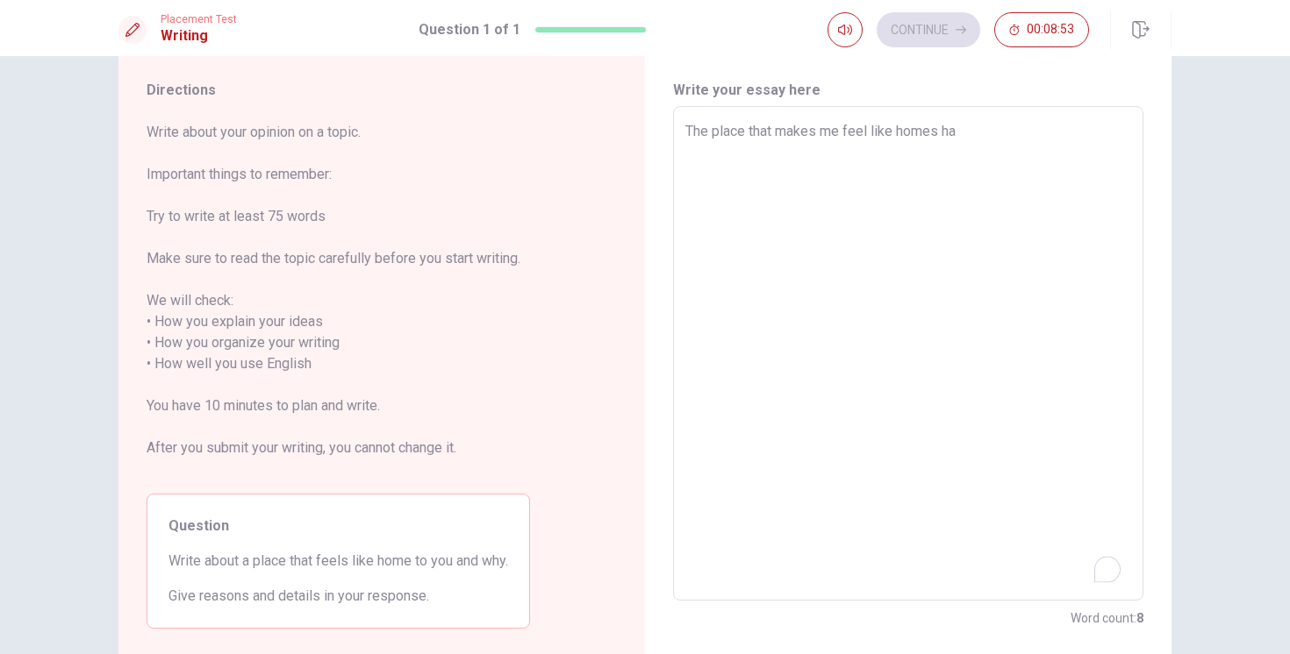
type textarea "The place that makes me feel like homes has"
type textarea "x"
type textarea "The place that makes me feel like homes has"
type textarea "x"
type textarea "The place that makes me feel like homes has t"
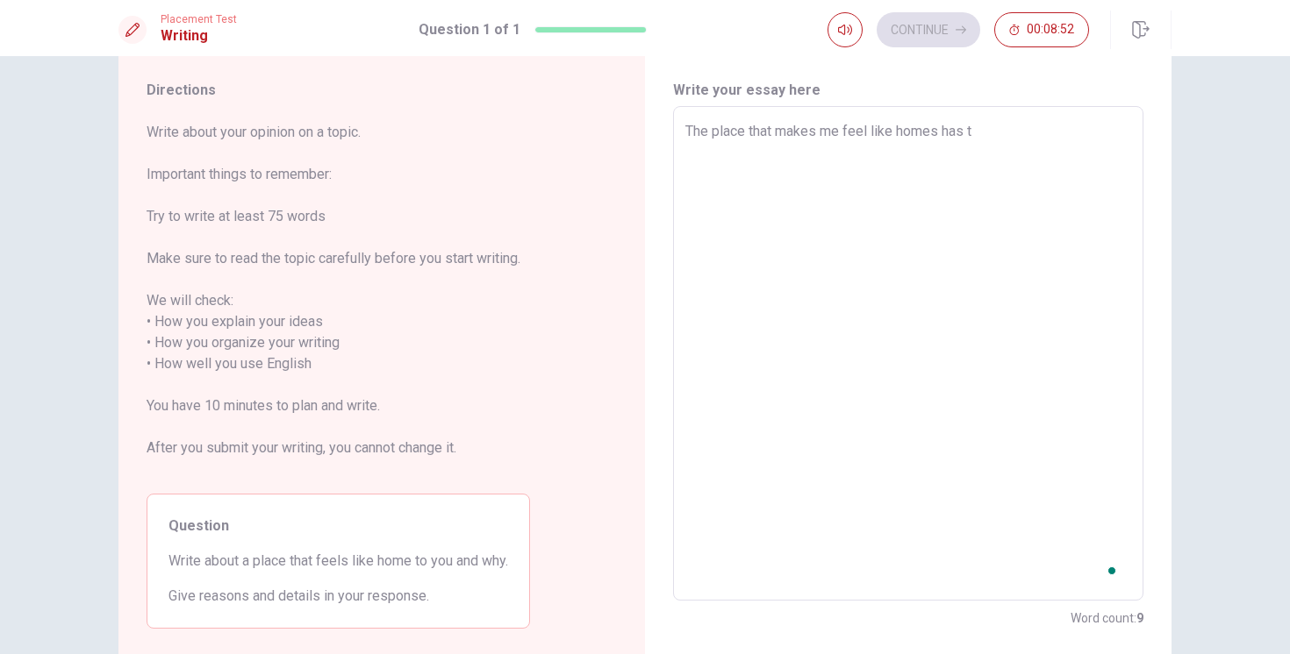
type textarea "x"
type textarea "The place that makes me feel like homes has to"
type textarea "x"
type textarea "The place that makes me feel like homes has to"
type textarea "x"
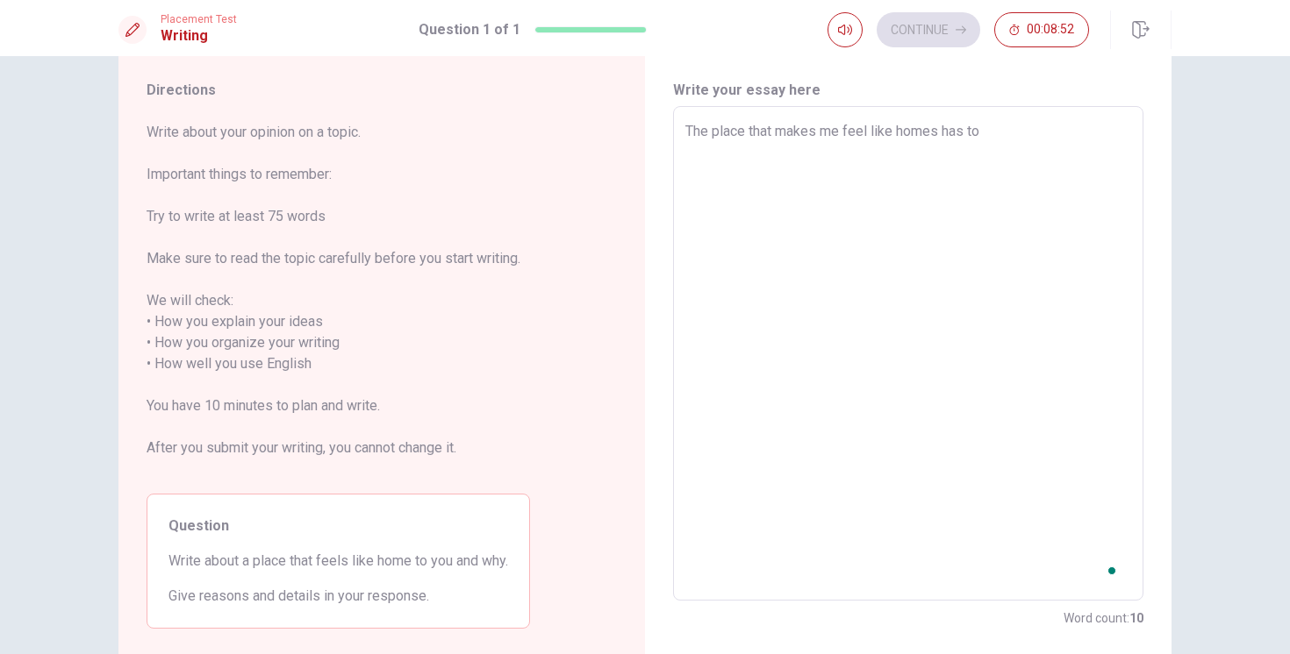
type textarea "The place that makes me feel like homes has to b"
type textarea "x"
type textarea "The place that makes me feel like homes has to be"
type textarea "x"
type textarea "The place that makes me feel like homes has to be"
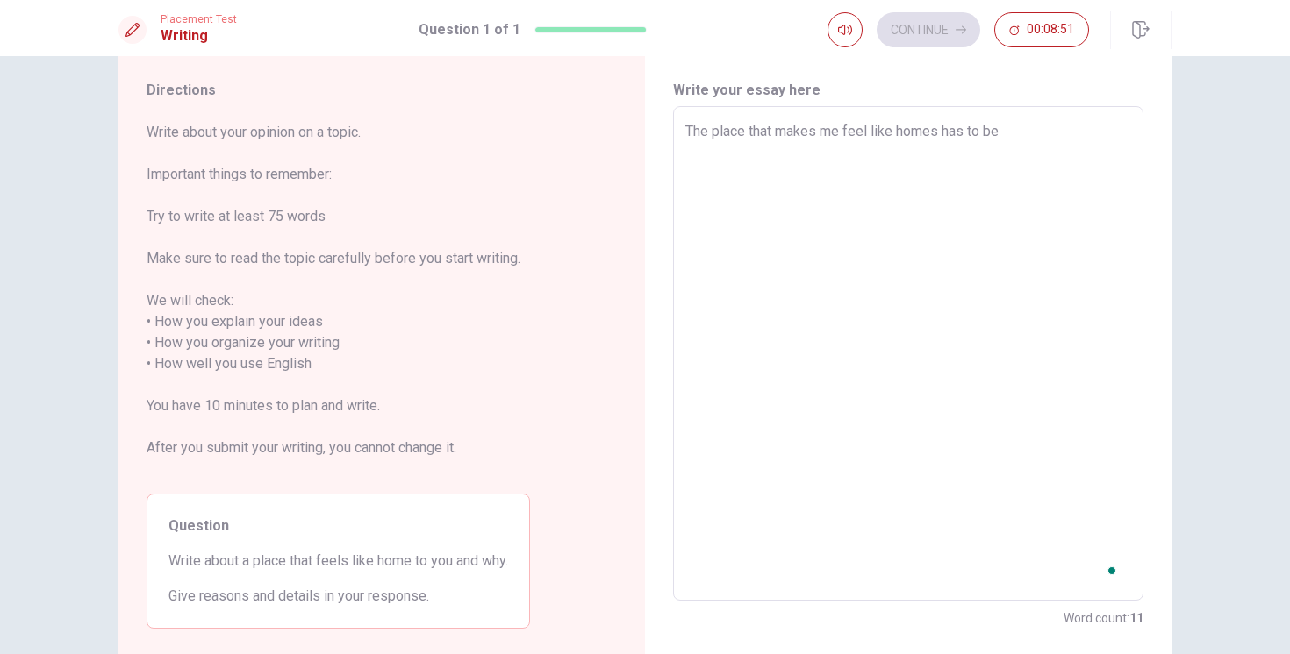
type textarea "x"
type textarea "The place that makes me feel like homes has to be t"
type textarea "x"
type textarea "The place that makes me feel like homes has to be th"
type textarea "x"
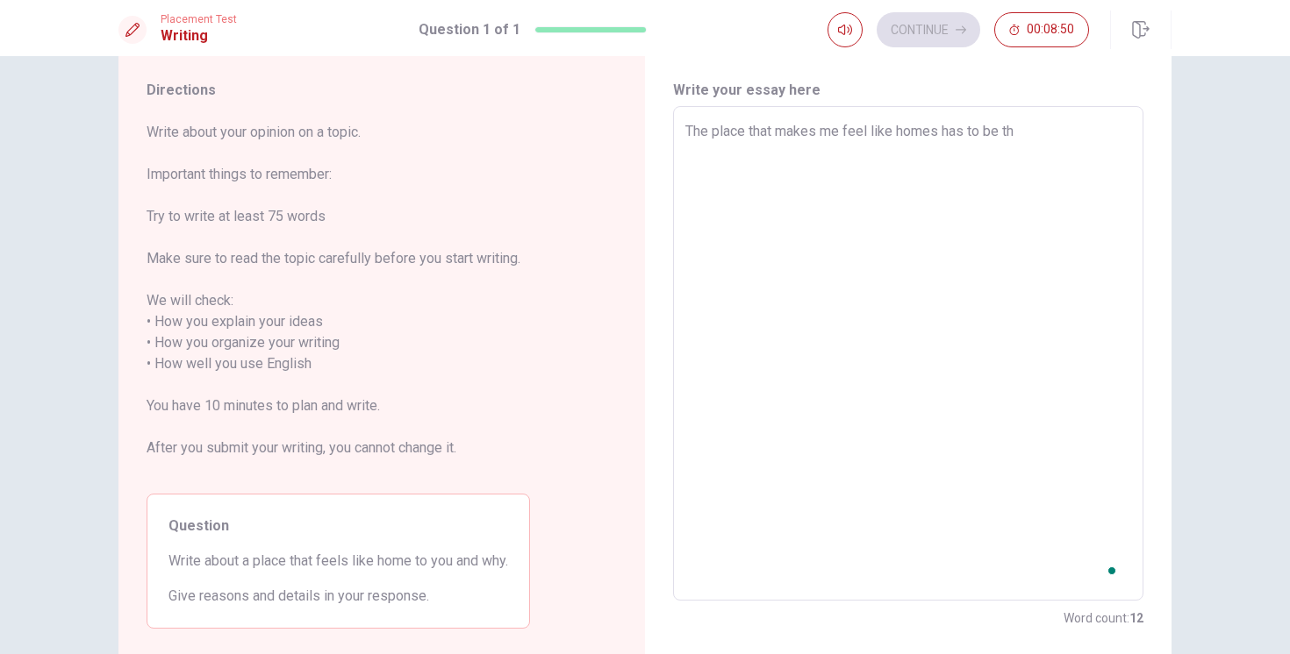
type textarea "The place that makes me feel like homes has to be the"
type textarea "x"
type textarea "The place that makes me feel like homes has to be the"
type textarea "x"
type textarea "The place that makes me feel like homes has to be the d"
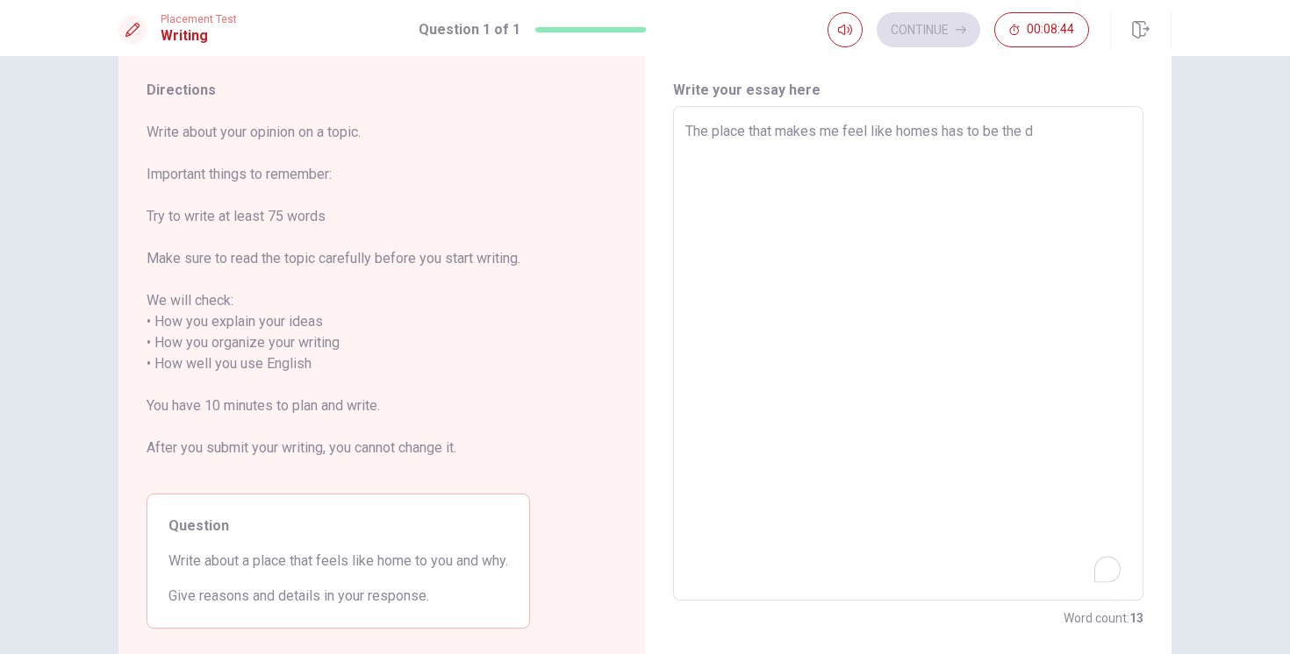
type textarea "x"
type textarea "The place that makes me feel like homes has to be the do"
type textarea "x"
type textarea "The place that makes me feel like homes has to be the dow"
type textarea "x"
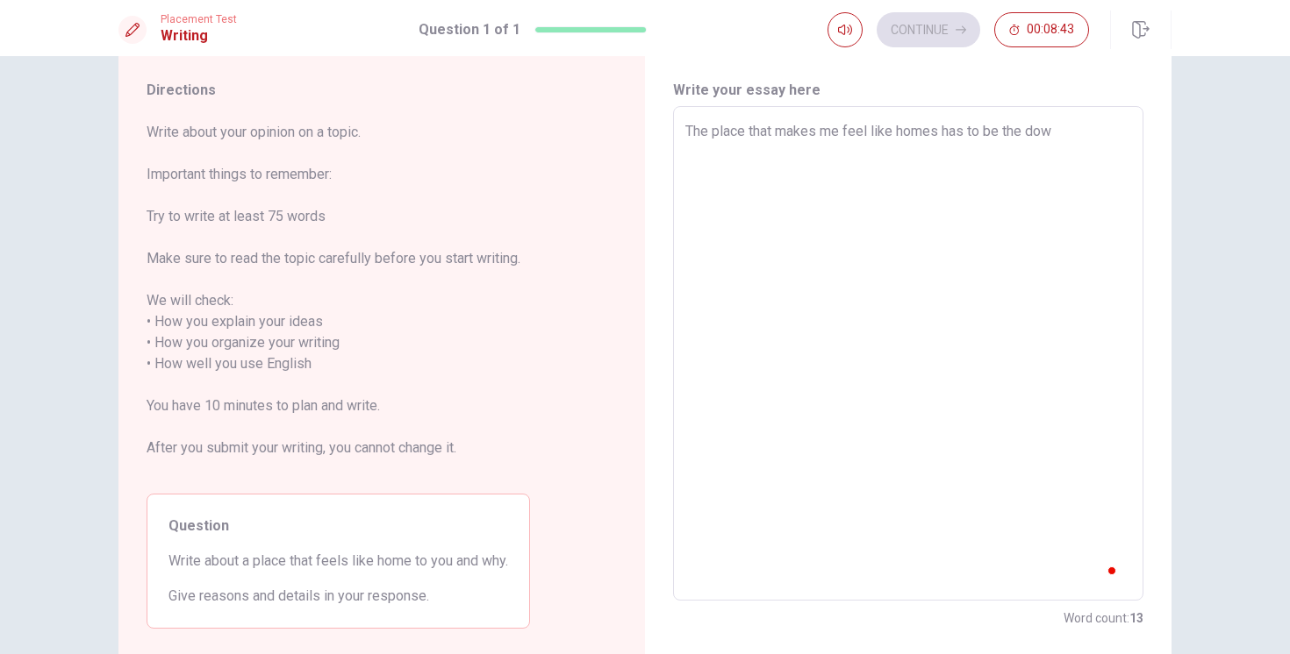
type textarea "The place that makes me feel like homes has to be the down"
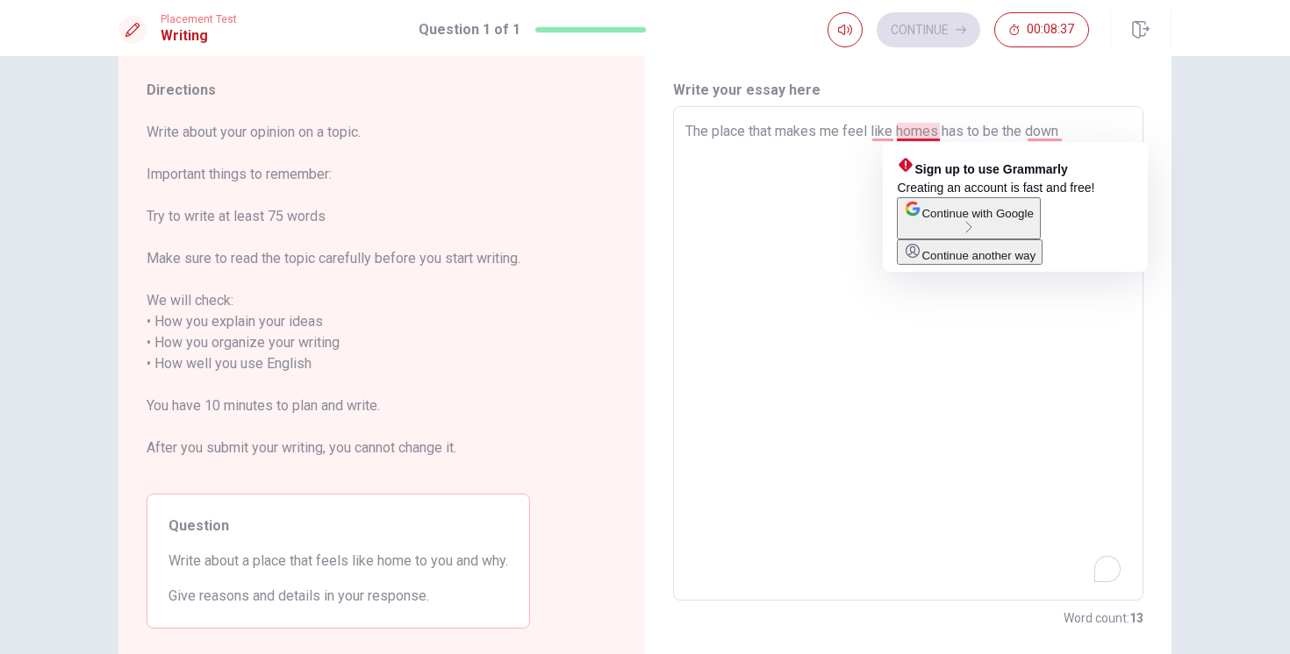
click at [940, 133] on textarea "The place that makes me feel like homes has to be the down" at bounding box center [908, 354] width 446 height 466
type textarea "x"
type textarea "The place that makes me feel like home has to be the down"
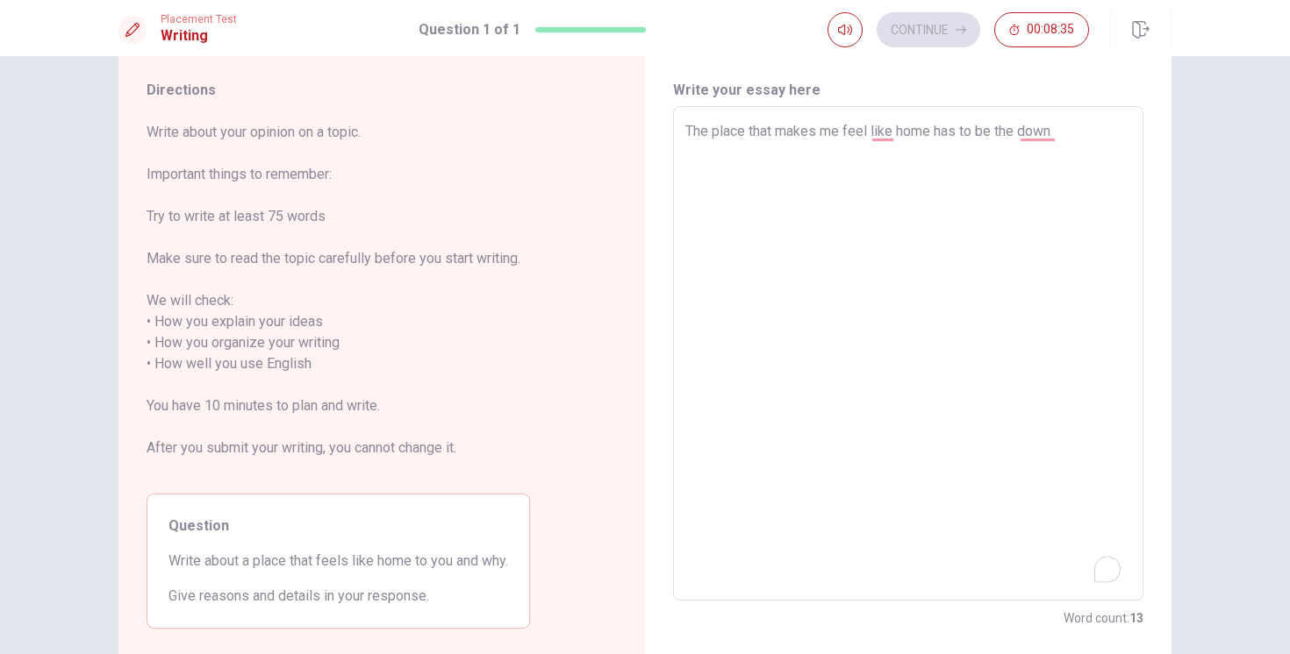
click at [1070, 144] on textarea "The place that makes me feel like home has to be the down" at bounding box center [908, 354] width 446 height 466
type textarea "x"
type textarea "The place that makes me feel like home has to be the downs"
type textarea "x"
type textarea "The place that makes me feel like home has to be the downsv"
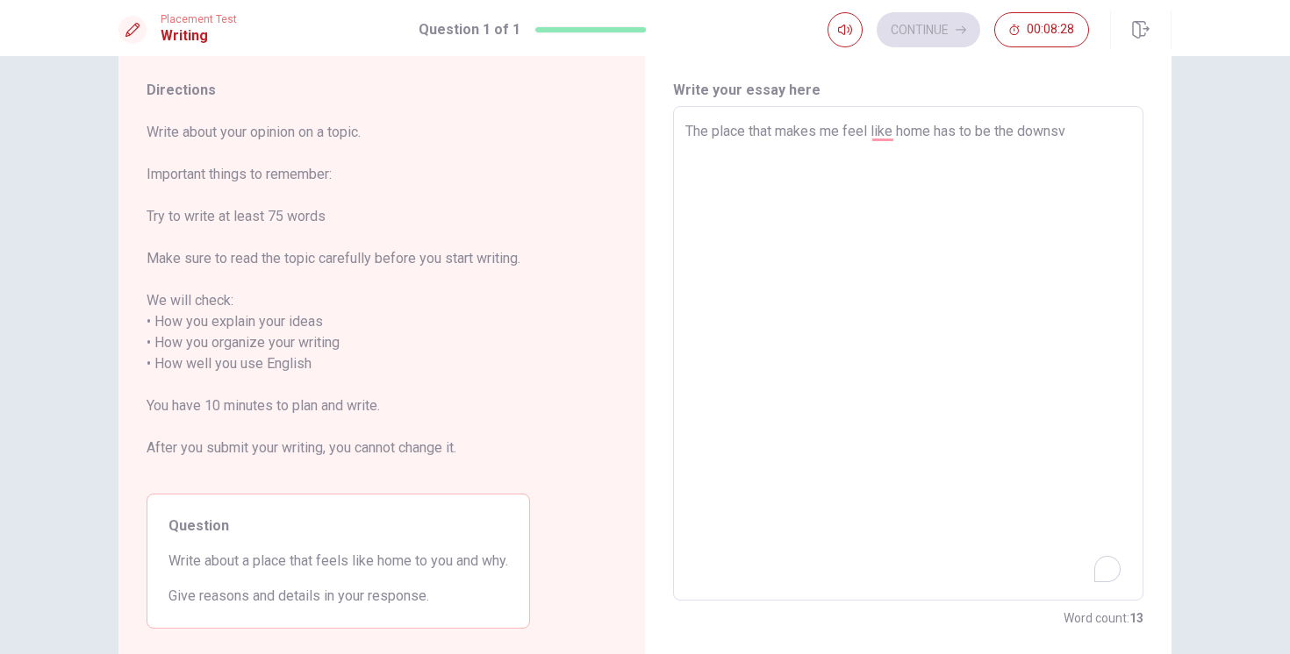
type textarea "x"
type textarea "The place that makes me feel like home has to be the downs"
type textarea "x"
type textarea "The place that makes me feel like home has to be the down"
type textarea "x"
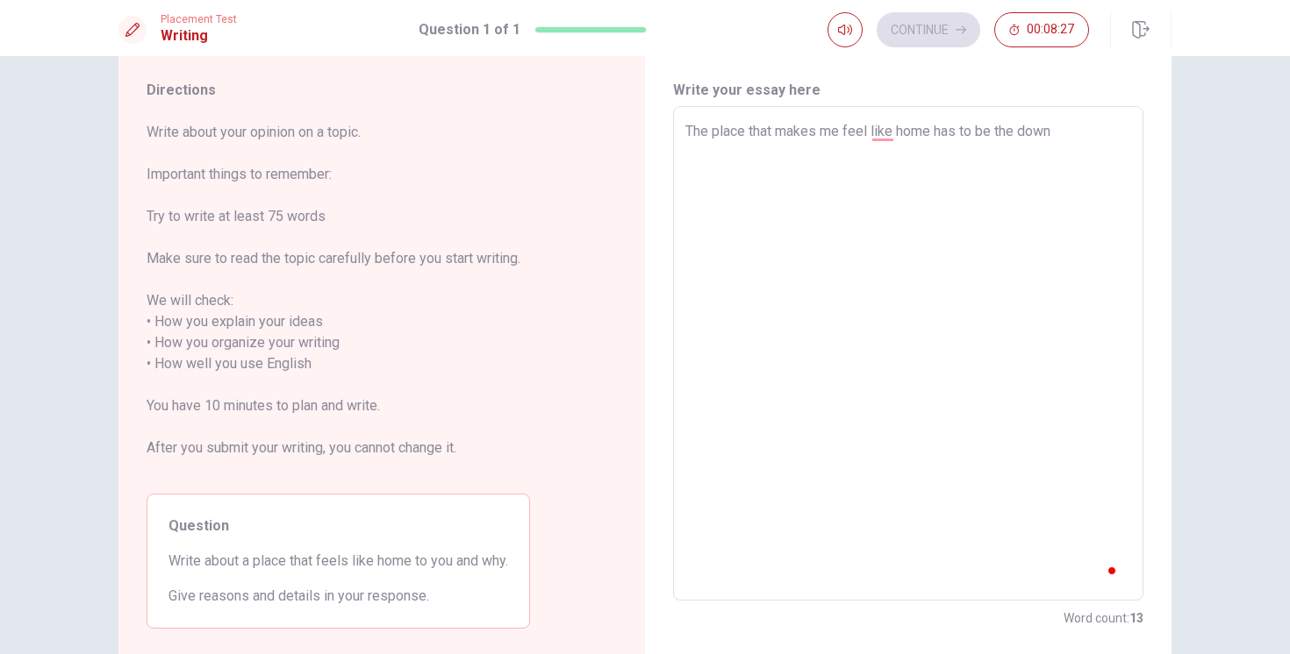
type textarea "The place that makes me feel like home has to be the dow"
type textarea "x"
type textarea "The place that makes me feel like home has to be the do"
type textarea "x"
type textarea "The place that makes me feel like home has to be the d"
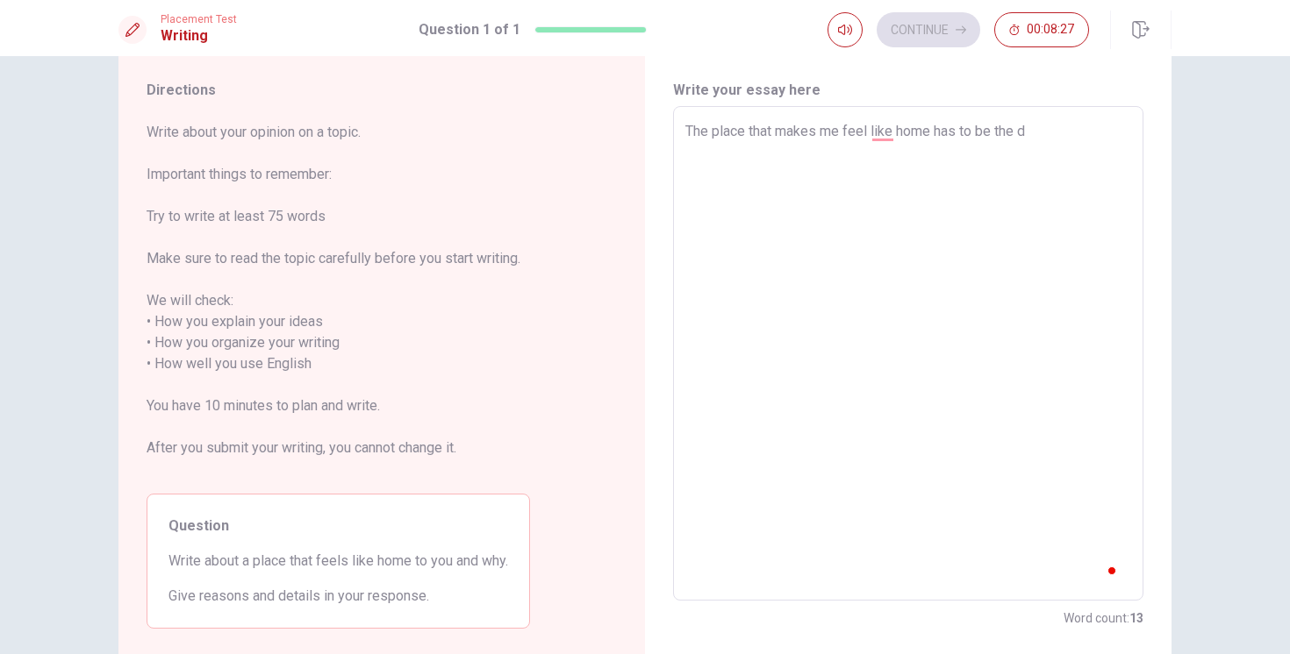
type textarea "x"
type textarea "The place that makes me feel like home has to be the"
type textarea "x"
type textarea "The place that makes me feel like home has to be the t"
type textarea "x"
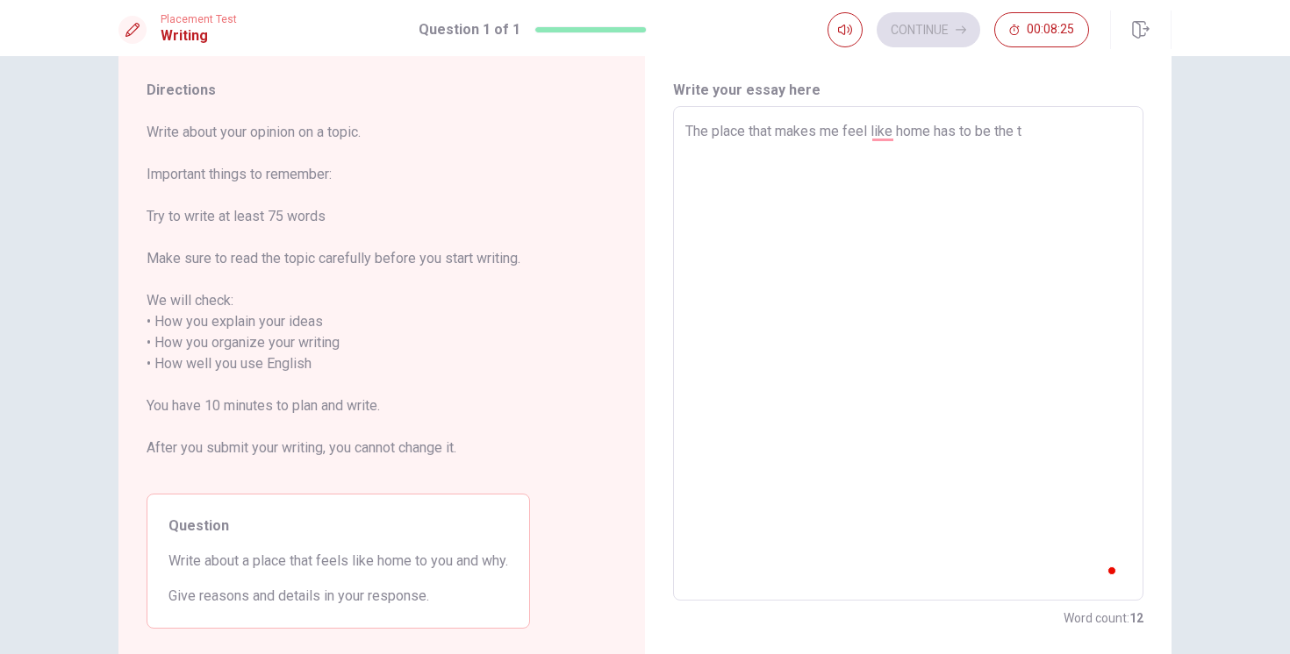
type textarea "The place that makes me feel like home has to be the th"
type textarea "x"
type textarea "The place that makes me feel like home has to be the the"
type textarea "x"
type textarea "The place that makes me feel like home has to be the the"
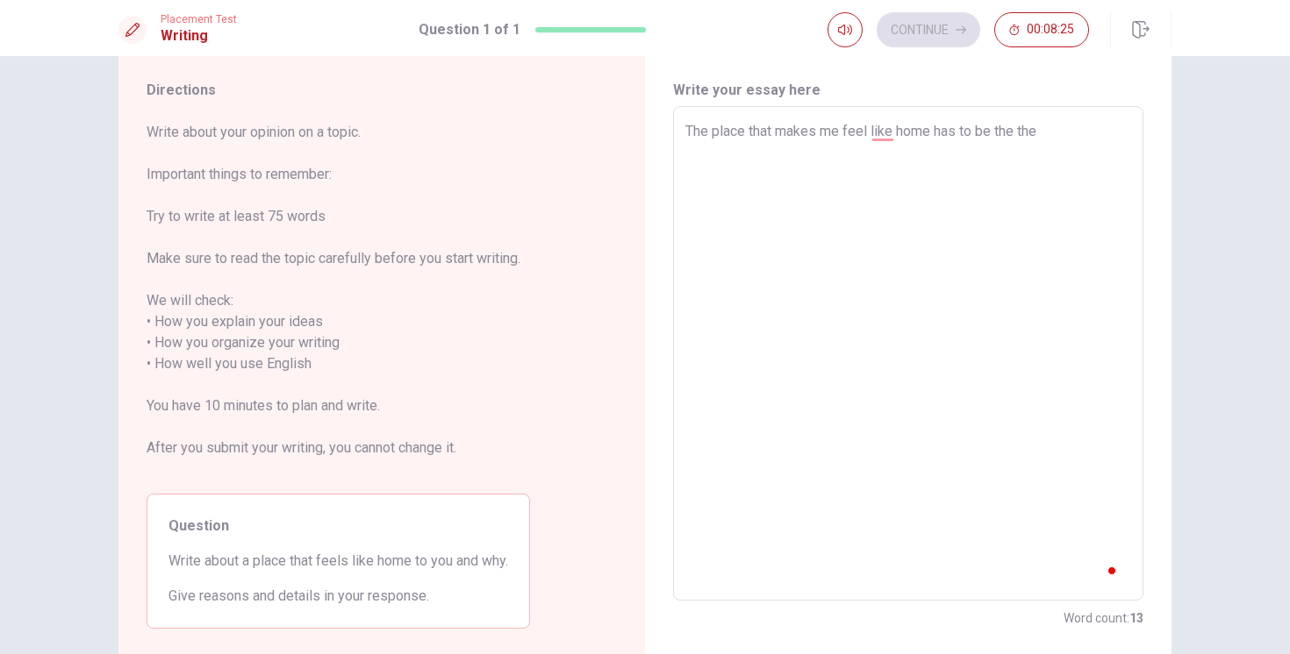
type textarea "x"
type textarea "The place that makes me feel like home has to be the the p"
type textarea "x"
type textarea "The place that makes me feel like home has to be the the pa"
type textarea "x"
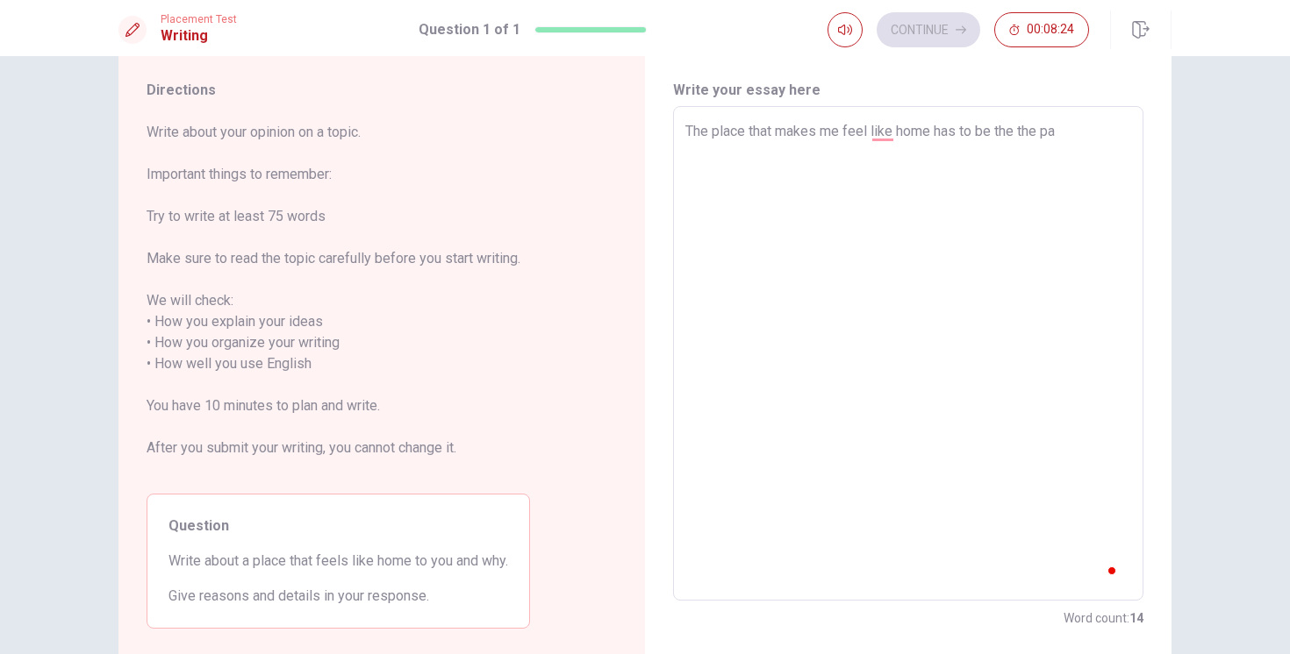
type textarea "The place that makes me feel like home has to be the the p"
type textarea "x"
type textarea "The place that makes me feel like home has to be the the"
type textarea "x"
type textarea "The place that makes me feel like home has to be the the"
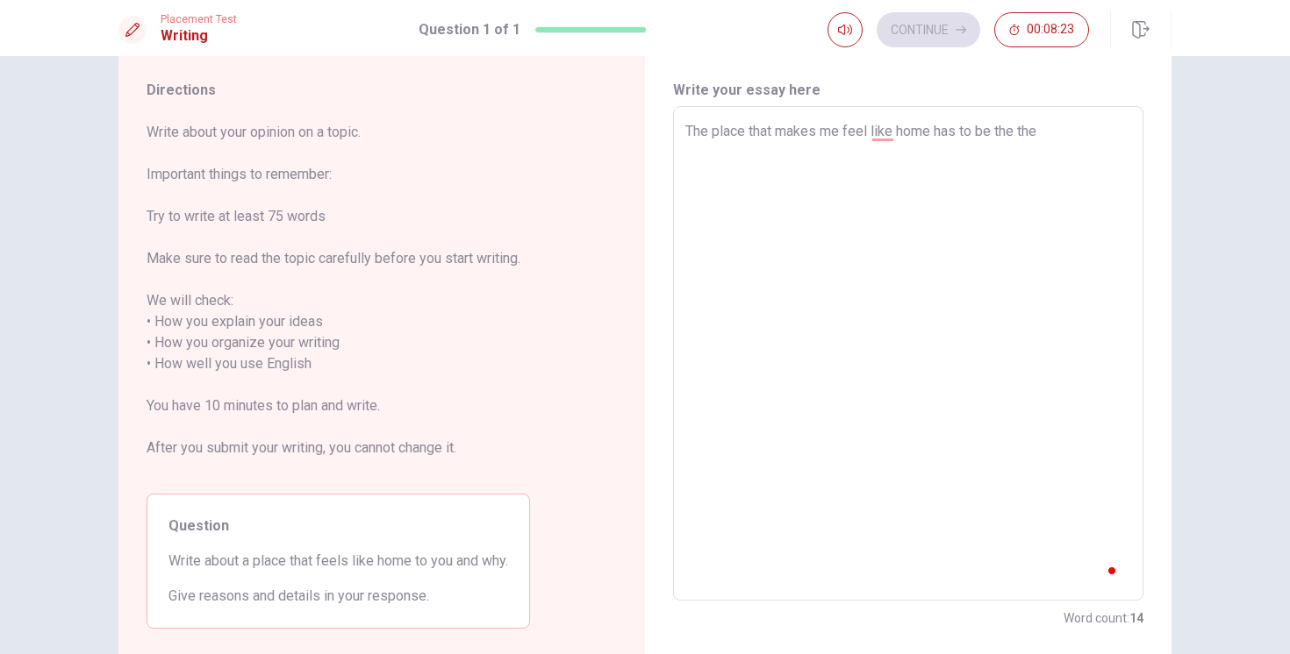
type textarea "x"
type textarea "The place that makes me feel like home has to be the th"
type textarea "x"
type textarea "The place that makes me feel like home has to be the t"
type textarea "x"
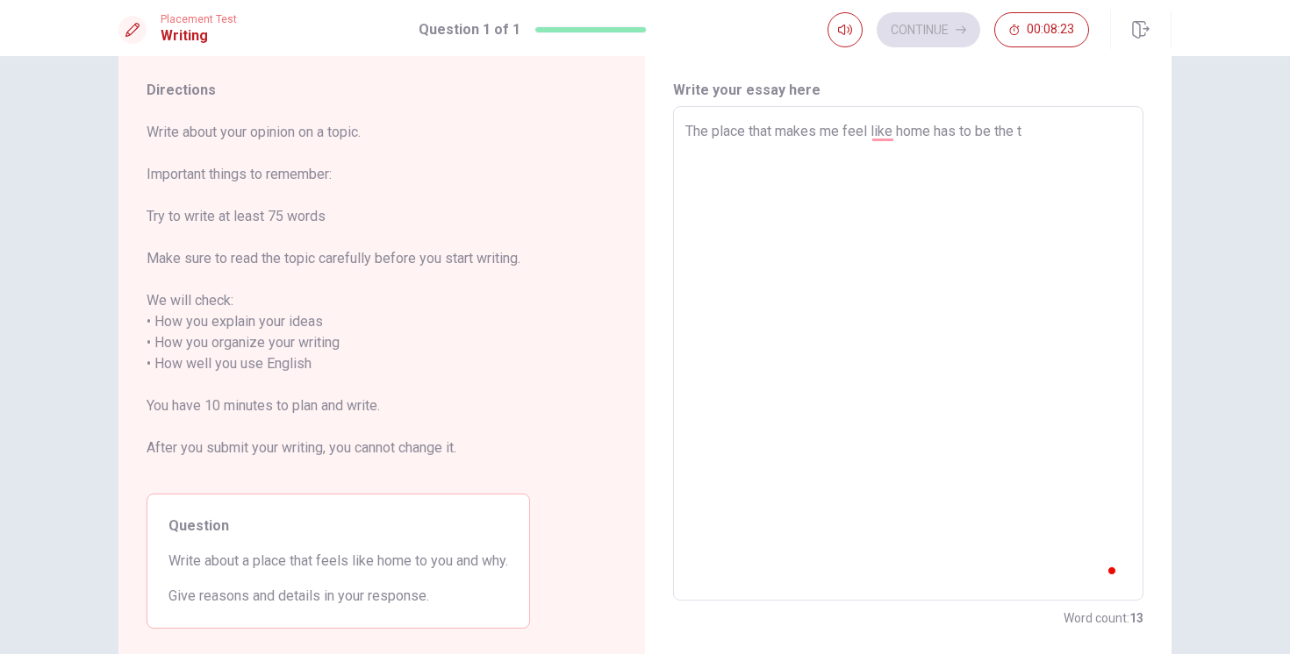
type textarea "The place that makes me feel like home has to be the"
type textarea "x"
type textarea "The place that makes me feel like home has to be the"
type textarea "x"
type textarea "The place that makes me feel like home has to be th"
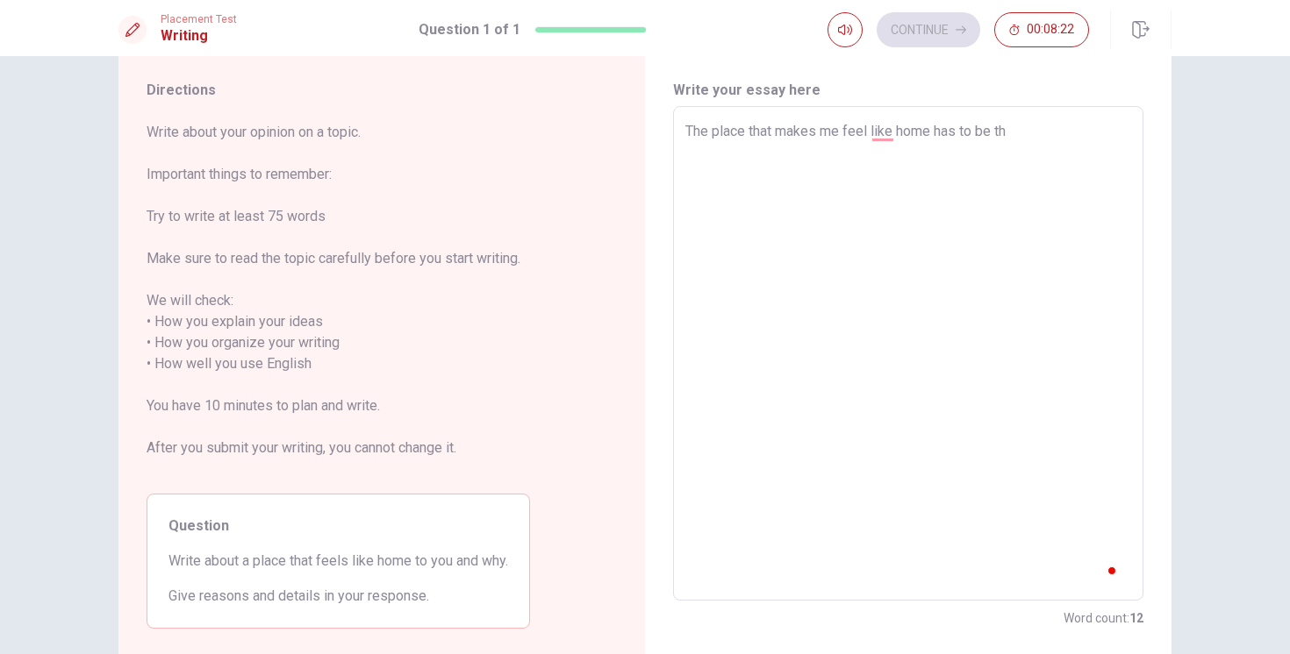
type textarea "x"
type textarea "The place that makes me feel like home has to be t"
type textarea "x"
type textarea "The place that makes me feel like home has to be"
type textarea "x"
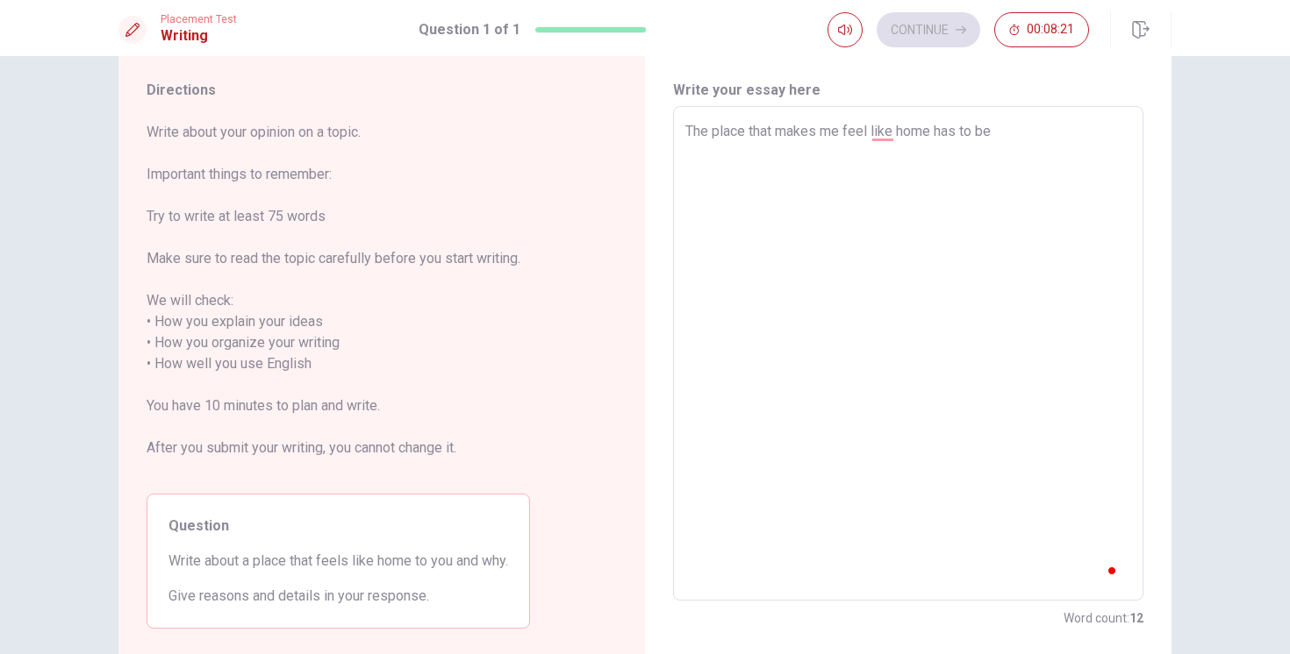
type textarea "The place that makes me feel like home has to be d"
type textarea "x"
type textarea "The place that makes me feel like home has to be do"
type textarea "x"
type textarea "The place that makes me feel like home has to be dow"
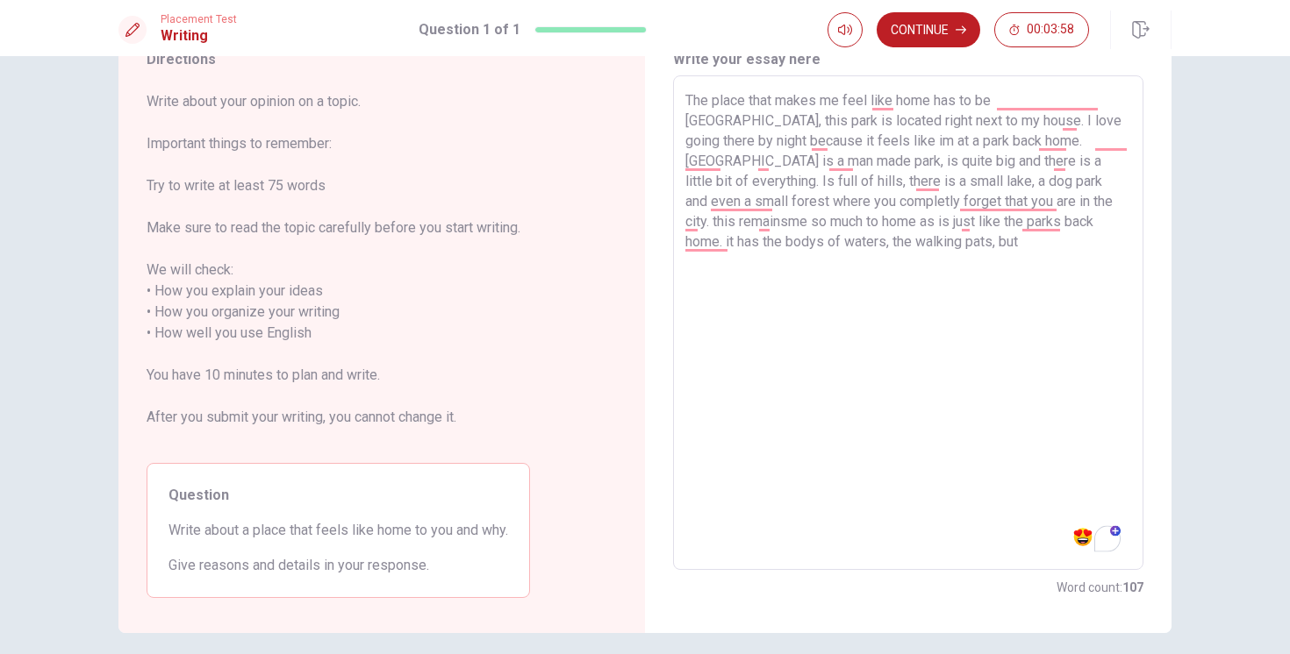
scroll to position [76, 0]
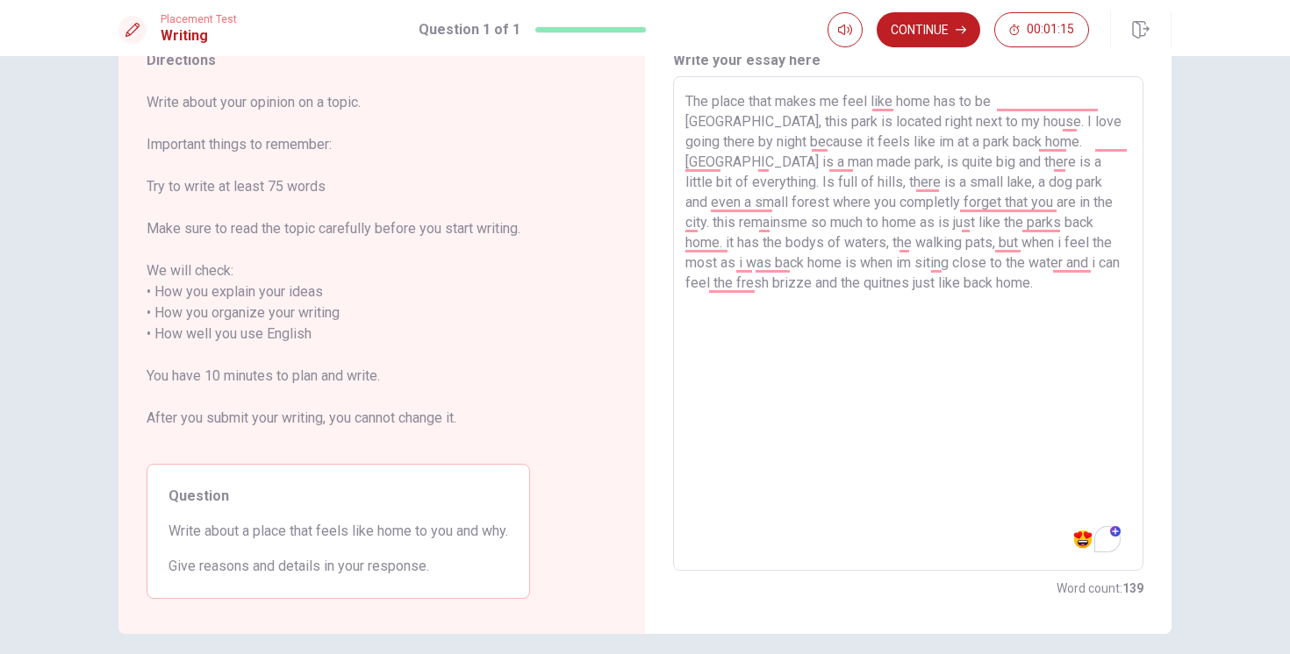
click at [881, 111] on textarea "The place that makes me feel like home has to be [GEOGRAPHIC_DATA], this park i…" at bounding box center [908, 324] width 446 height 466
click at [1104, 103] on textarea "The place that makes me feel like home has to be [GEOGRAPHIC_DATA], this park i…" at bounding box center [908, 324] width 446 height 466
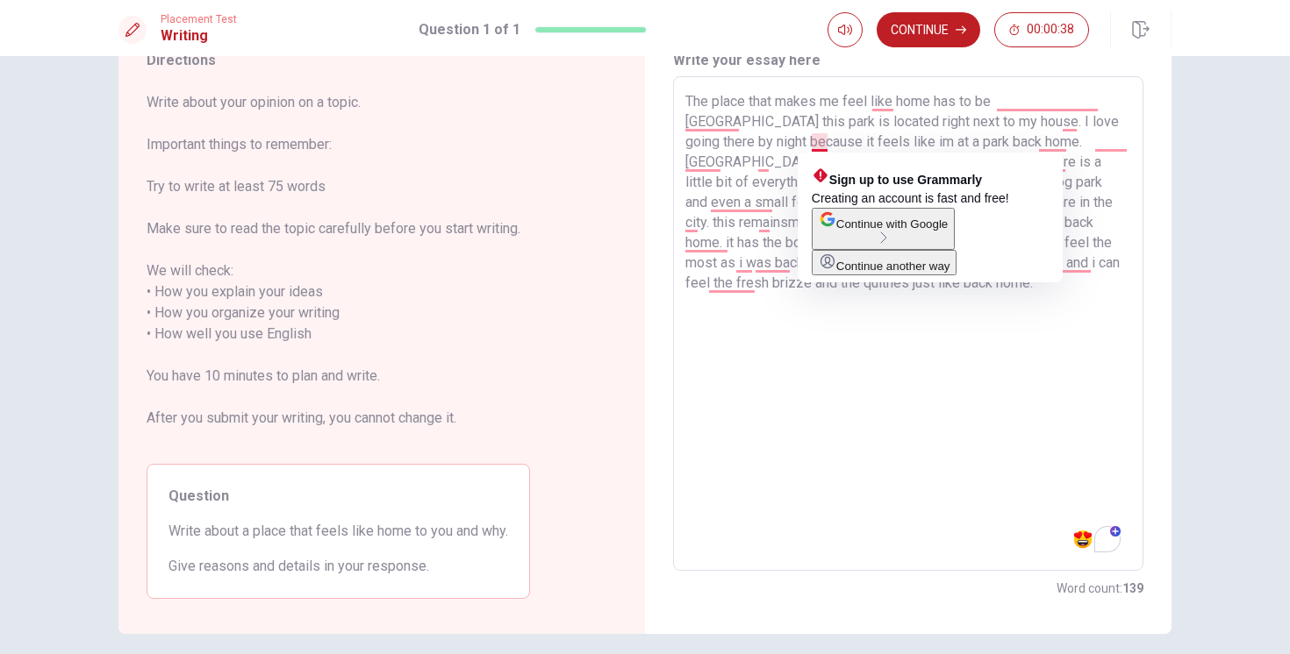
click at [815, 145] on textarea "The place that makes me feel like home has to be [GEOGRAPHIC_DATA] this park is…" at bounding box center [908, 324] width 446 height 466
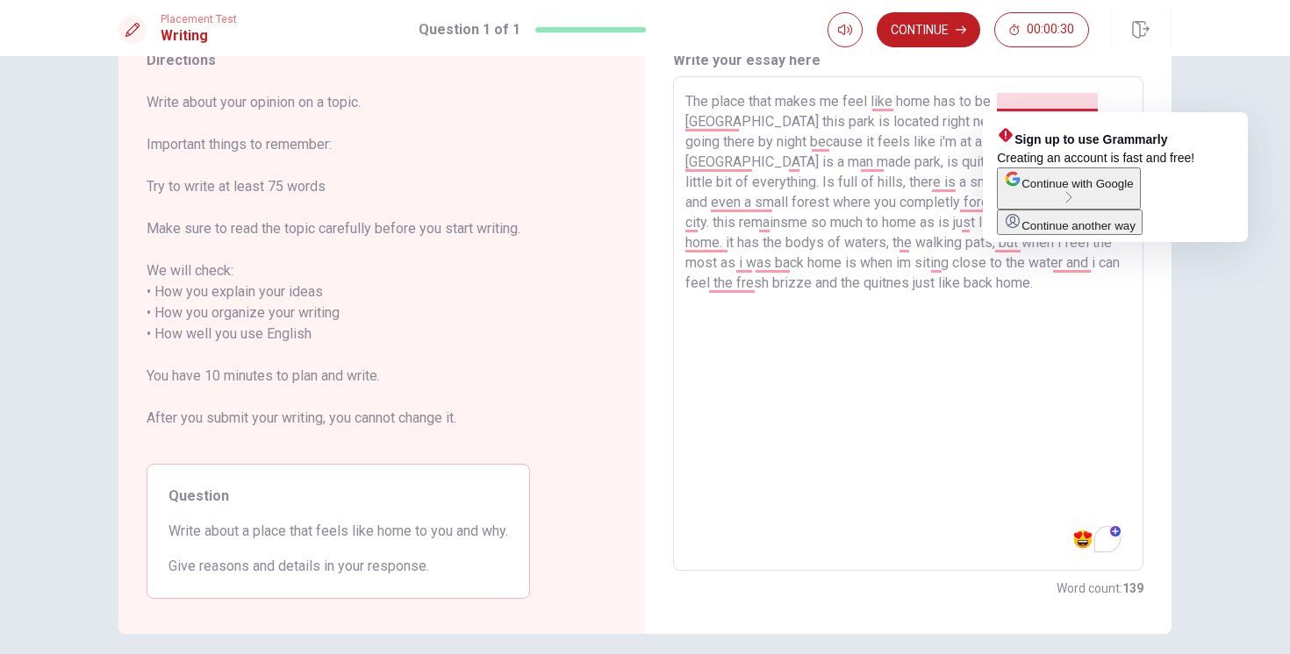
click at [1004, 106] on textarea "The place that makes me feel like home has to be [GEOGRAPHIC_DATA] this park is…" at bounding box center [908, 324] width 446 height 466
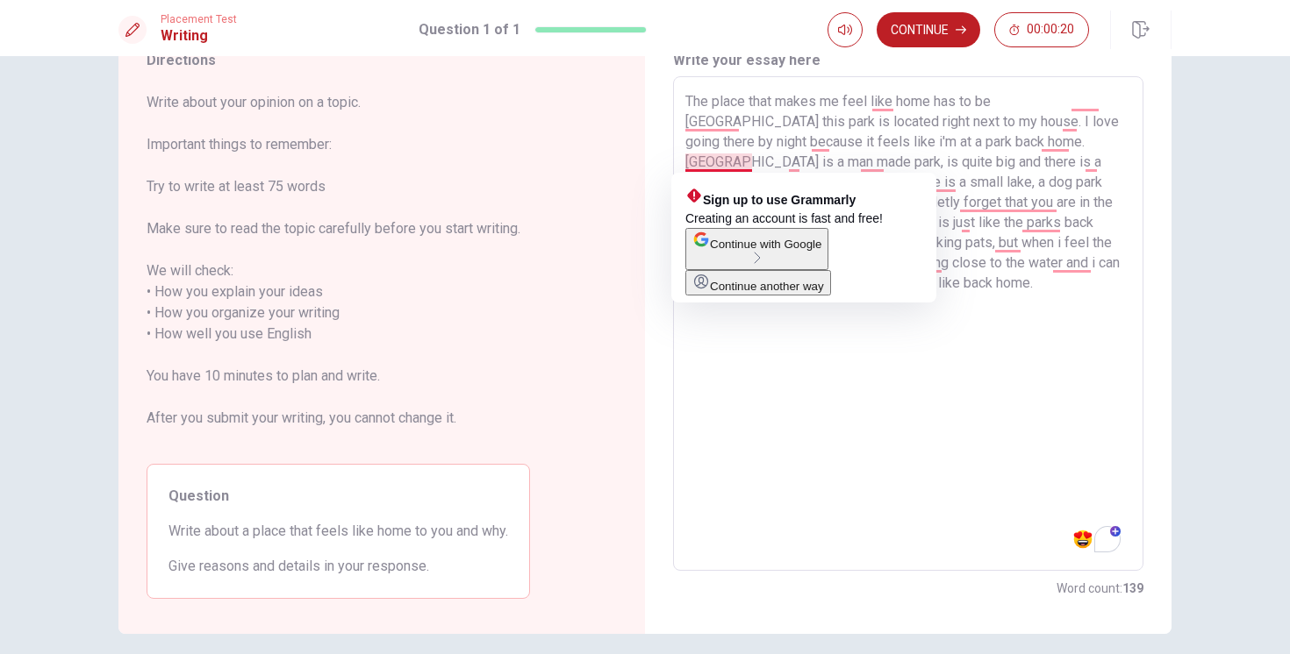
click at [718, 161] on textarea "The place that makes me feel like home has to be [GEOGRAPHIC_DATA] this park is…" at bounding box center [908, 324] width 446 height 466
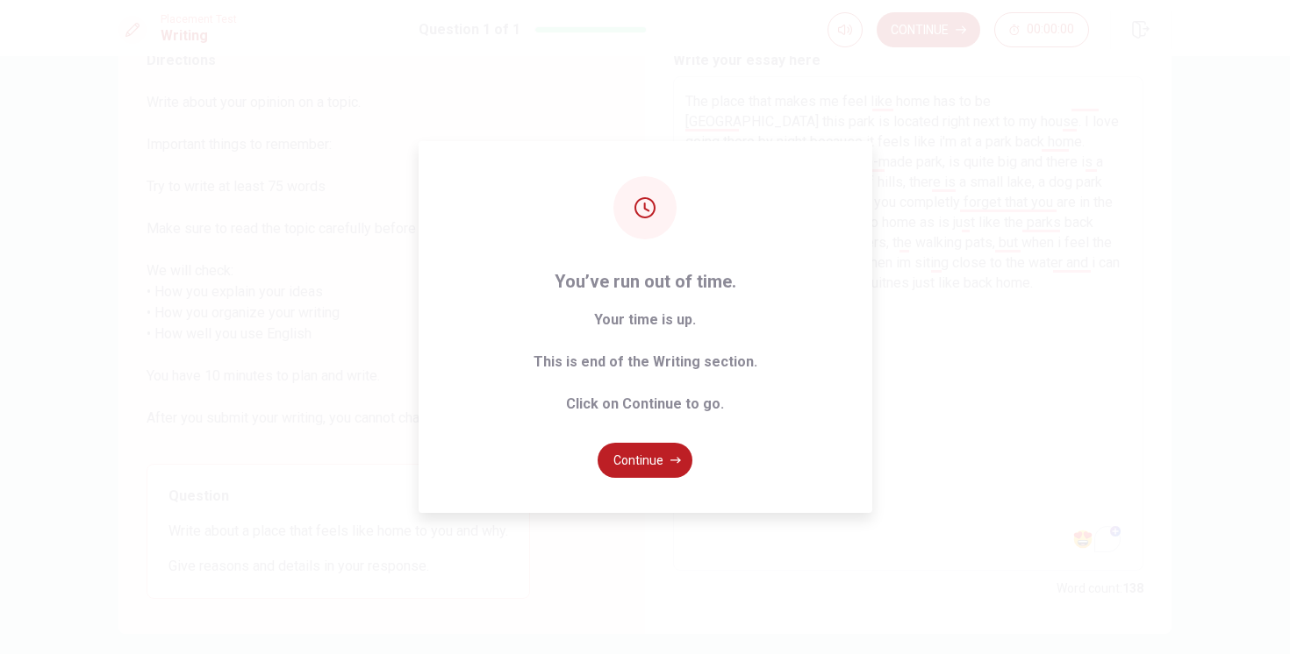
click at [1017, 405] on div "You’ve run out of time. Your time is up. This is end of the Writing section. Cl…" at bounding box center [645, 327] width 1290 height 654
click at [645, 459] on button "Continue" at bounding box center [644, 460] width 95 height 35
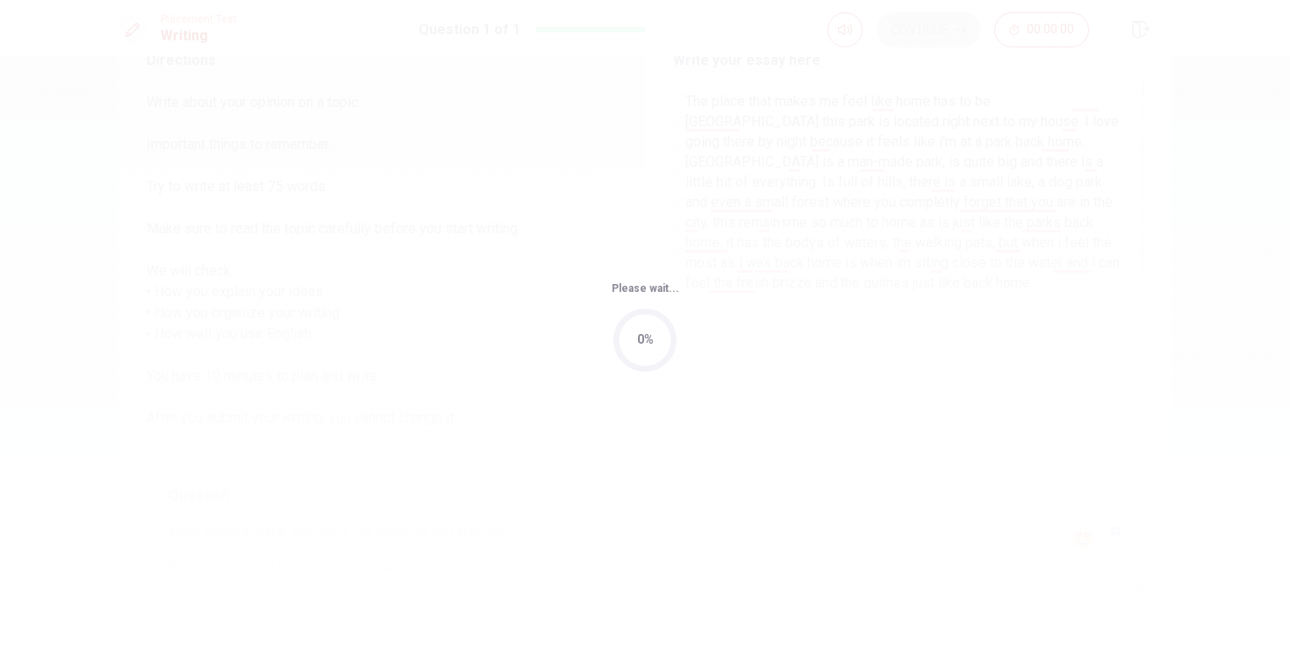
scroll to position [0, 0]
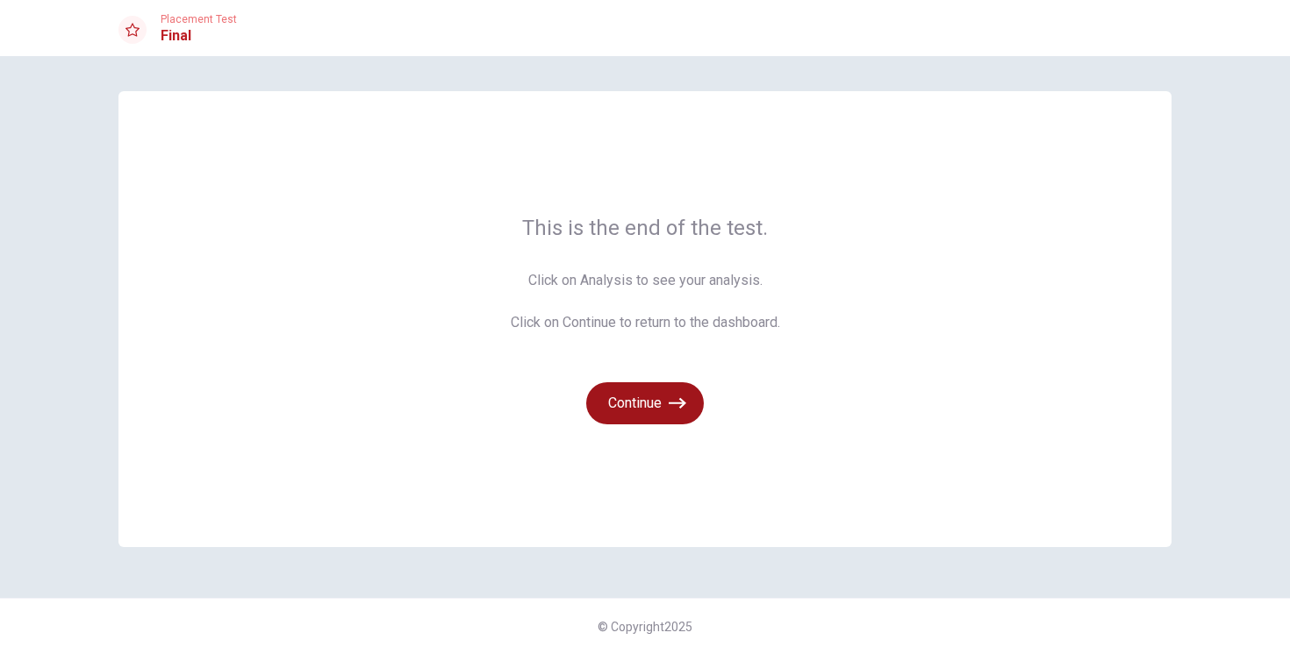
click at [651, 413] on button "Continue" at bounding box center [645, 403] width 118 height 42
